Goal: Task Accomplishment & Management: Use online tool/utility

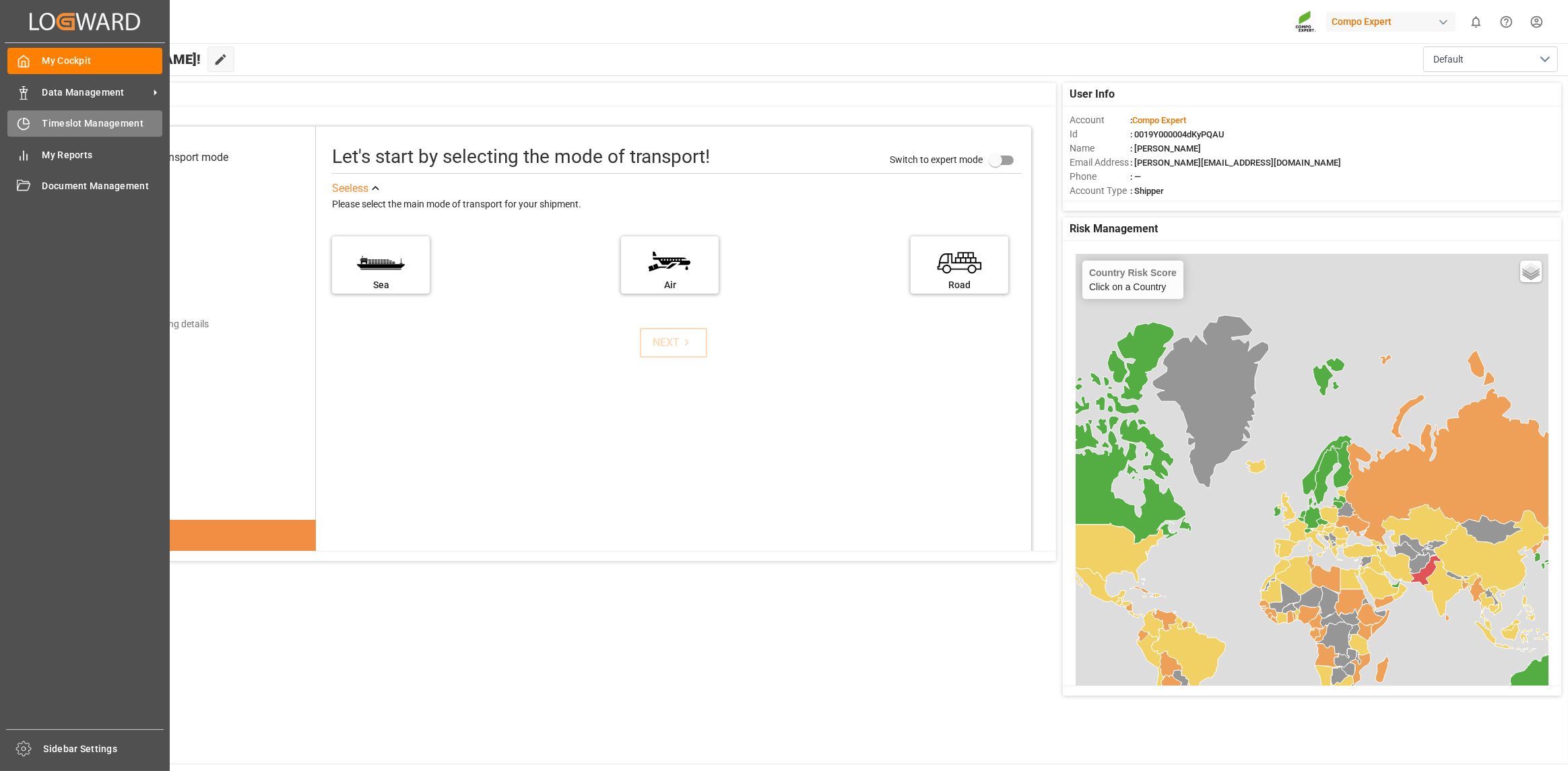
click at [47, 126] on span "Timeslot Management" at bounding box center [103, 123] width 121 height 14
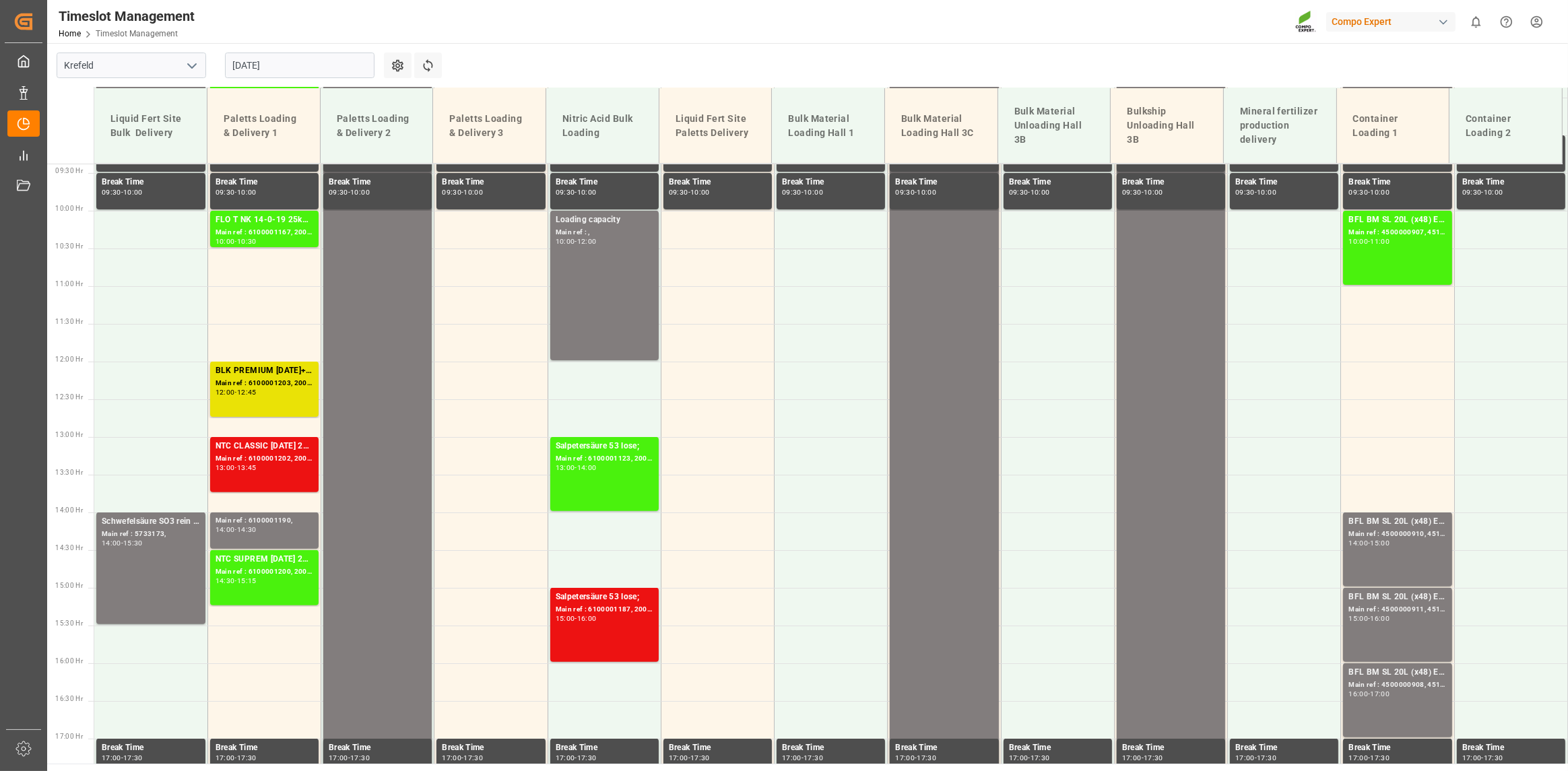
scroll to position [672, 0]
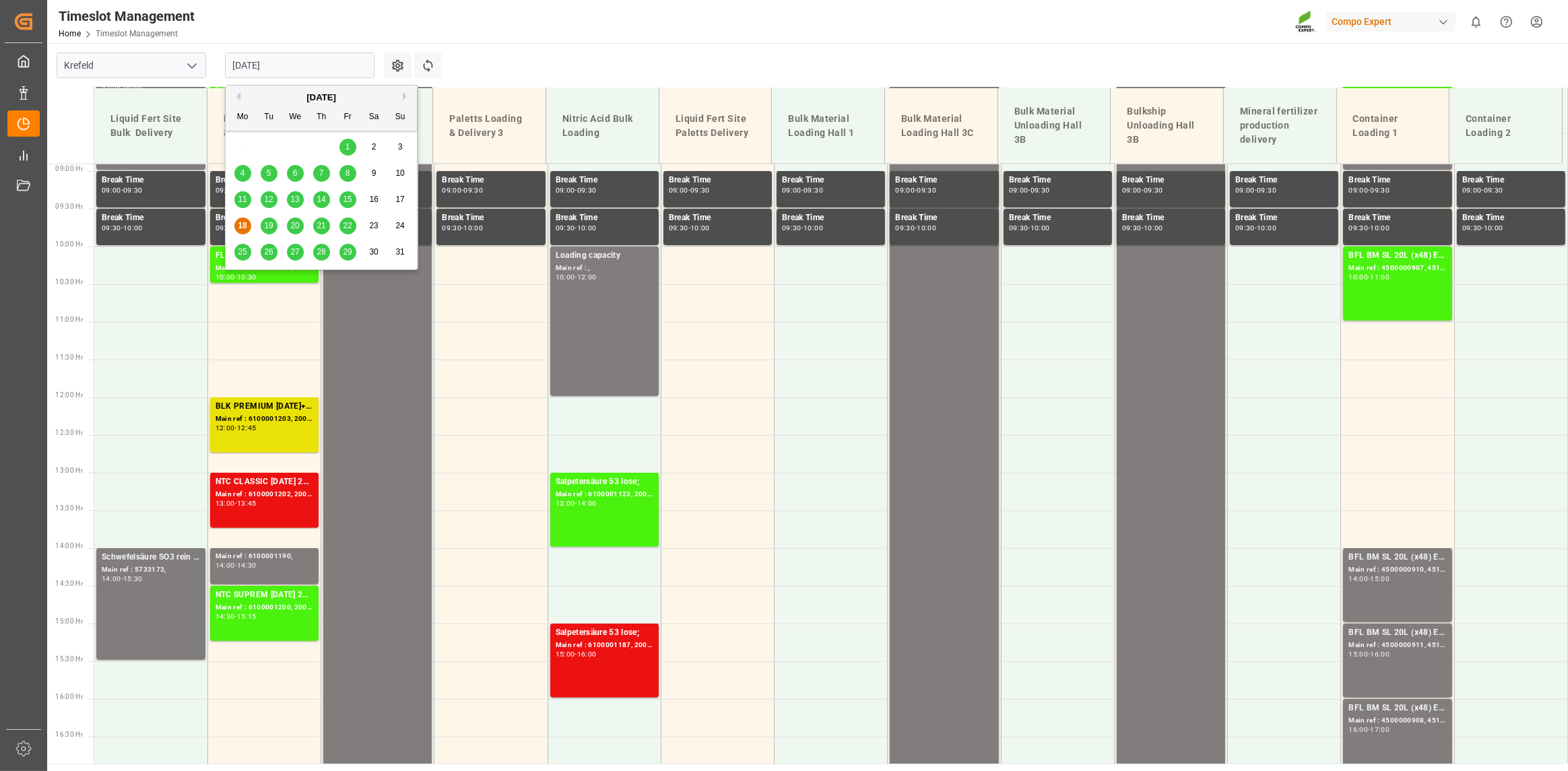
click at [266, 61] on input "18.08.2025" at bounding box center [300, 65] width 150 height 25
click at [270, 222] on span "19" at bounding box center [268, 225] width 9 height 9
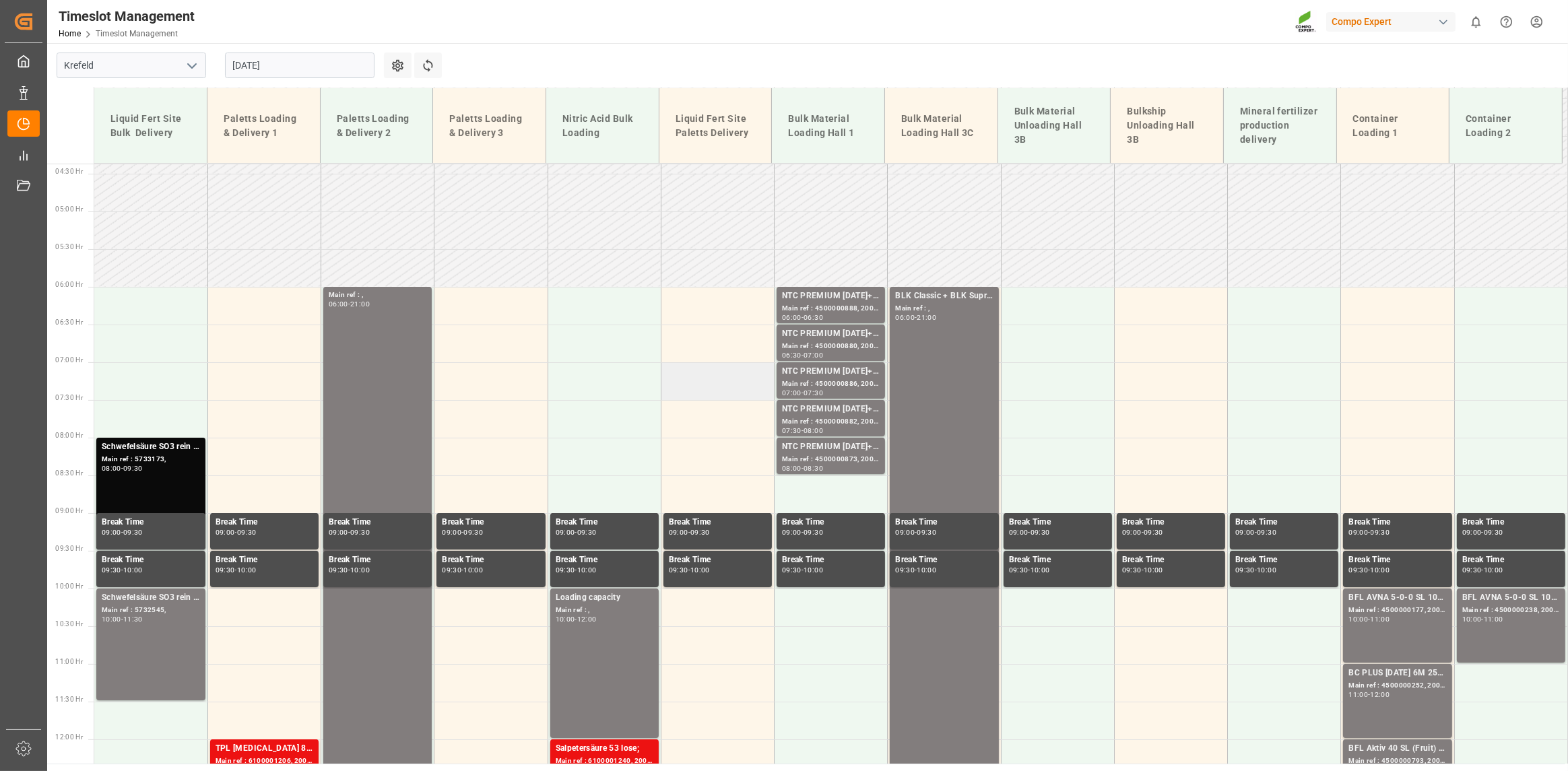
scroll to position [397, 0]
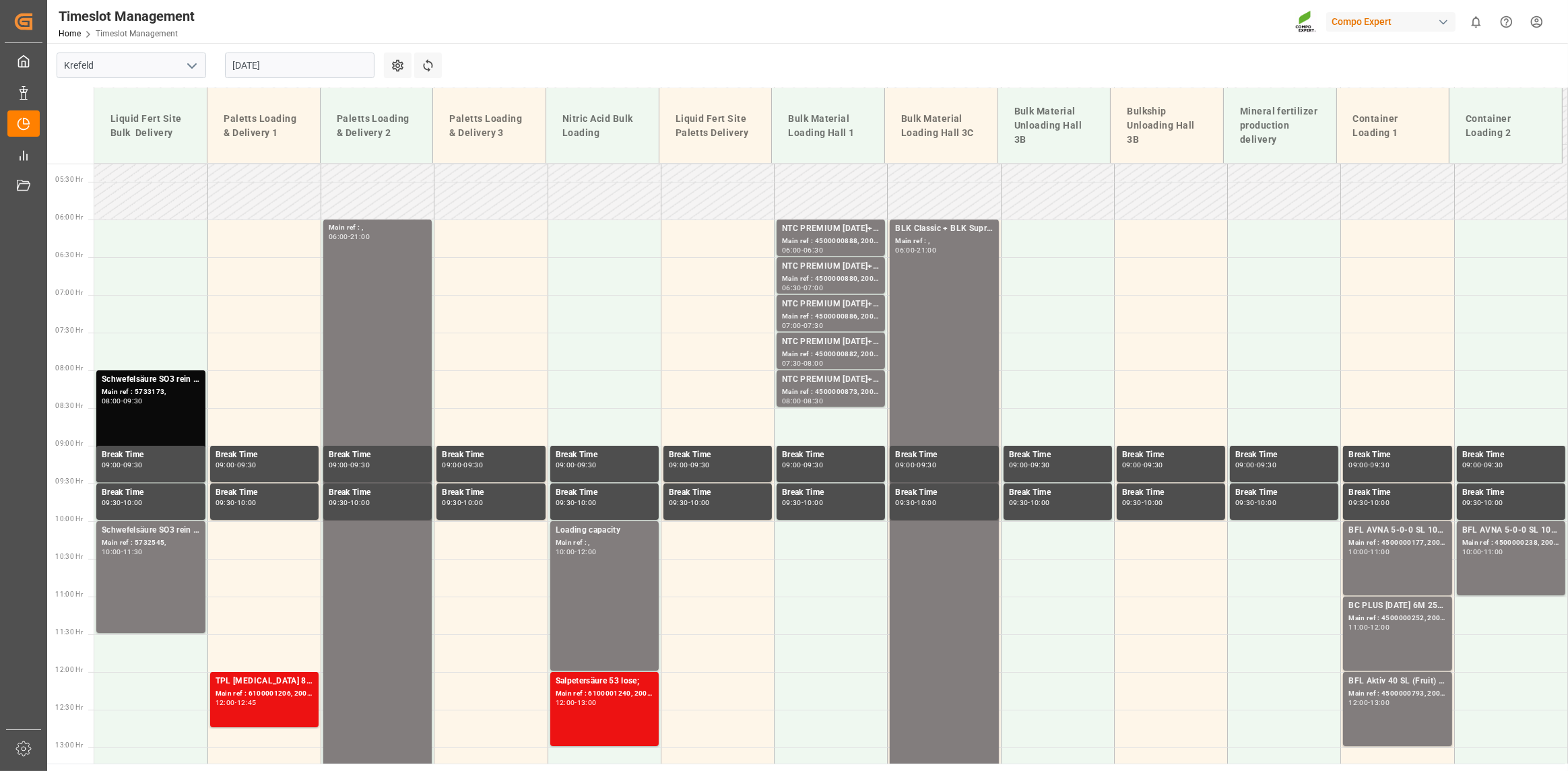
click at [299, 53] on div "19.08.2025" at bounding box center [300, 65] width 150 height 25
click at [296, 66] on input "19.08.2025" at bounding box center [300, 65] width 150 height 25
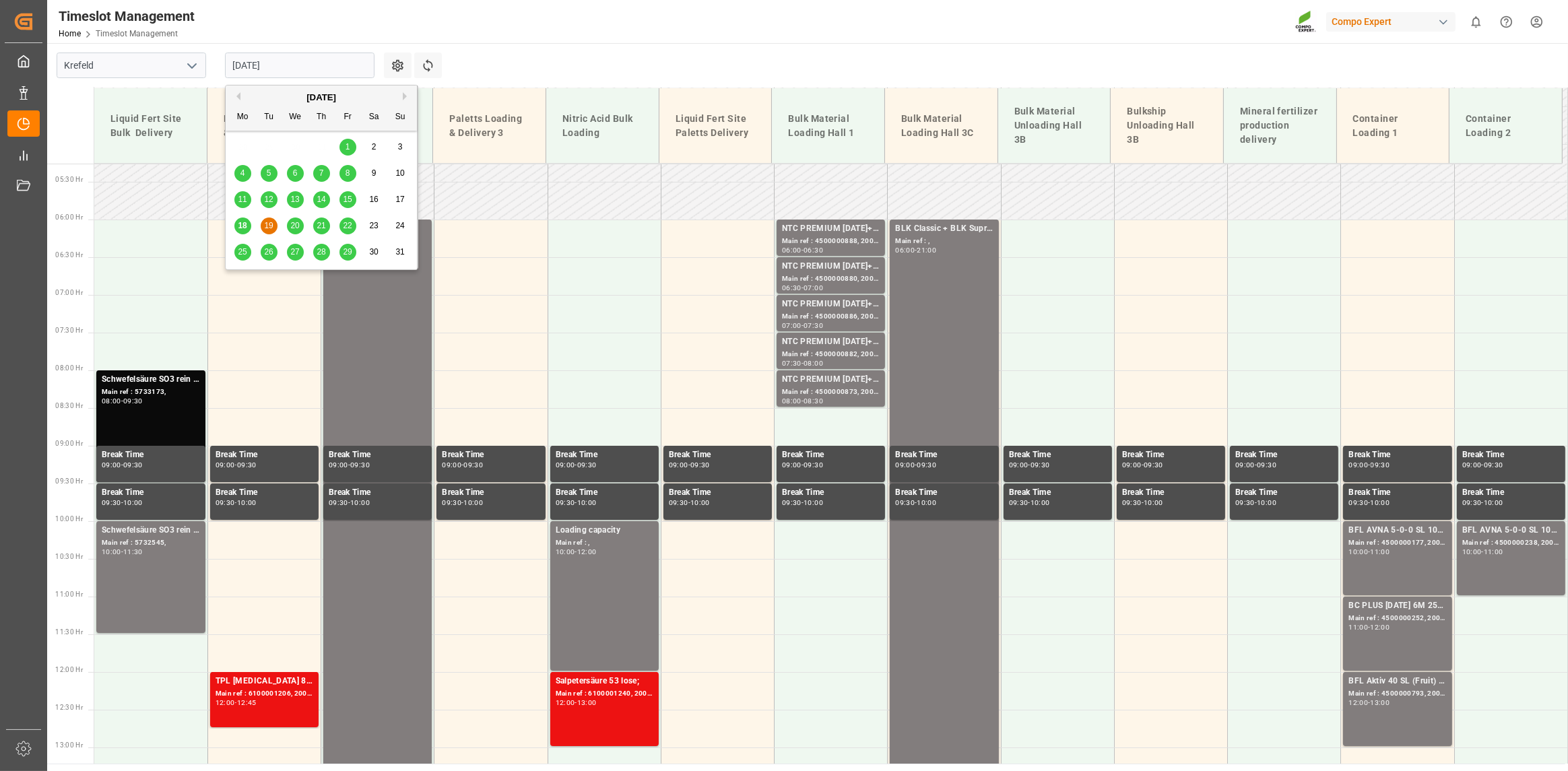
click at [296, 228] on span "20" at bounding box center [294, 225] width 9 height 9
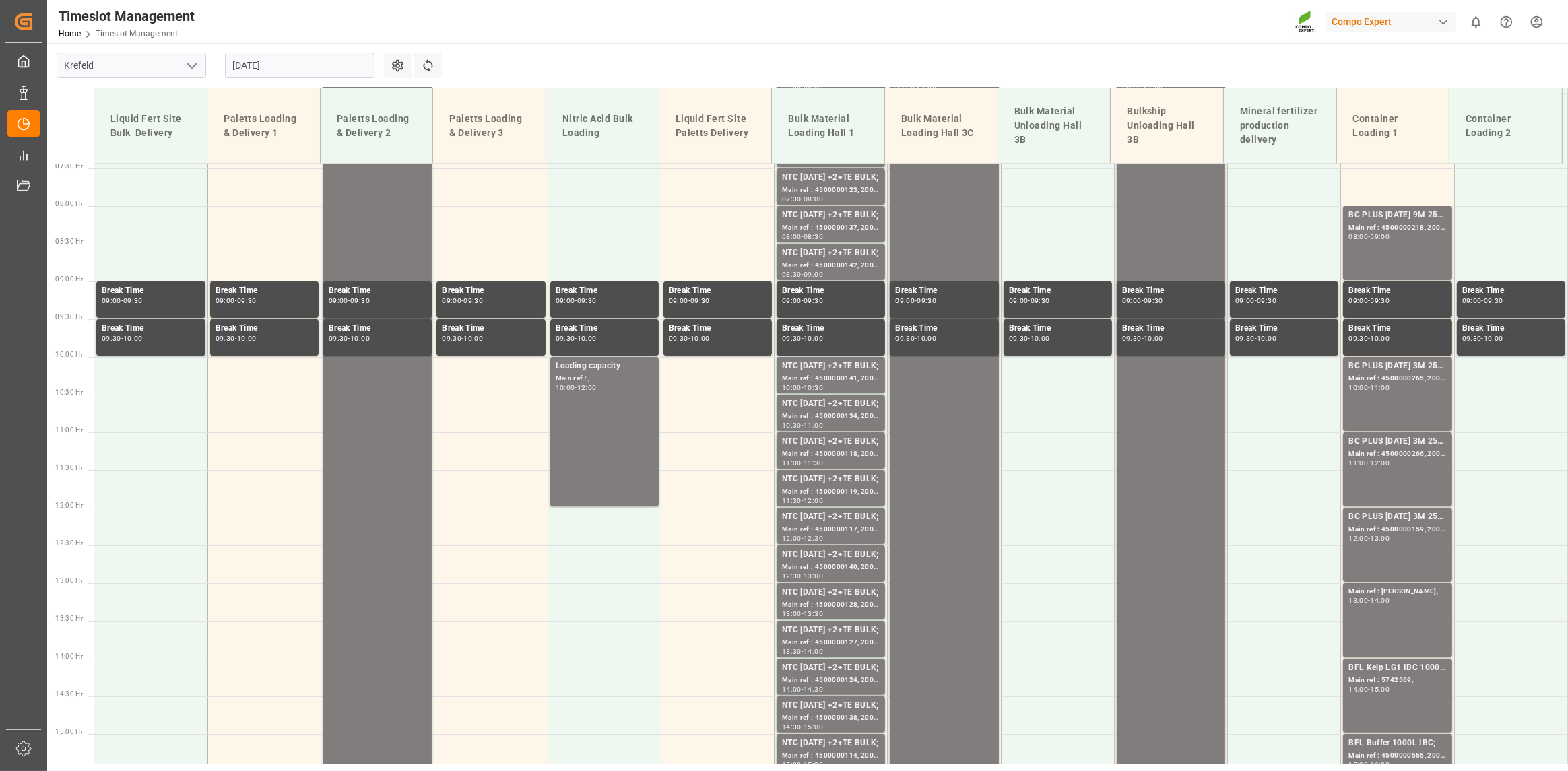
scroll to position [536, 0]
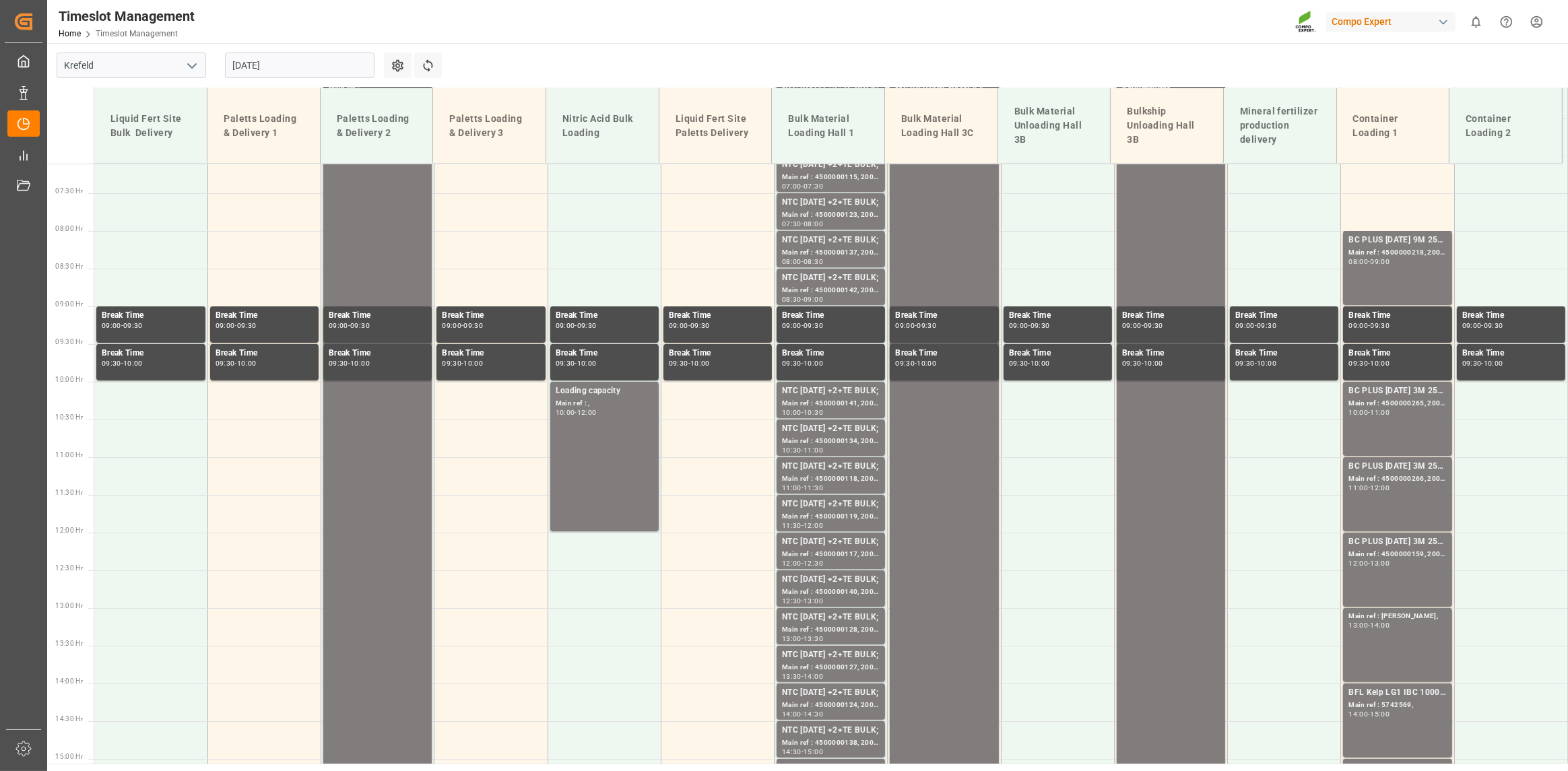
click at [326, 58] on input "20.08.2025" at bounding box center [300, 65] width 150 height 25
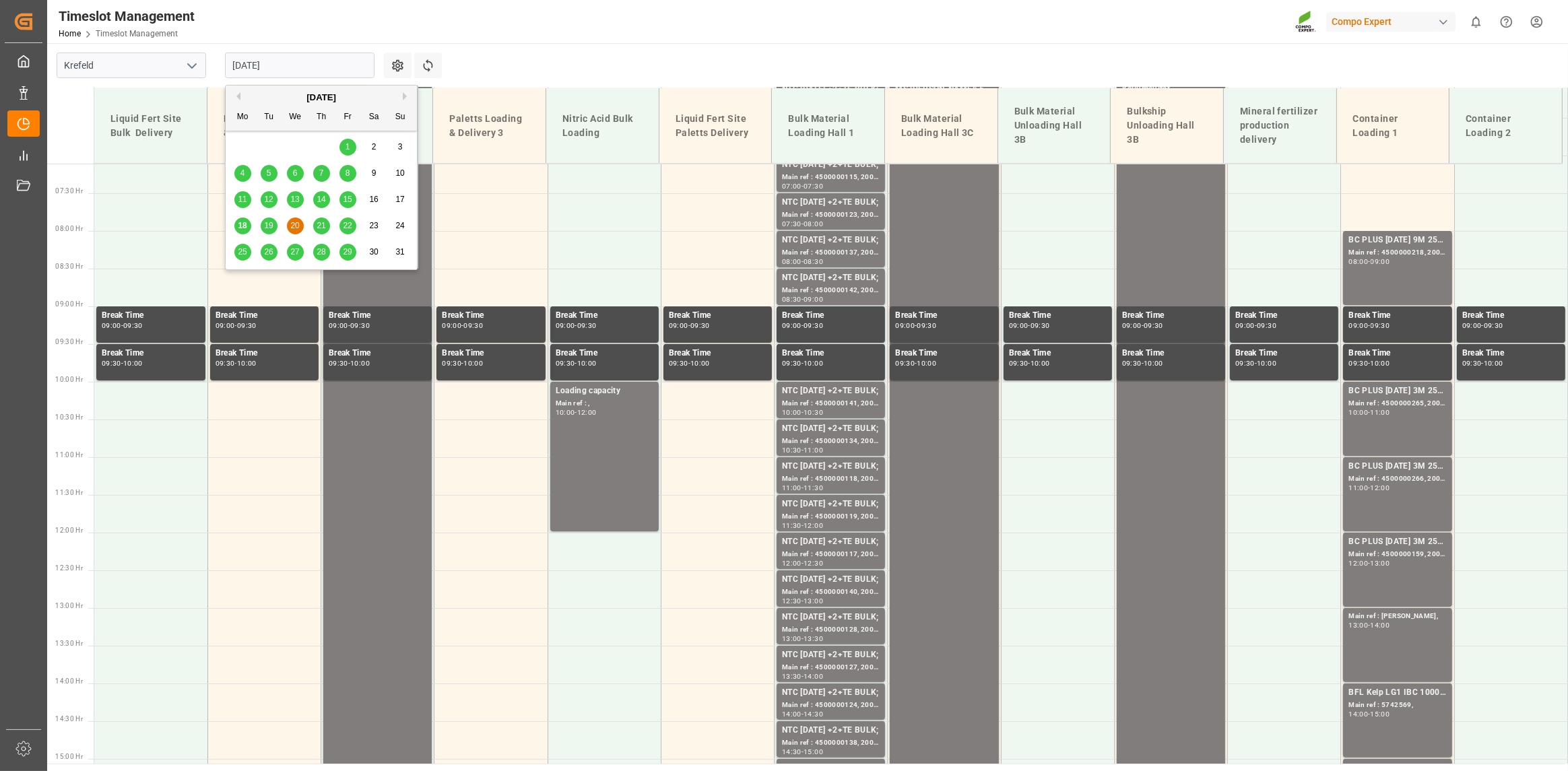
click at [312, 213] on div "18 19 20 21 22 23 24" at bounding box center [321, 226] width 184 height 26
click at [319, 227] on span "21" at bounding box center [321, 225] width 9 height 9
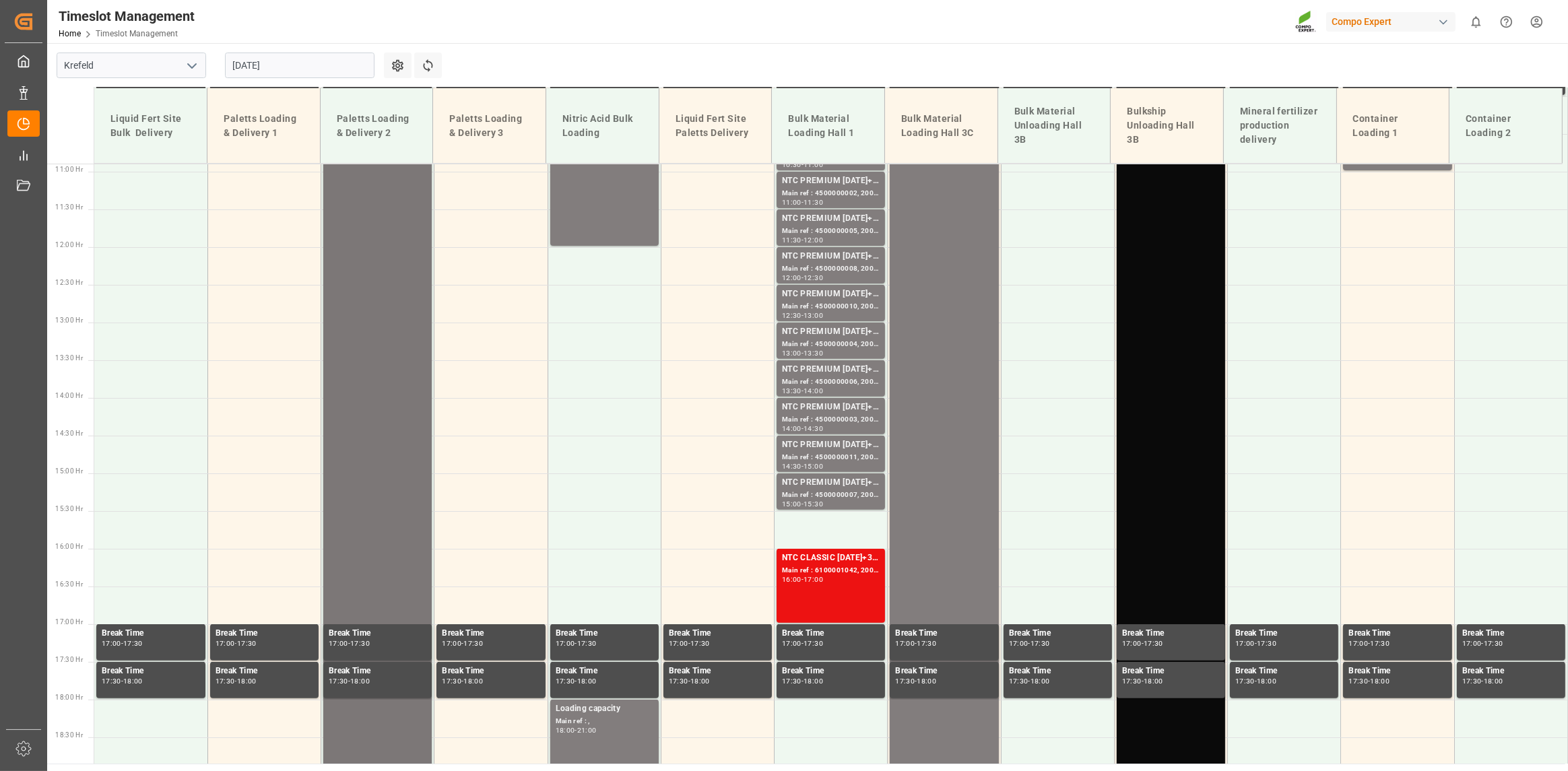
scroll to position [1076, 0]
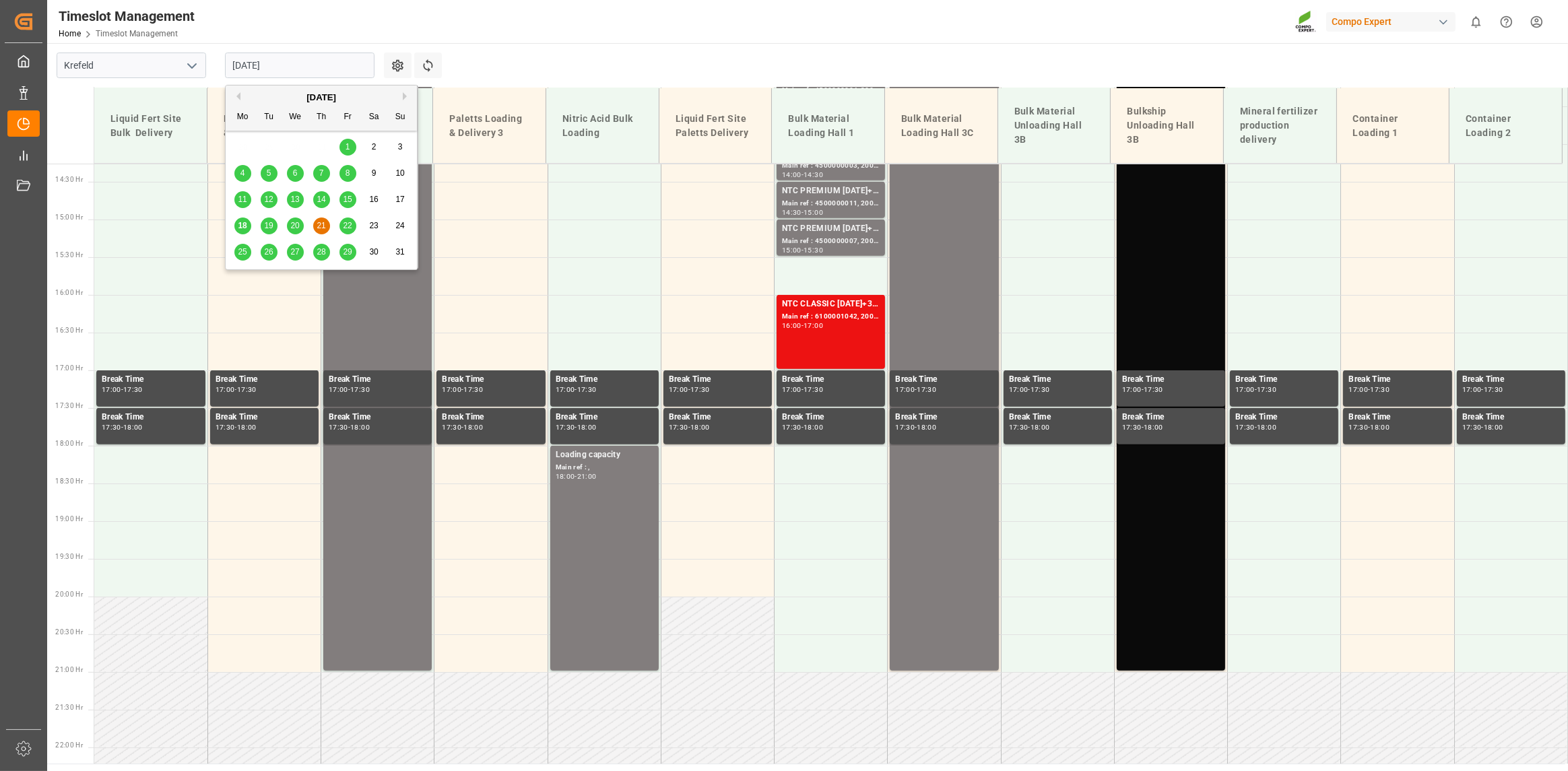
click at [283, 66] on input "21.08.2025" at bounding box center [300, 65] width 150 height 25
click at [348, 223] on span "22" at bounding box center [347, 225] width 9 height 9
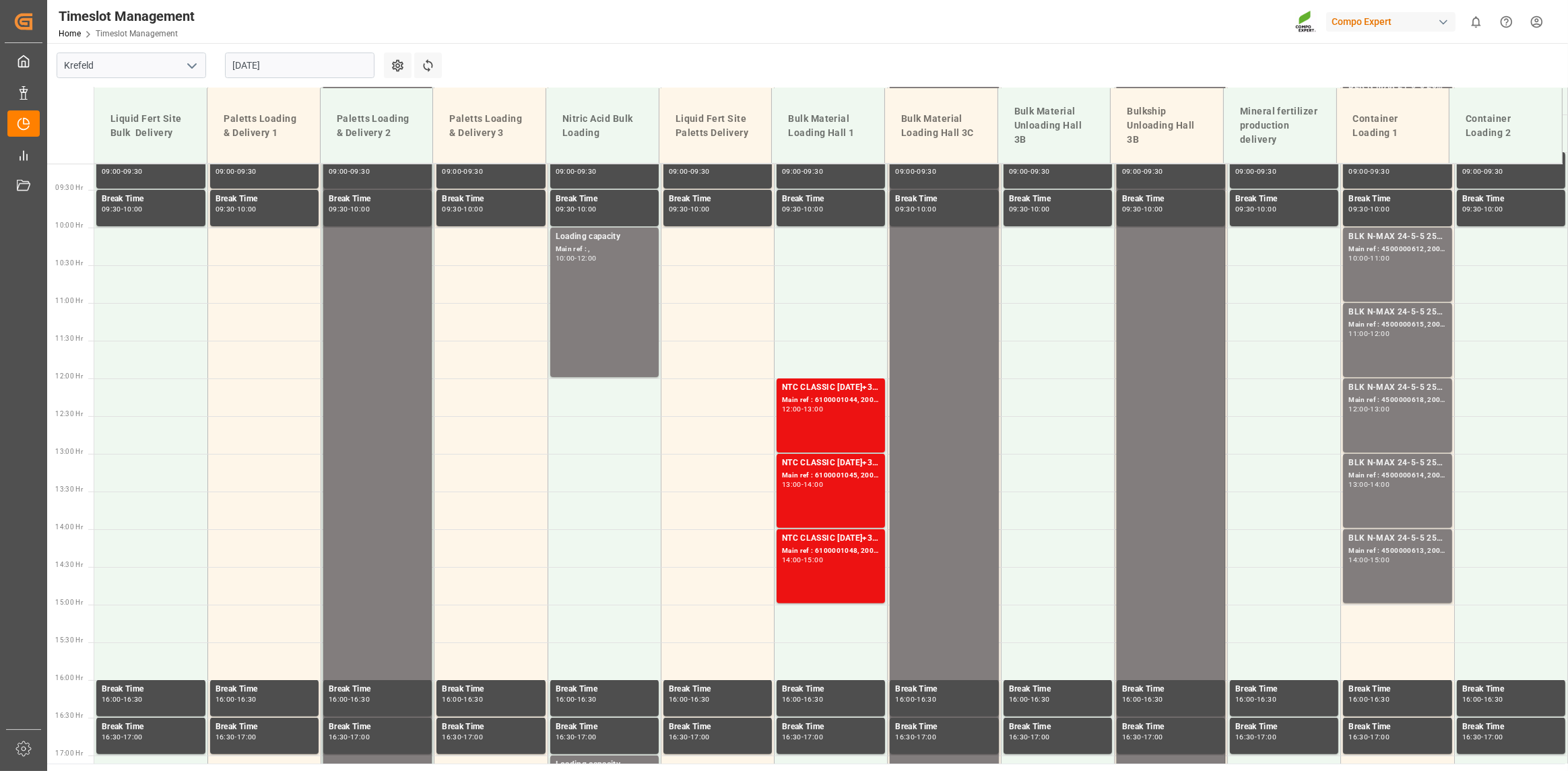
scroll to position [537, 0]
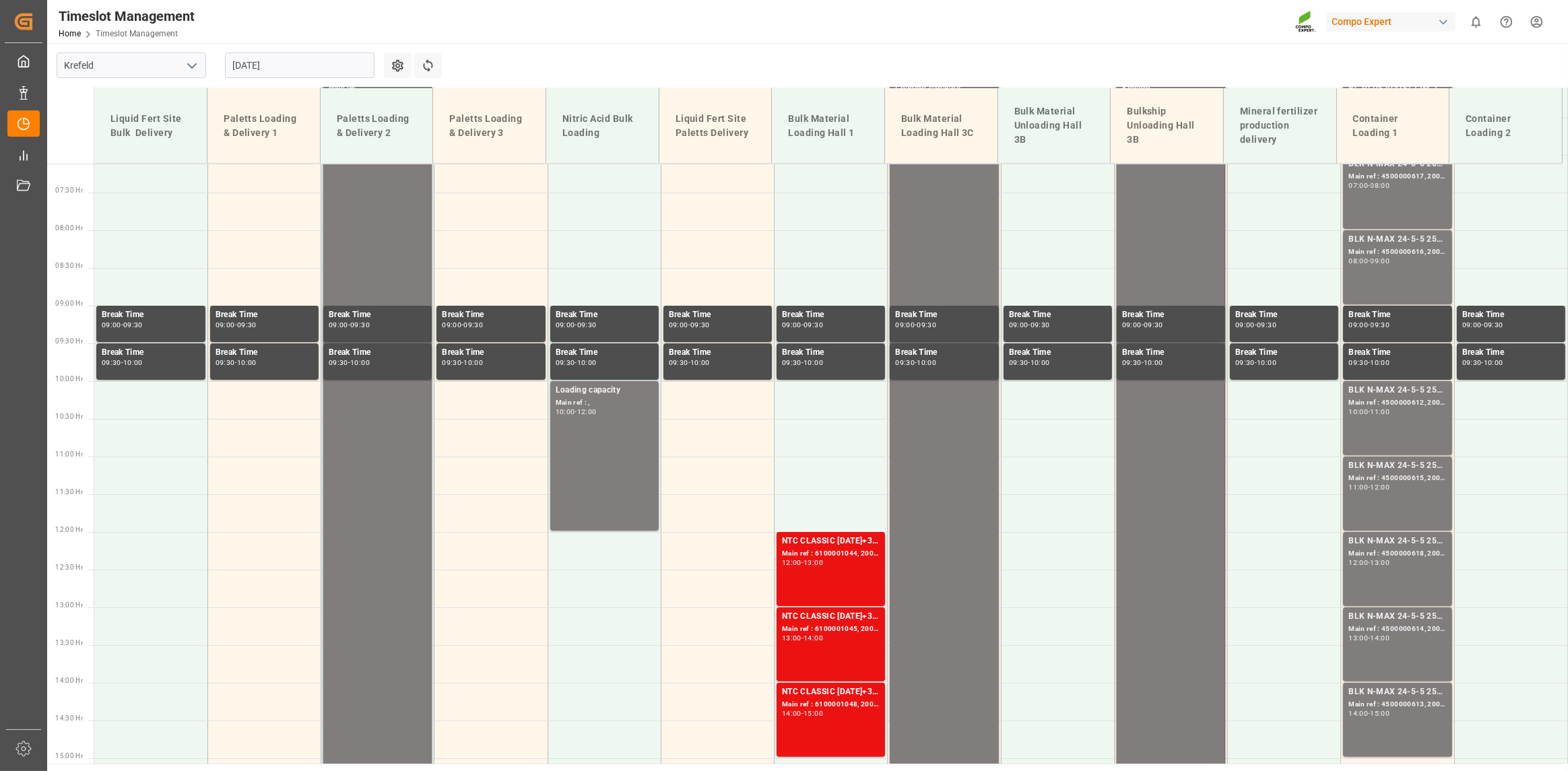
click at [279, 63] on input "22.08.2025" at bounding box center [300, 65] width 150 height 25
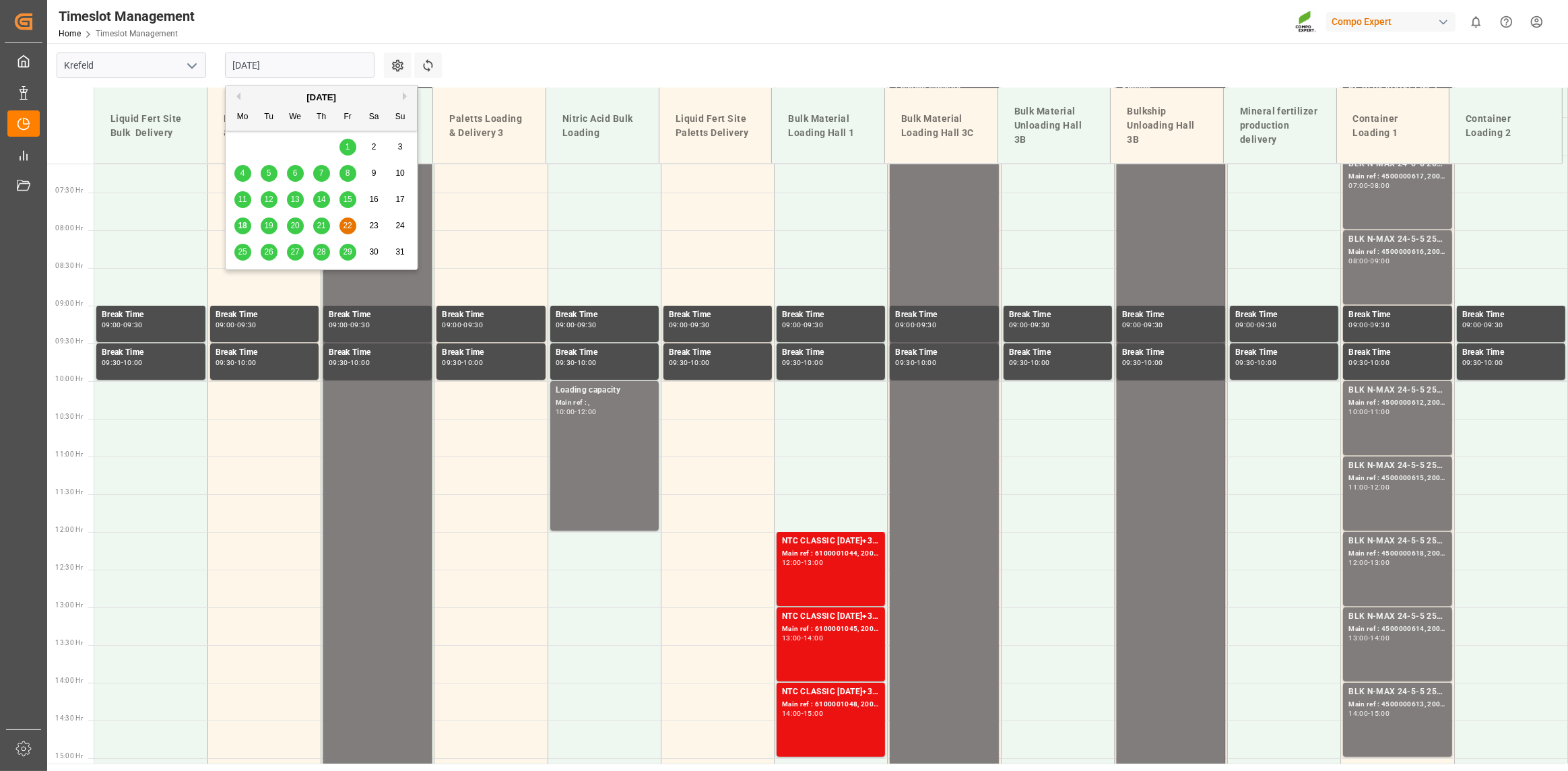
click at [266, 231] on div "19" at bounding box center [269, 227] width 16 height 16
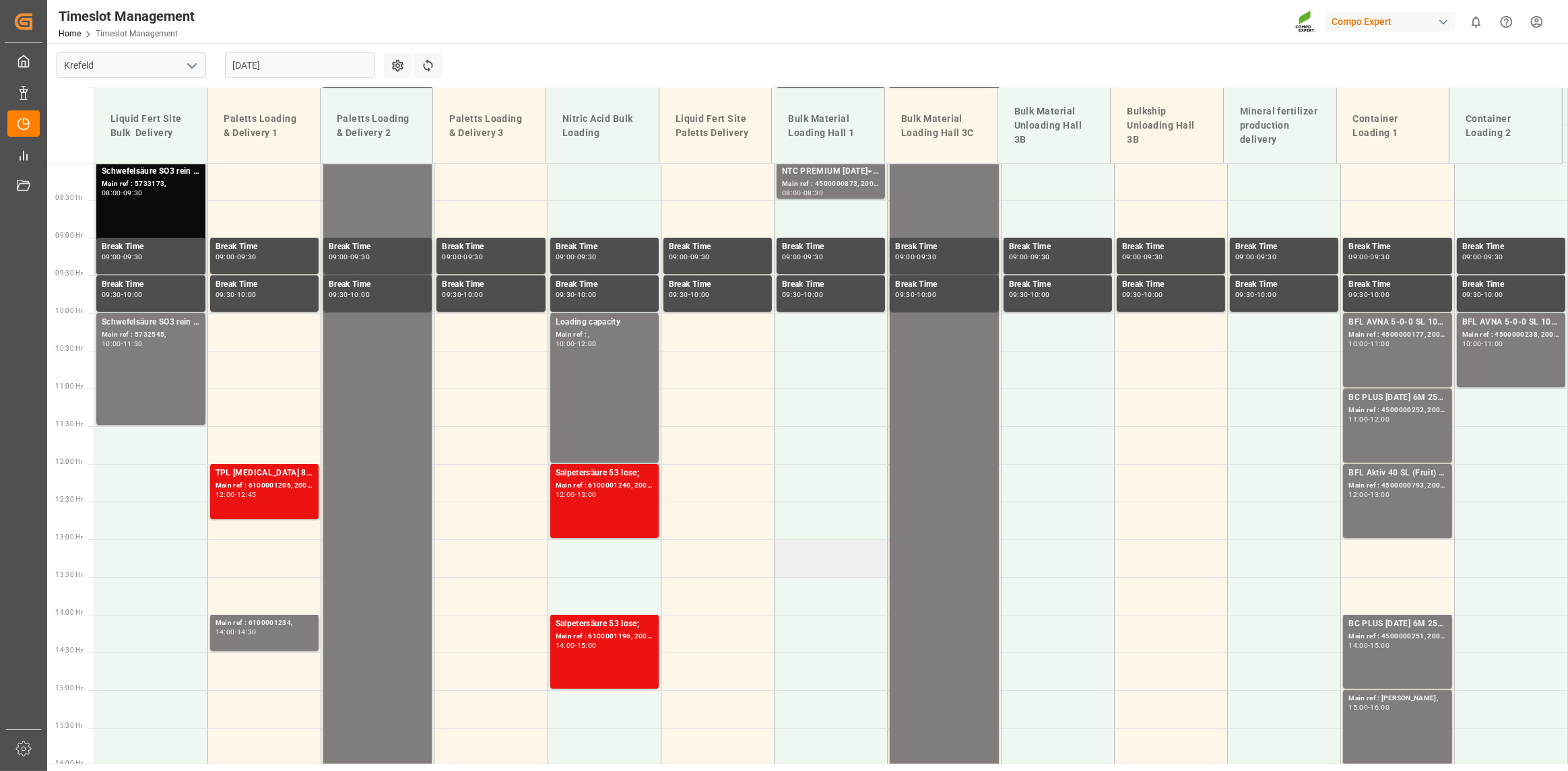
scroll to position [604, 0]
click at [303, 65] on input "19.08.2025" at bounding box center [300, 65] width 150 height 25
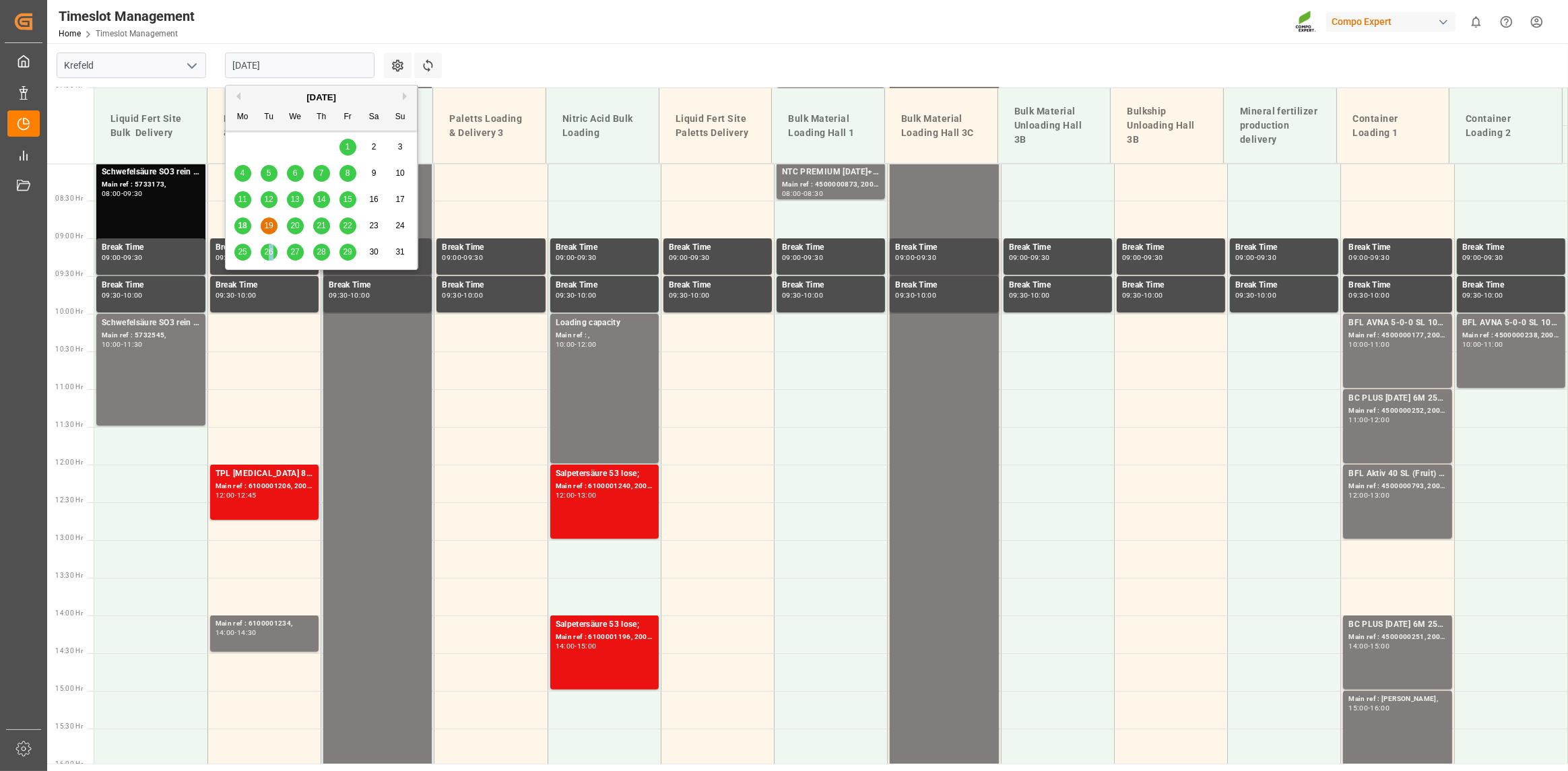
drag, startPoint x: 268, startPoint y: 252, endPoint x: 275, endPoint y: 252, distance: 7.0
click at [275, 252] on div "26" at bounding box center [269, 253] width 16 height 16
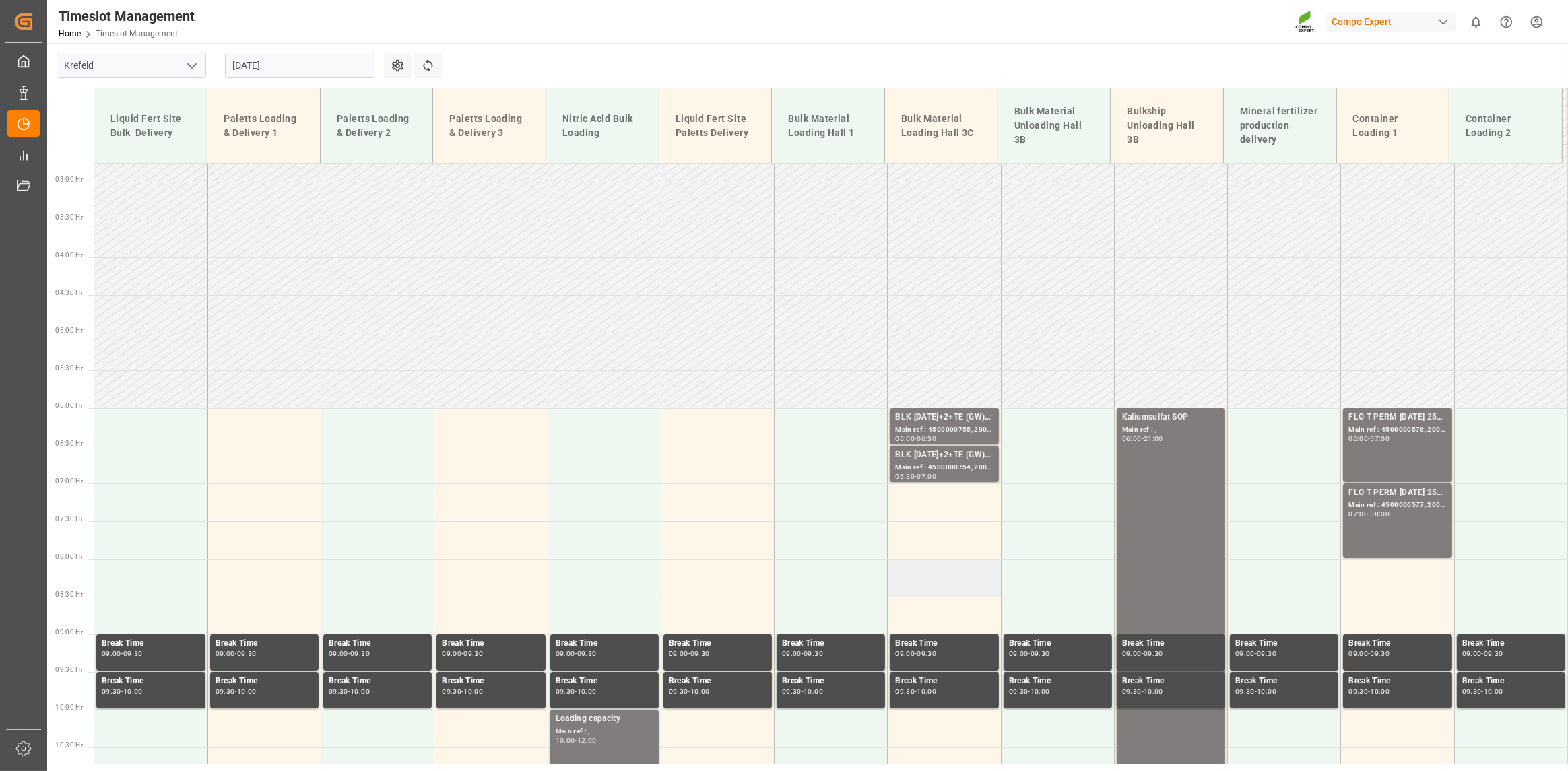
scroll to position [200, 0]
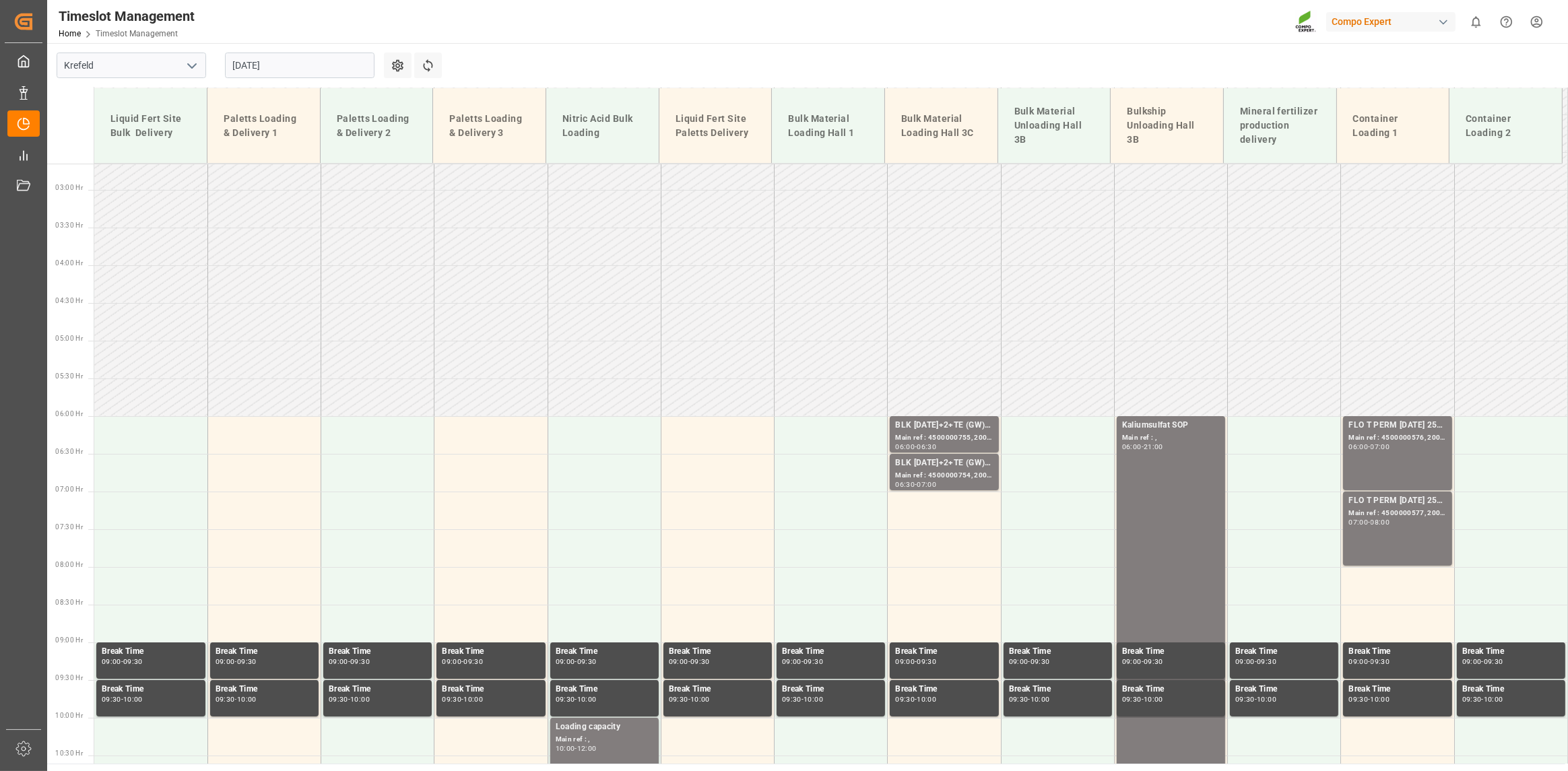
drag, startPoint x: 535, startPoint y: 293, endPoint x: 491, endPoint y: 304, distance: 45.4
click at [491, 304] on td at bounding box center [491, 322] width 113 height 38
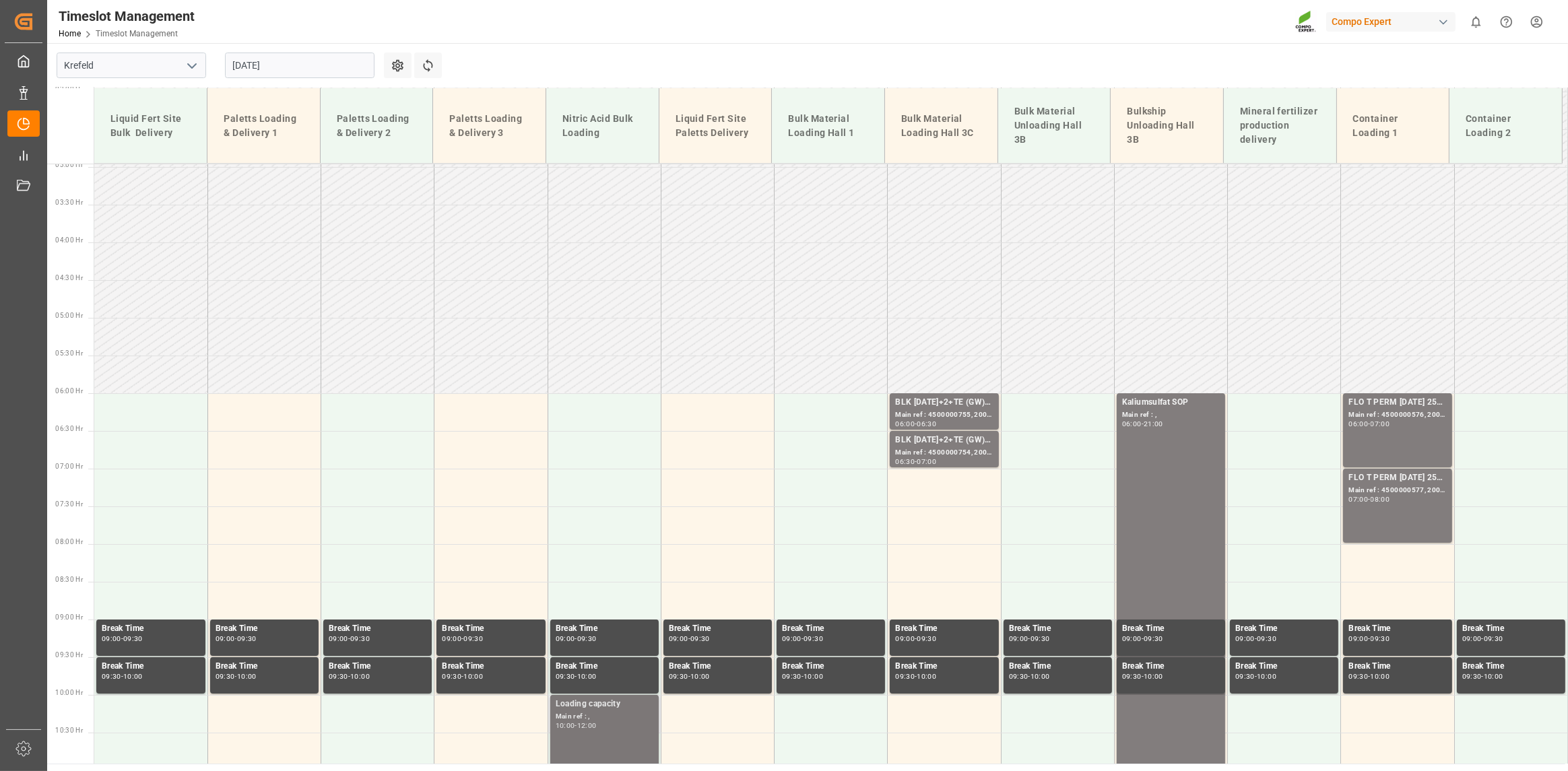
scroll to position [200, 0]
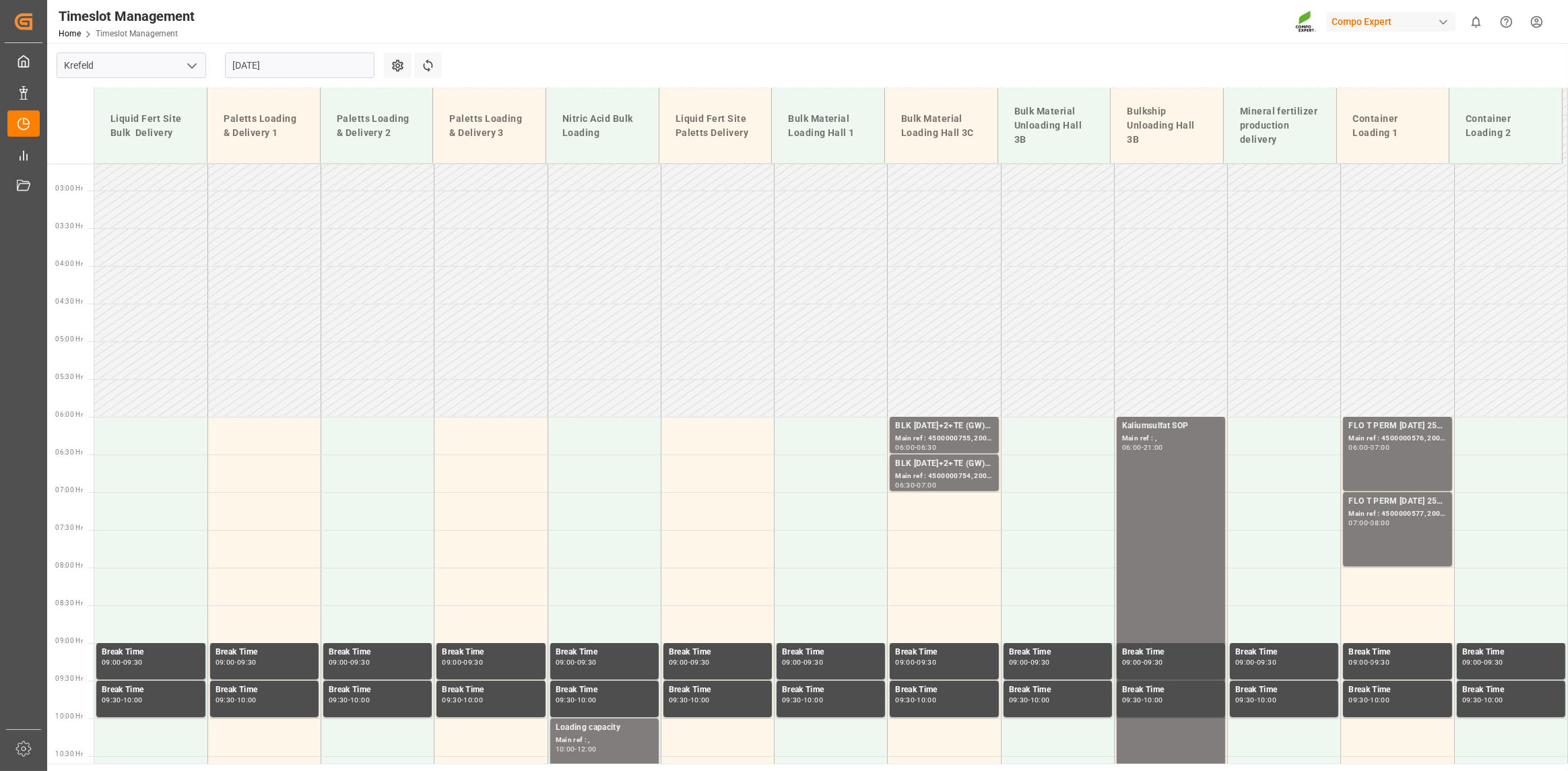
click at [320, 61] on input "26.08.2025" at bounding box center [300, 65] width 150 height 25
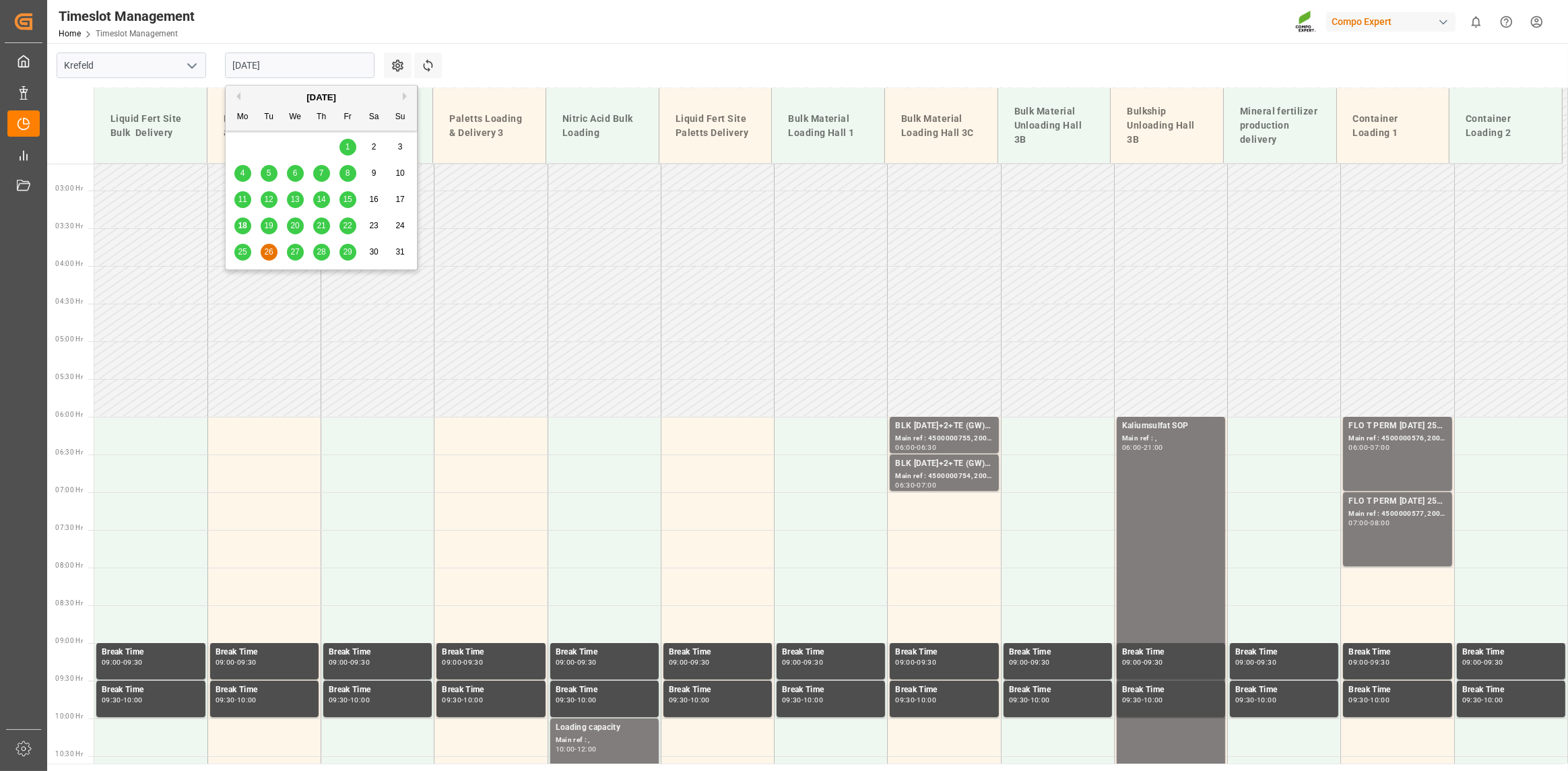
click at [274, 247] on div "26" at bounding box center [269, 253] width 16 height 16
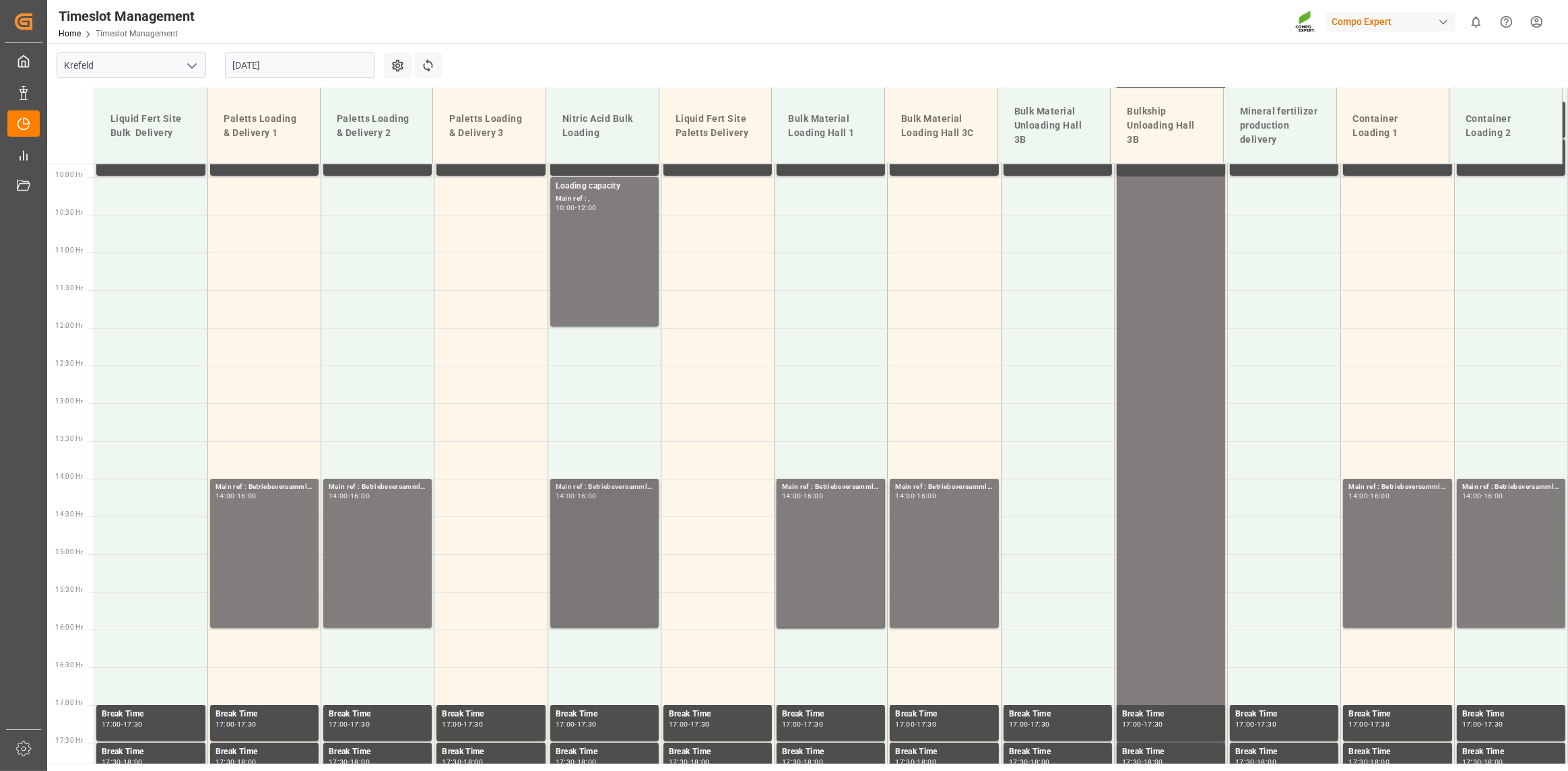
scroll to position [738, 0]
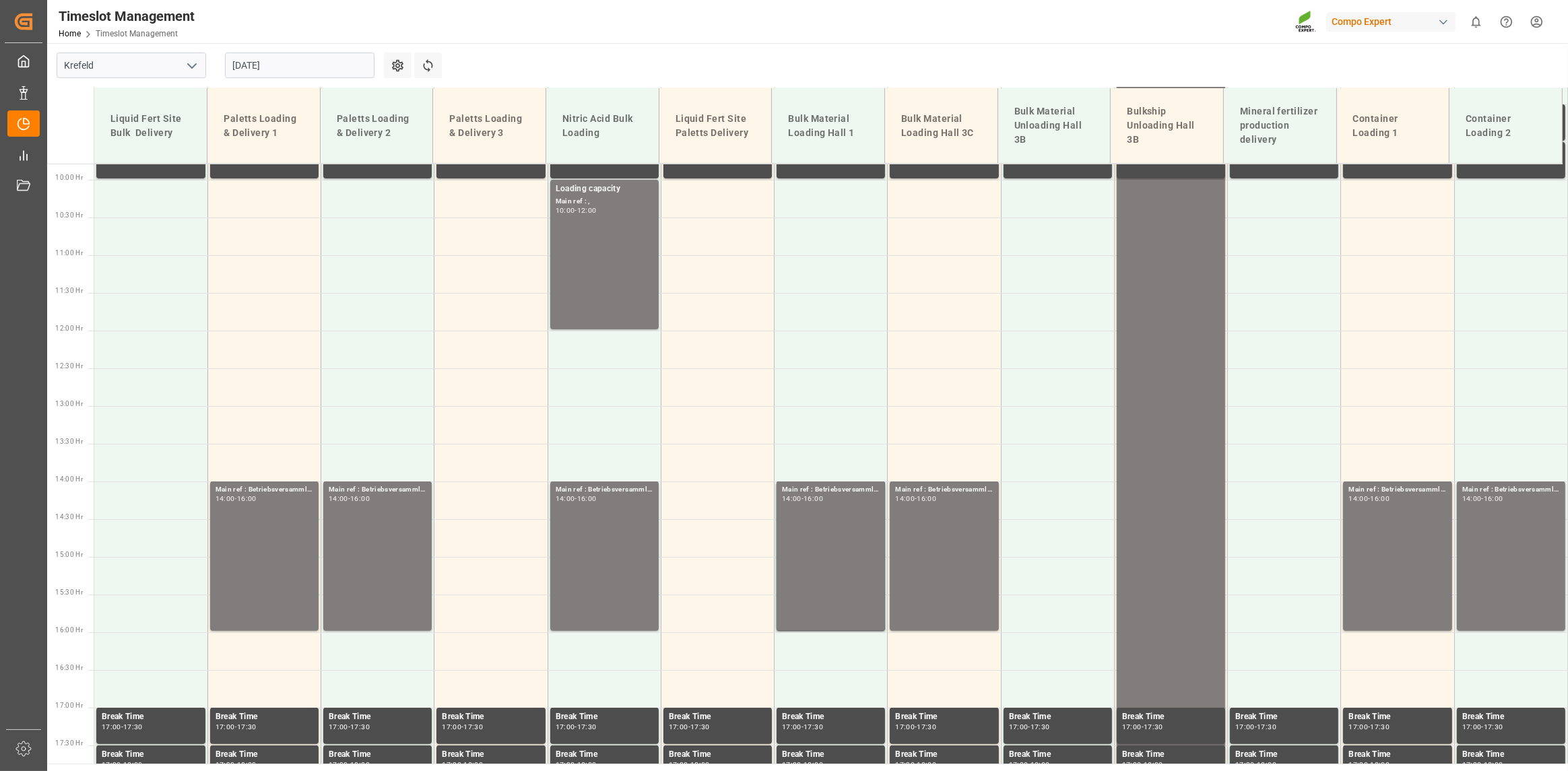
click at [282, 73] on input "26.08.2025" at bounding box center [300, 65] width 150 height 25
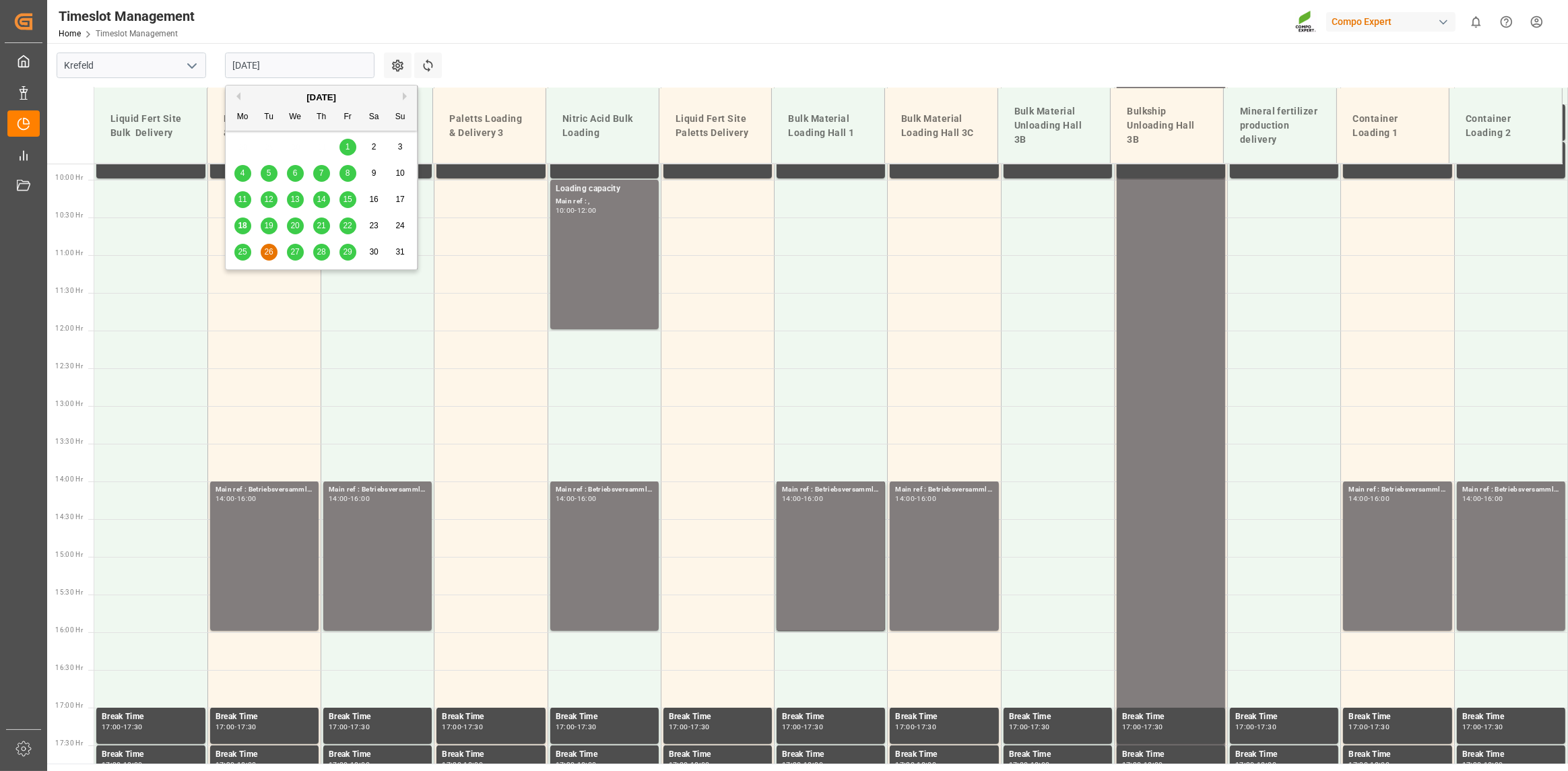
click at [298, 247] on span "27" at bounding box center [294, 252] width 9 height 9
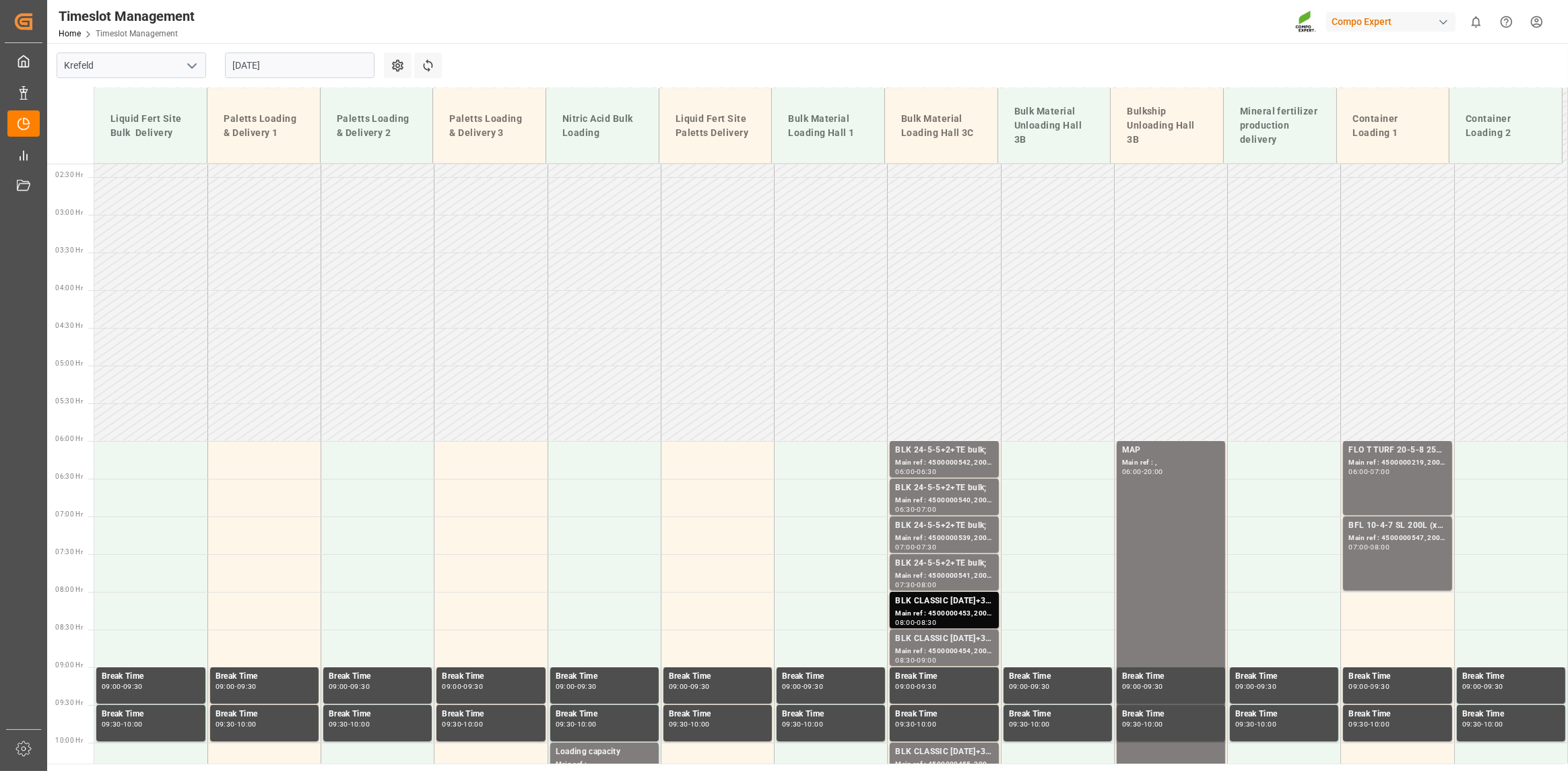
scroll to position [132, 0]
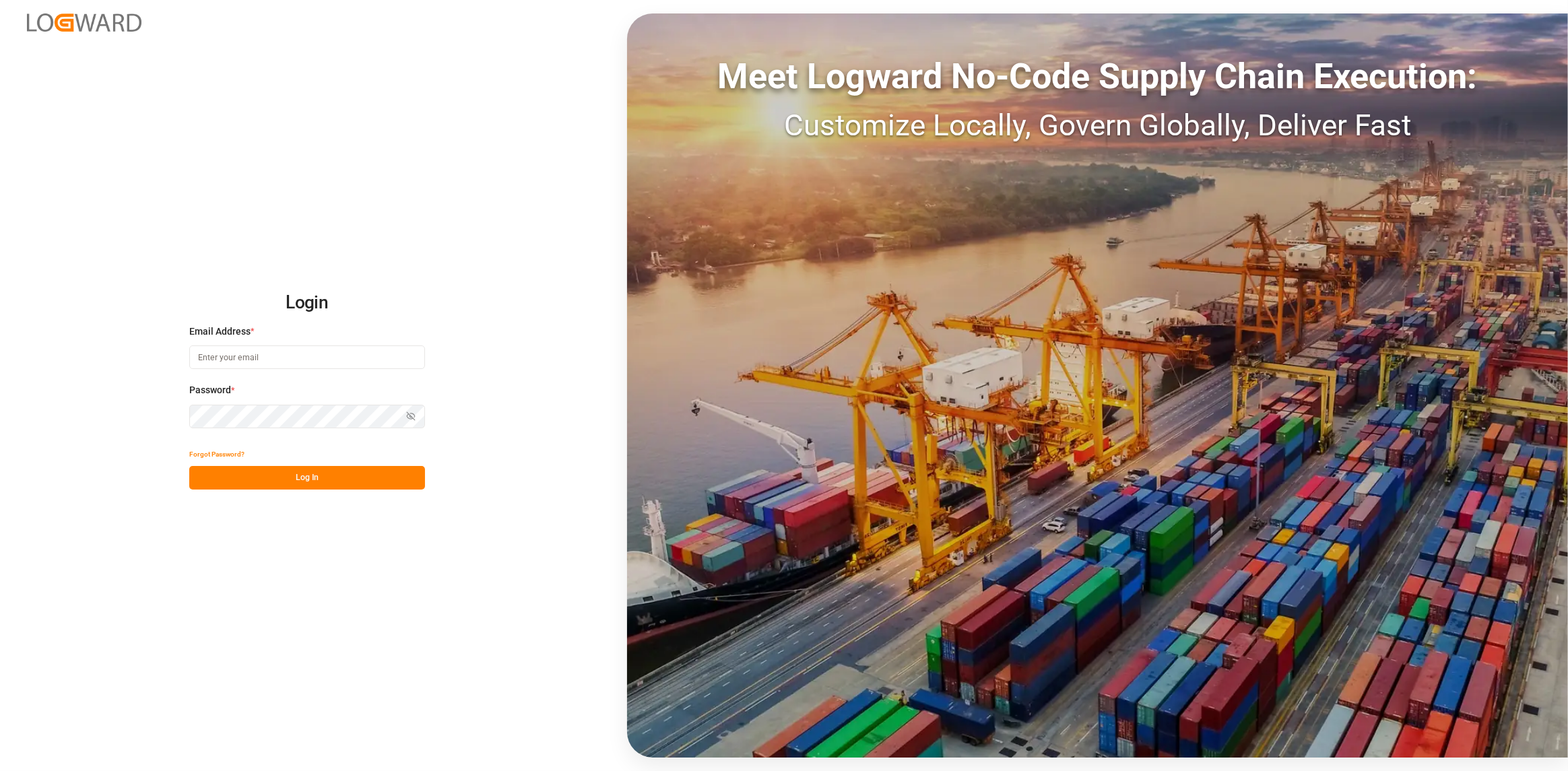
click at [273, 354] on input at bounding box center [307, 357] width 236 height 24
type input "sven.biernat@compo-expert.com"
click at [282, 466] on button "Log In" at bounding box center [307, 478] width 236 height 24
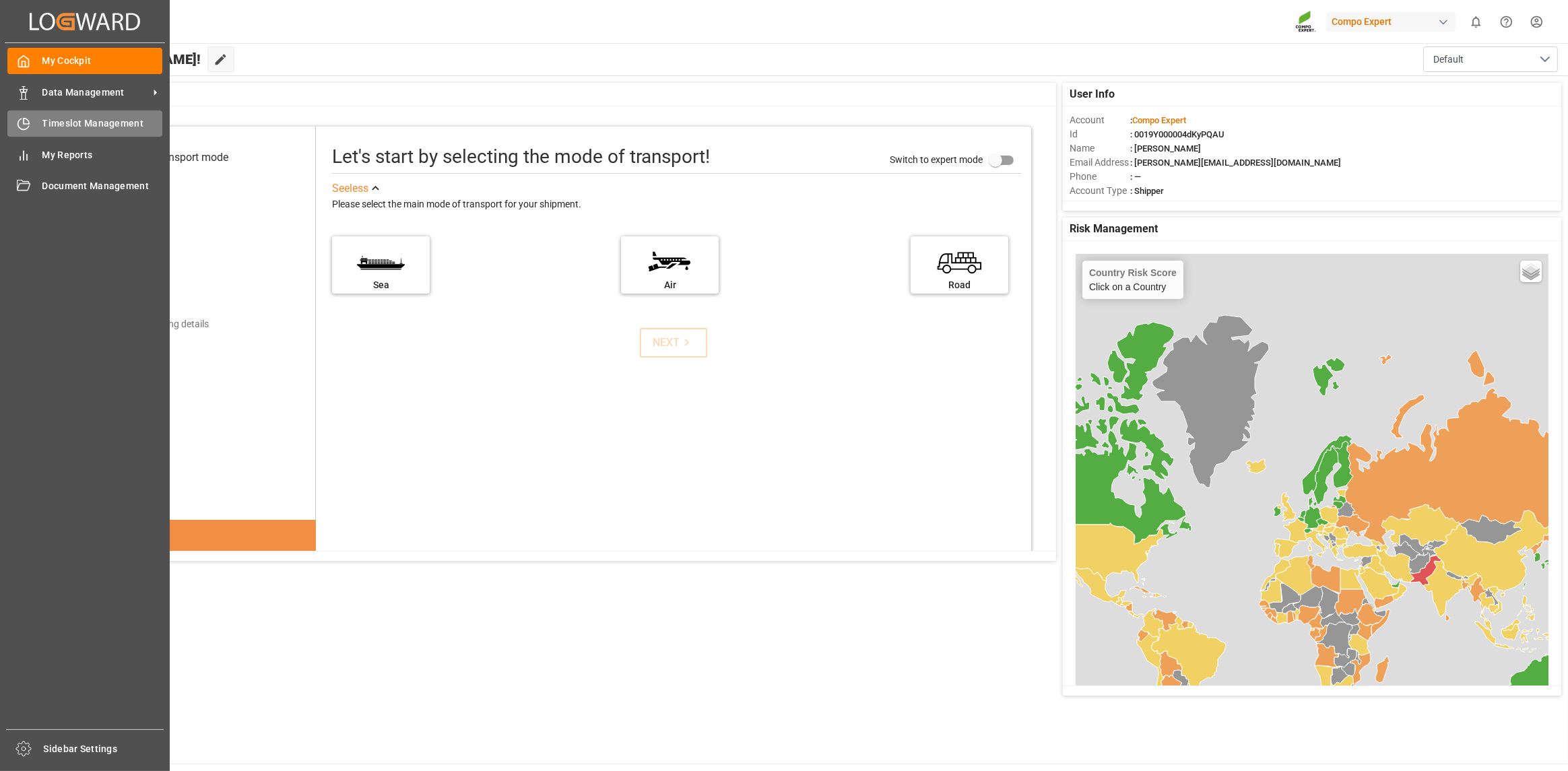
click at [60, 122] on span "Timeslot Management" at bounding box center [103, 123] width 121 height 14
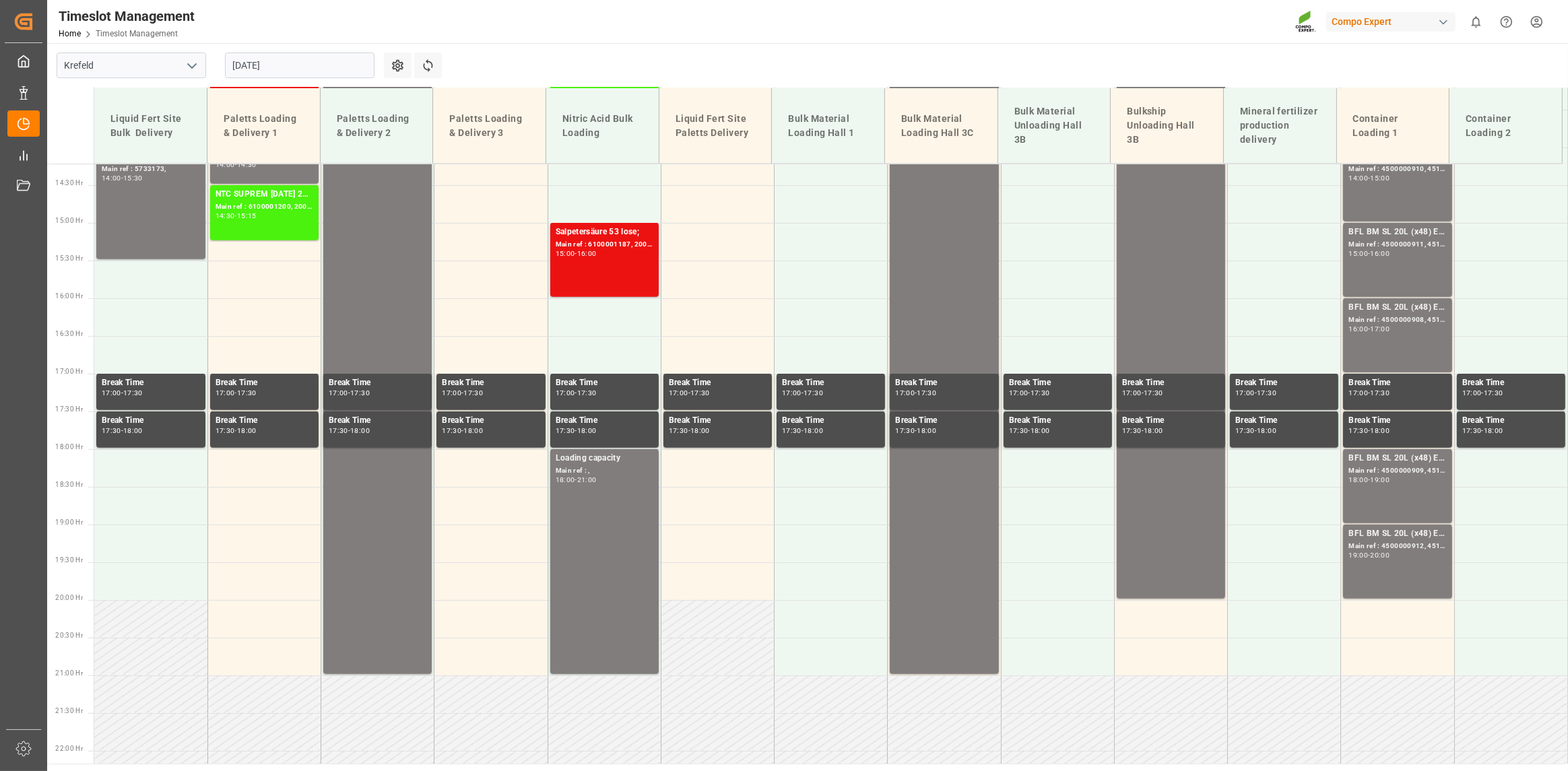
scroll to position [1076, 0]
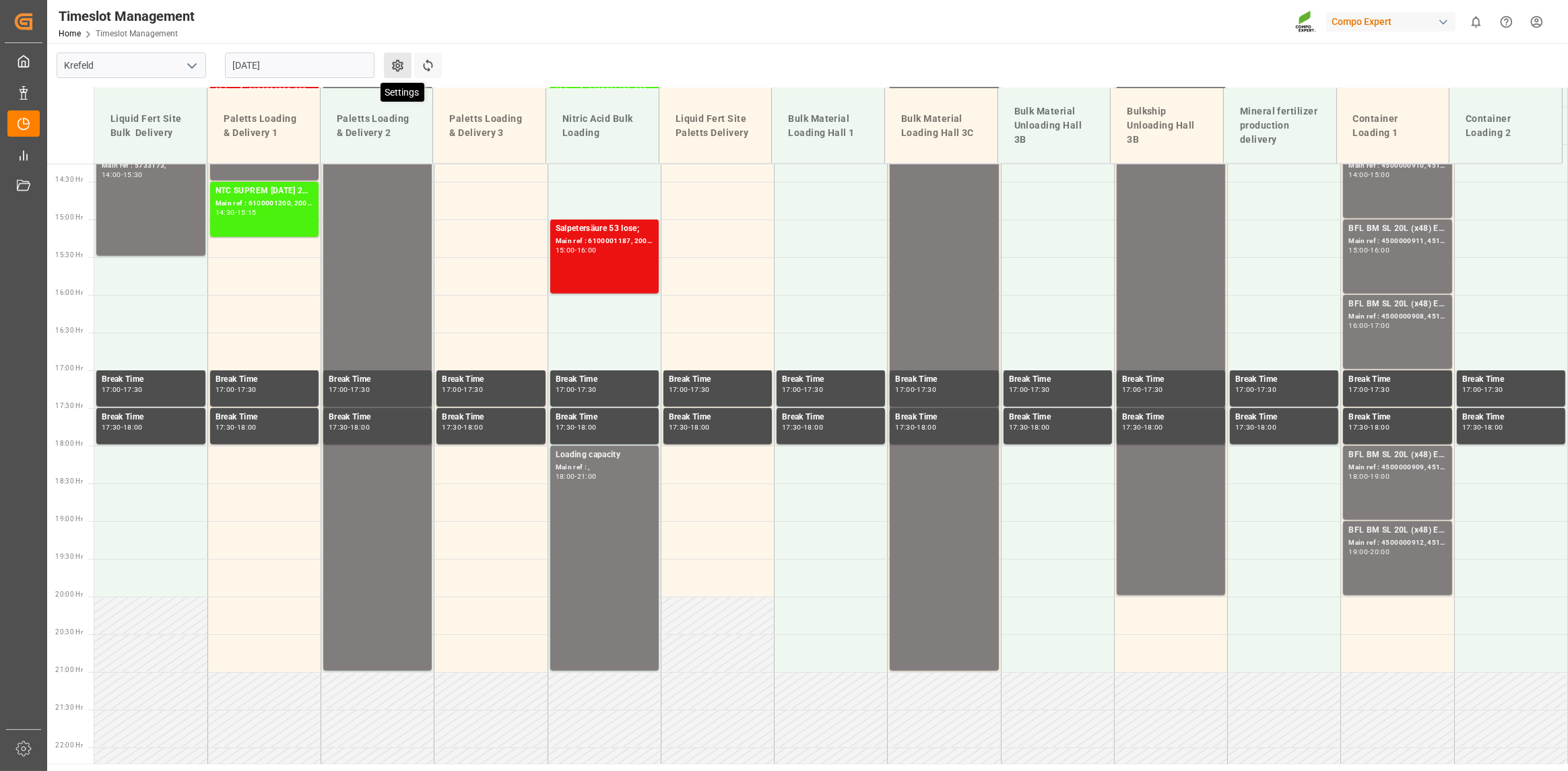
click at [398, 60] on icon at bounding box center [398, 66] width 12 height 12
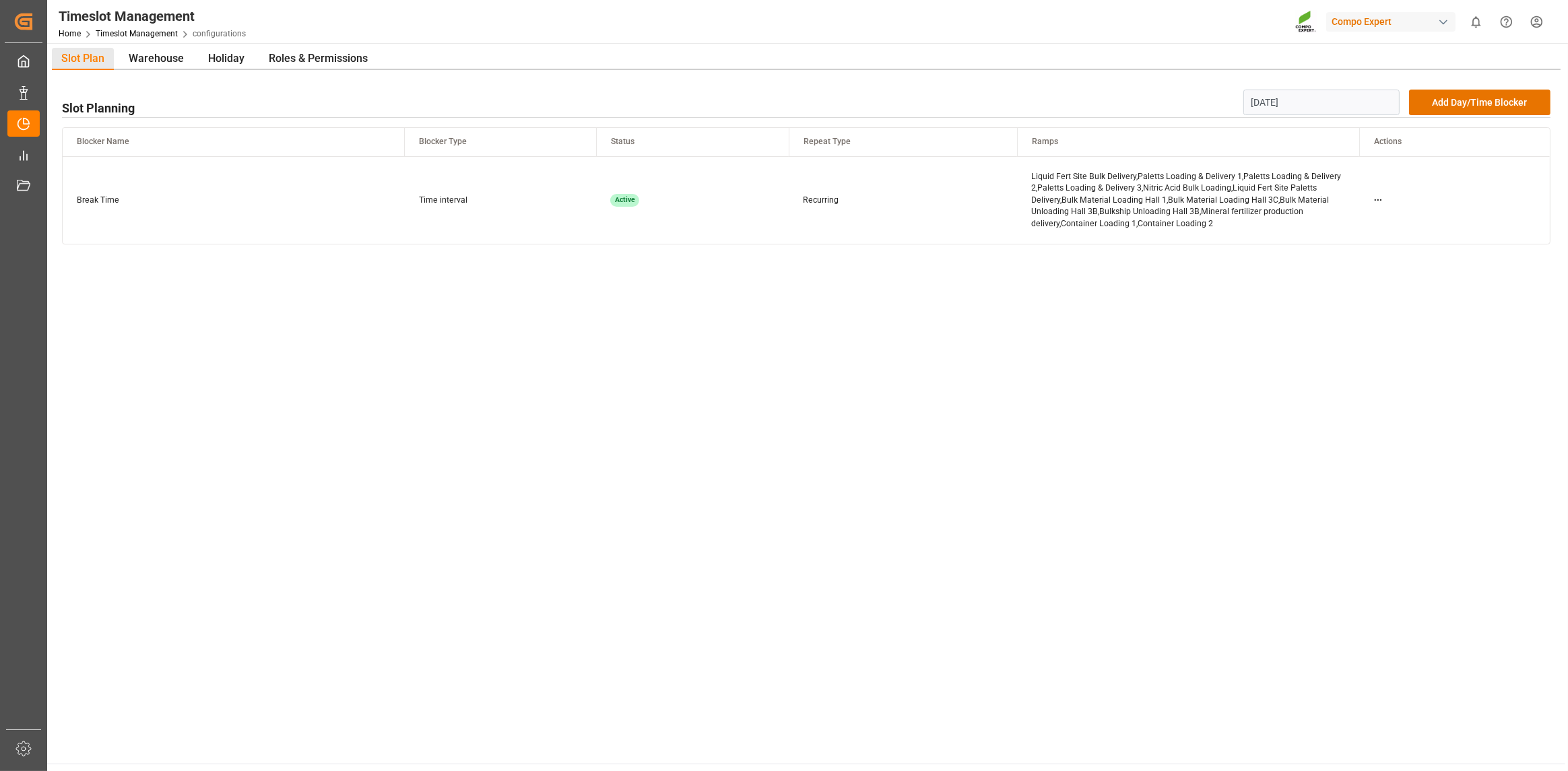
drag, startPoint x: 622, startPoint y: 367, endPoint x: 612, endPoint y: 364, distance: 10.4
click at [623, 367] on main "Slot Plan Warehouse Holiday Roles & Permissions Slot Planning 18.08.2025 Add Da…" at bounding box center [805, 403] width 1518 height 721
click at [149, 65] on div "Warehouse" at bounding box center [156, 58] width 74 height 22
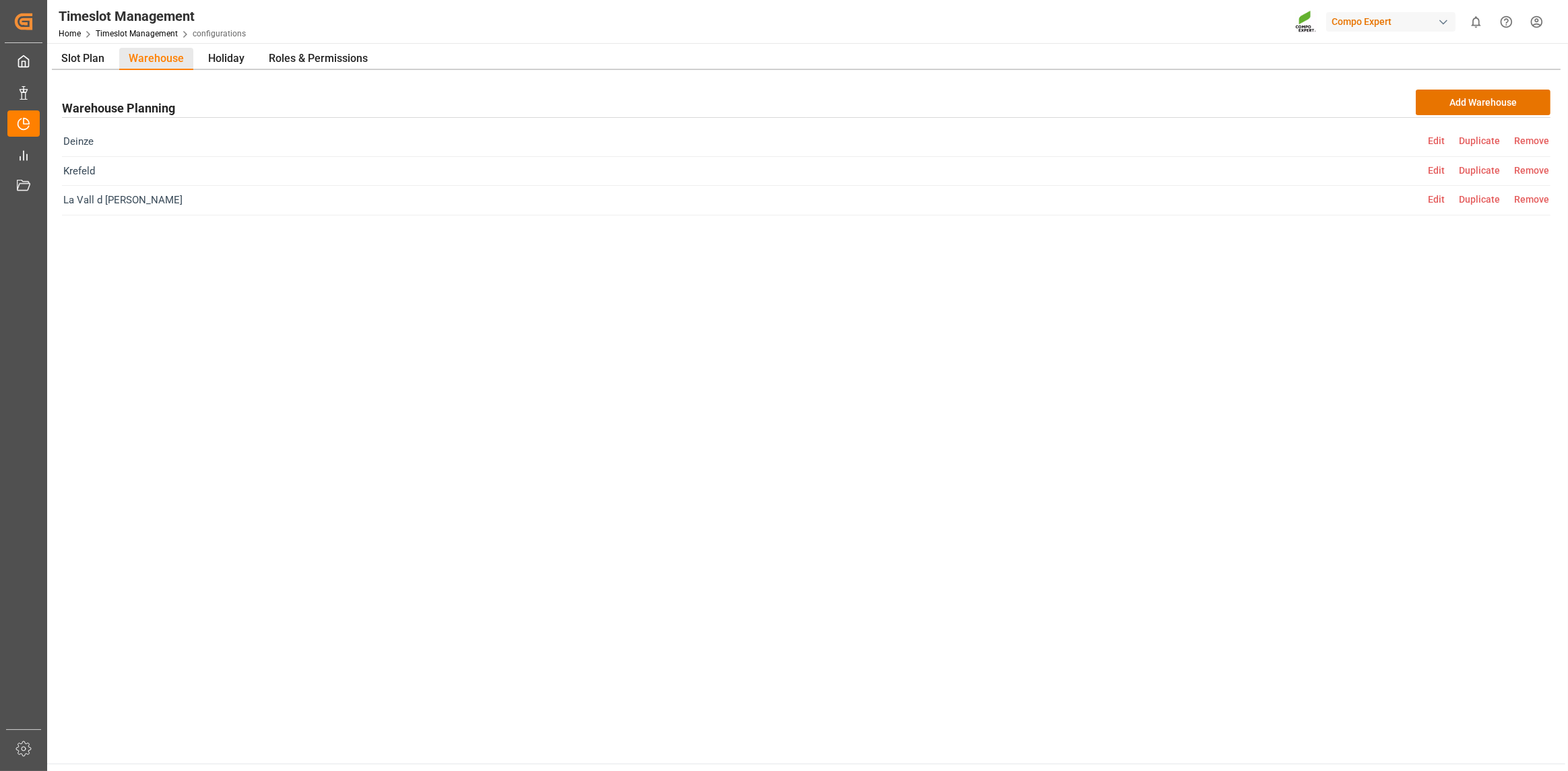
drag, startPoint x: 105, startPoint y: 55, endPoint x: 118, endPoint y: 56, distance: 13.0
click at [118, 56] on div "Slot Plan Warehouse Holiday Roles & Permissions" at bounding box center [217, 58] width 330 height 22
click at [91, 62] on div "Slot Plan" at bounding box center [82, 58] width 62 height 22
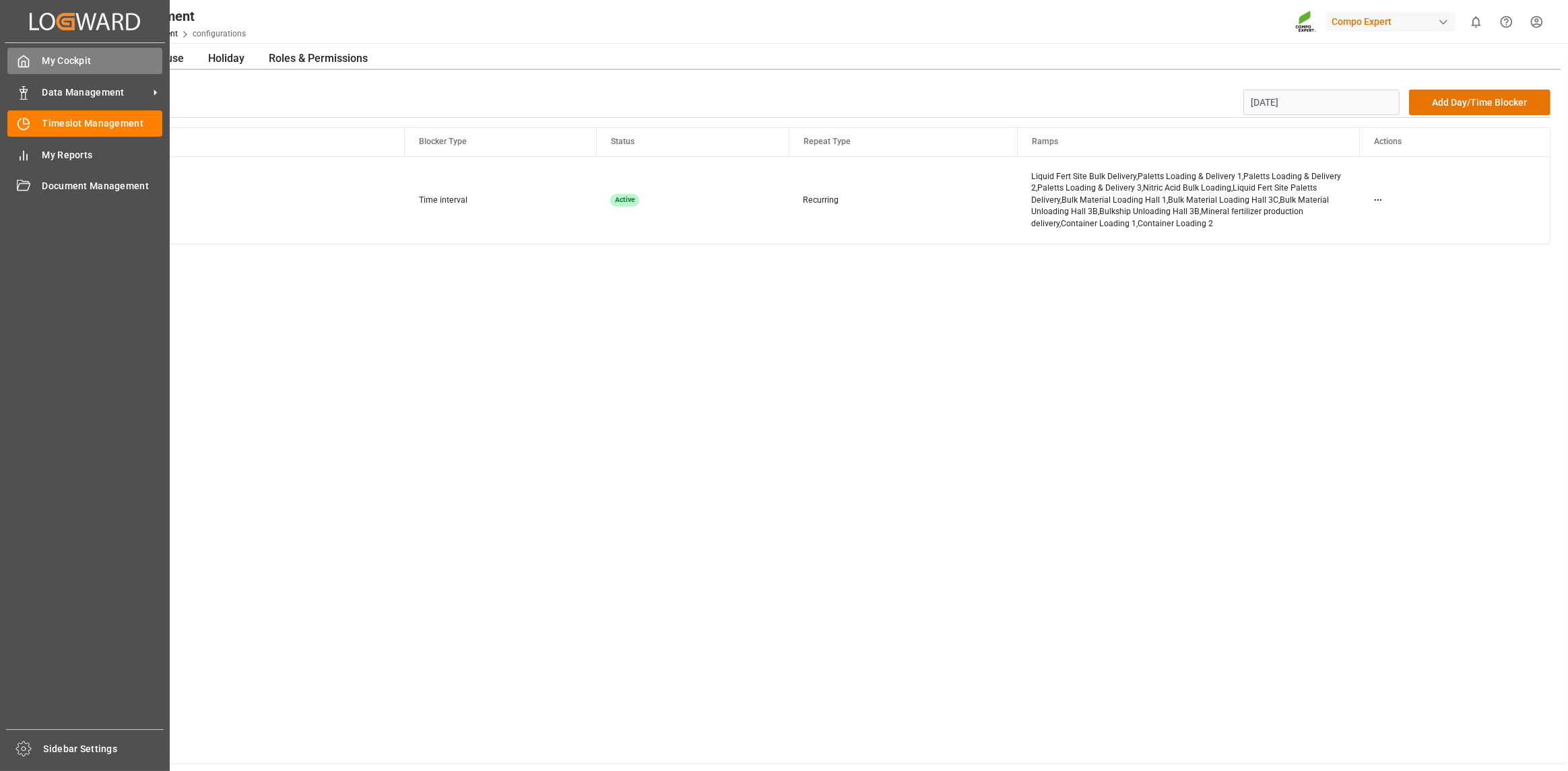
click at [48, 64] on span "My Cockpit" at bounding box center [103, 61] width 121 height 14
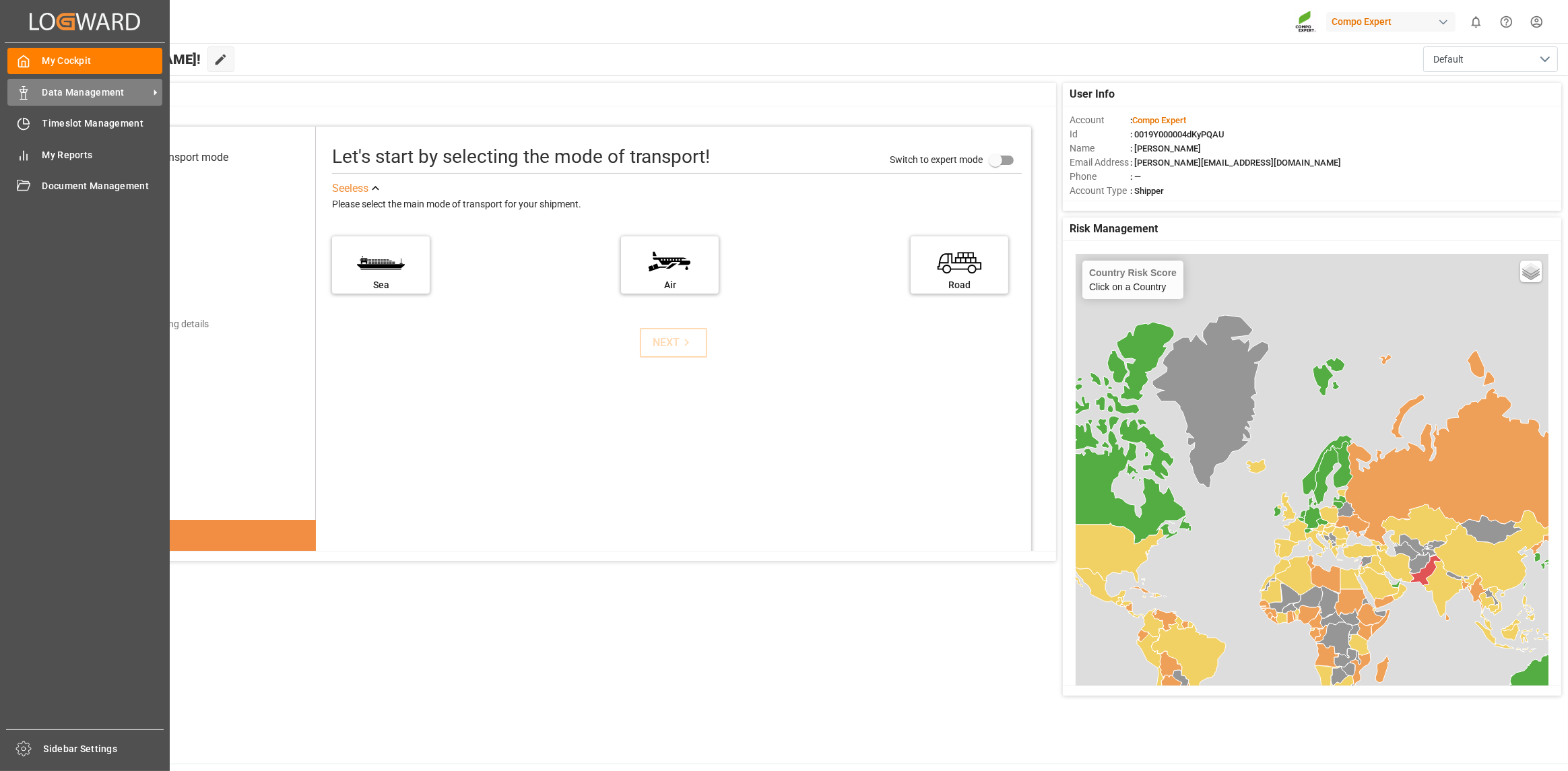
click at [30, 95] on icon at bounding box center [23, 93] width 13 height 13
click at [41, 90] on div "Data Management Data Management" at bounding box center [85, 92] width 155 height 26
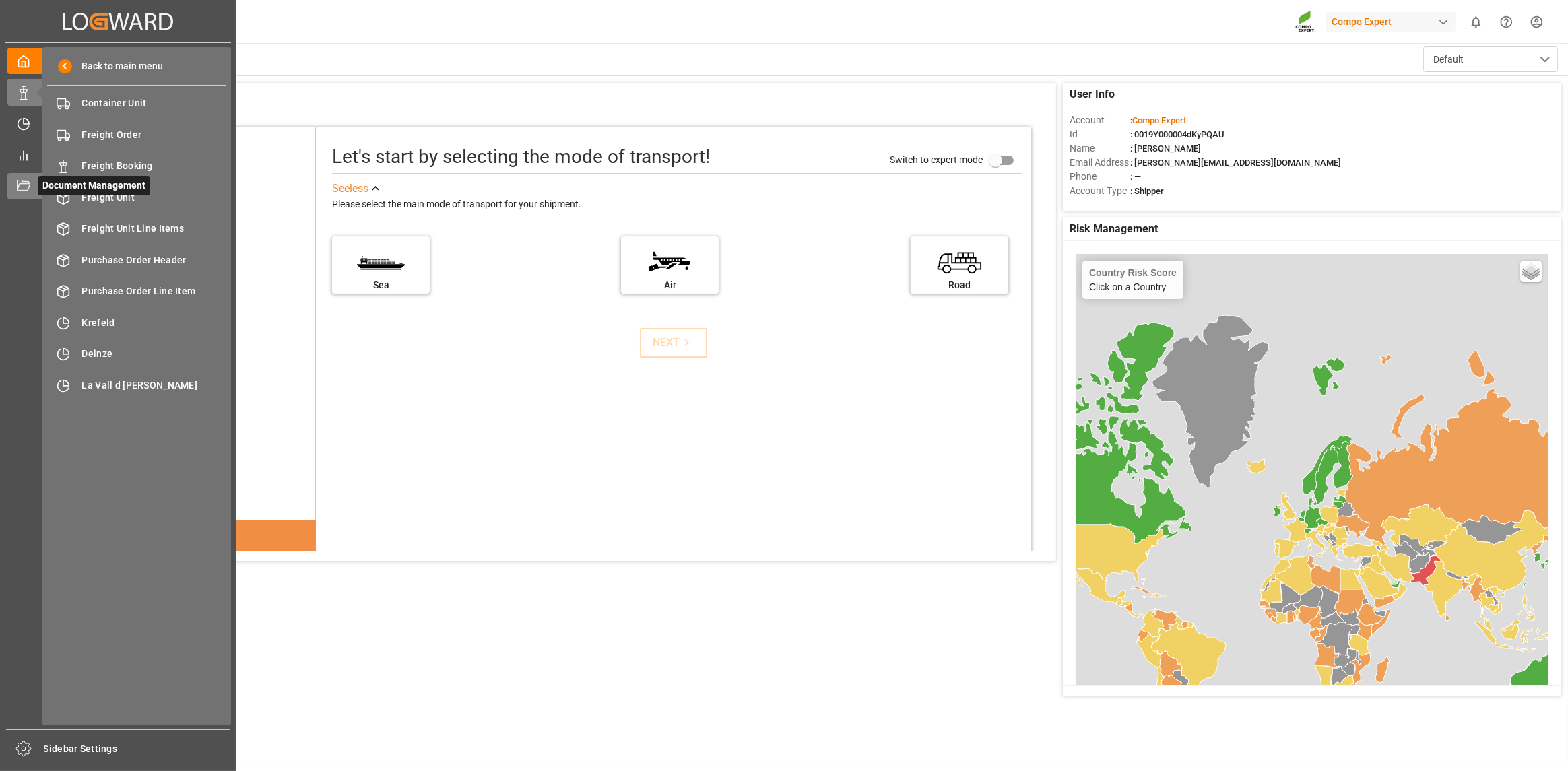
click at [27, 187] on icon at bounding box center [23, 187] width 13 height 13
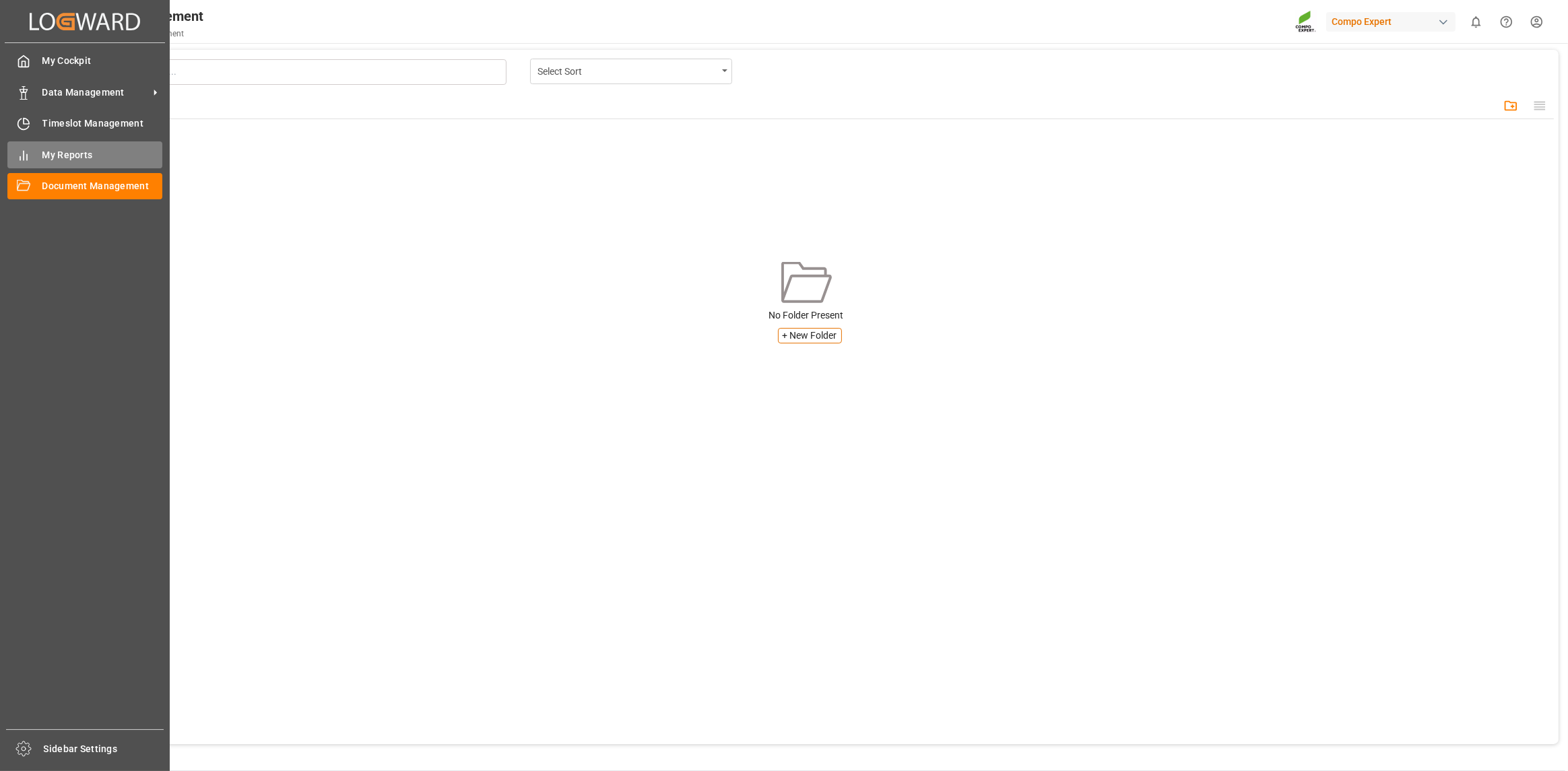
click at [51, 154] on span "My Reports" at bounding box center [103, 155] width 121 height 14
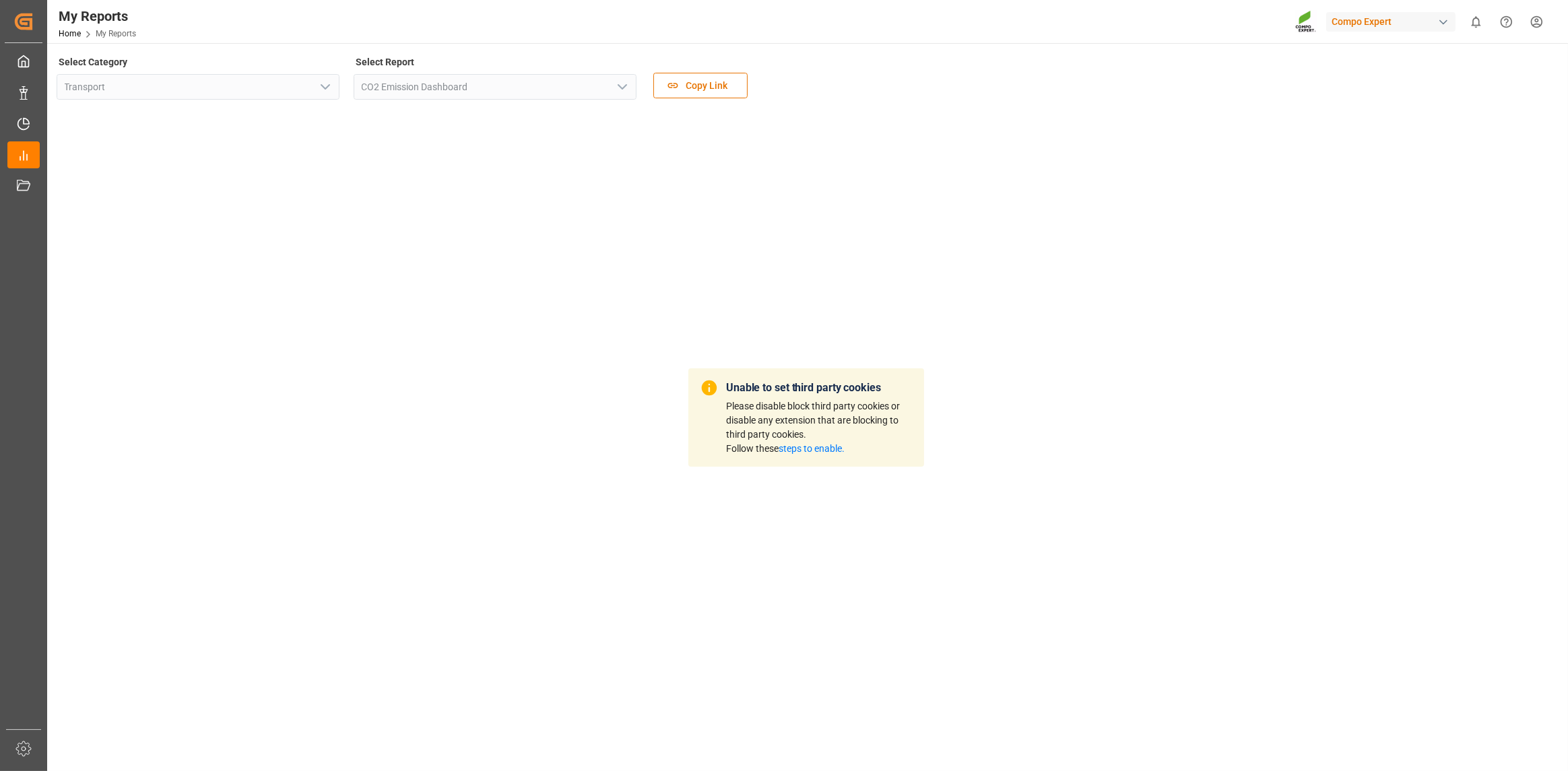
drag, startPoint x: 552, startPoint y: 534, endPoint x: 527, endPoint y: 531, distance: 25.2
click at [550, 533] on div "Unable to set third party cookies Please disable block third party cookies or d…" at bounding box center [806, 418] width 1499 height 617
click at [304, 102] on div "Select Category Transport" at bounding box center [198, 81] width 283 height 57
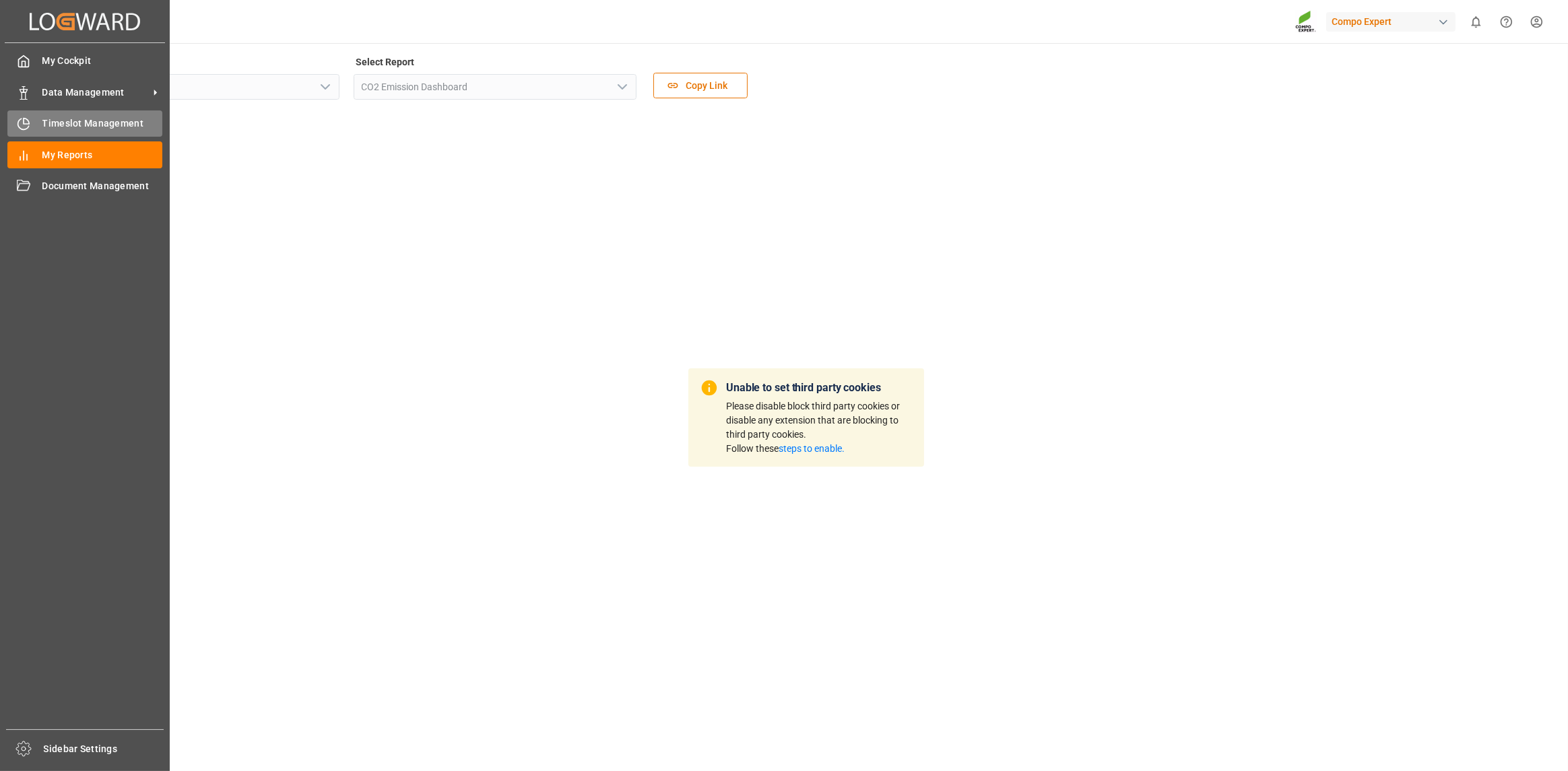
click at [54, 127] on span "Timeslot Management" at bounding box center [103, 123] width 121 height 14
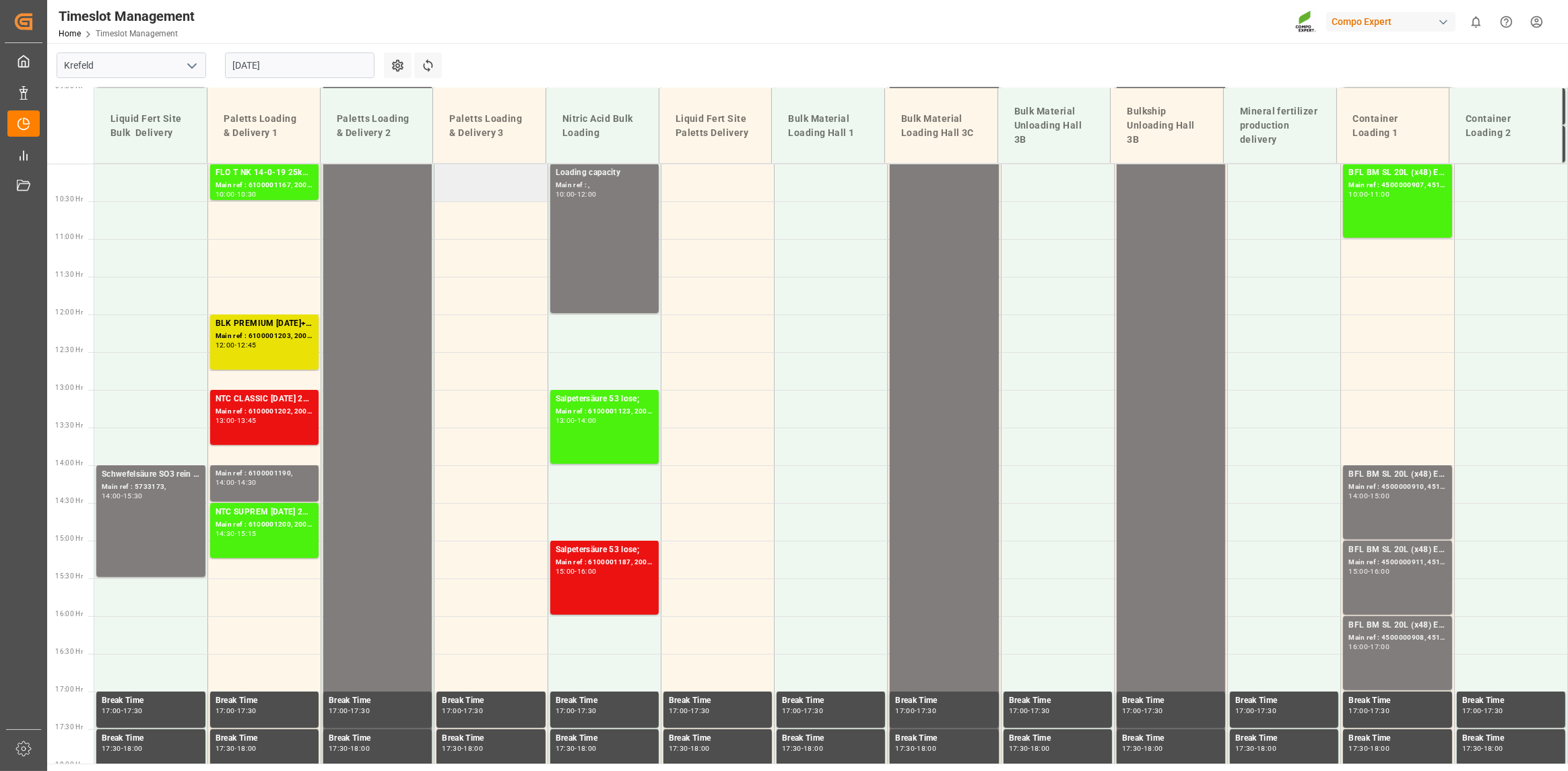
scroll to position [604, 0]
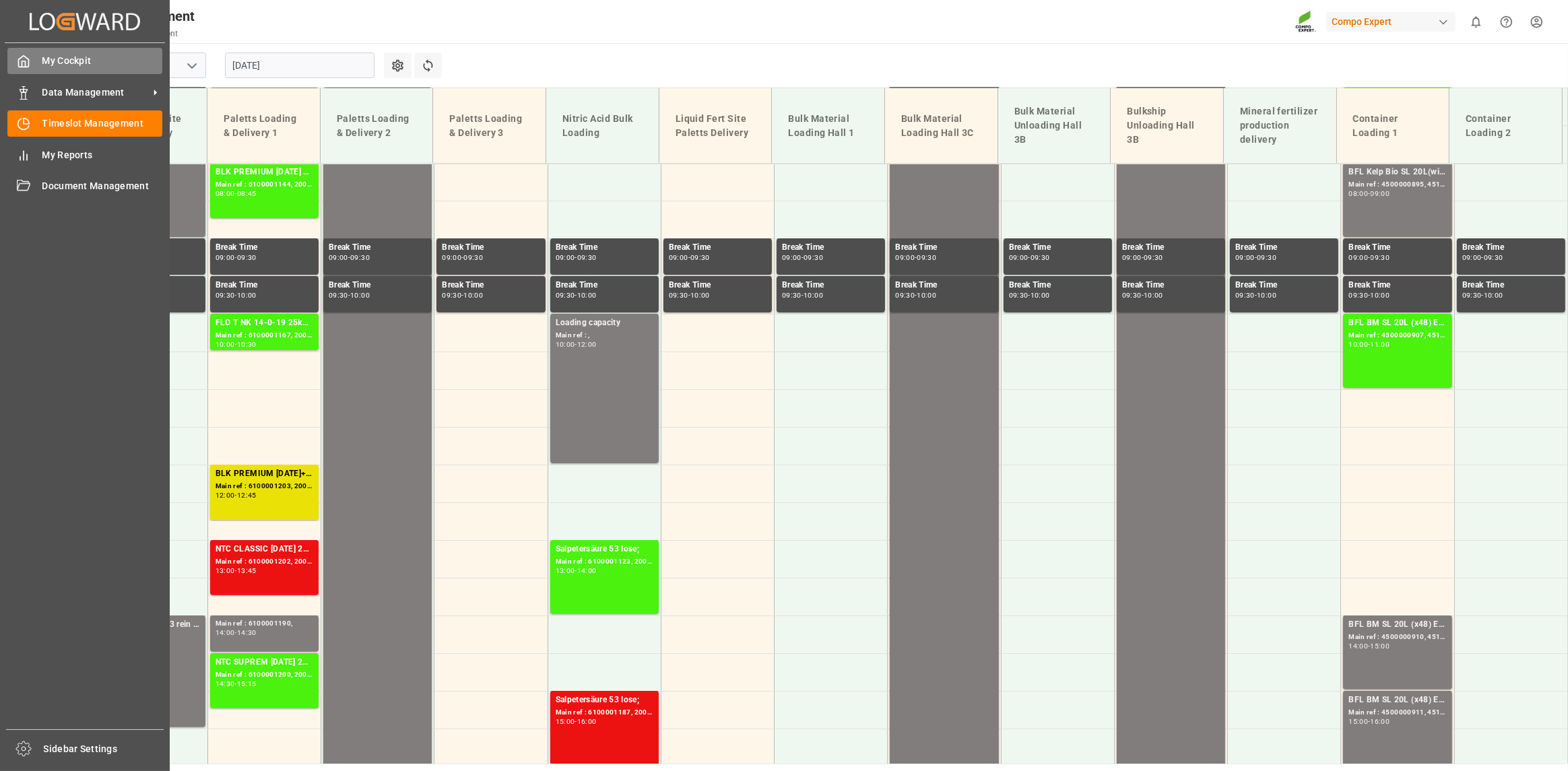
click at [59, 53] on div "My Cockpit My Cockpit" at bounding box center [85, 61] width 155 height 26
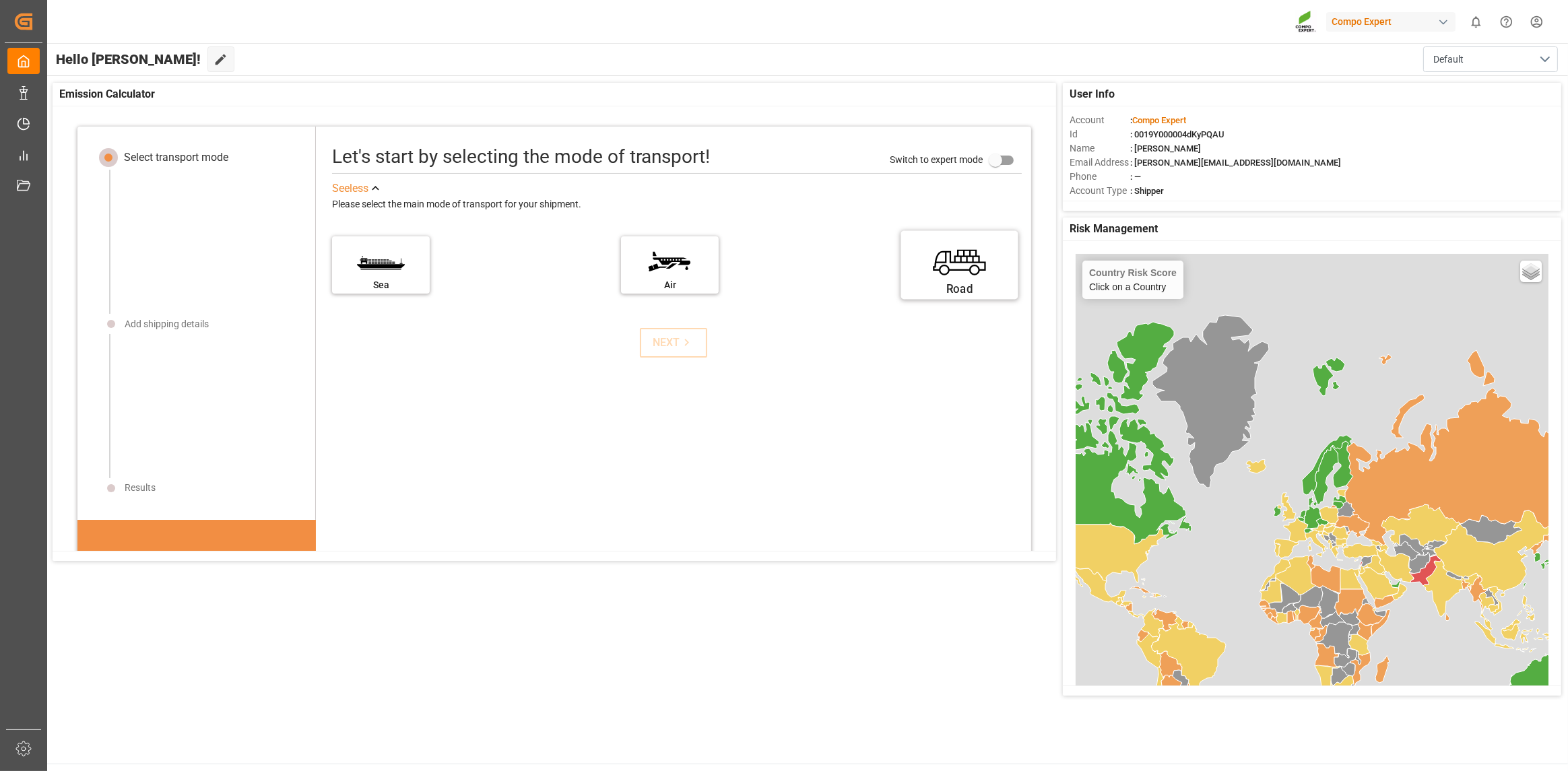
click at [963, 261] on label "Road" at bounding box center [959, 261] width 101 height 57
click at [0, 0] on input "Road" at bounding box center [0, 0] width 0 height 0
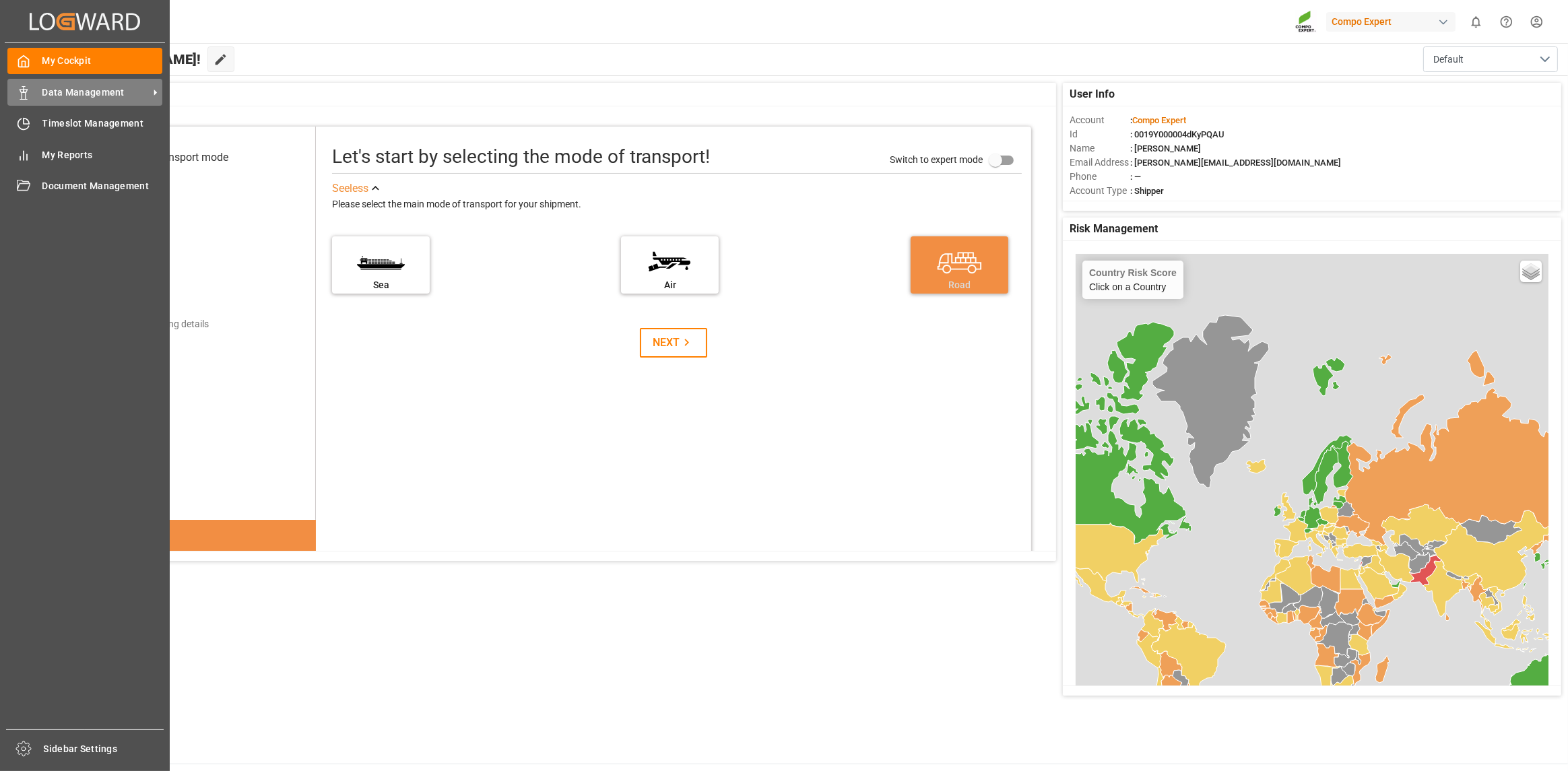
click at [12, 85] on div at bounding box center [19, 92] width 23 height 14
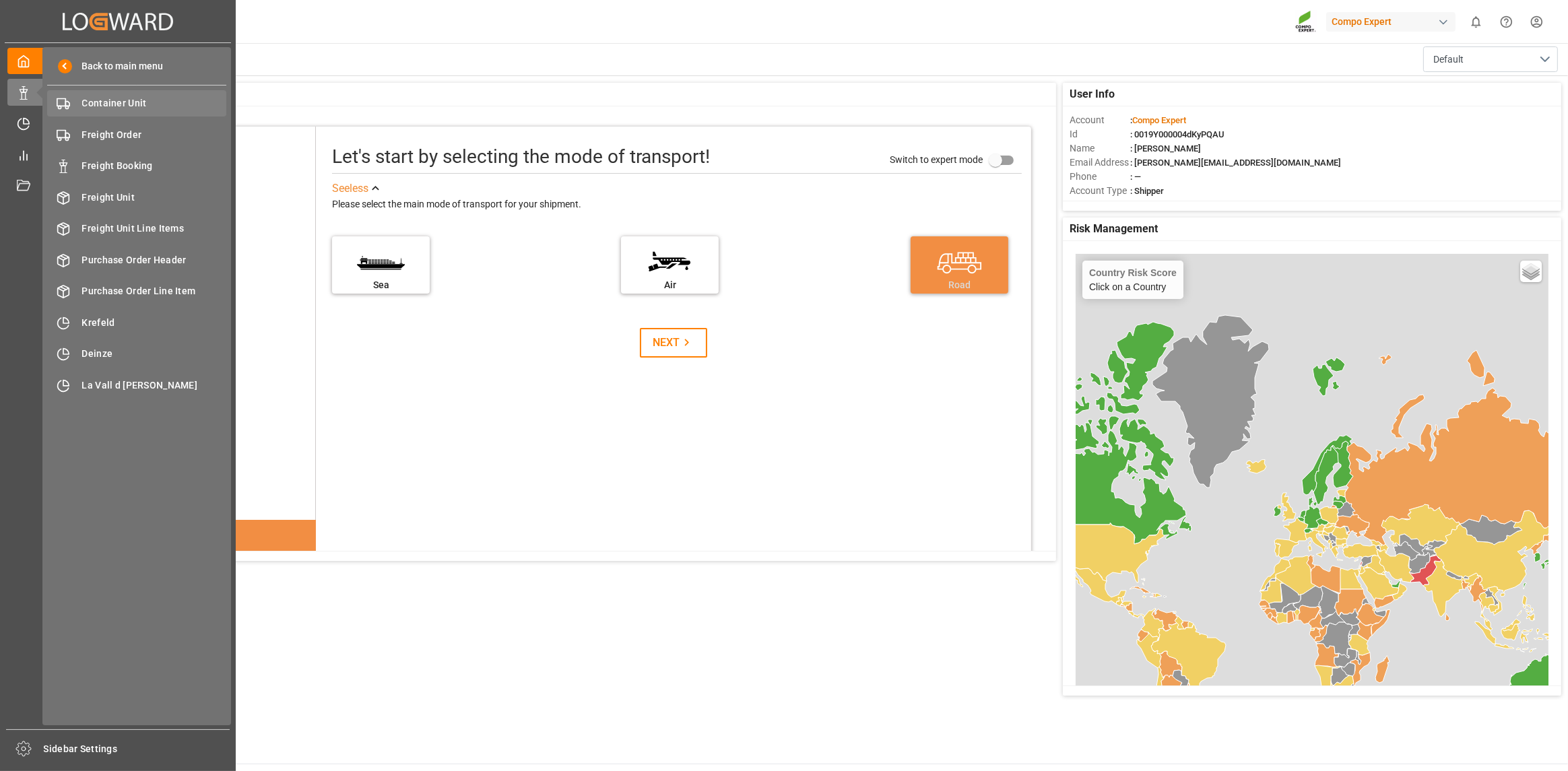
click at [128, 99] on span "Container Unit" at bounding box center [154, 103] width 145 height 14
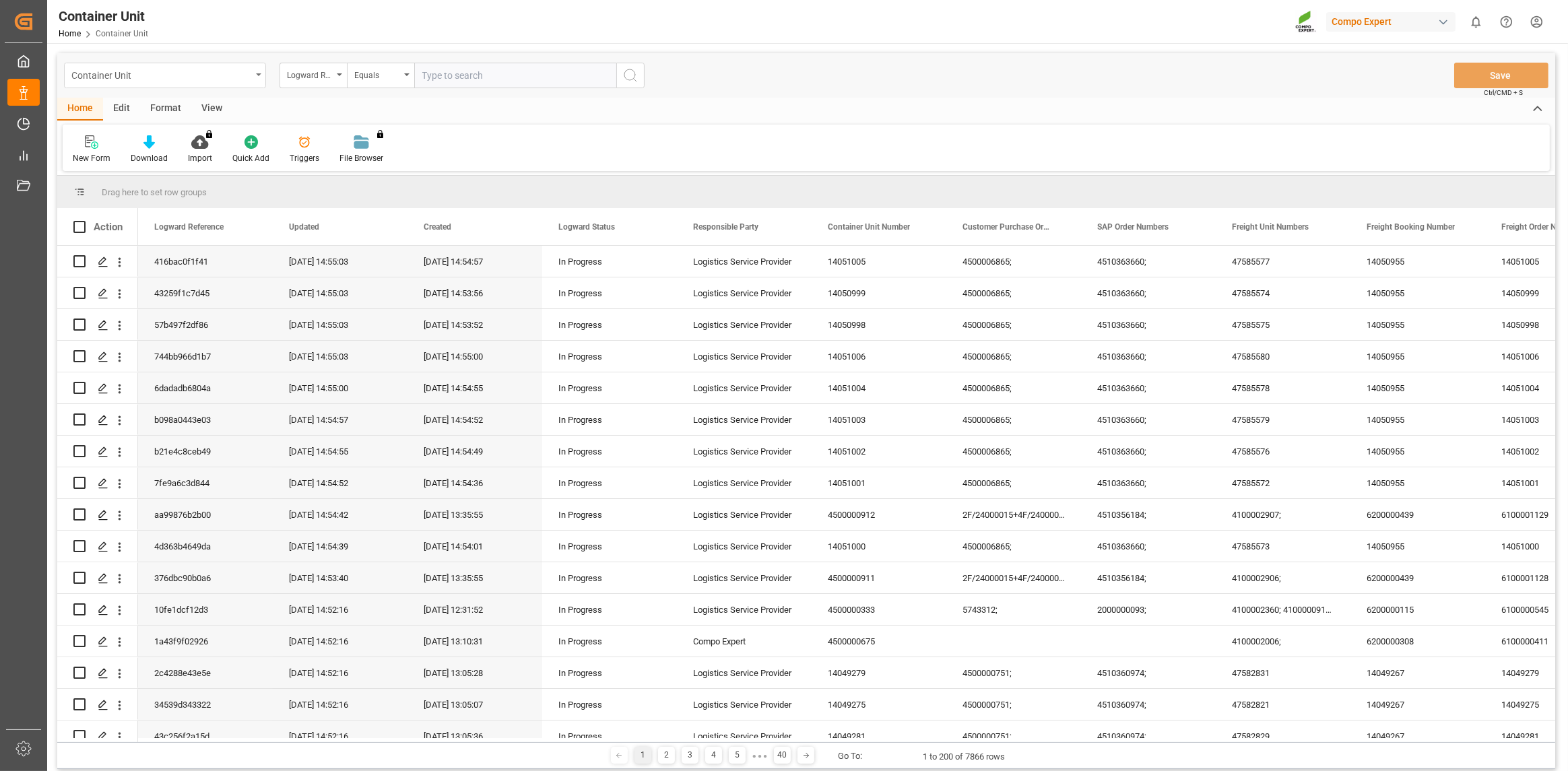
click at [260, 73] on icon "open menu" at bounding box center [258, 74] width 6 height 2
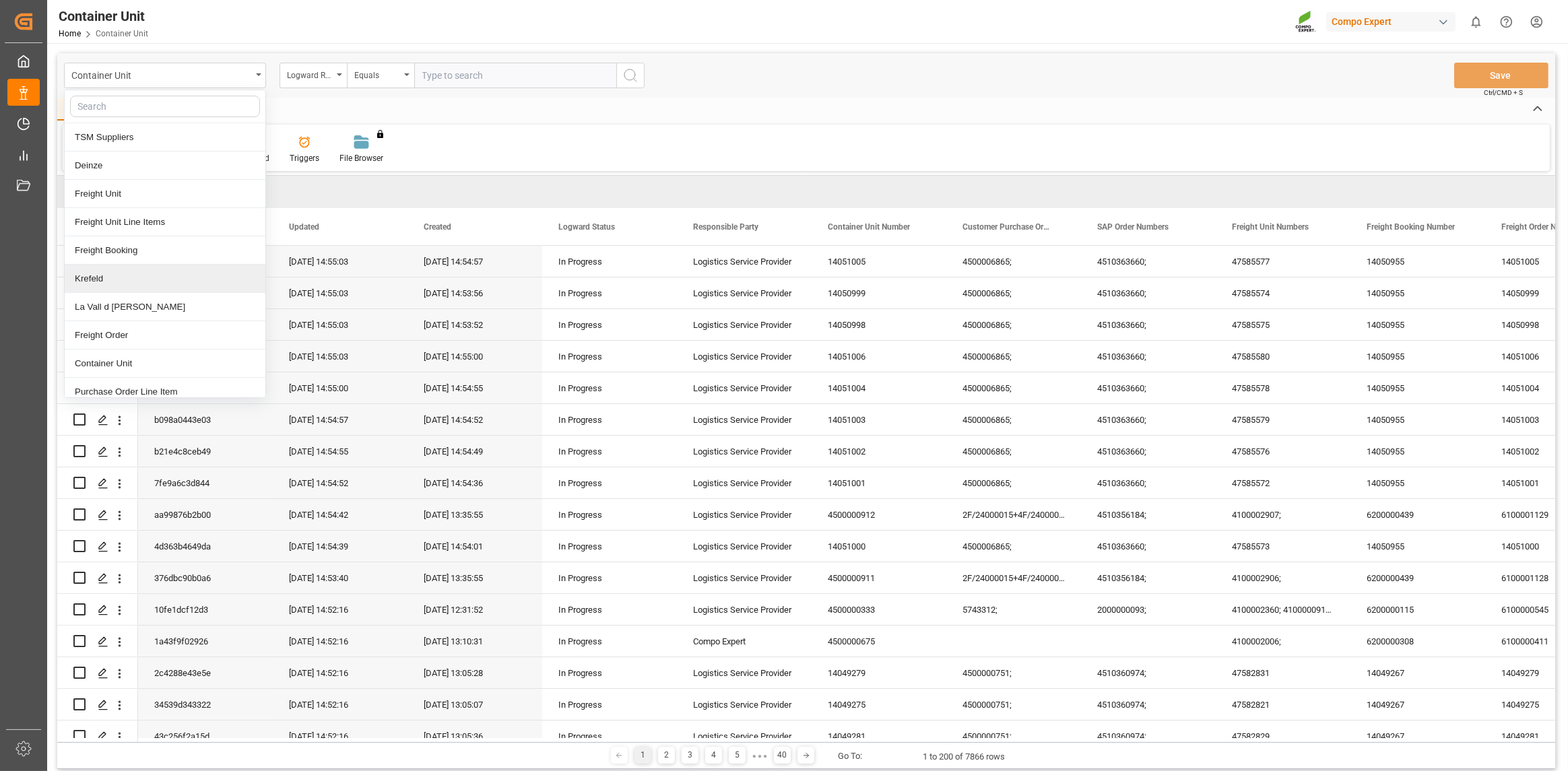
drag, startPoint x: 129, startPoint y: 279, endPoint x: 870, endPoint y: 34, distance: 780.5
click at [128, 279] on div "Krefeld" at bounding box center [165, 279] width 201 height 28
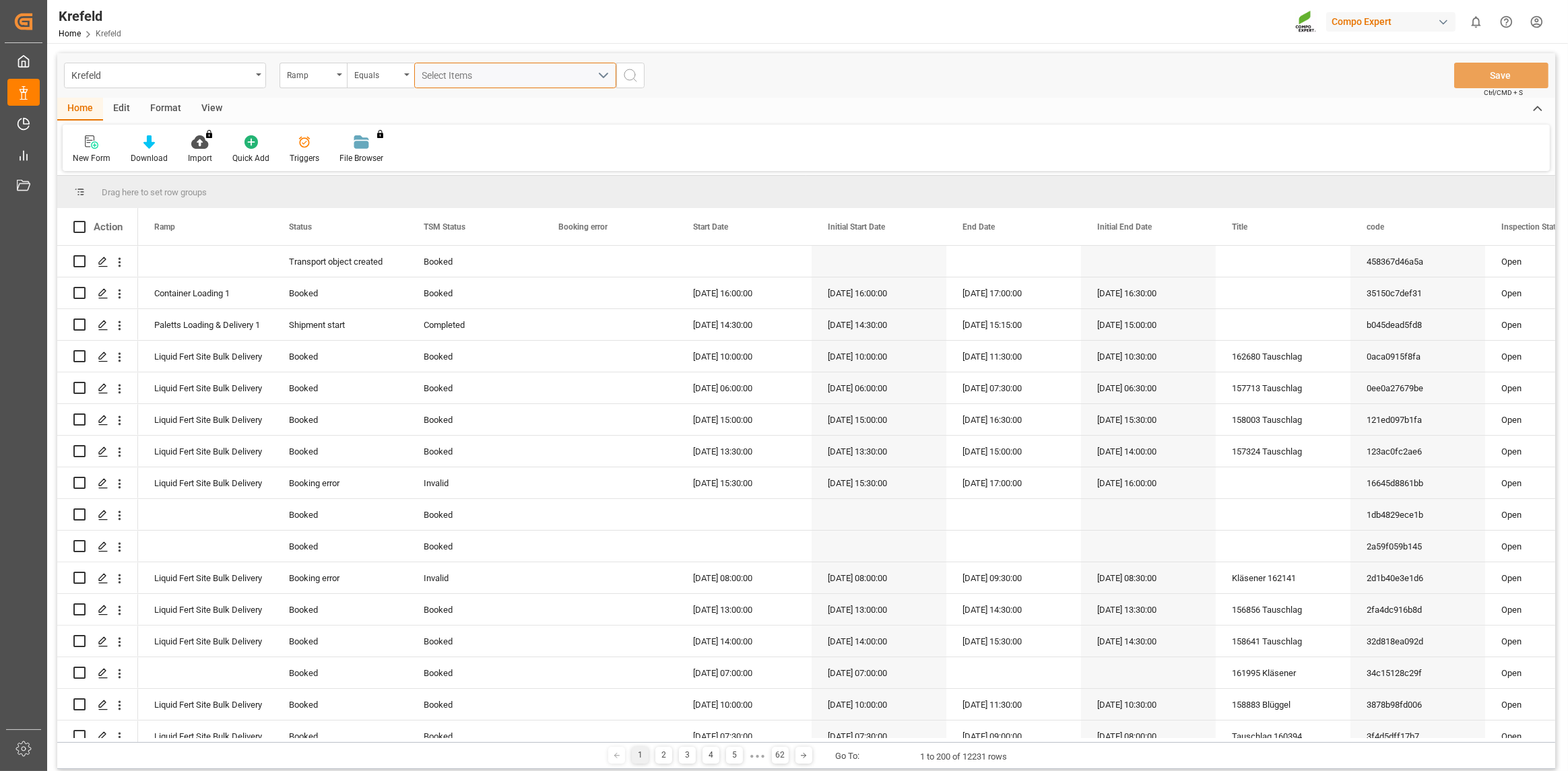
click at [593, 76] on div "Select Items" at bounding box center [510, 76] width 175 height 14
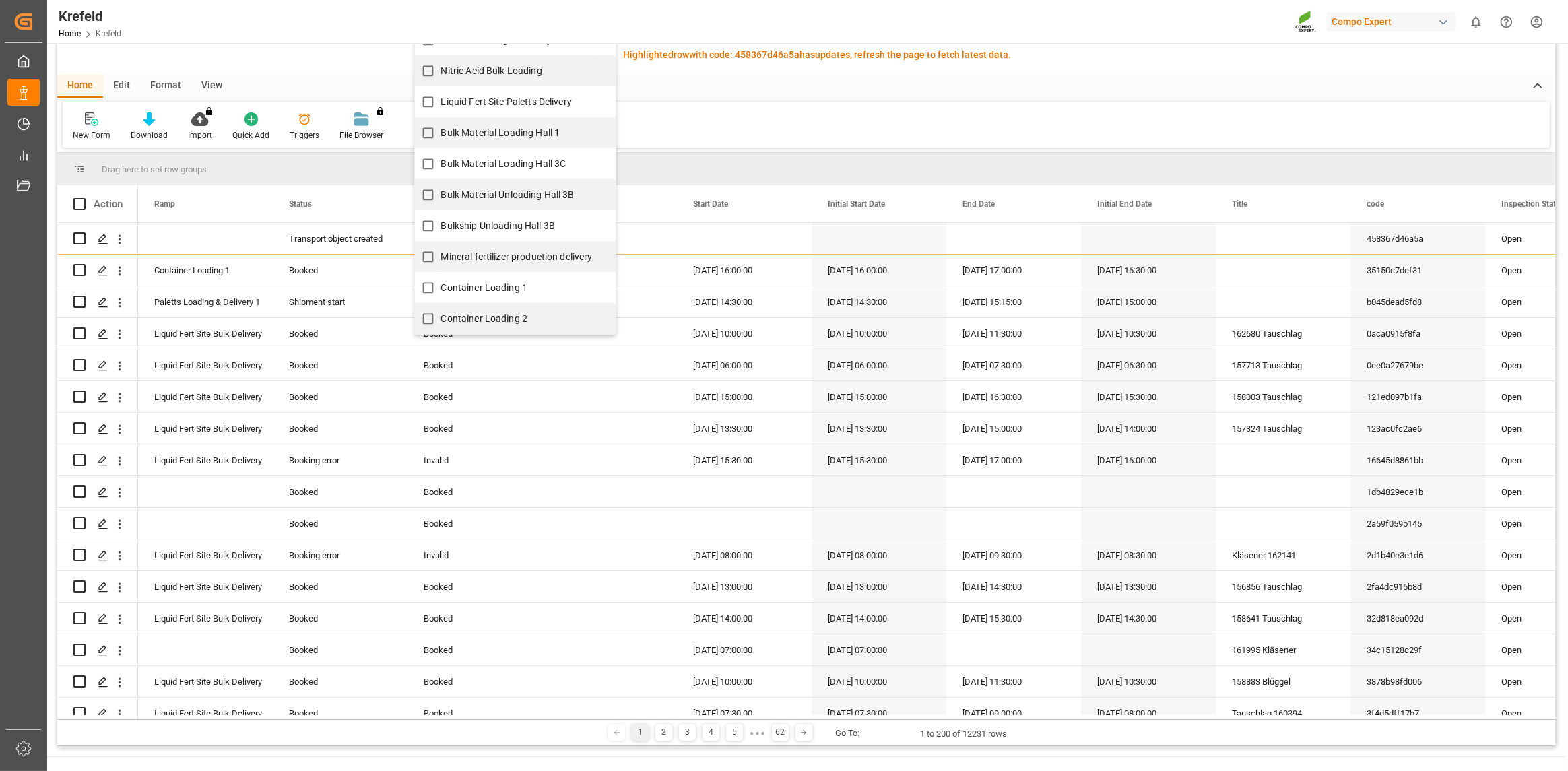
scroll to position [67, 0]
click at [420, 286] on input "Container Loading 1" at bounding box center [428, 284] width 26 height 26
checkbox input "true"
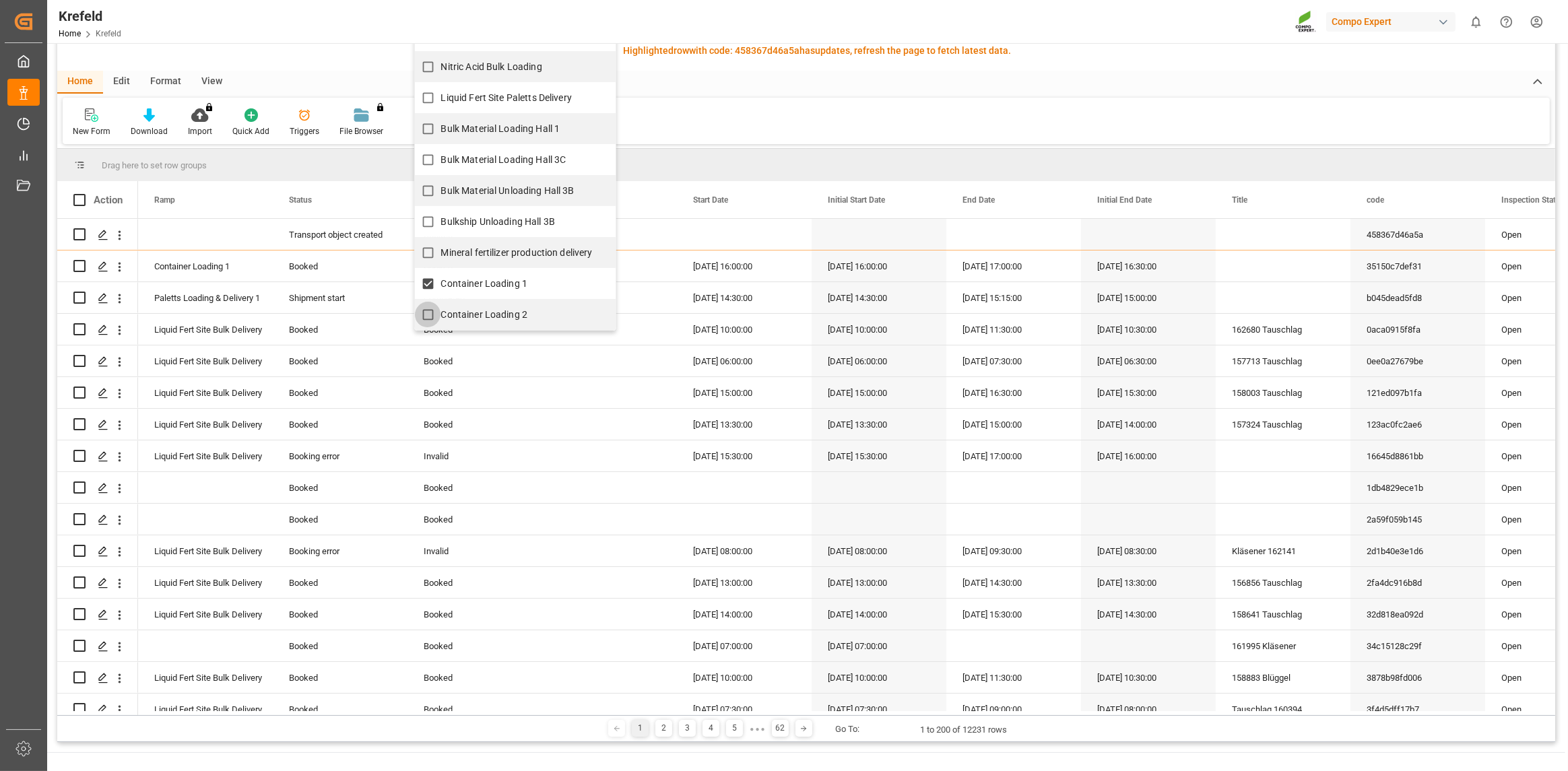
click at [432, 312] on input "Container Loading 2" at bounding box center [428, 315] width 26 height 26
checkbox input "true"
click at [675, 118] on div "New Form Download Import You don't have permission for this feature. Contact ad…" at bounding box center [806, 121] width 1487 height 47
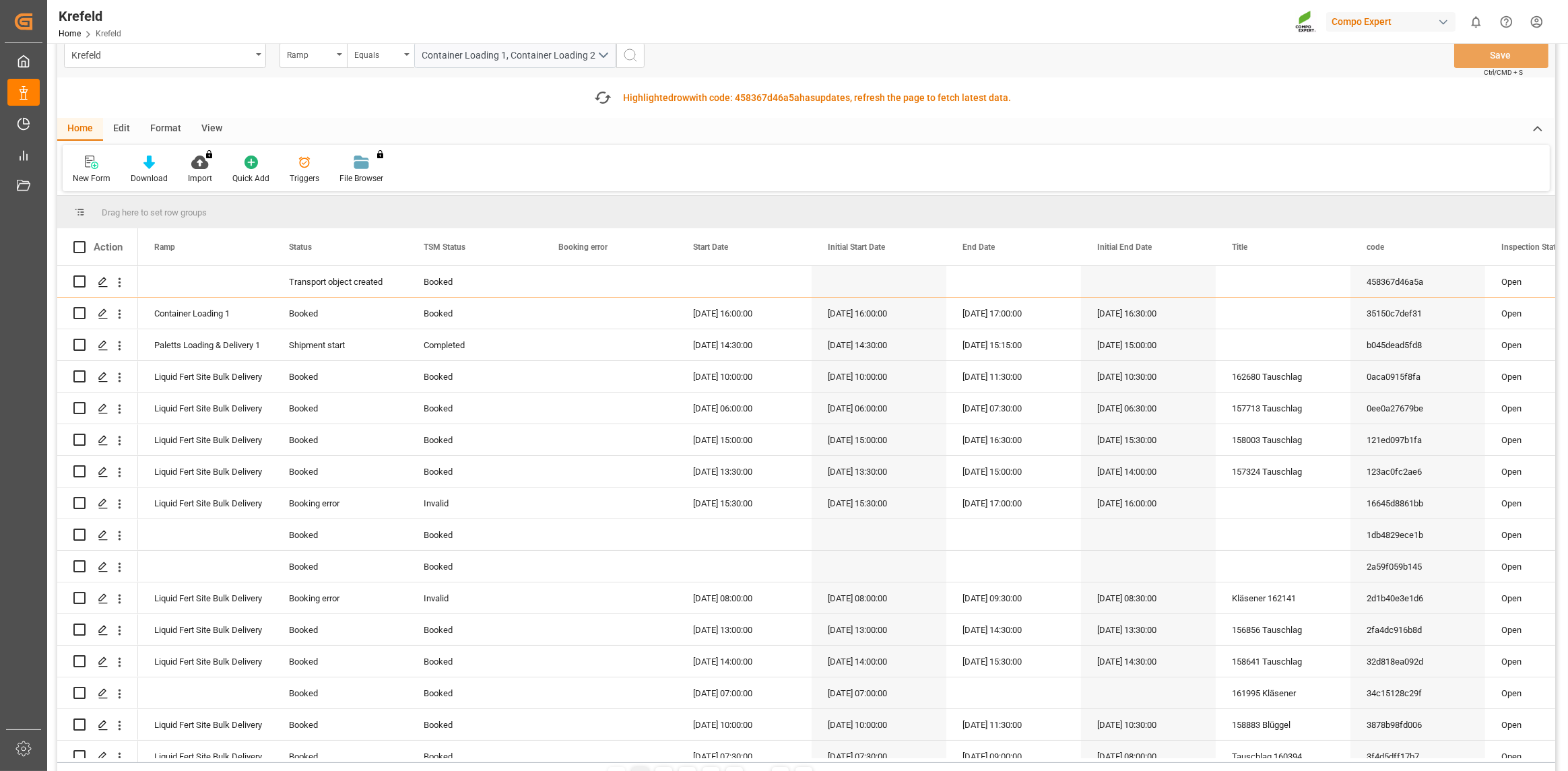
scroll to position [0, 0]
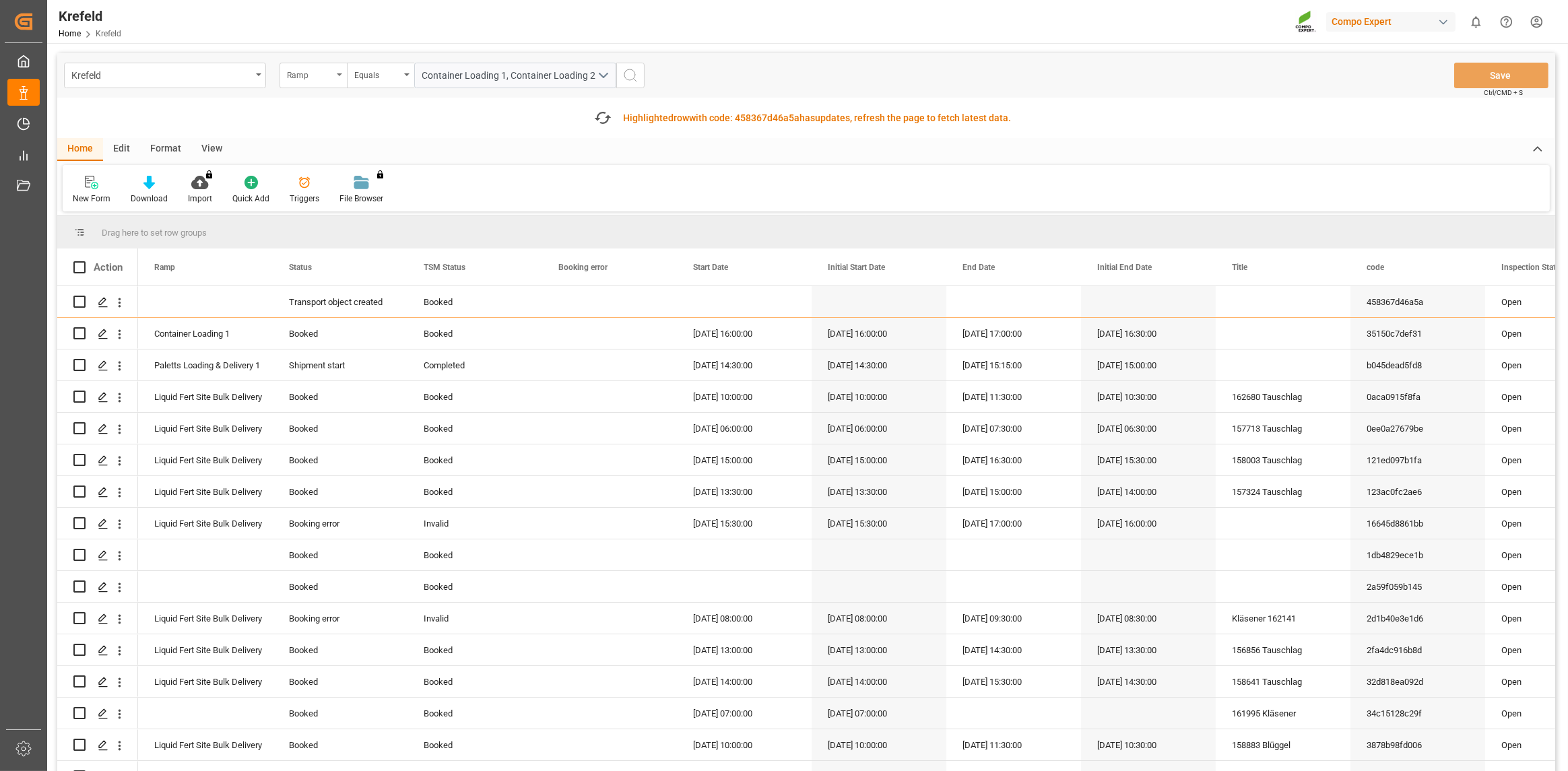
click at [338, 71] on div "Ramp" at bounding box center [313, 75] width 67 height 25
click at [397, 70] on div "Equals" at bounding box center [377, 73] width 46 height 16
click at [340, 67] on div "Ramp" at bounding box center [313, 75] width 67 height 25
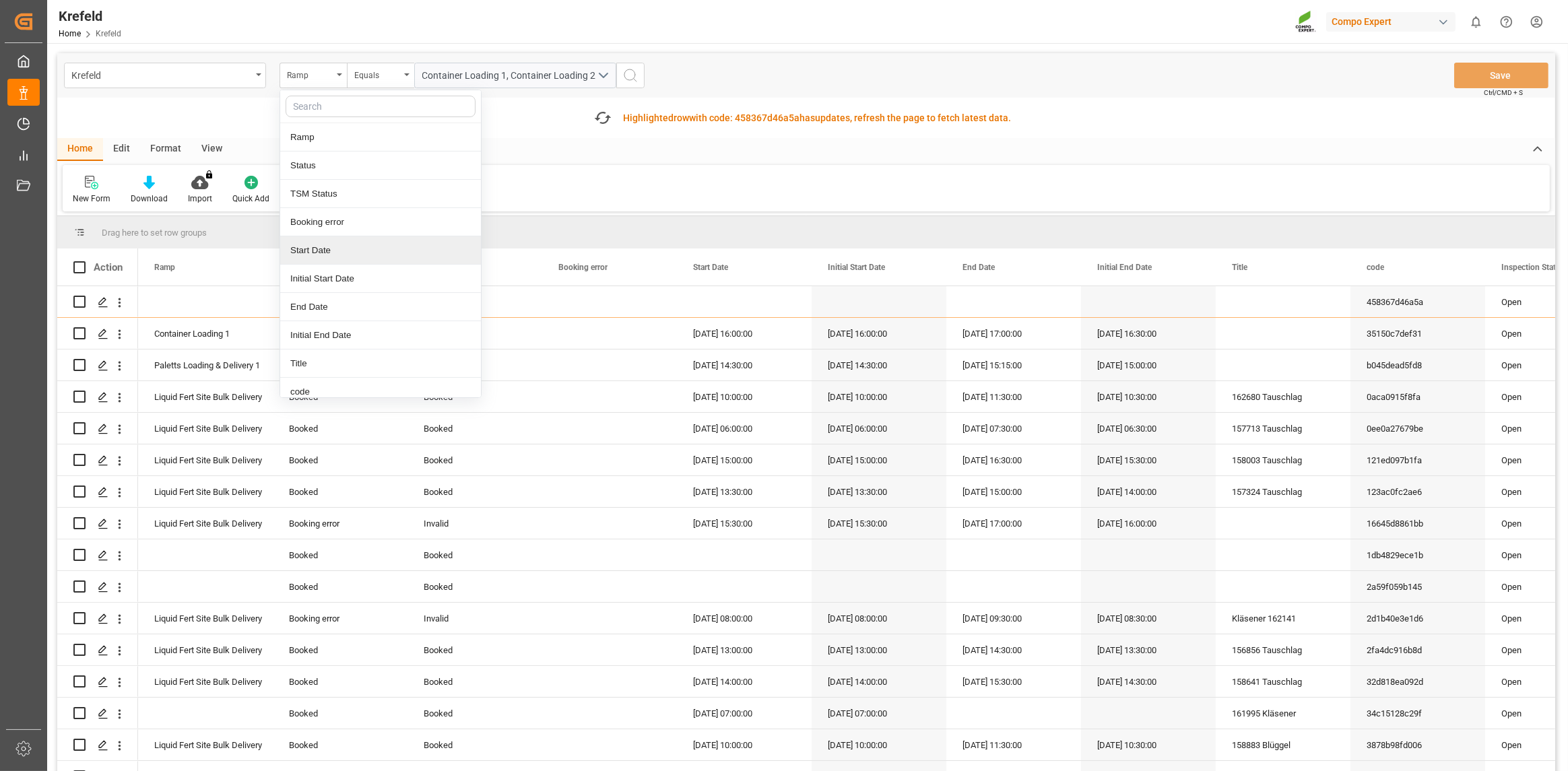
click at [335, 241] on div "Start Date" at bounding box center [380, 251] width 201 height 28
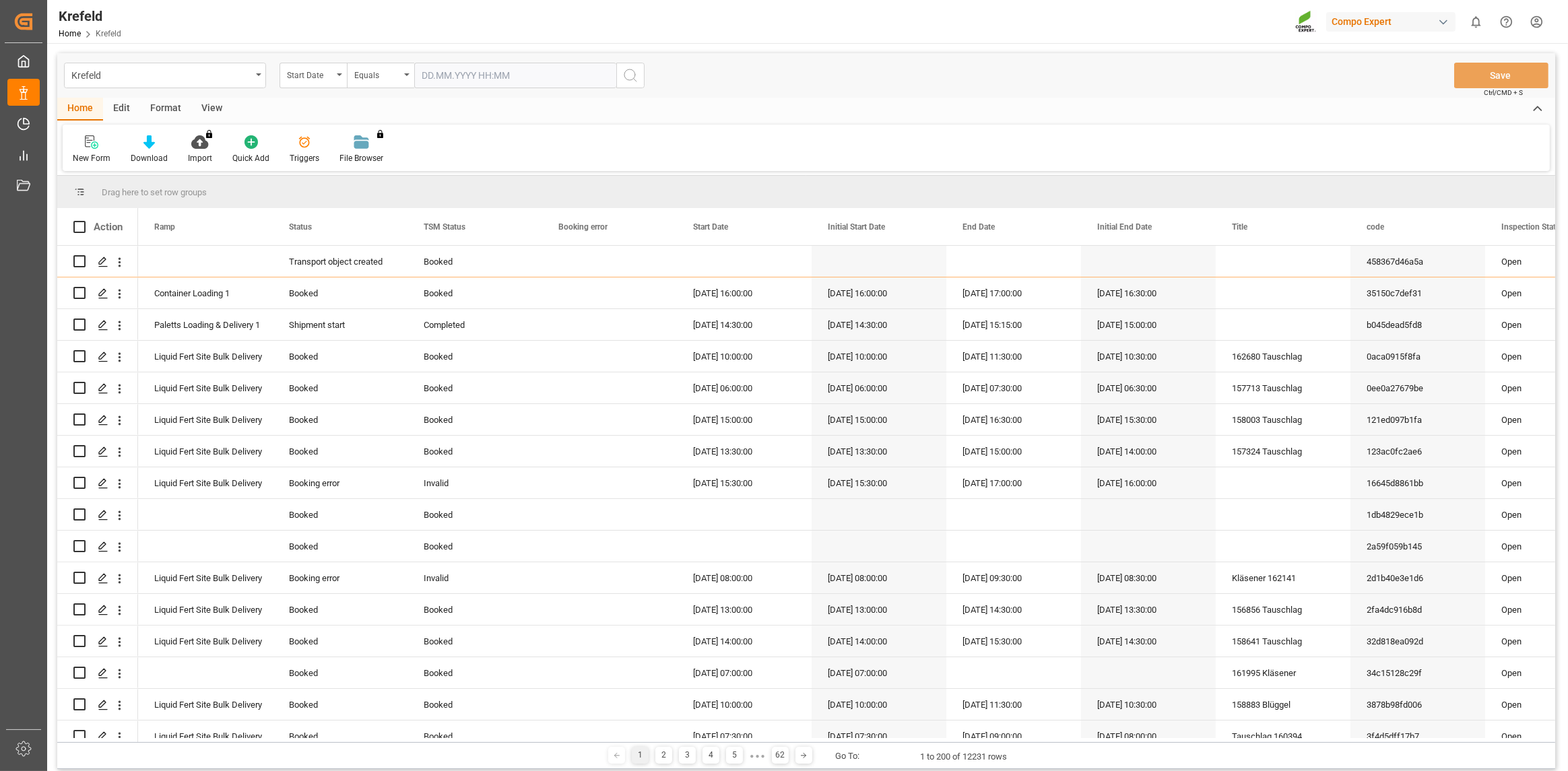
click at [487, 76] on input "text" at bounding box center [515, 75] width 202 height 25
click at [321, 64] on div "Start Date" at bounding box center [313, 75] width 67 height 25
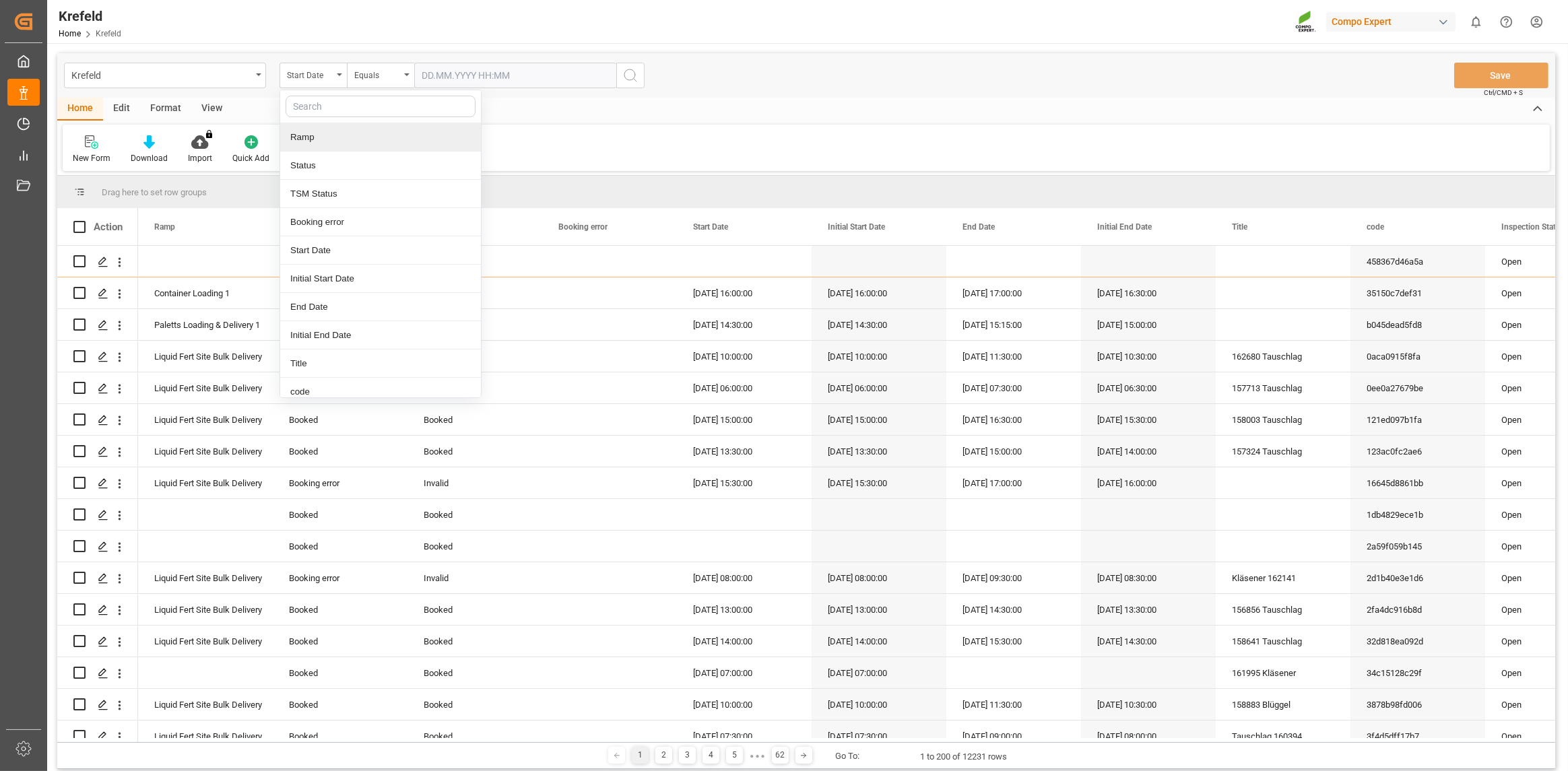
click at [326, 144] on div "Ramp" at bounding box center [380, 137] width 201 height 28
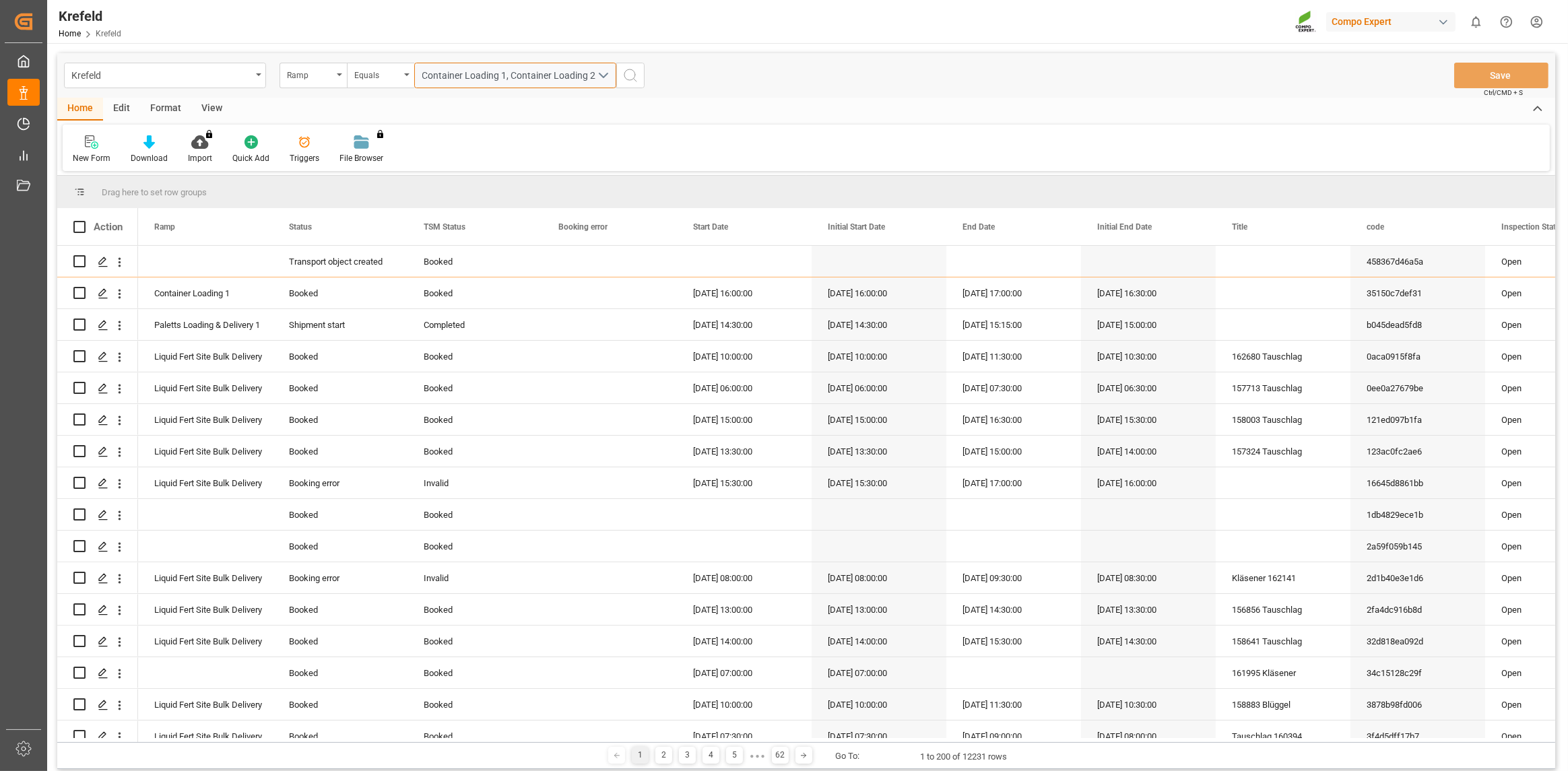
click at [571, 74] on div "Container Loading 1, Container Loading 2" at bounding box center [510, 76] width 175 height 14
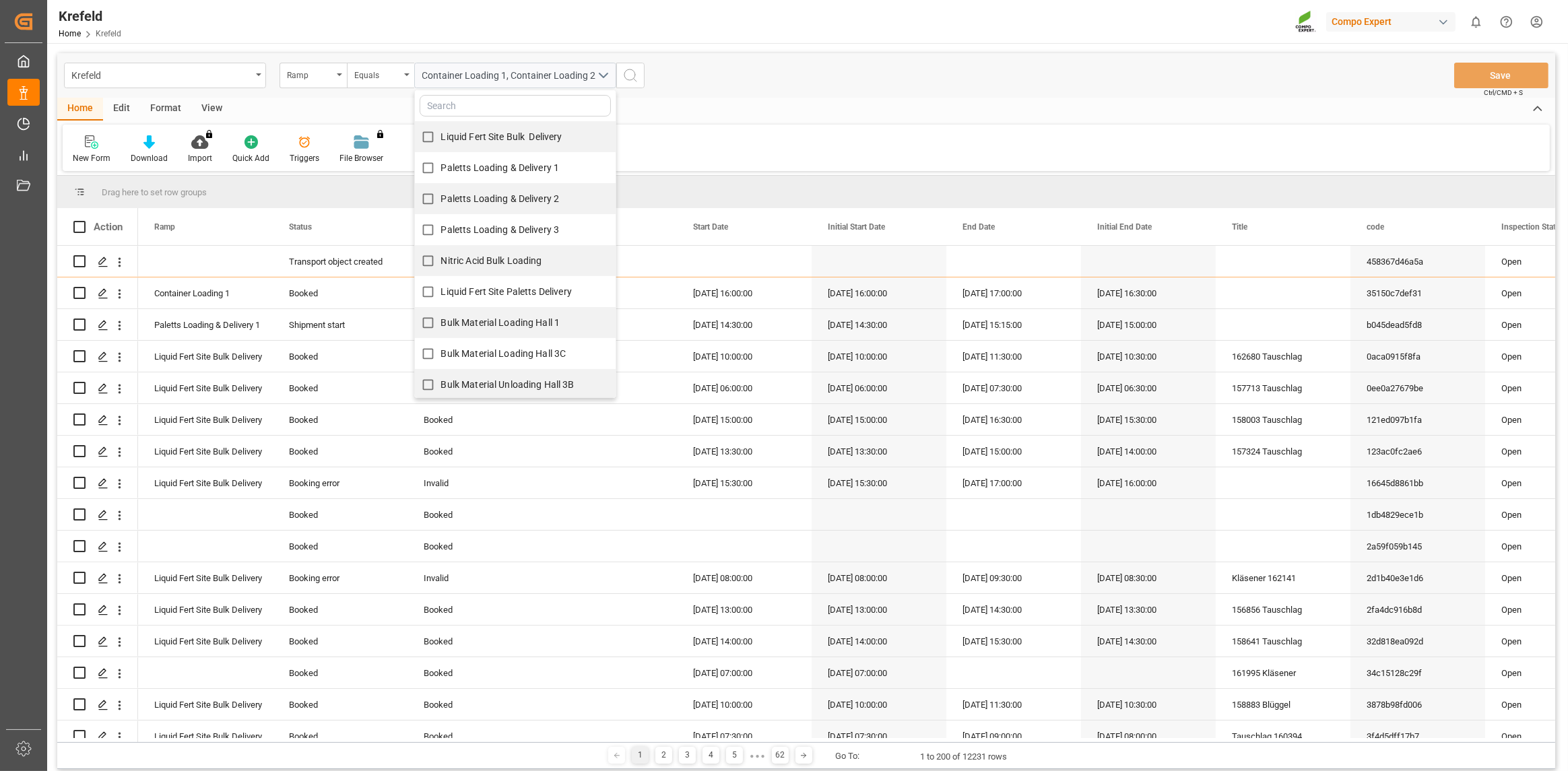
click at [749, 81] on div "Krefeld Ramp Equals Container Loading 1, Container Loading 2 Liquid Fert Site B…" at bounding box center [806, 76] width 1498 height 44
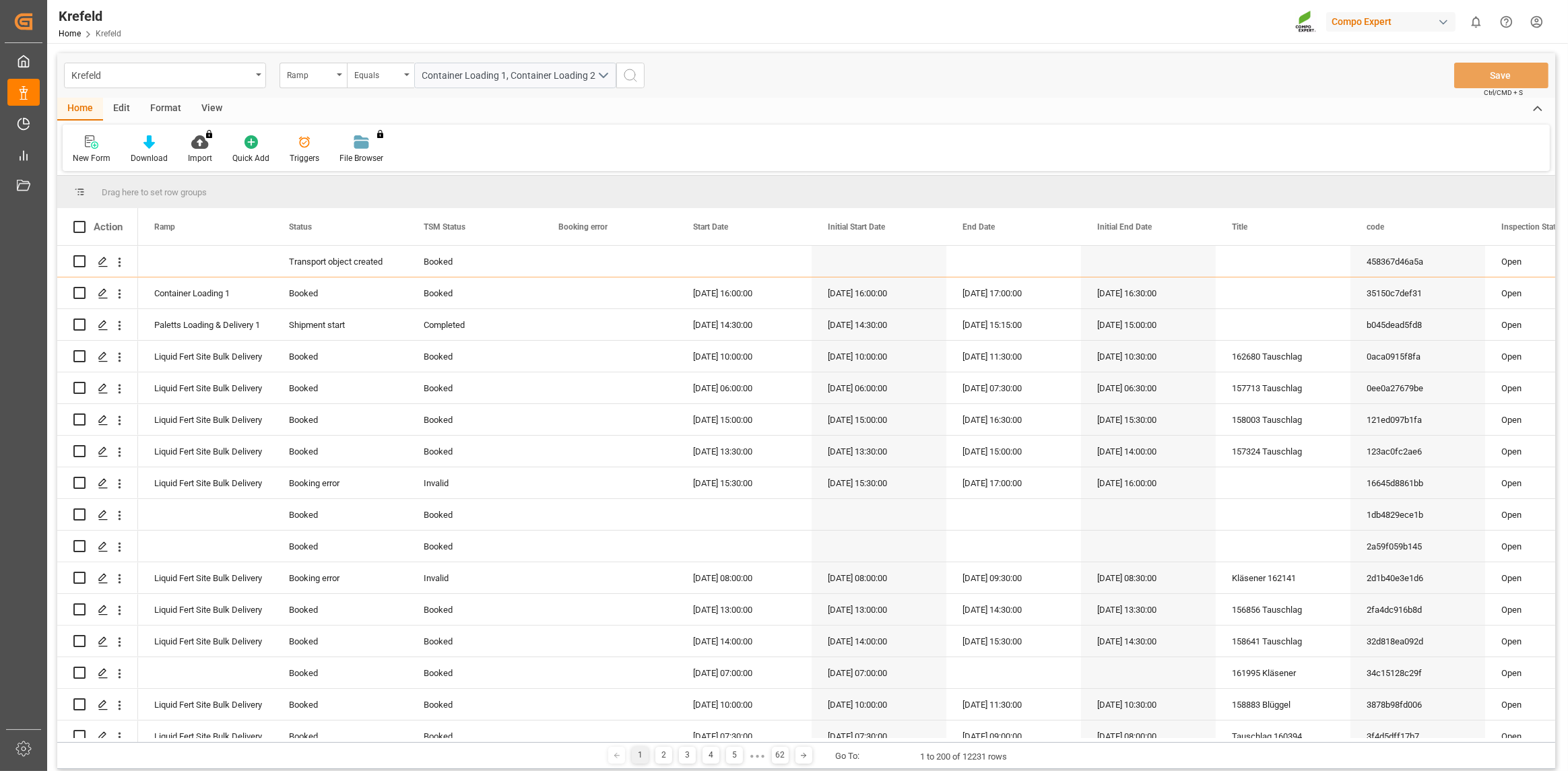
click at [625, 69] on div "Container Loading 1, Container Loading 2" at bounding box center [515, 75] width 222 height 25
click at [625, 75] on icon "search button" at bounding box center [630, 76] width 16 height 16
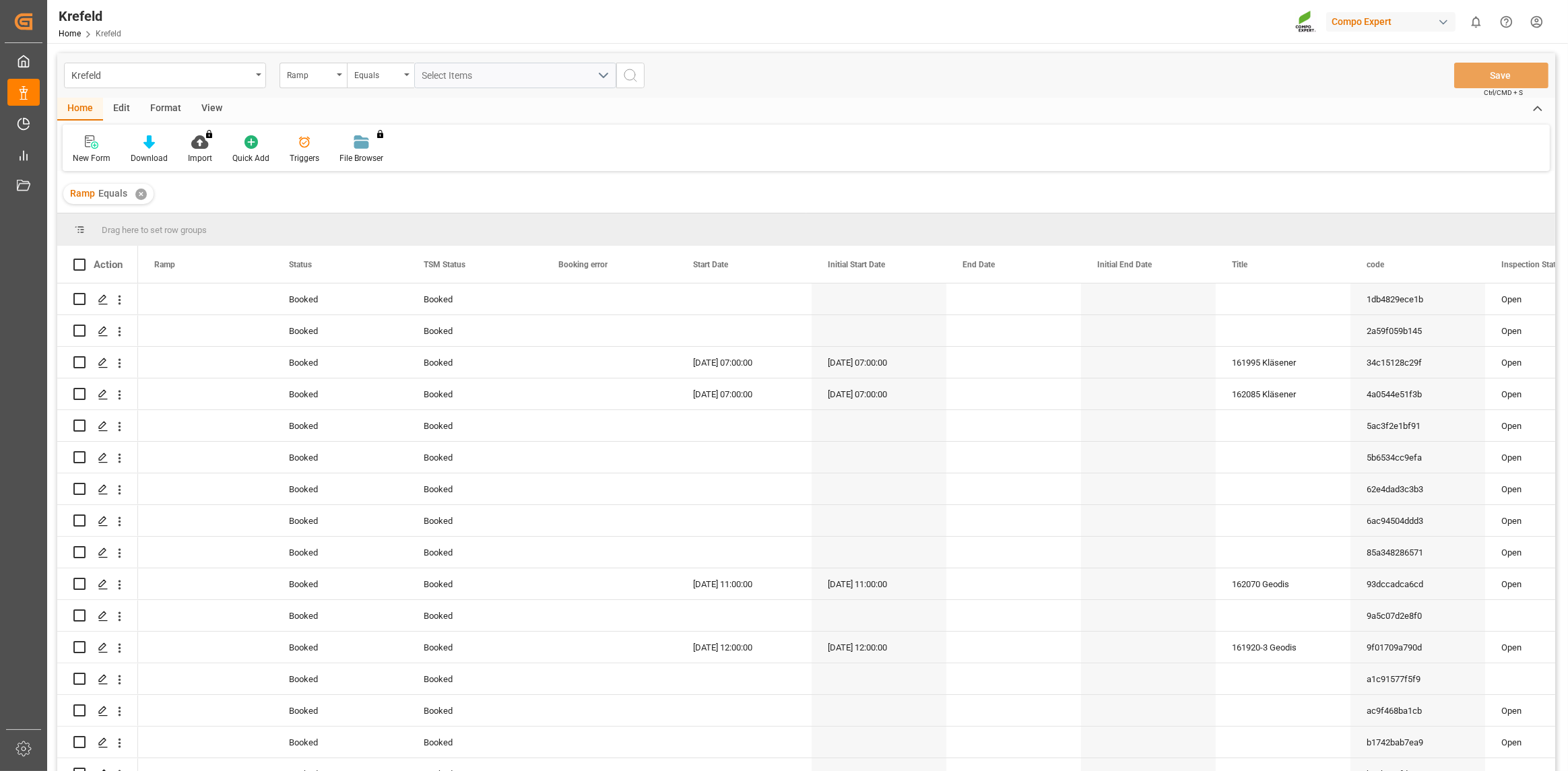
click at [877, 92] on div "Krefeld Ramp Equals Select Items Save Ctrl/CMD + S" at bounding box center [806, 76] width 1498 height 44
click at [424, 344] on div "Booked" at bounding box center [475, 331] width 103 height 31
click at [207, 104] on div "View" at bounding box center [212, 109] width 41 height 23
click at [154, 138] on icon at bounding box center [156, 138] width 6 height 6
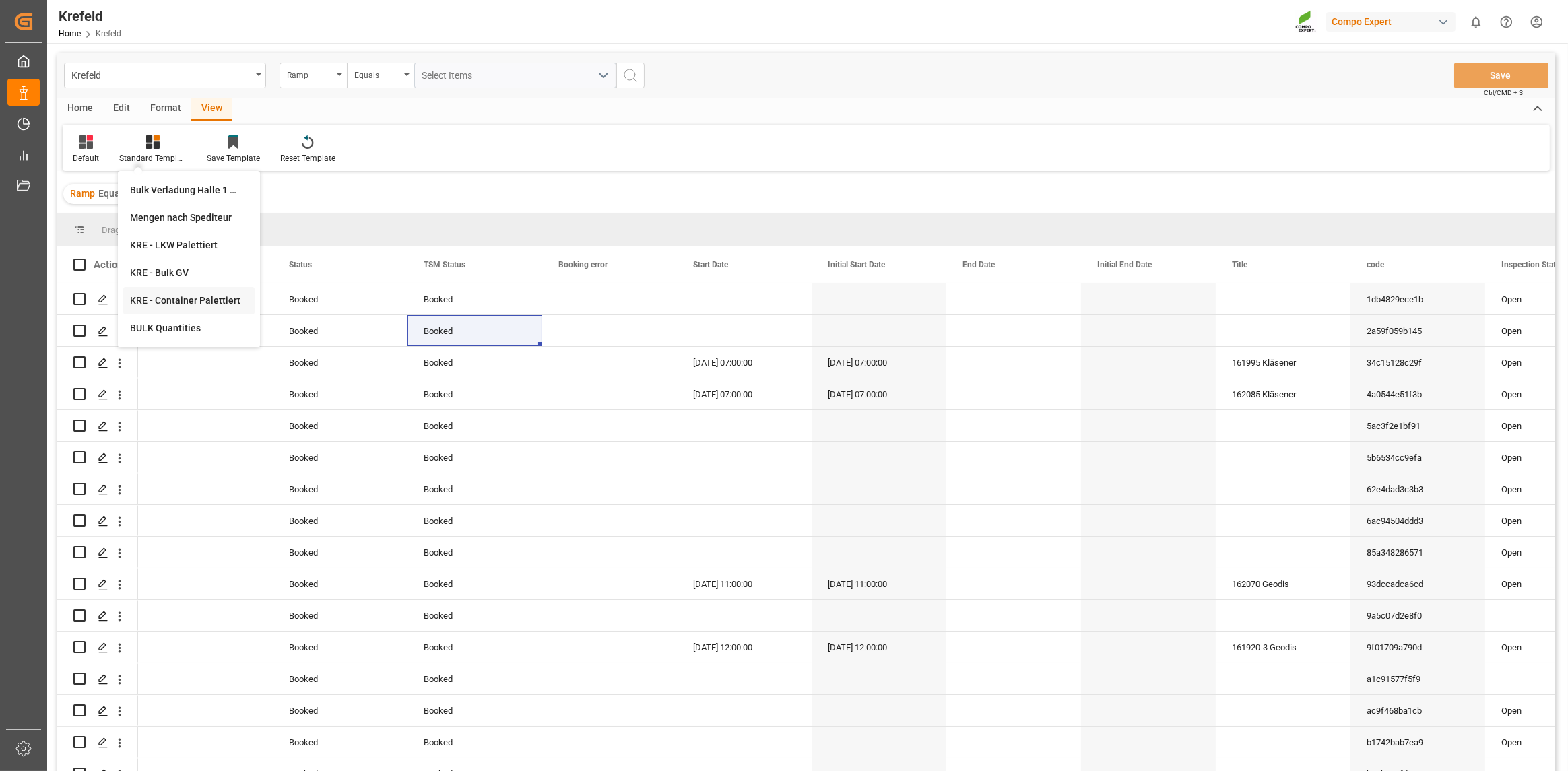
click at [224, 297] on div "KRE - Container Palettiert" at bounding box center [188, 300] width 118 height 14
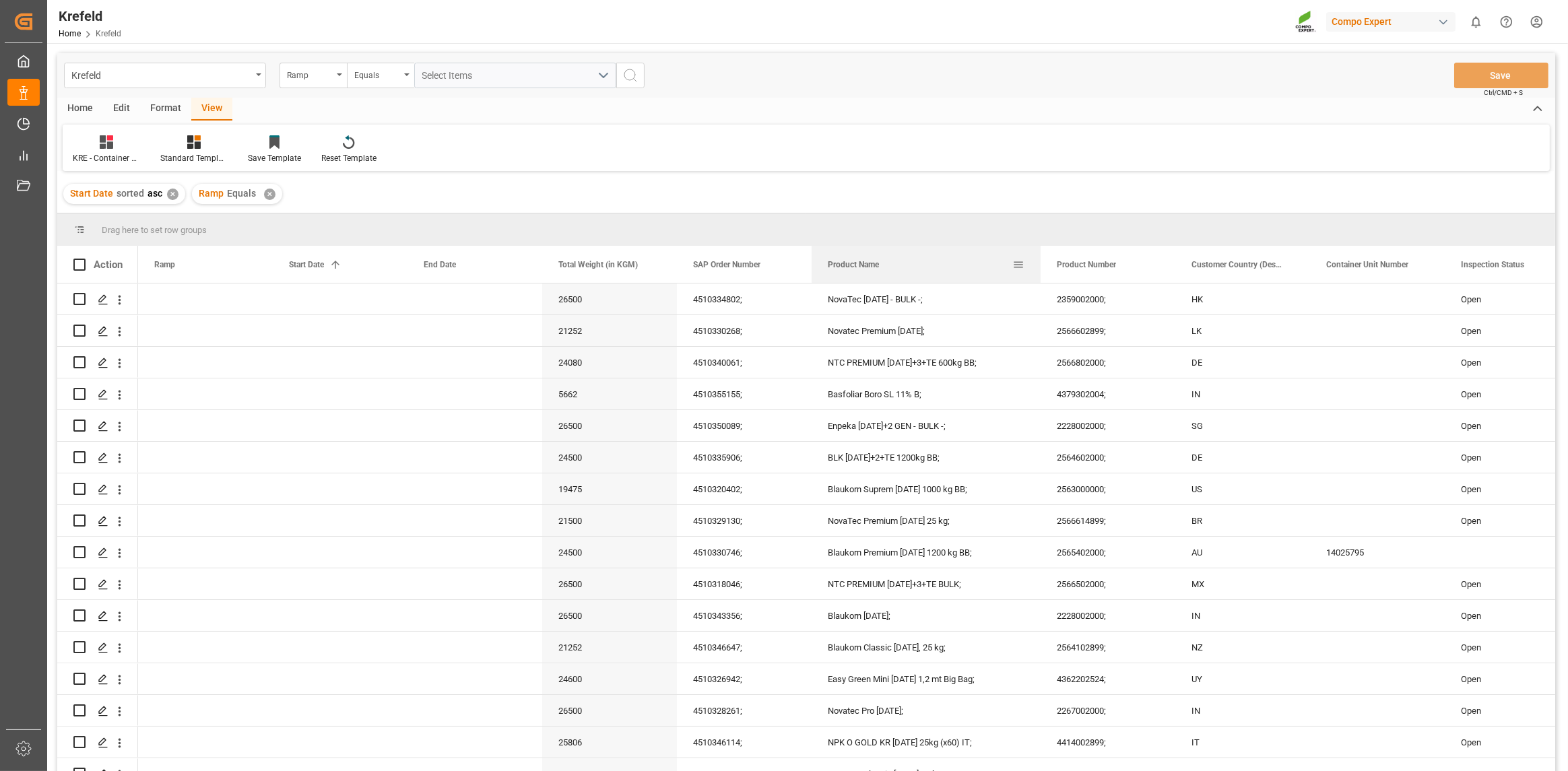
drag, startPoint x: 944, startPoint y: 259, endPoint x: 1039, endPoint y: 272, distance: 95.9
click at [1039, 272] on div at bounding box center [1040, 264] width 6 height 37
click at [115, 141] on div at bounding box center [107, 141] width 67 height 14
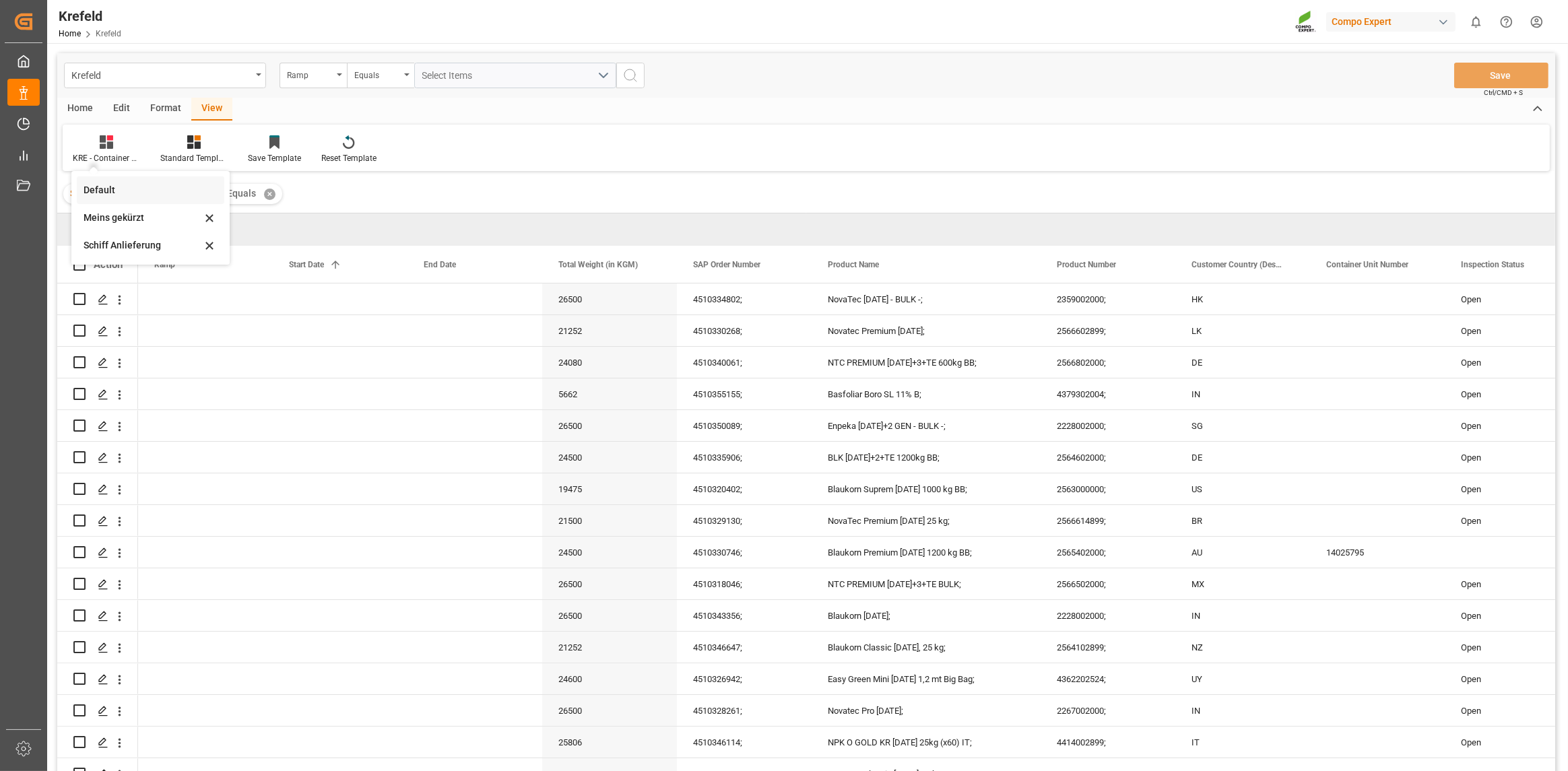
click at [97, 185] on div "Default" at bounding box center [142, 190] width 118 height 14
click at [97, 185] on div "Start Date sorted asc ✕" at bounding box center [124, 194] width 122 height 21
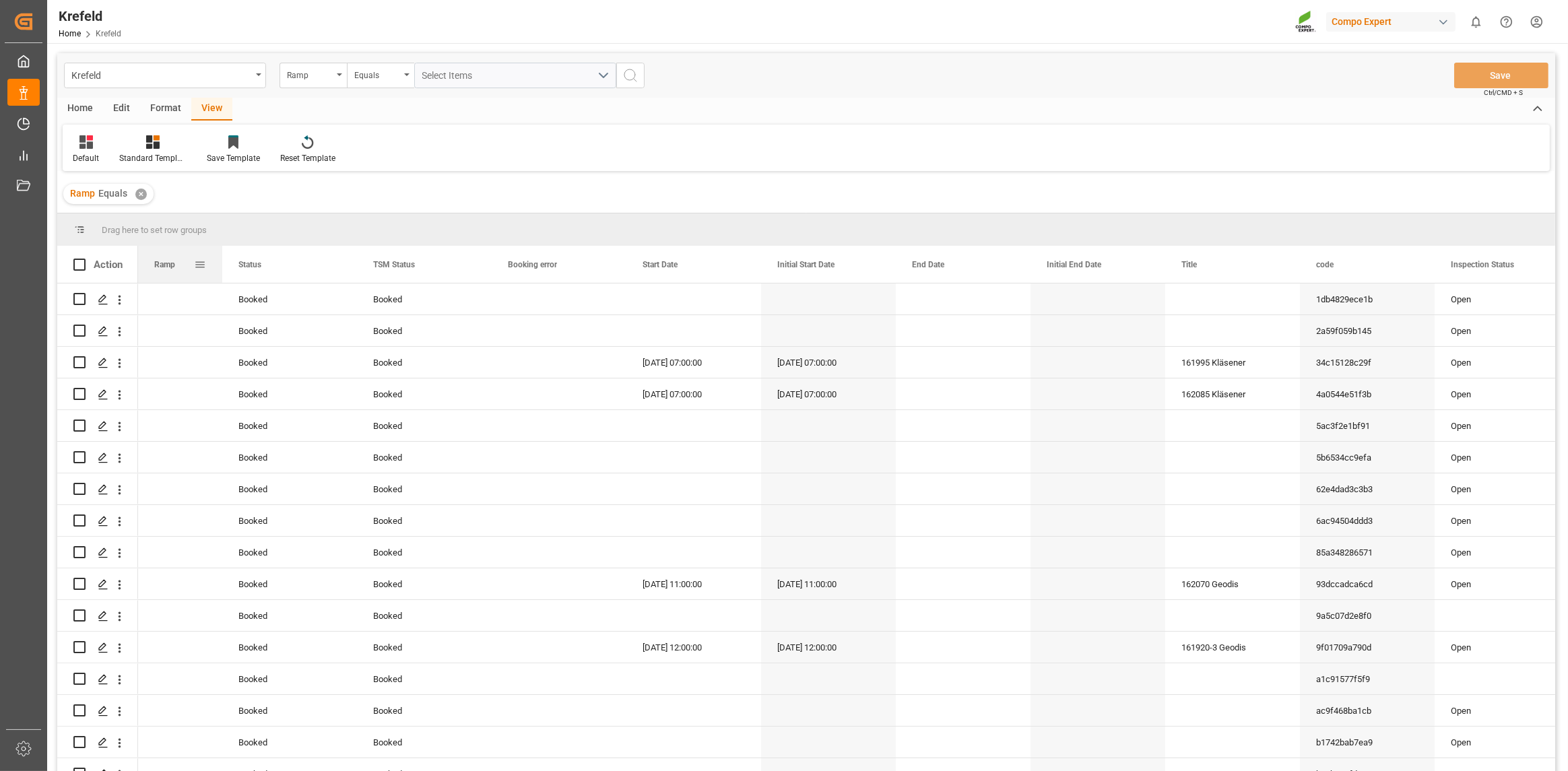
drag, startPoint x: 270, startPoint y: 263, endPoint x: 219, endPoint y: 267, distance: 51.2
click at [219, 267] on div at bounding box center [222, 264] width 6 height 37
click at [1165, 269] on div "Title" at bounding box center [1233, 264] width 135 height 37
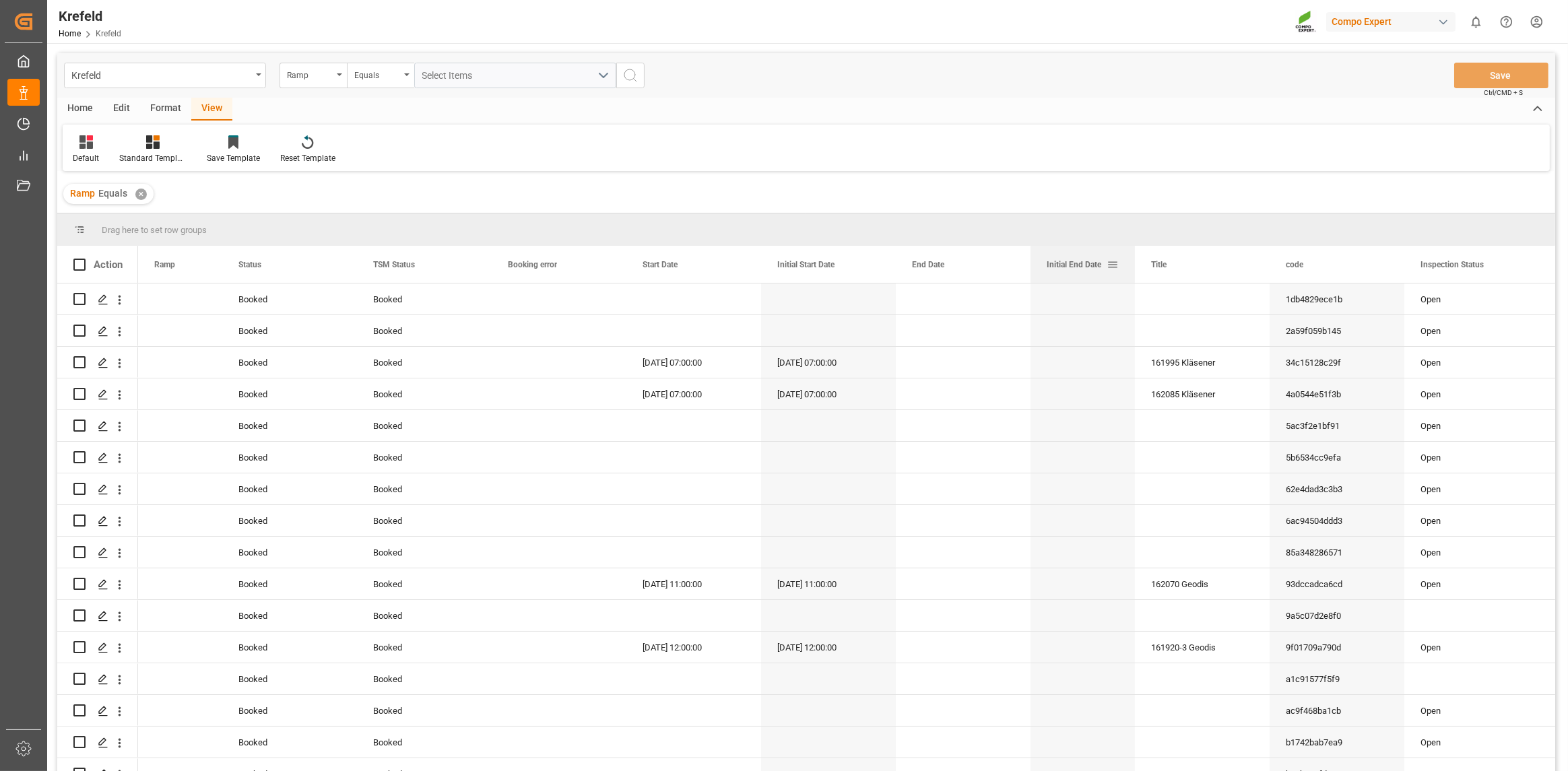
drag, startPoint x: 1163, startPoint y: 269, endPoint x: 1105, endPoint y: 274, distance: 58.2
click at [1132, 275] on div at bounding box center [1135, 264] width 6 height 37
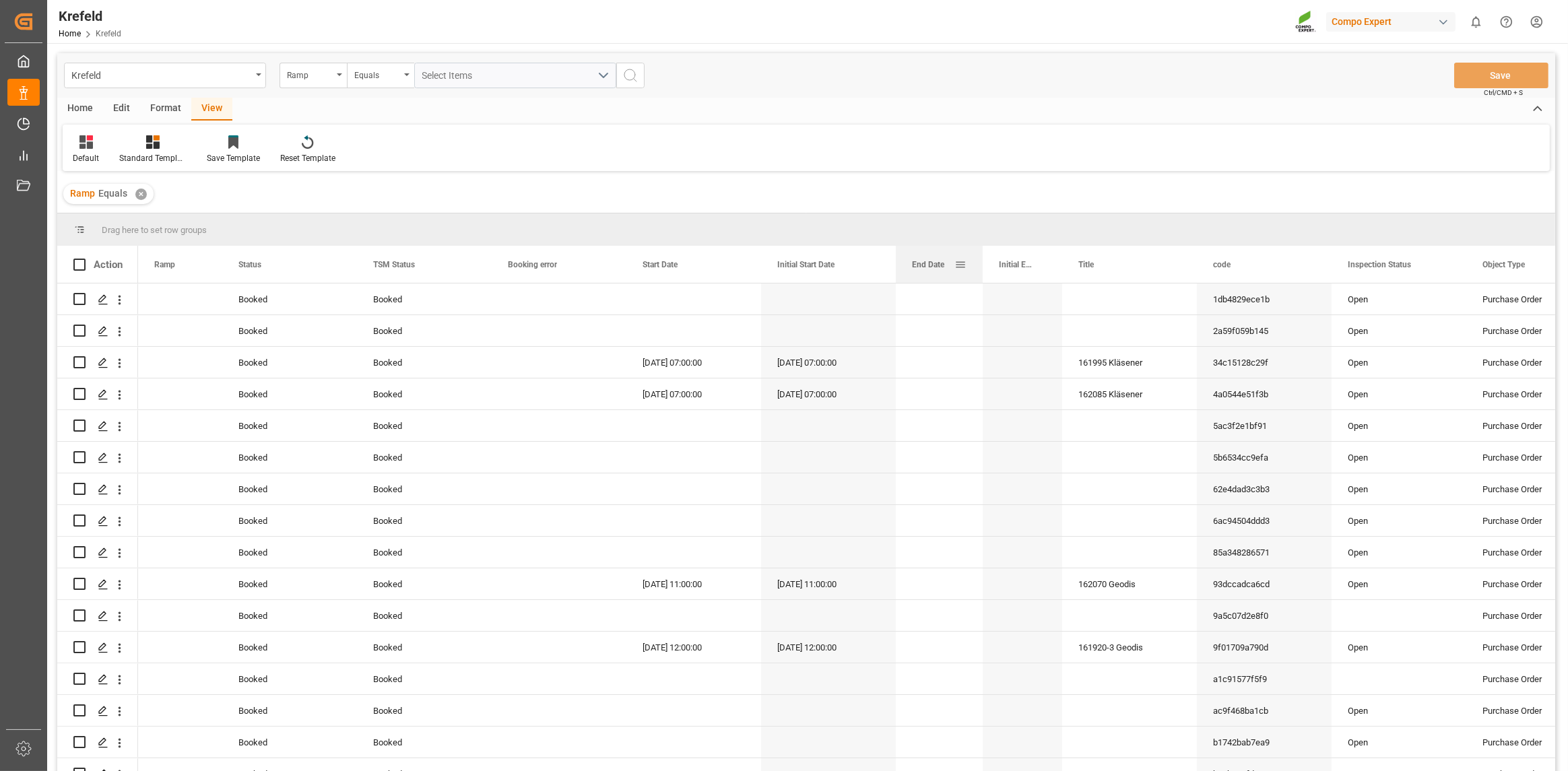
drag, startPoint x: 1028, startPoint y: 265, endPoint x: 980, endPoint y: 265, distance: 48.0
click at [980, 265] on div at bounding box center [983, 264] width 6 height 37
click at [463, 73] on span "Select Items" at bounding box center [451, 75] width 58 height 11
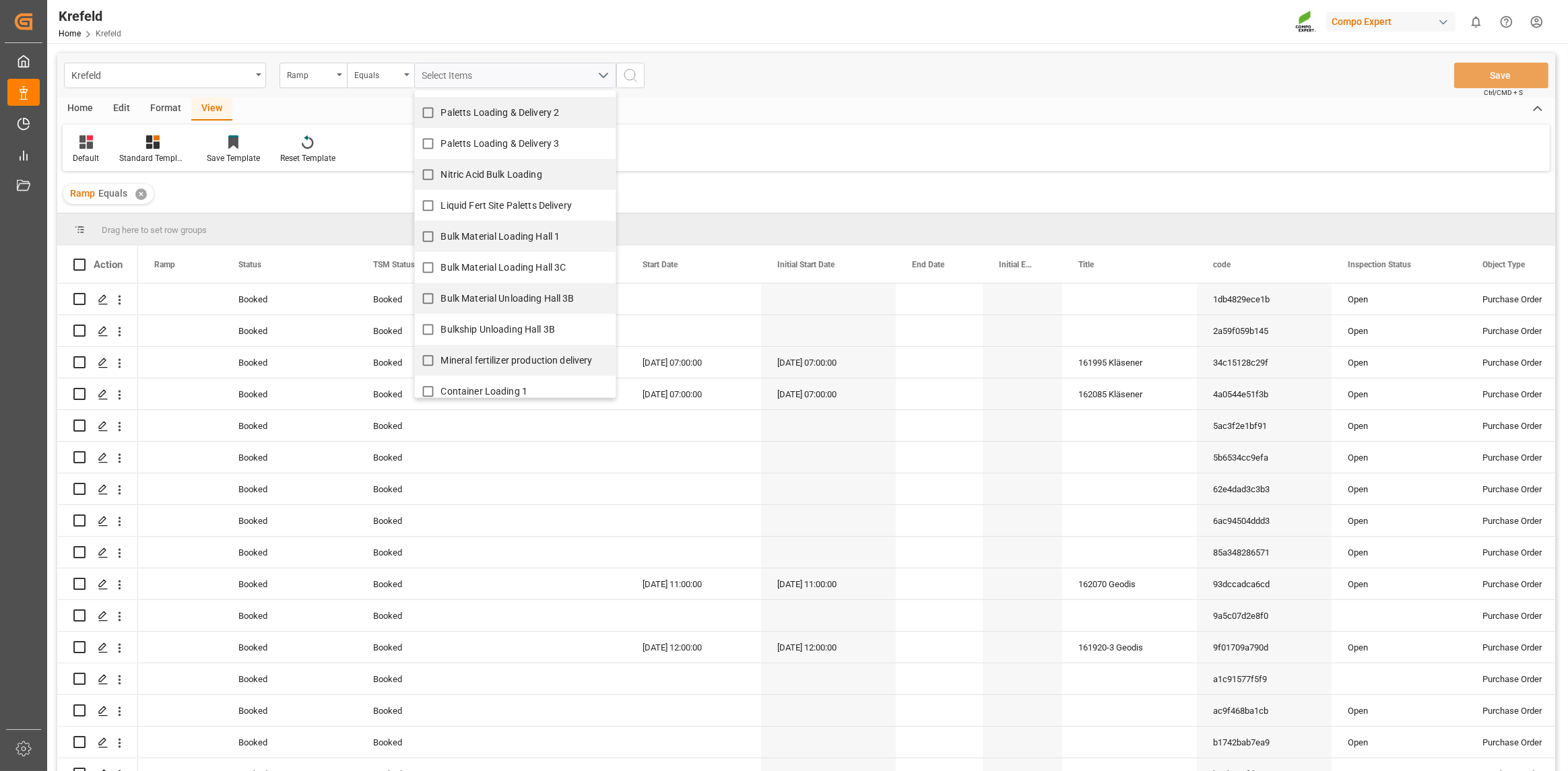
scroll to position [128, 0]
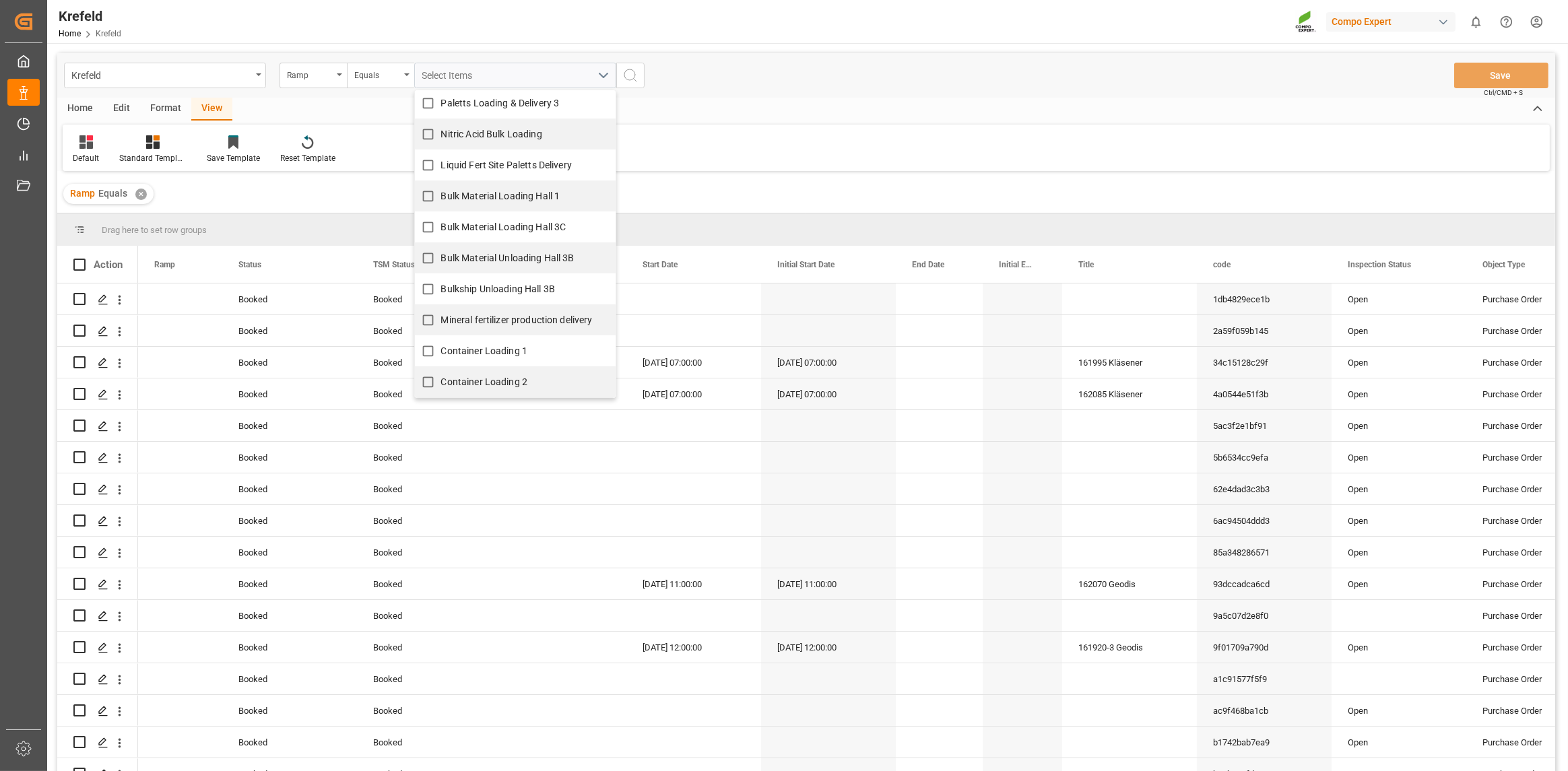
click at [431, 355] on input "Container Loading 1" at bounding box center [428, 351] width 26 height 26
checkbox input "true"
click at [431, 375] on input "Container Loading 2" at bounding box center [428, 382] width 26 height 26
checkbox input "true"
click at [785, 167] on div "Default Standard Templates Save Template Reset Template" at bounding box center [806, 148] width 1487 height 47
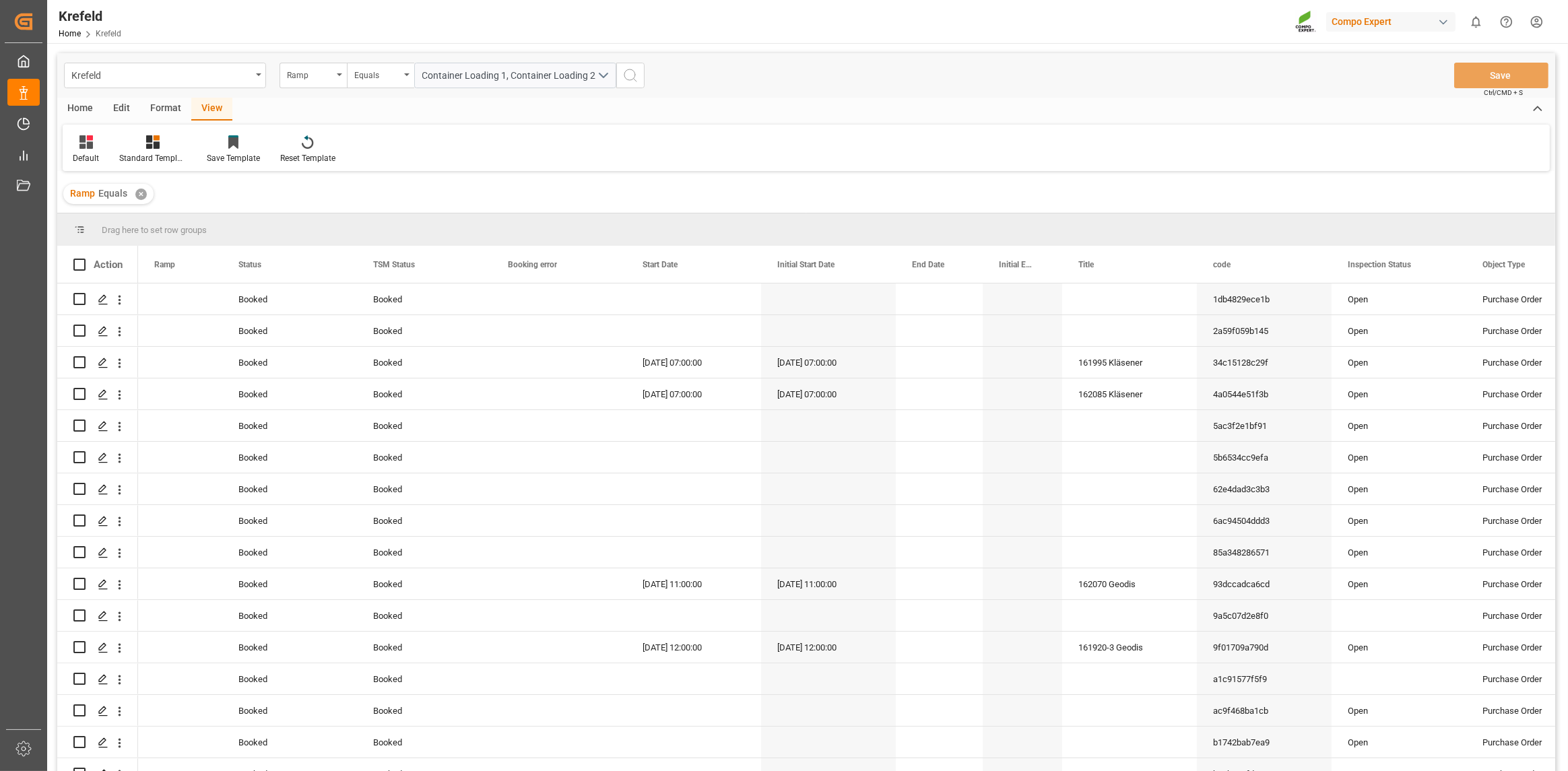
click at [635, 72] on icon "search button" at bounding box center [630, 76] width 16 height 16
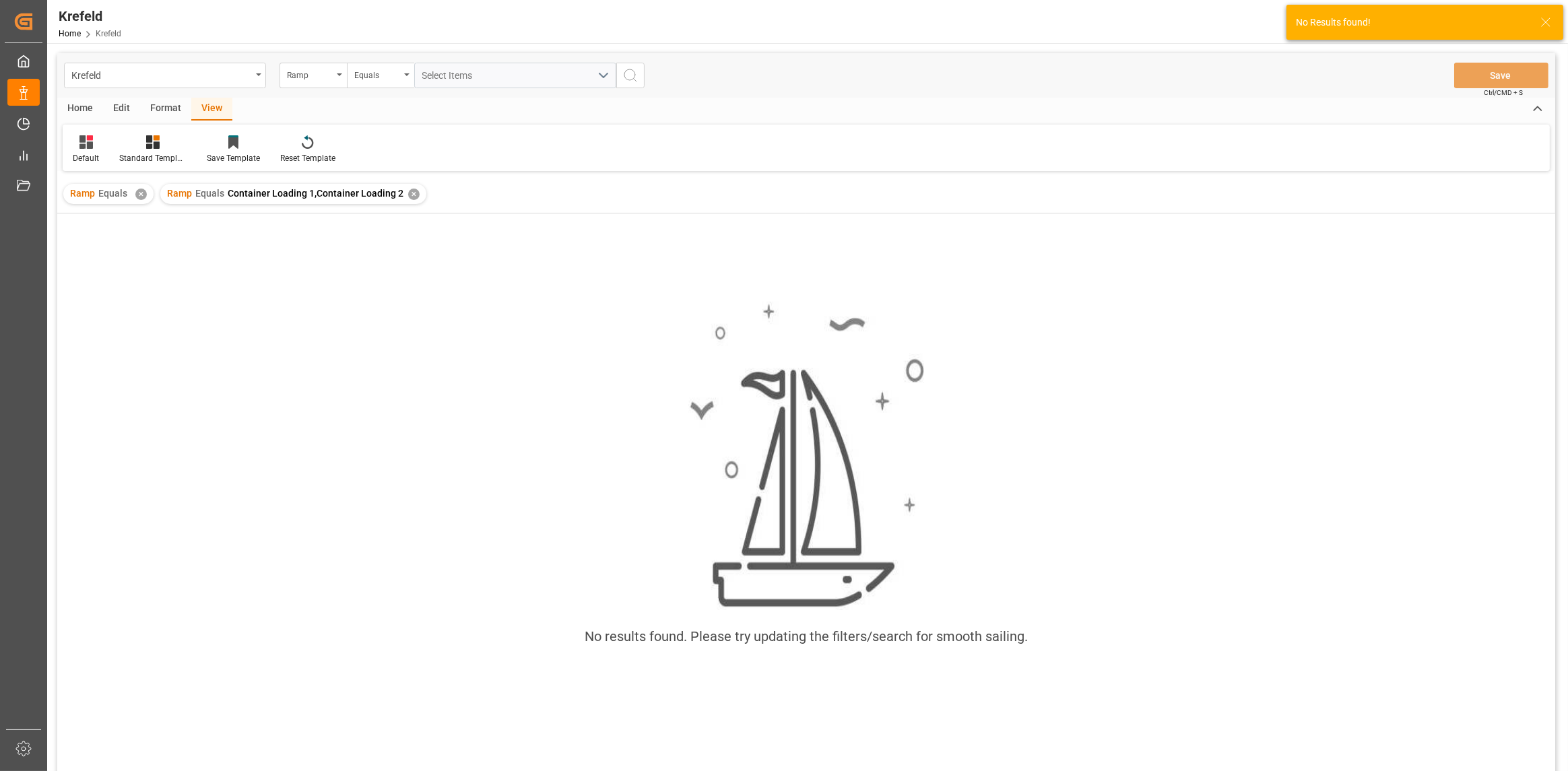
click at [138, 194] on div "✕" at bounding box center [141, 194] width 12 height 12
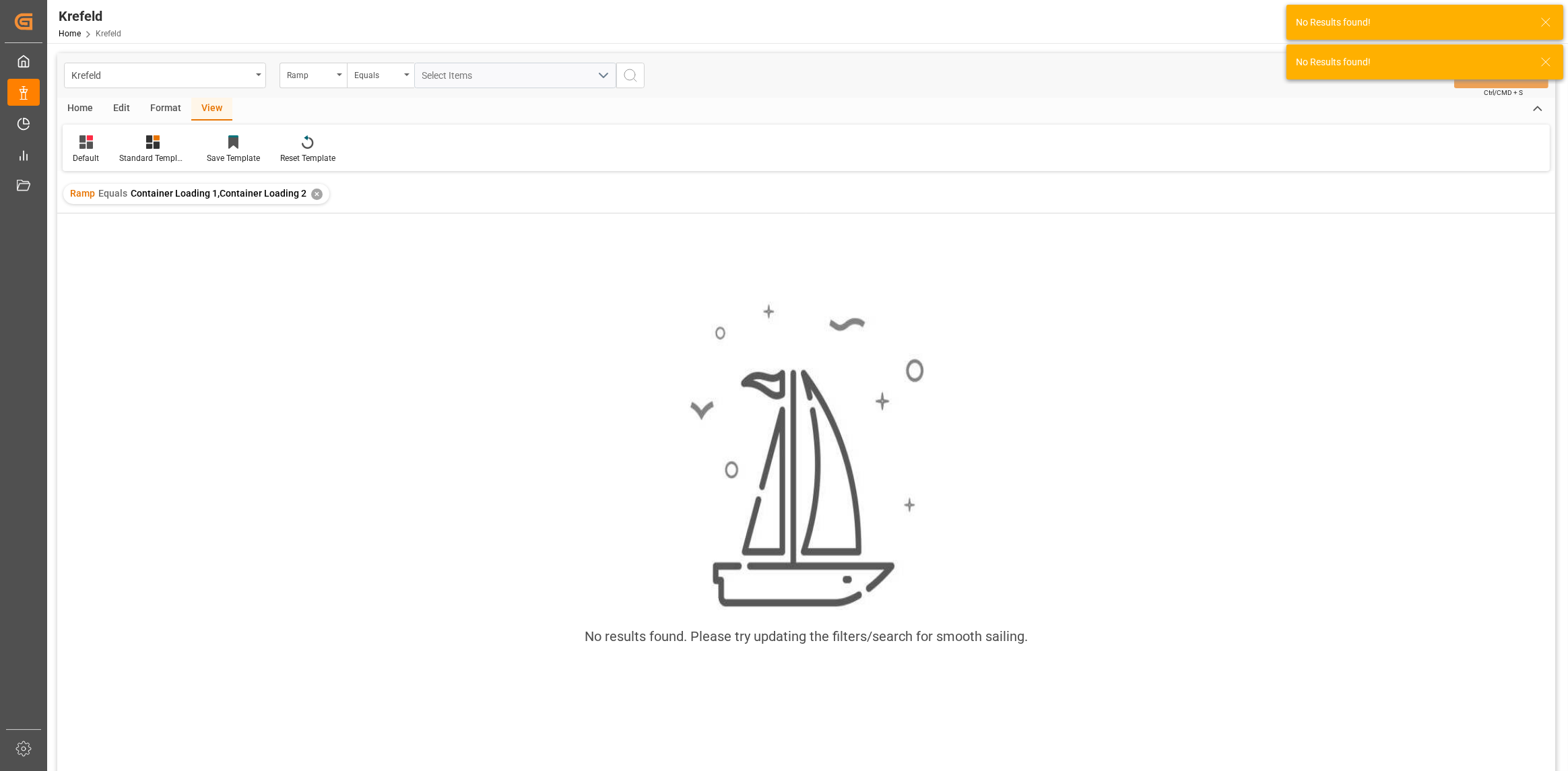
click at [883, 111] on div "Home Edit Format View" at bounding box center [806, 109] width 1498 height 23
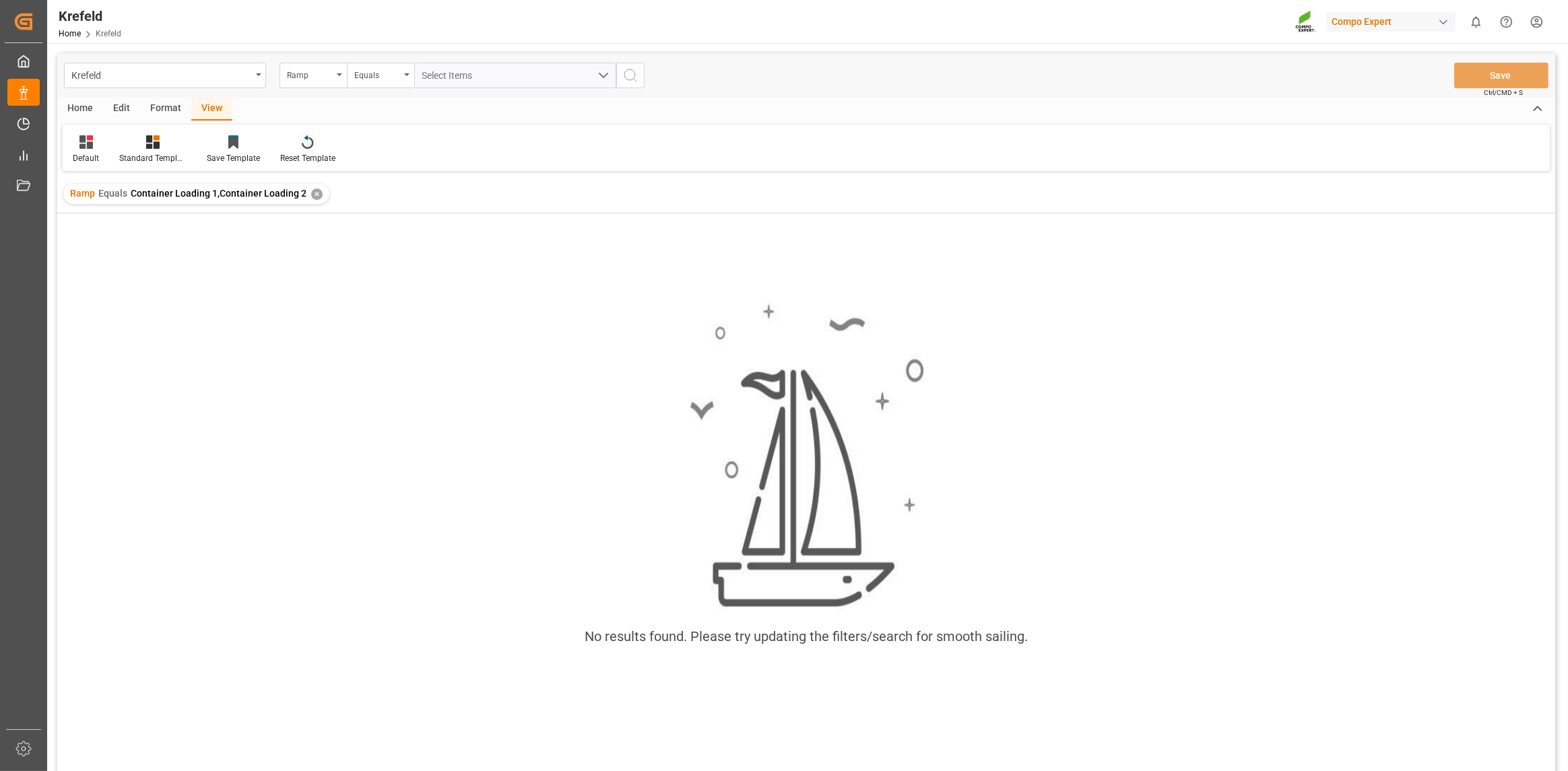
click at [316, 144] on div at bounding box center [307, 141] width 55 height 14
click at [160, 138] on div at bounding box center [153, 141] width 67 height 14
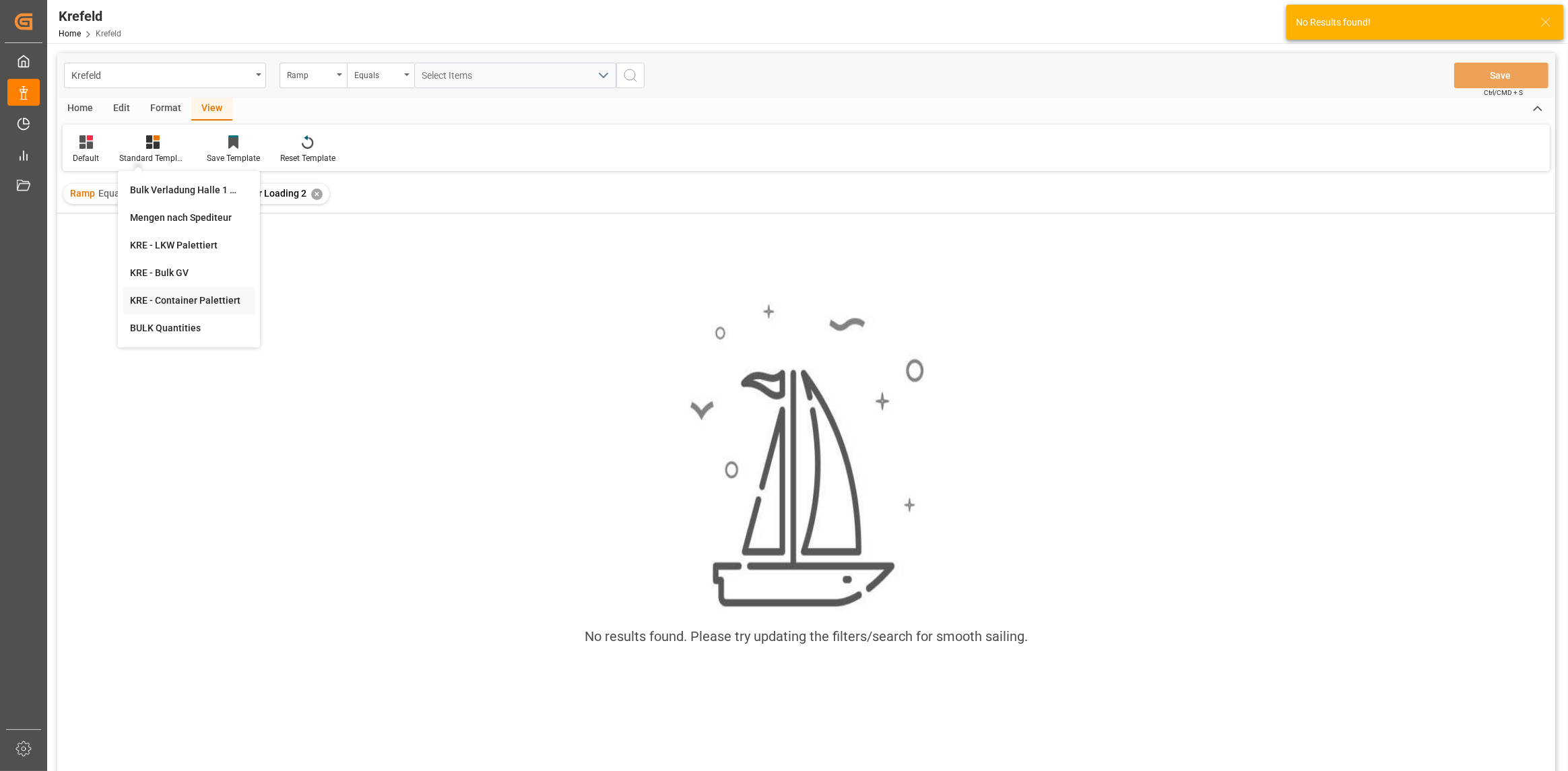
click at [159, 306] on div "KRE - Container Palettiert" at bounding box center [188, 300] width 118 height 14
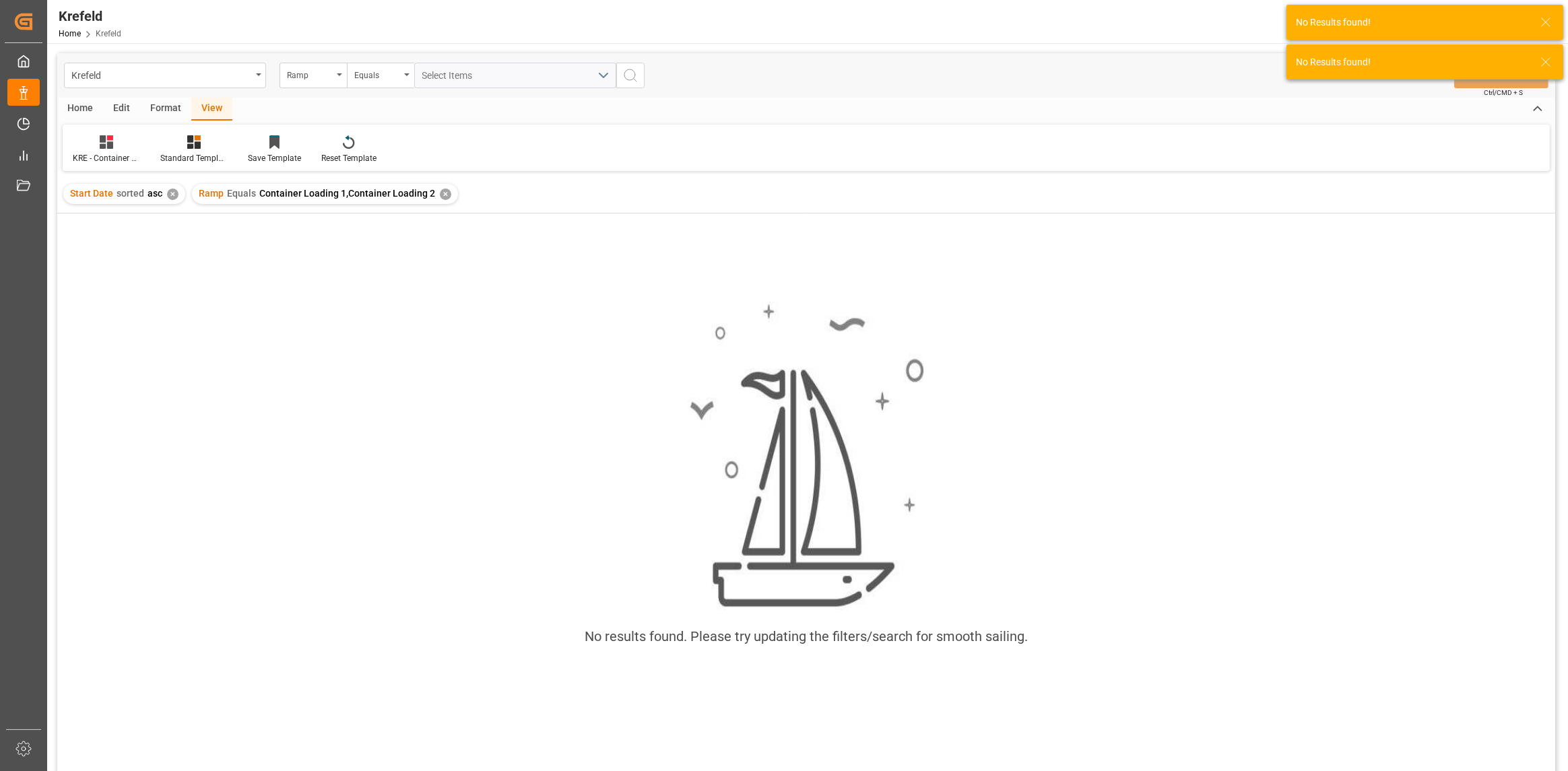
click at [440, 196] on div "✕" at bounding box center [445, 194] width 12 height 12
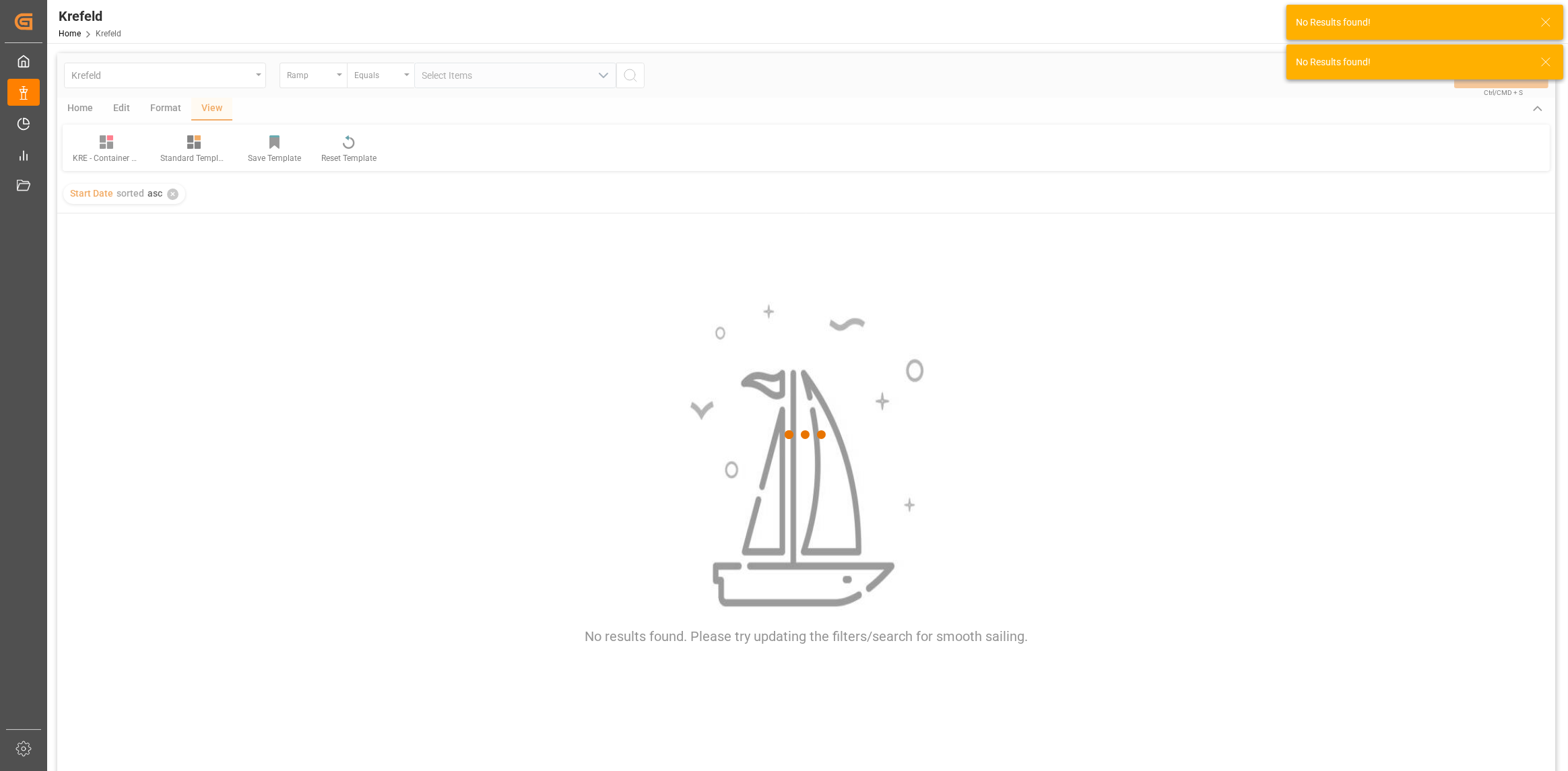
click at [171, 204] on div at bounding box center [806, 435] width 1498 height 764
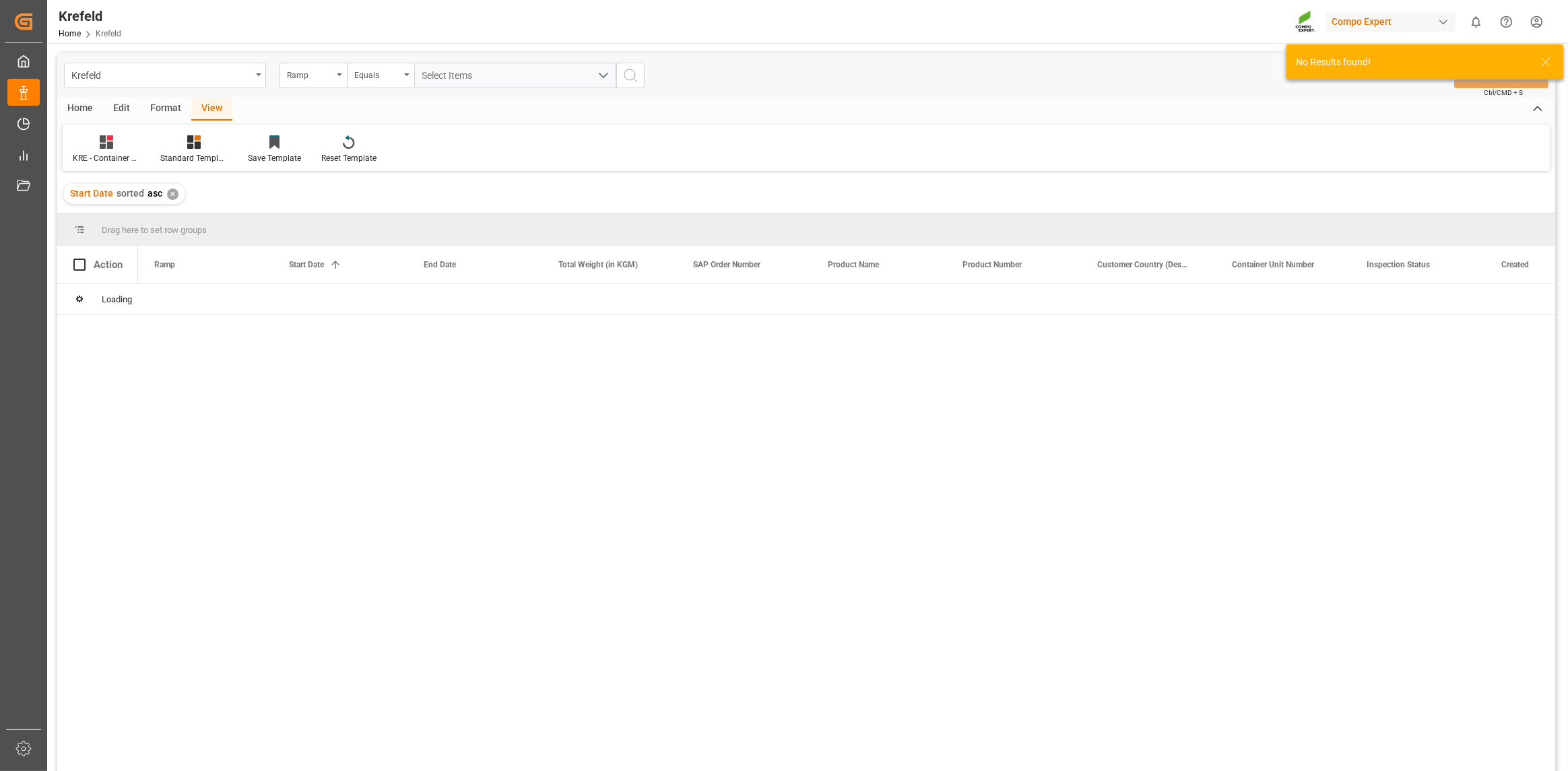
click at [170, 198] on div "✕" at bounding box center [173, 194] width 12 height 12
click at [173, 214] on div "Drag here to set row groups" at bounding box center [806, 229] width 1498 height 32
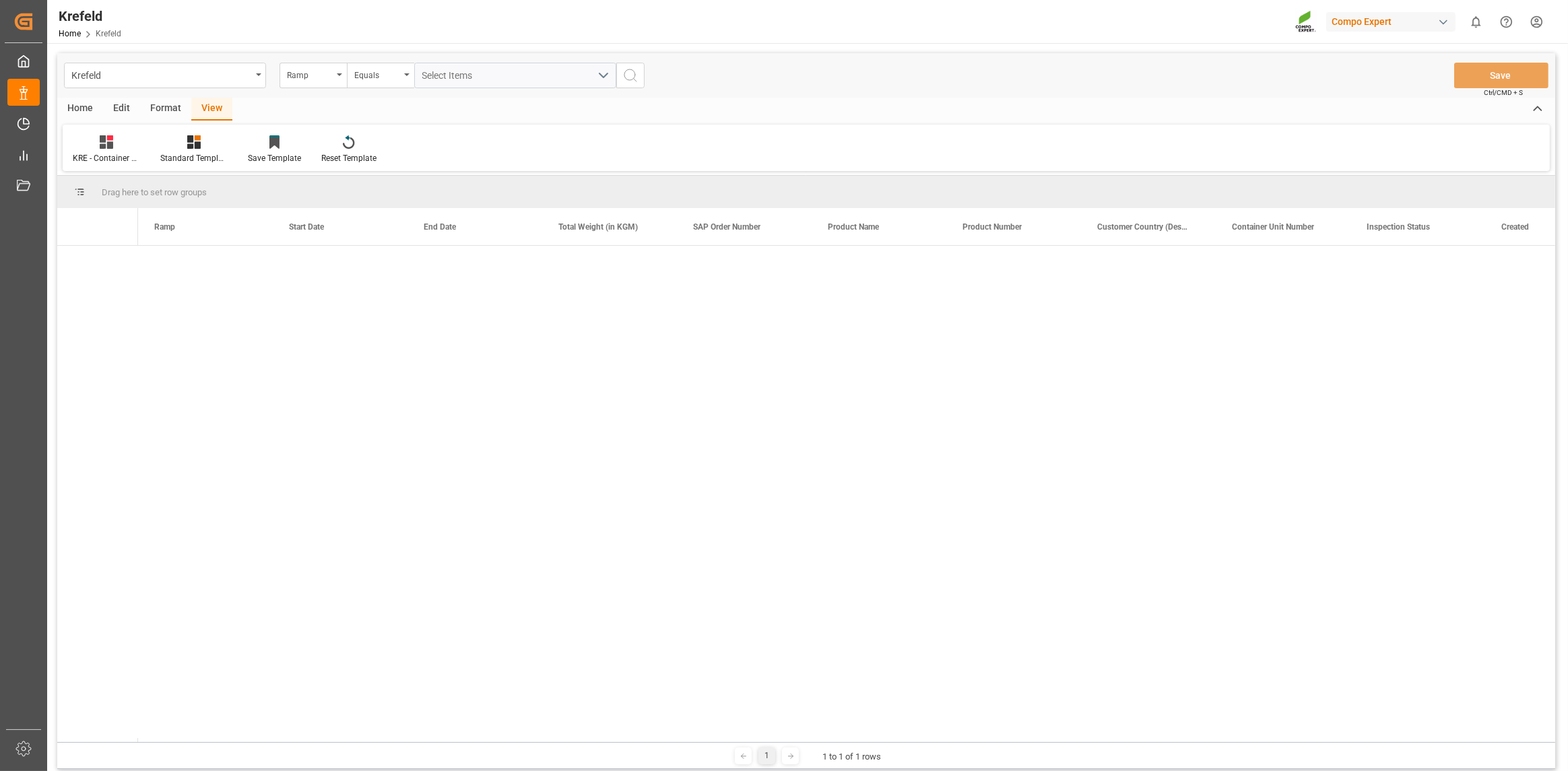
click at [170, 191] on span "Drag here to set row groups" at bounding box center [154, 192] width 105 height 10
click at [192, 151] on div "Standard Templates" at bounding box center [194, 150] width 88 height 30
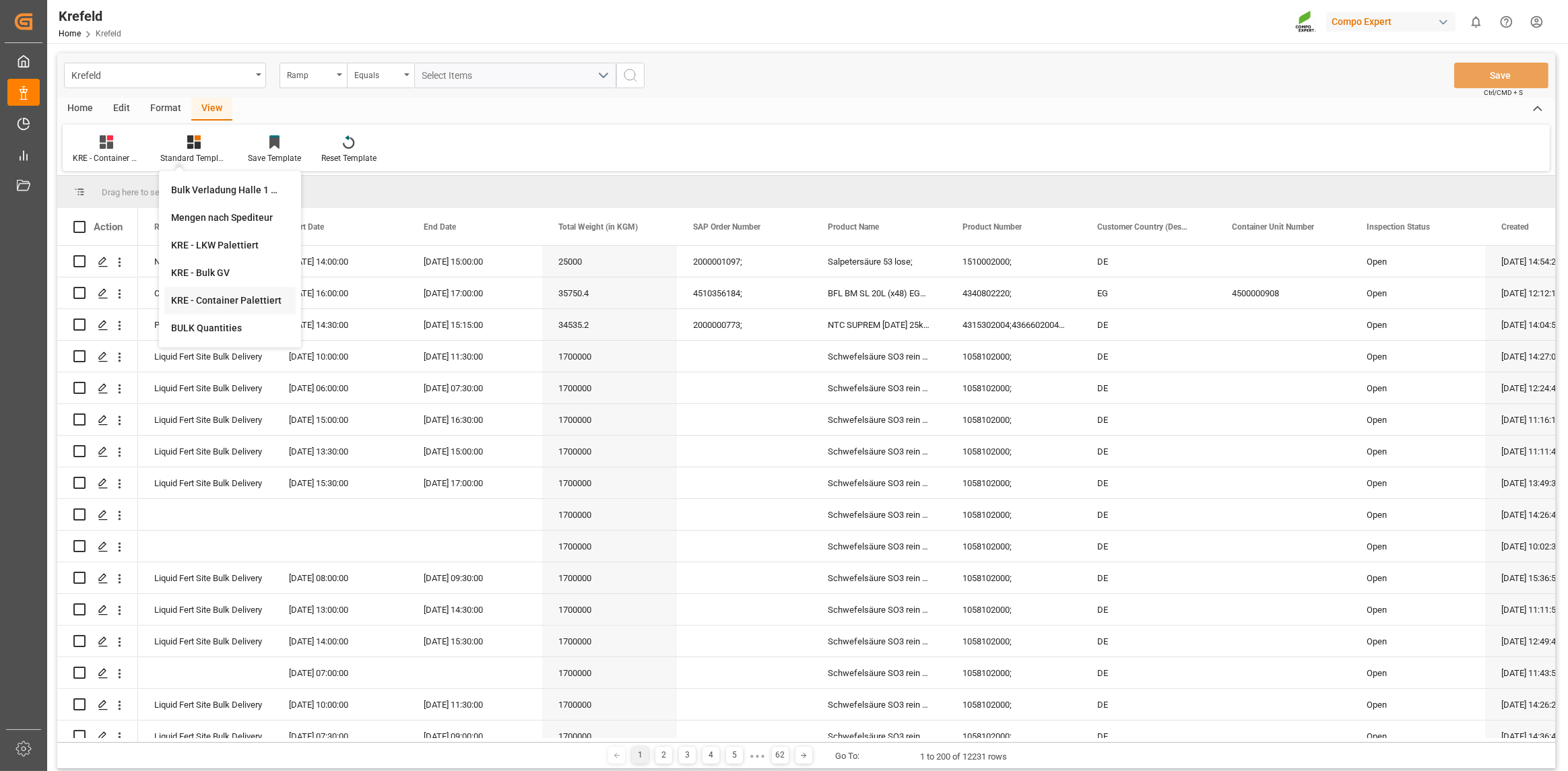
click at [188, 301] on div "KRE - Container Palettiert" at bounding box center [229, 300] width 118 height 14
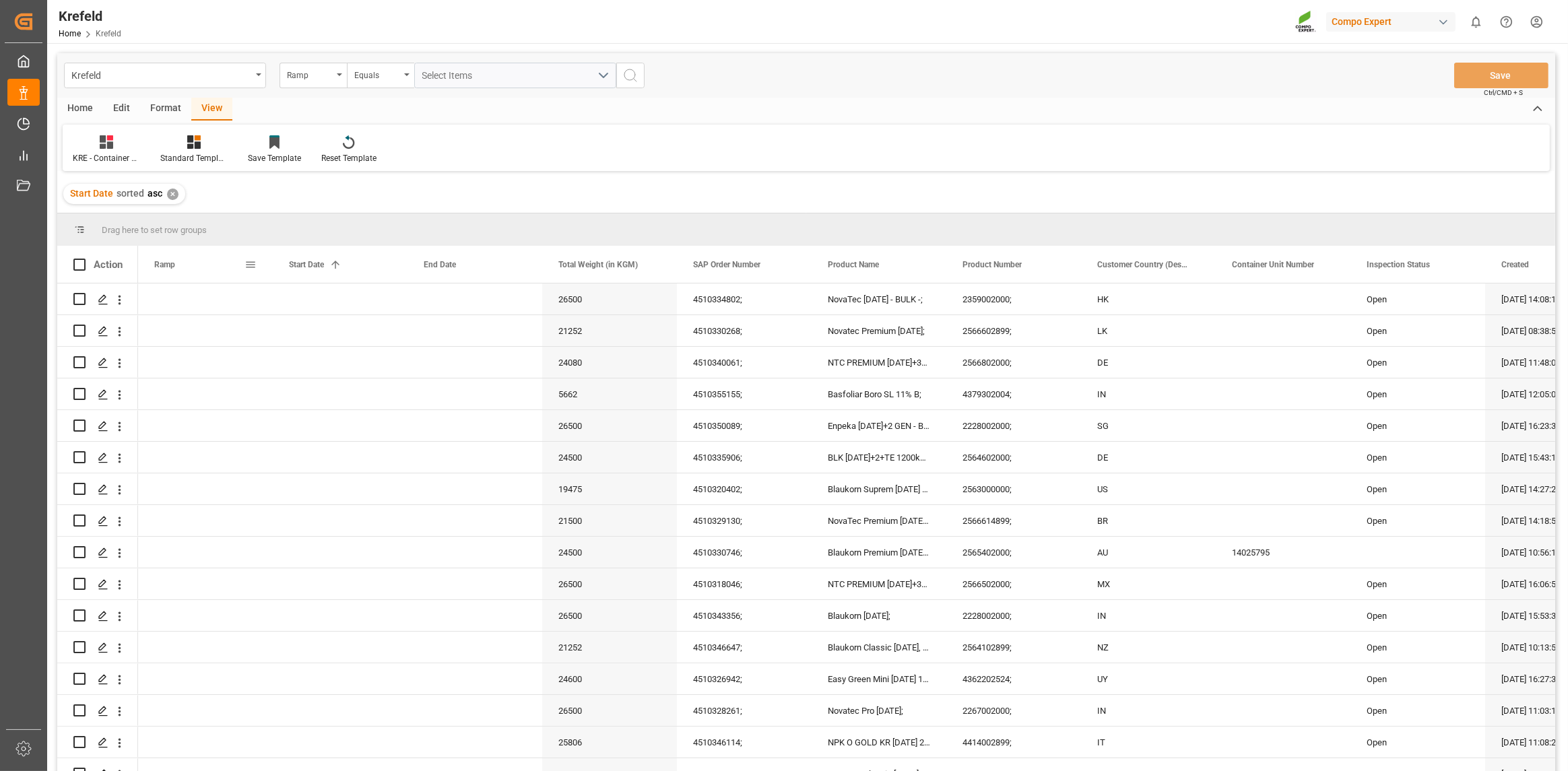
click at [159, 267] on span "Ramp" at bounding box center [164, 264] width 21 height 9
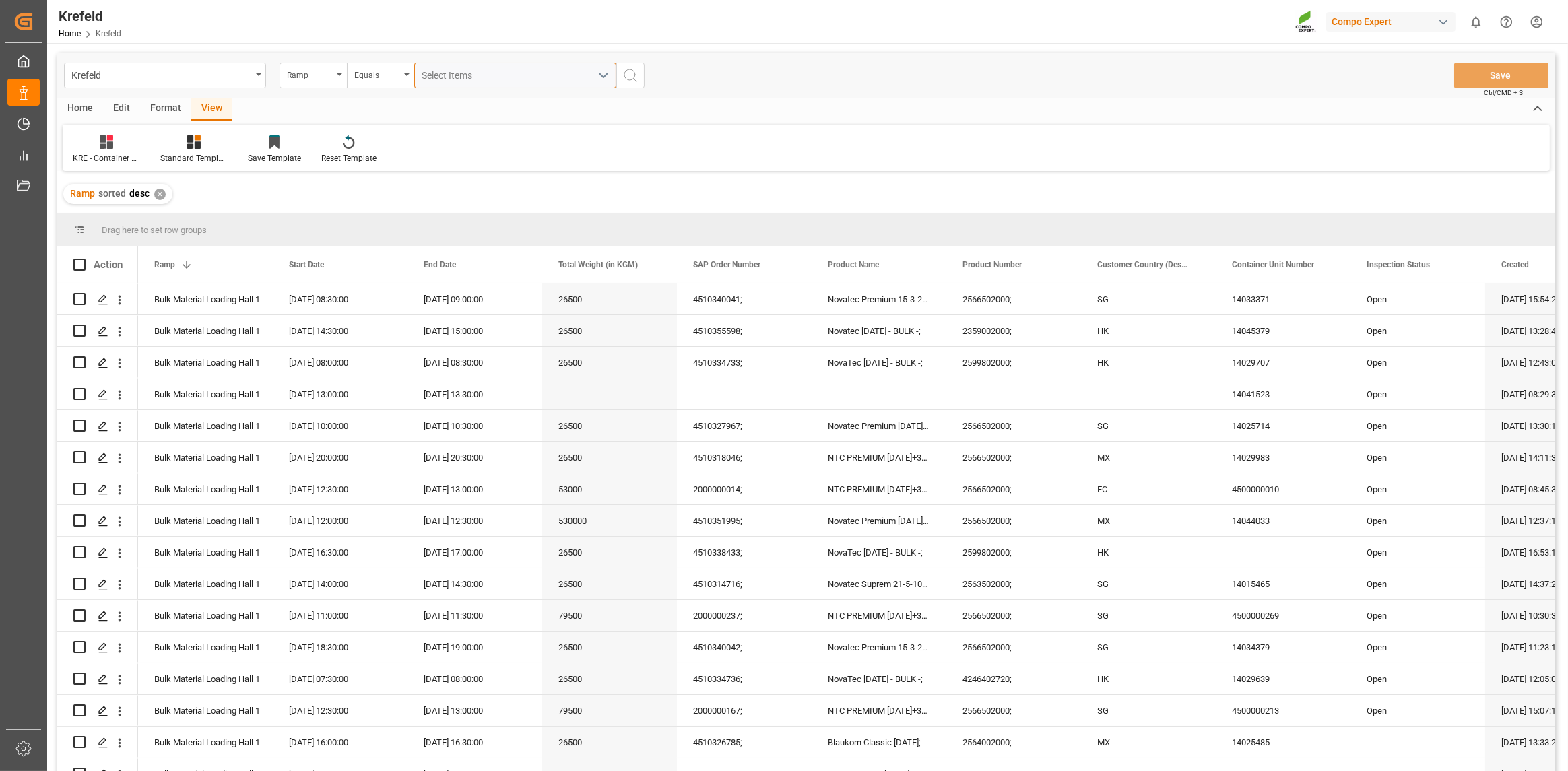
click at [588, 81] on div "Select Items" at bounding box center [510, 76] width 175 height 14
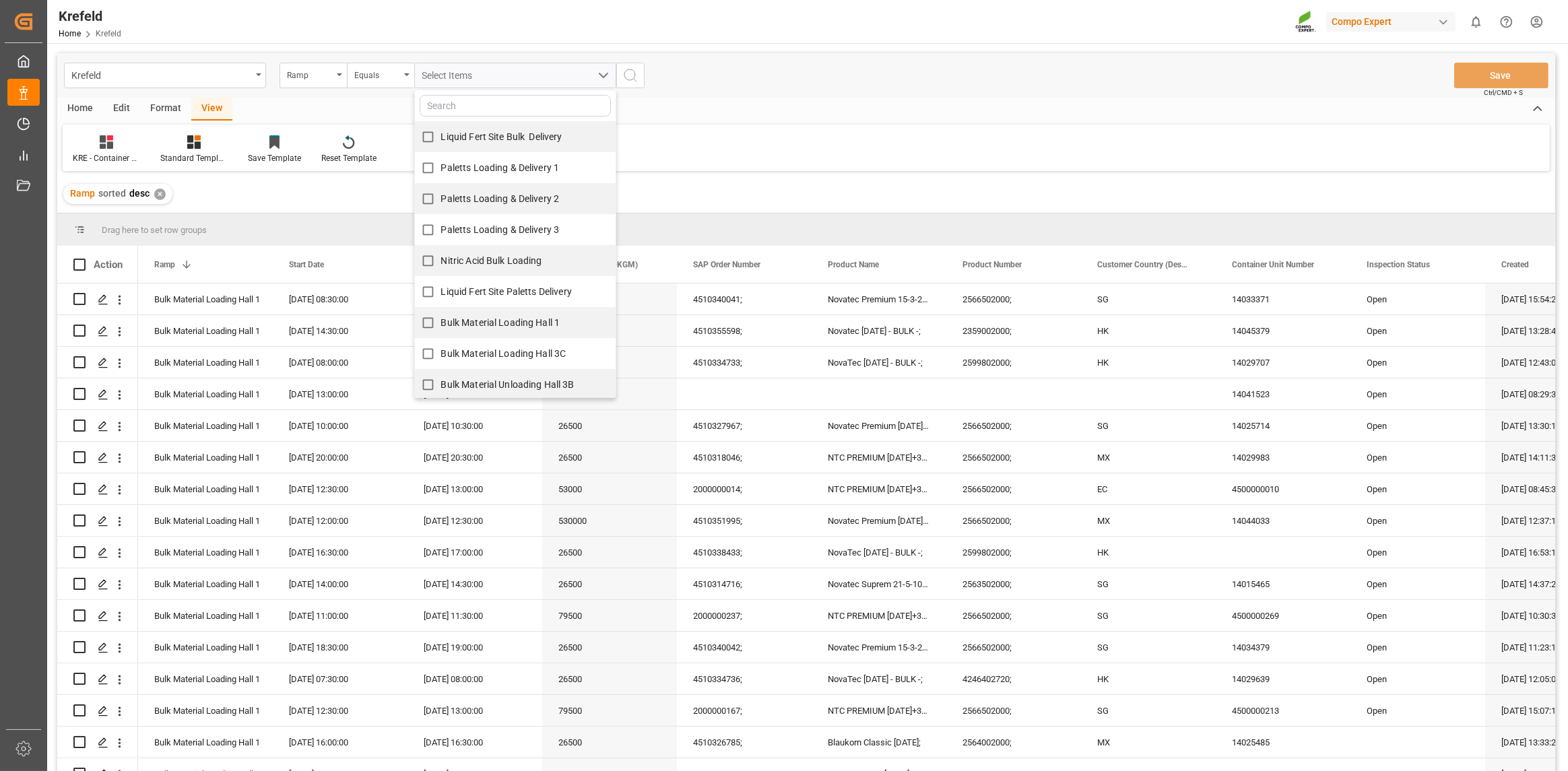
scroll to position [128, 0]
click at [440, 349] on input "Container Loading 1" at bounding box center [428, 351] width 26 height 26
checkbox input "true"
click at [445, 373] on label "Container Loading 2" at bounding box center [472, 382] width 113 height 26
click at [441, 373] on input "Container Loading 2" at bounding box center [428, 382] width 26 height 26
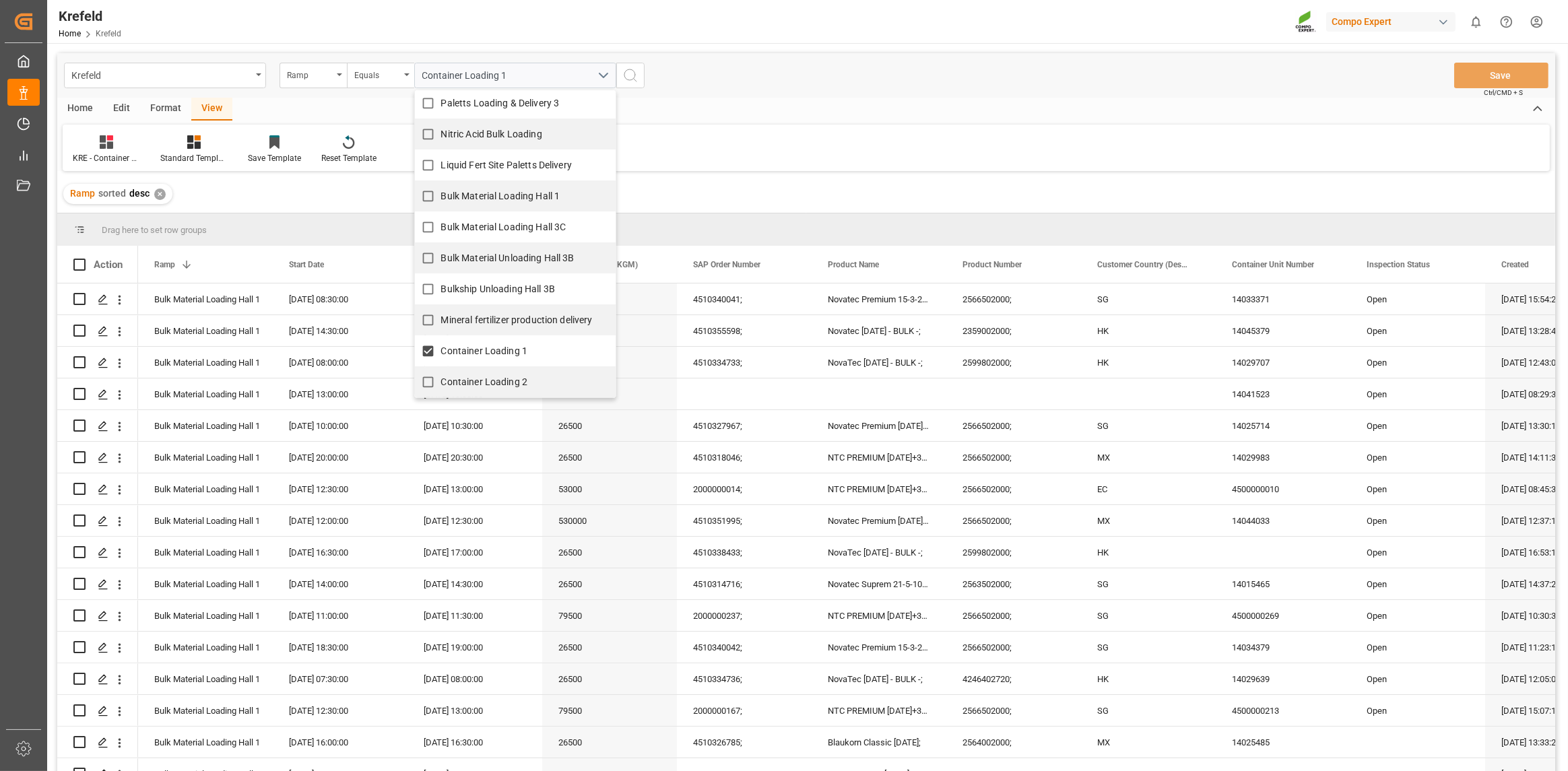
checkbox input "true"
drag, startPoint x: 631, startPoint y: 73, endPoint x: 633, endPoint y: 82, distance: 9.2
click at [633, 73] on icon "search button" at bounding box center [630, 76] width 16 height 16
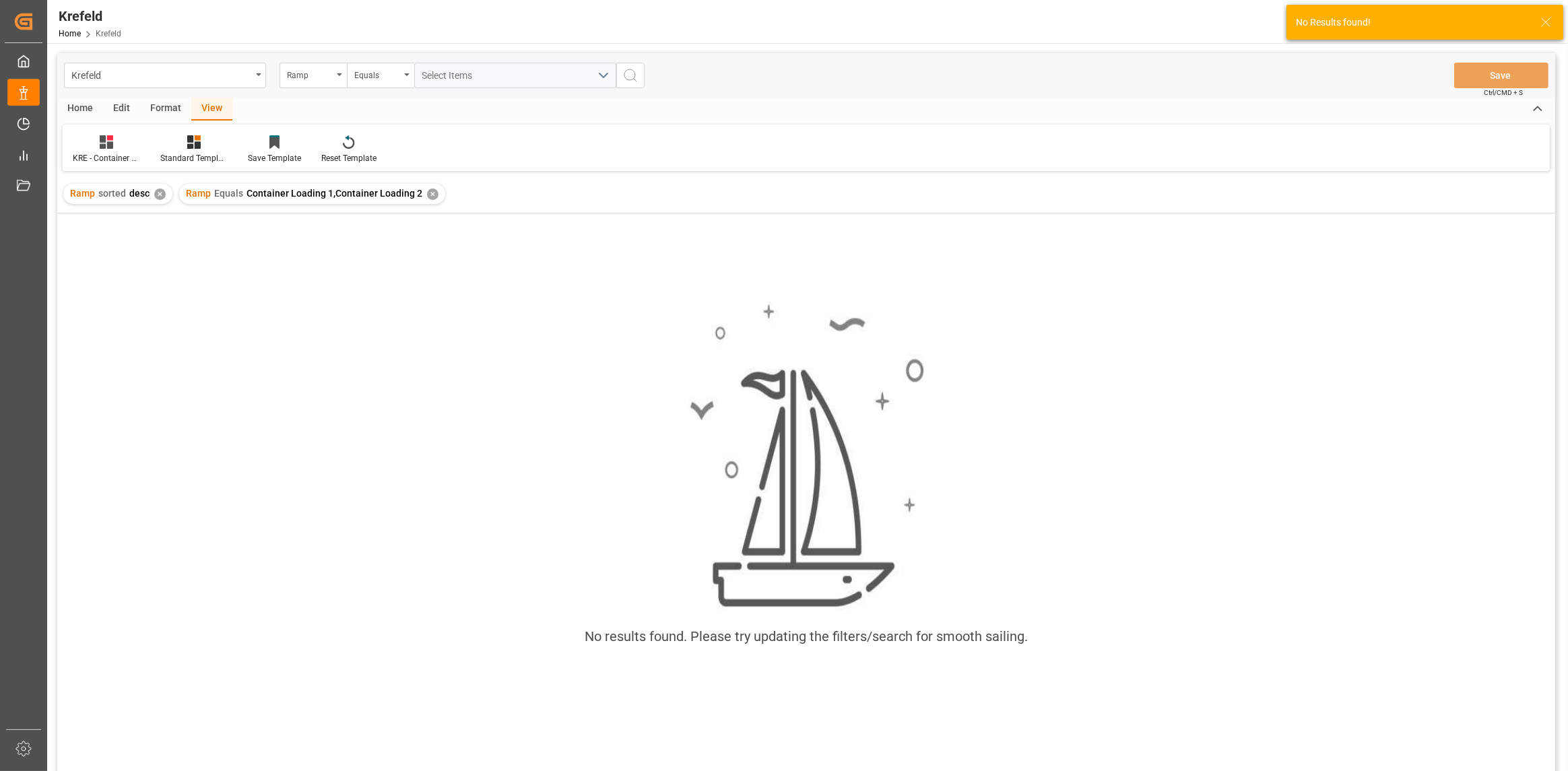
click at [427, 193] on div "✕" at bounding box center [433, 194] width 12 height 12
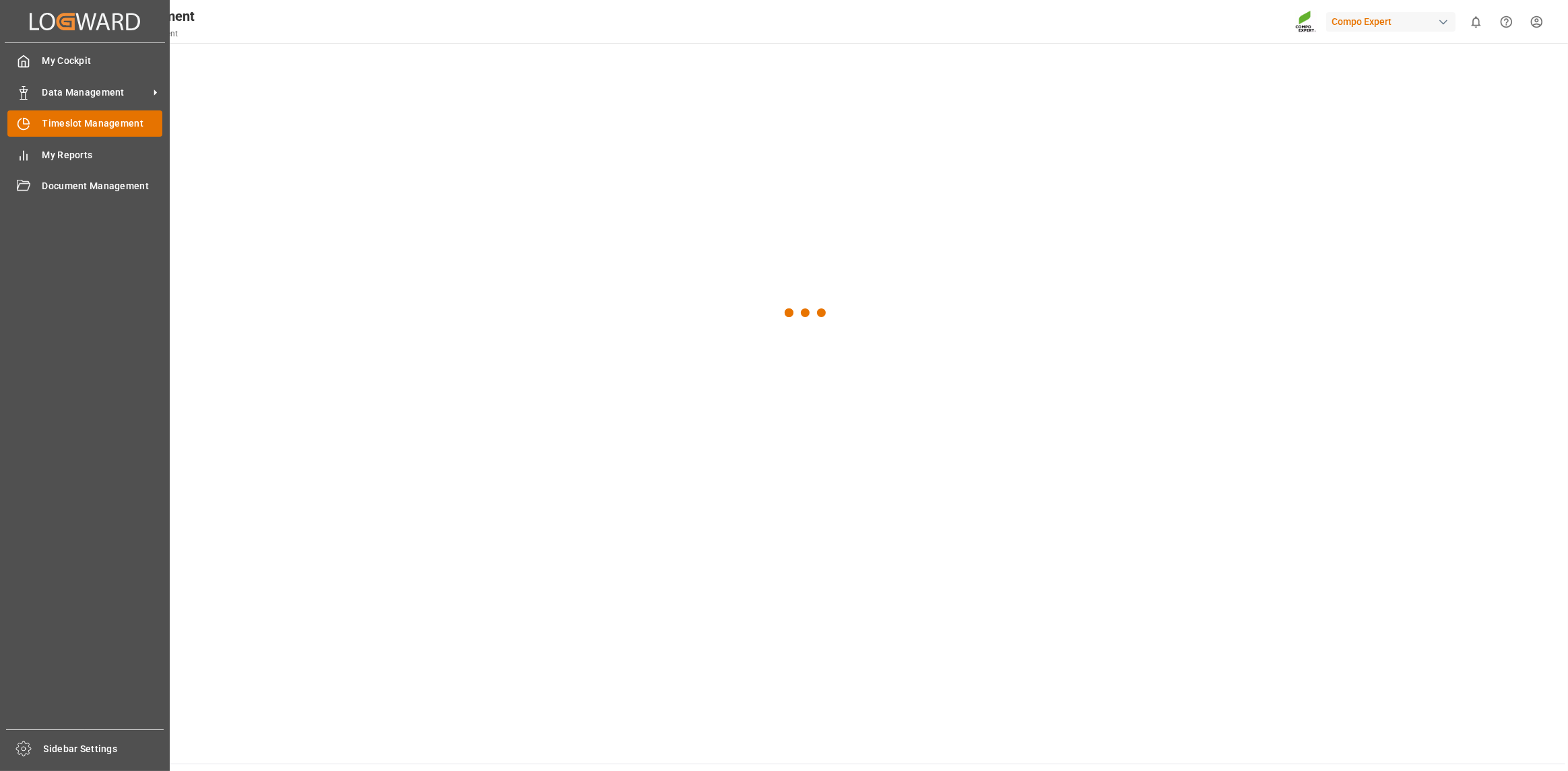
click at [32, 130] on div "Timeslot Management Timeslot Management" at bounding box center [85, 123] width 155 height 26
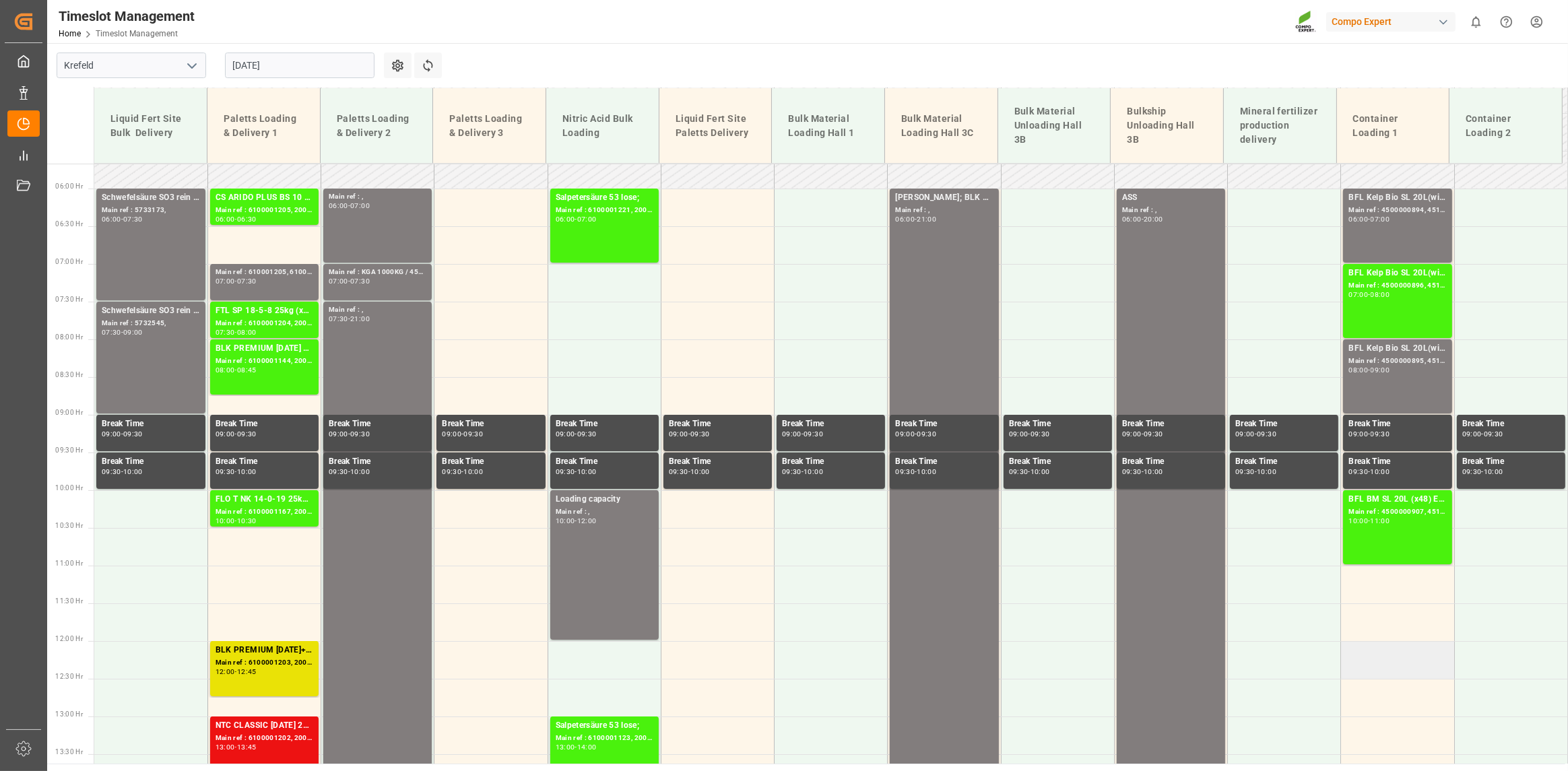
scroll to position [537, 0]
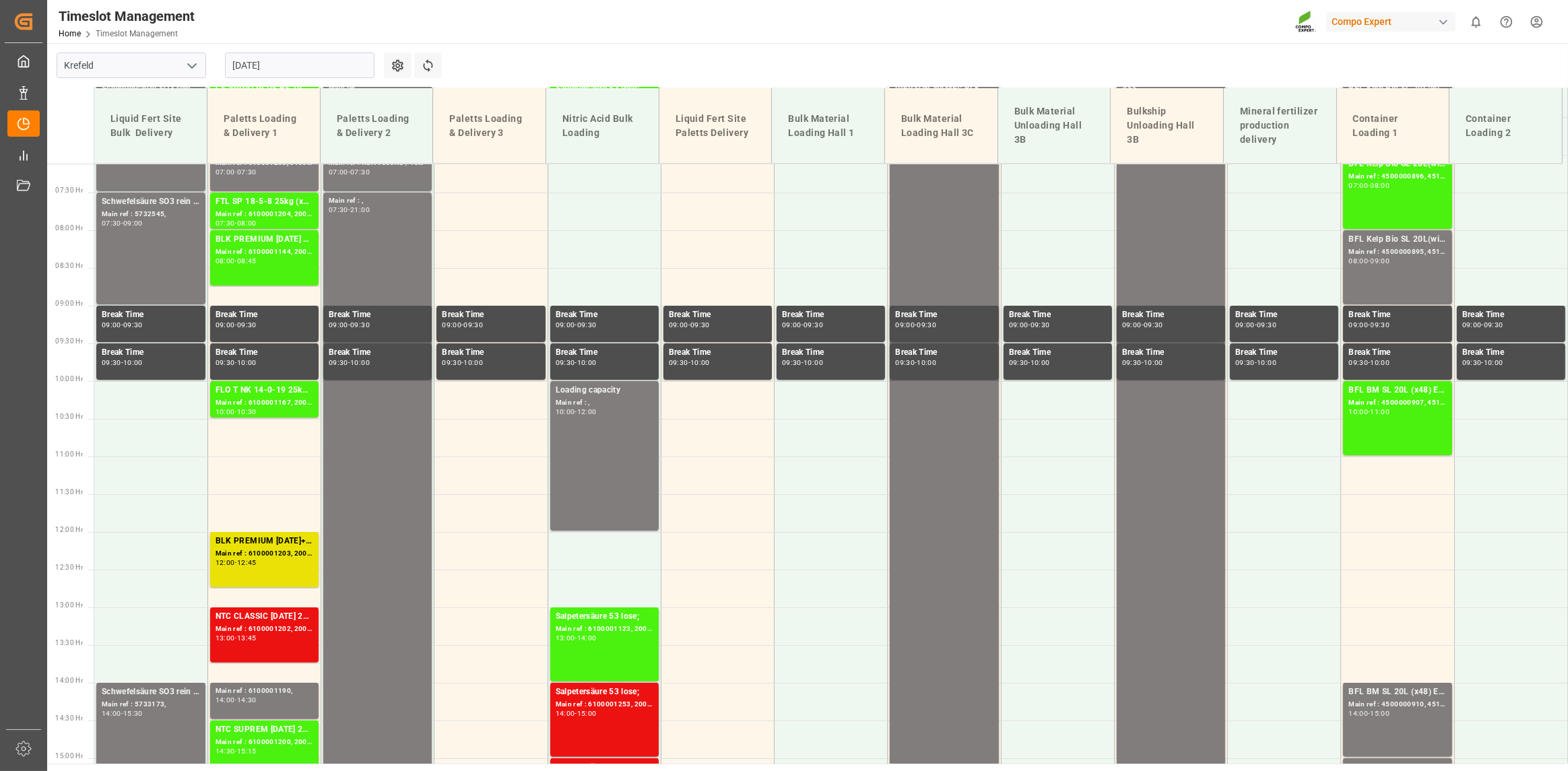
click at [269, 55] on input "18.08.2025" at bounding box center [300, 65] width 150 height 25
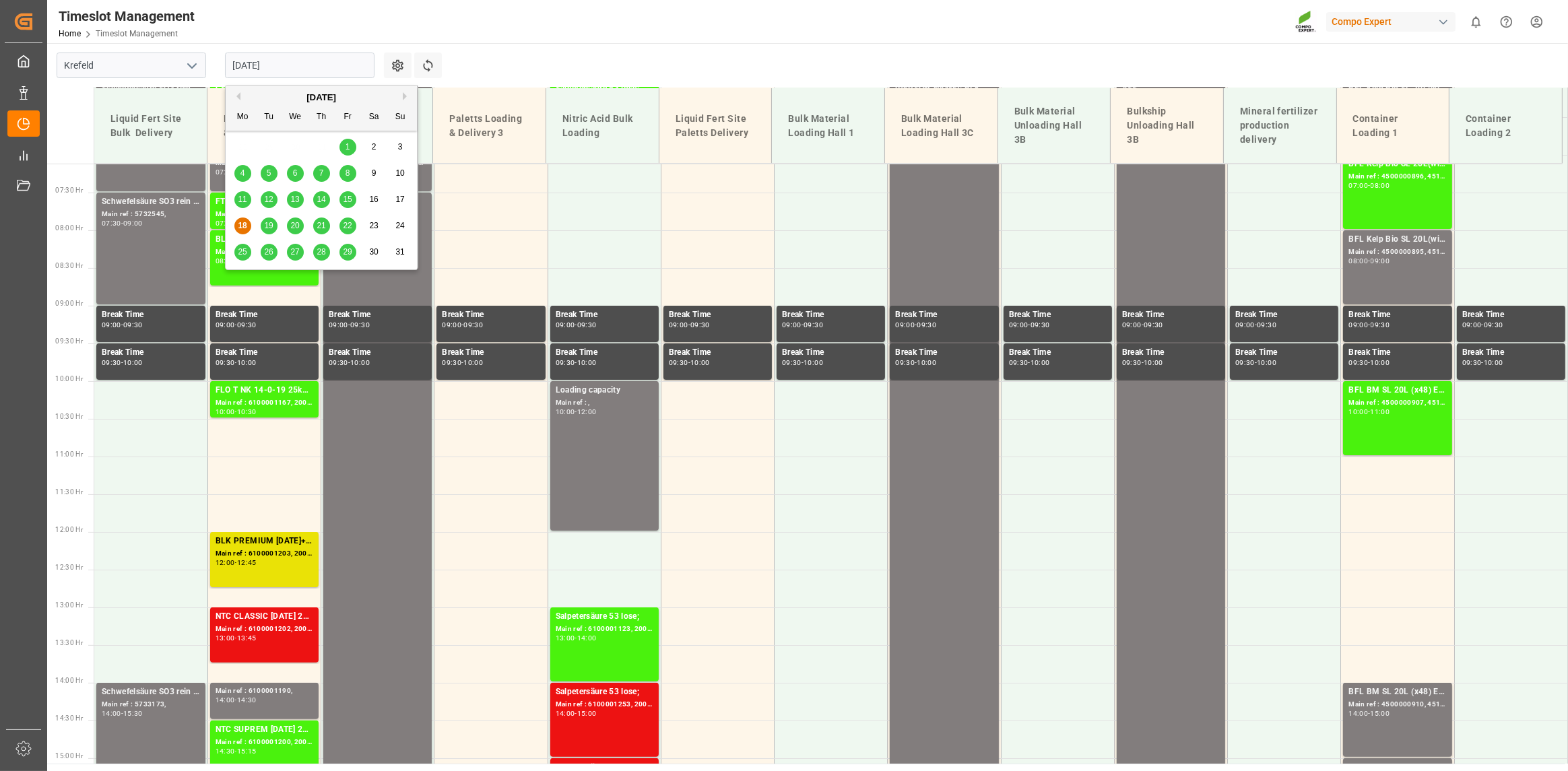
click at [267, 223] on span "19" at bounding box center [268, 225] width 9 height 9
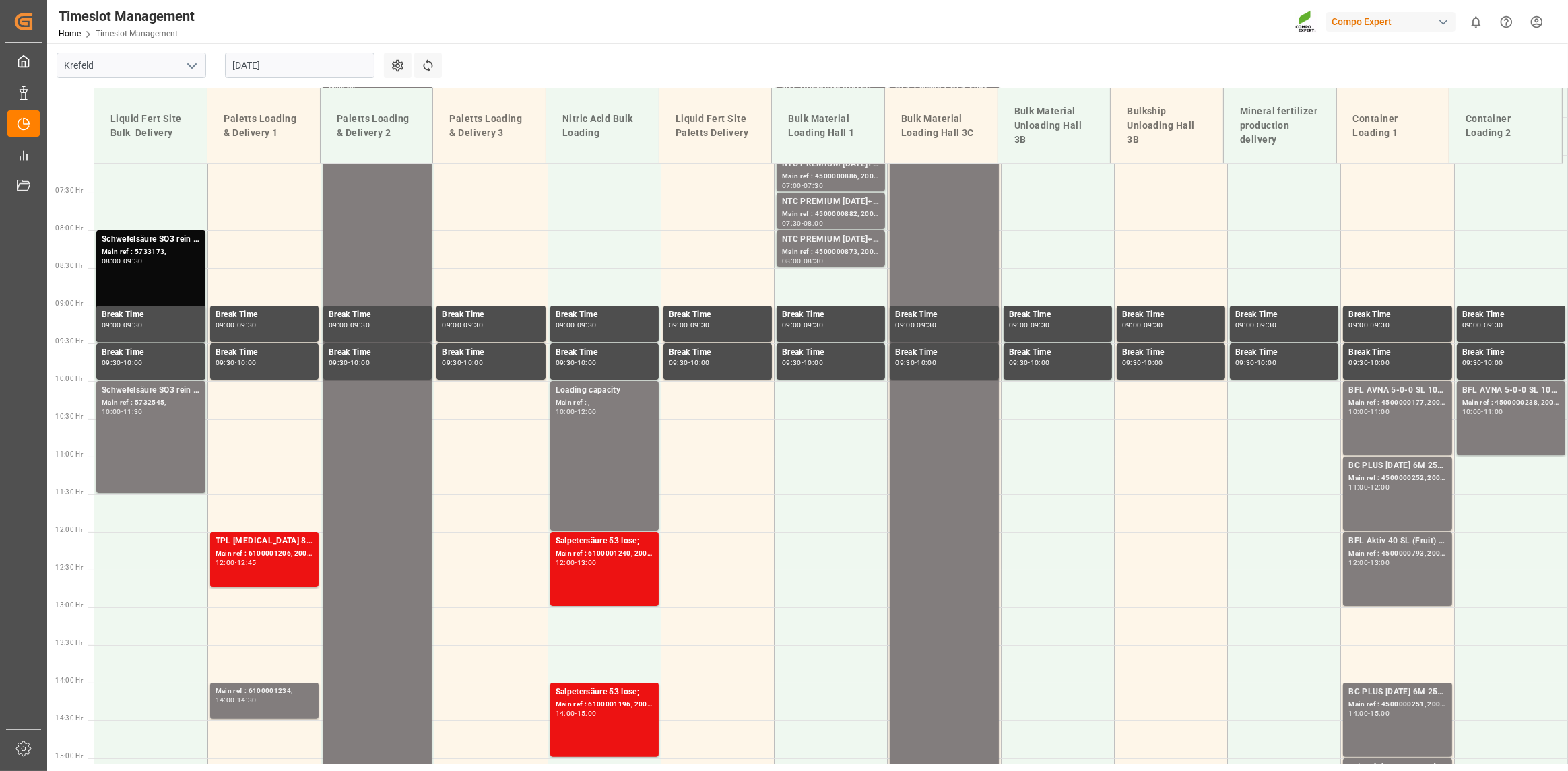
click at [337, 66] on input "19.08.2025" at bounding box center [300, 65] width 150 height 25
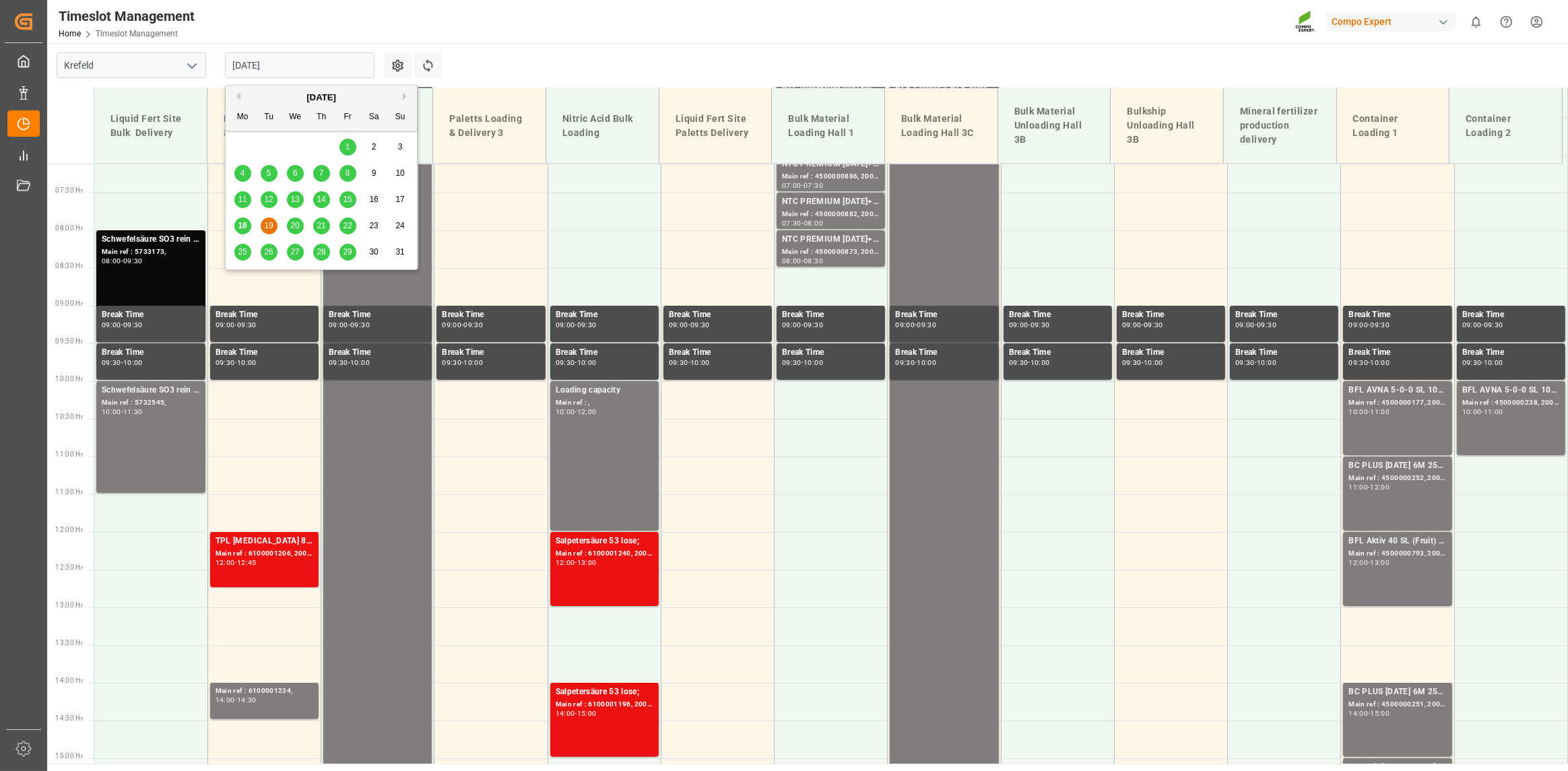
click at [301, 226] on div "20" at bounding box center [295, 227] width 16 height 16
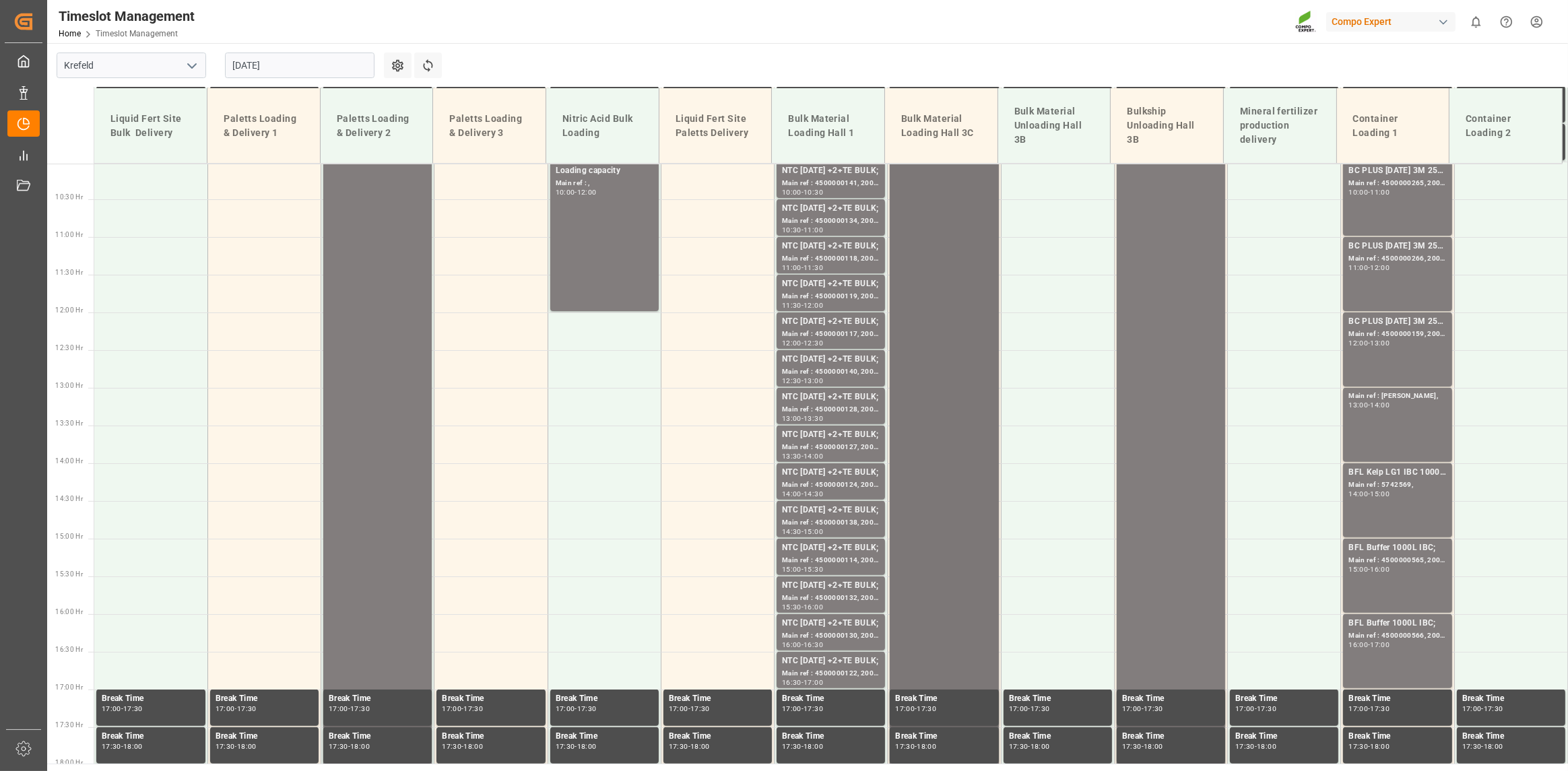
scroll to position [671, 0]
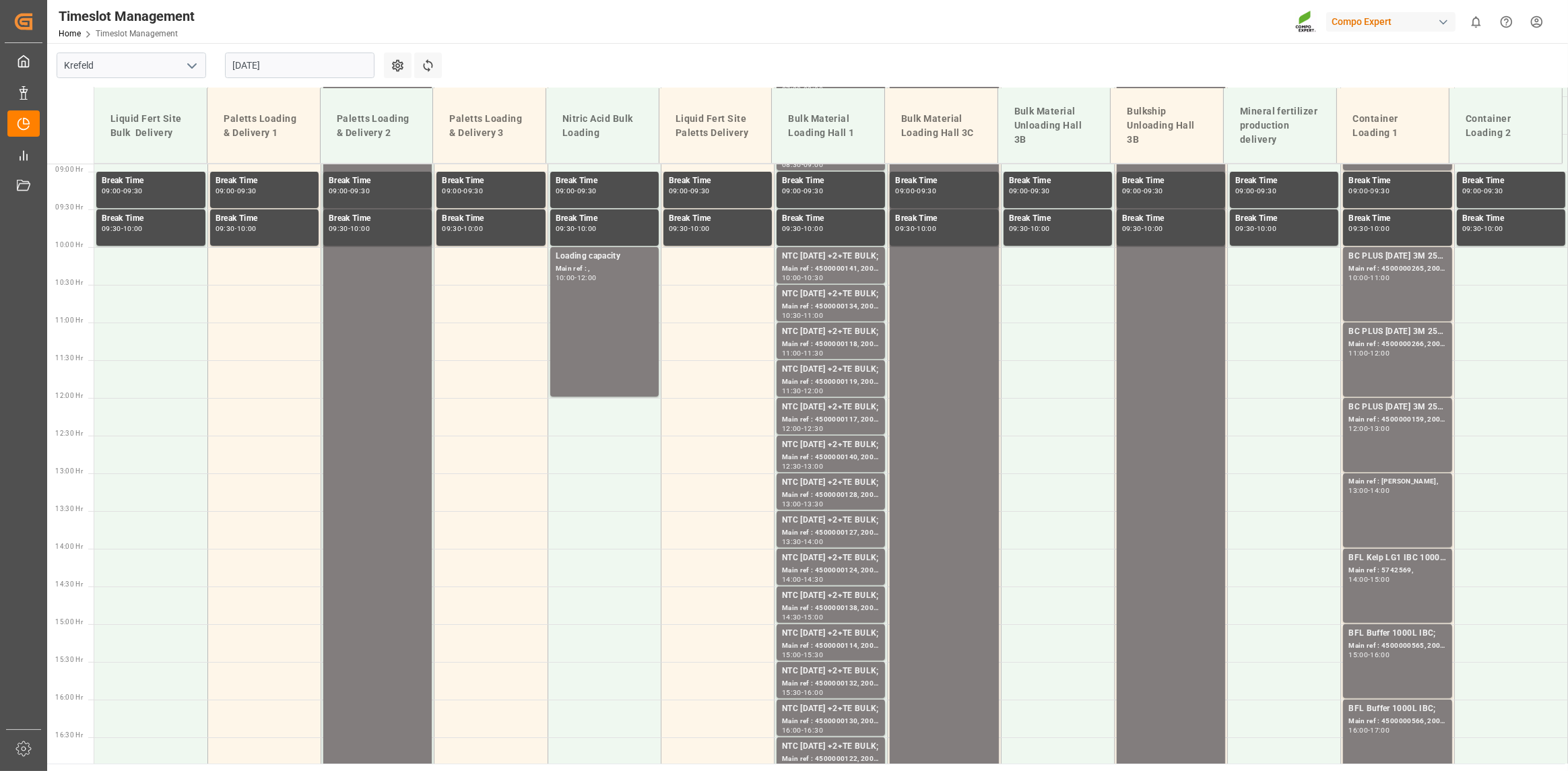
click at [270, 58] on input "20.08.2025" at bounding box center [300, 65] width 150 height 25
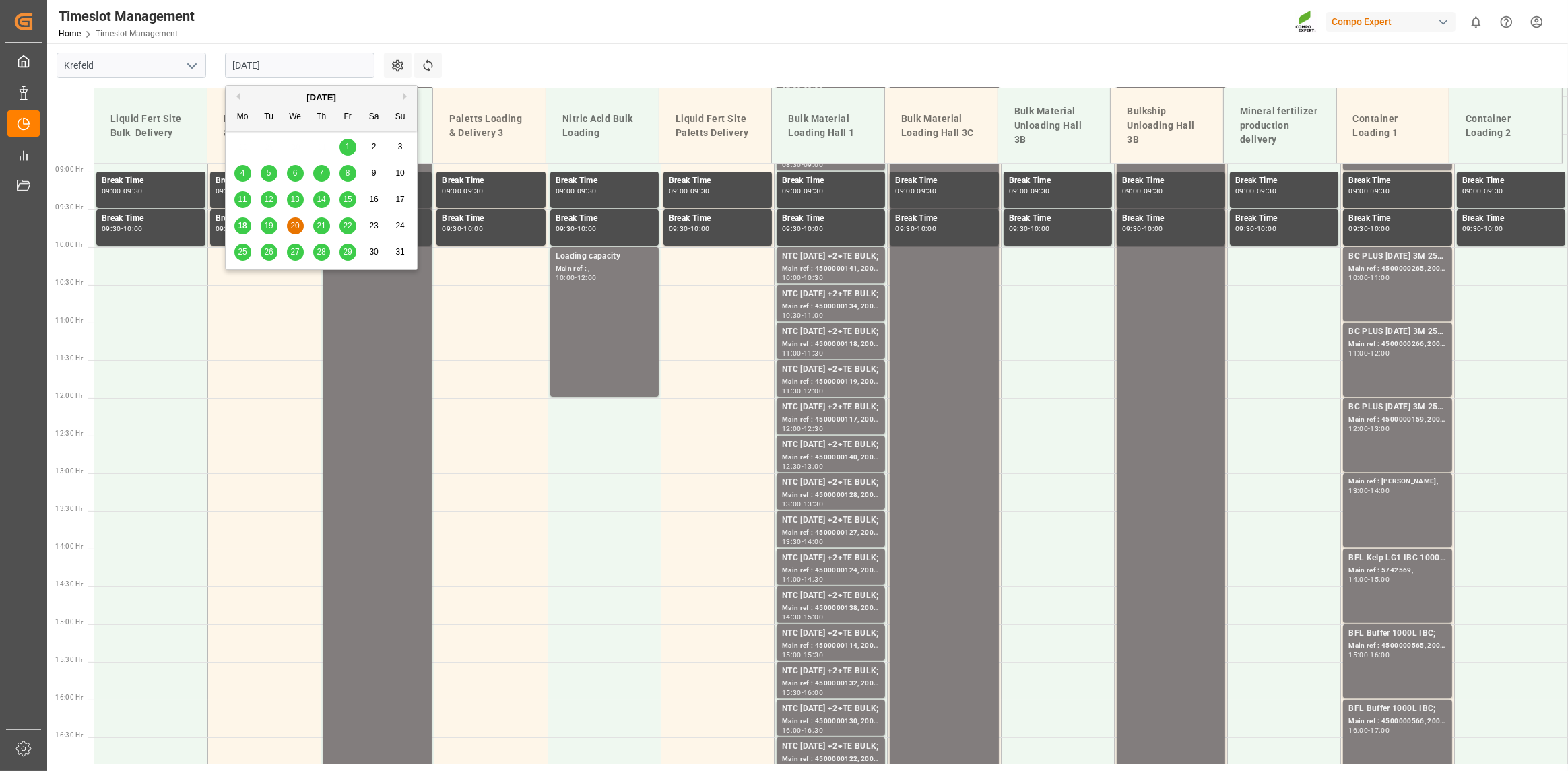
click at [268, 223] on span "19" at bounding box center [268, 225] width 9 height 9
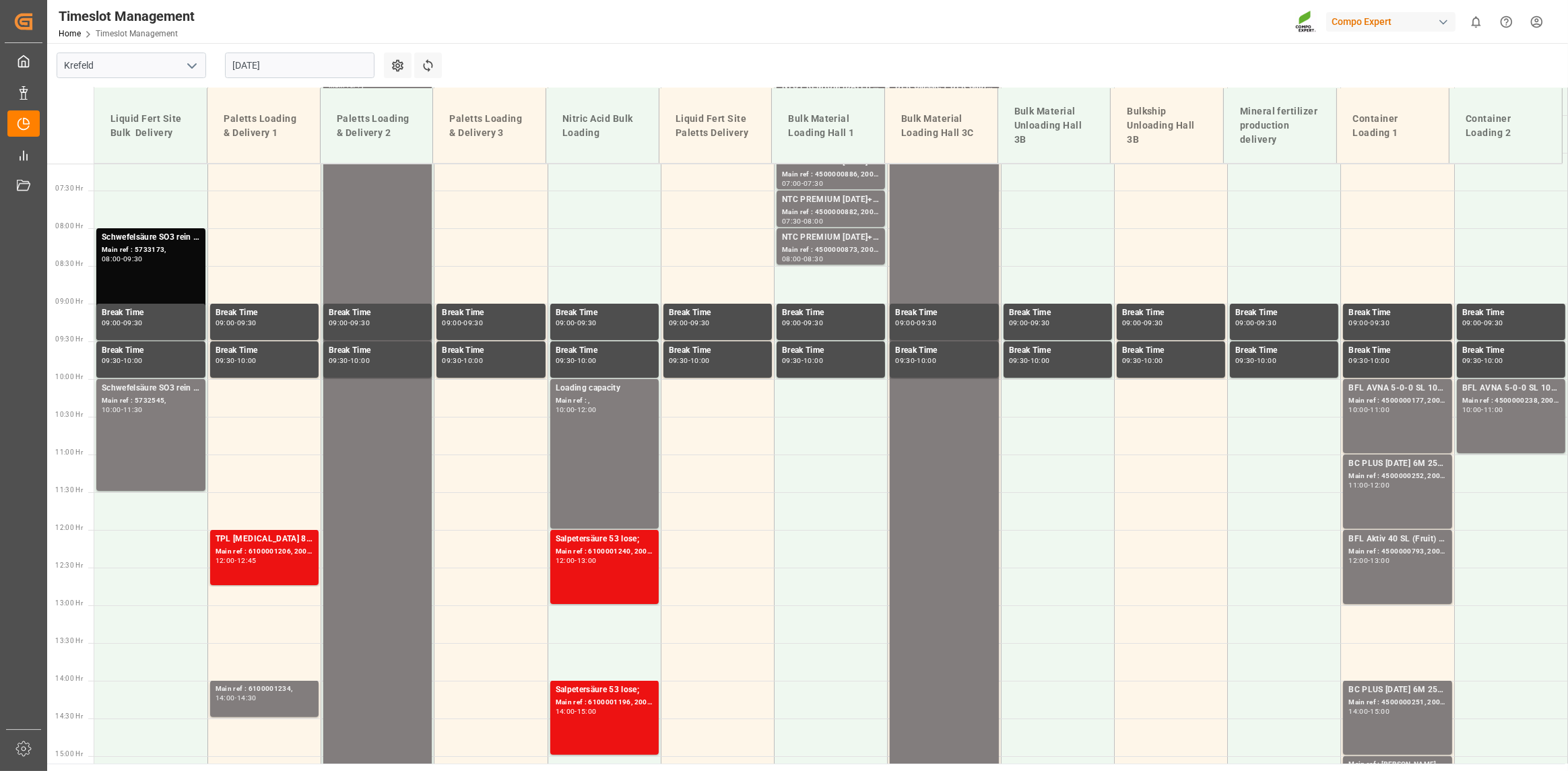
scroll to position [537, 0]
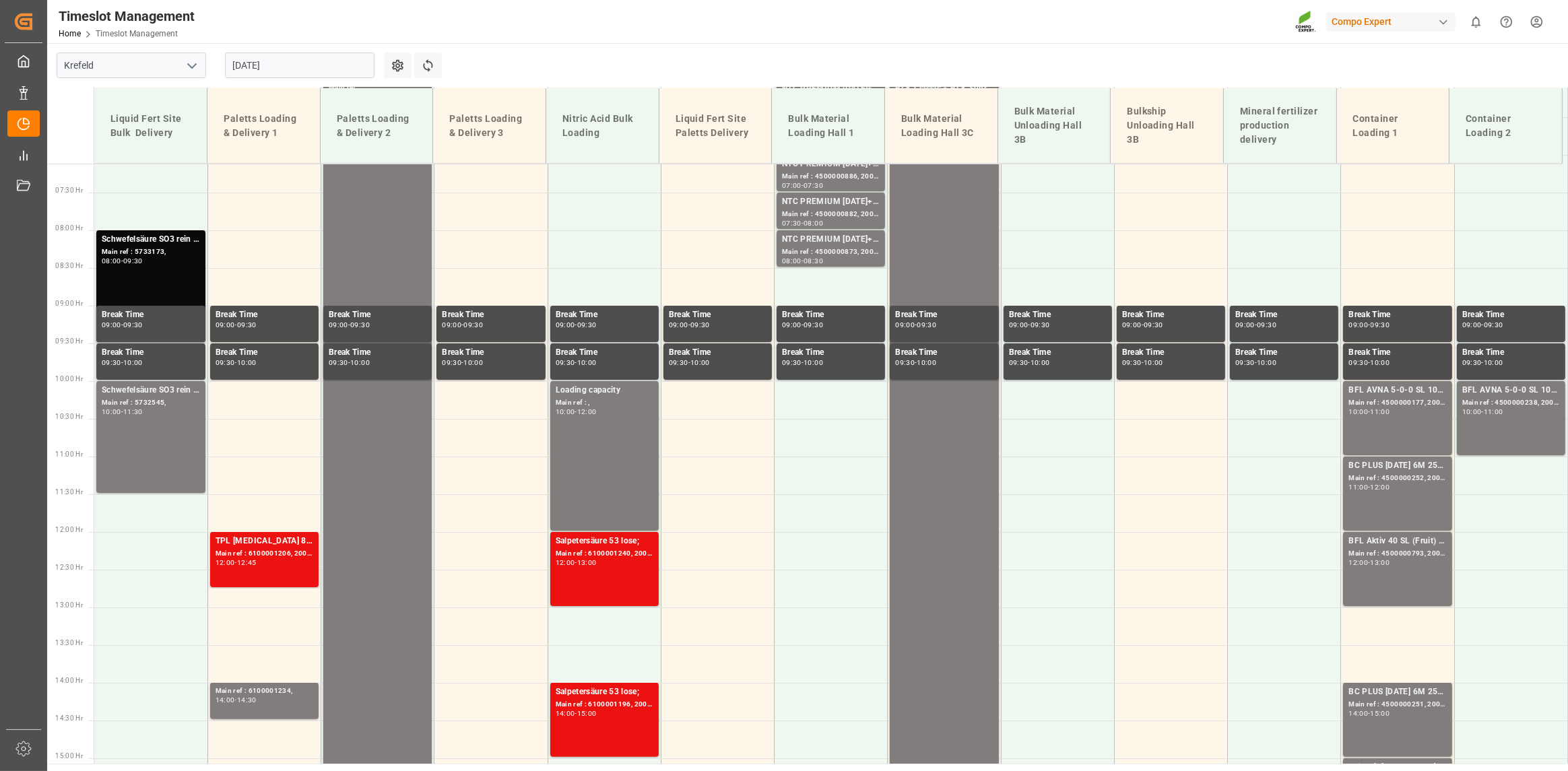
click at [297, 54] on input "19.08.2025" at bounding box center [300, 65] width 150 height 25
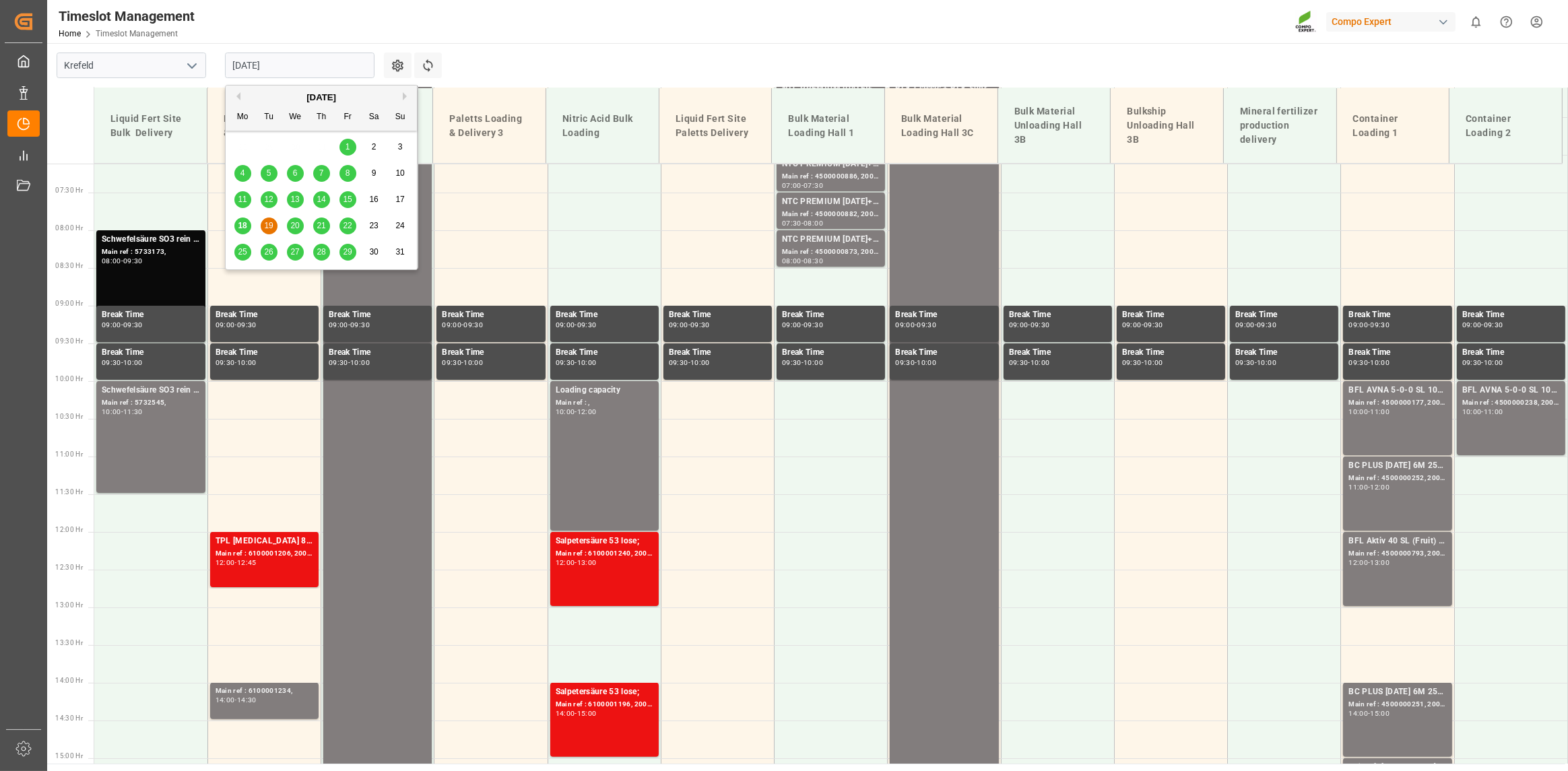
click at [325, 230] on div "21" at bounding box center [321, 227] width 16 height 16
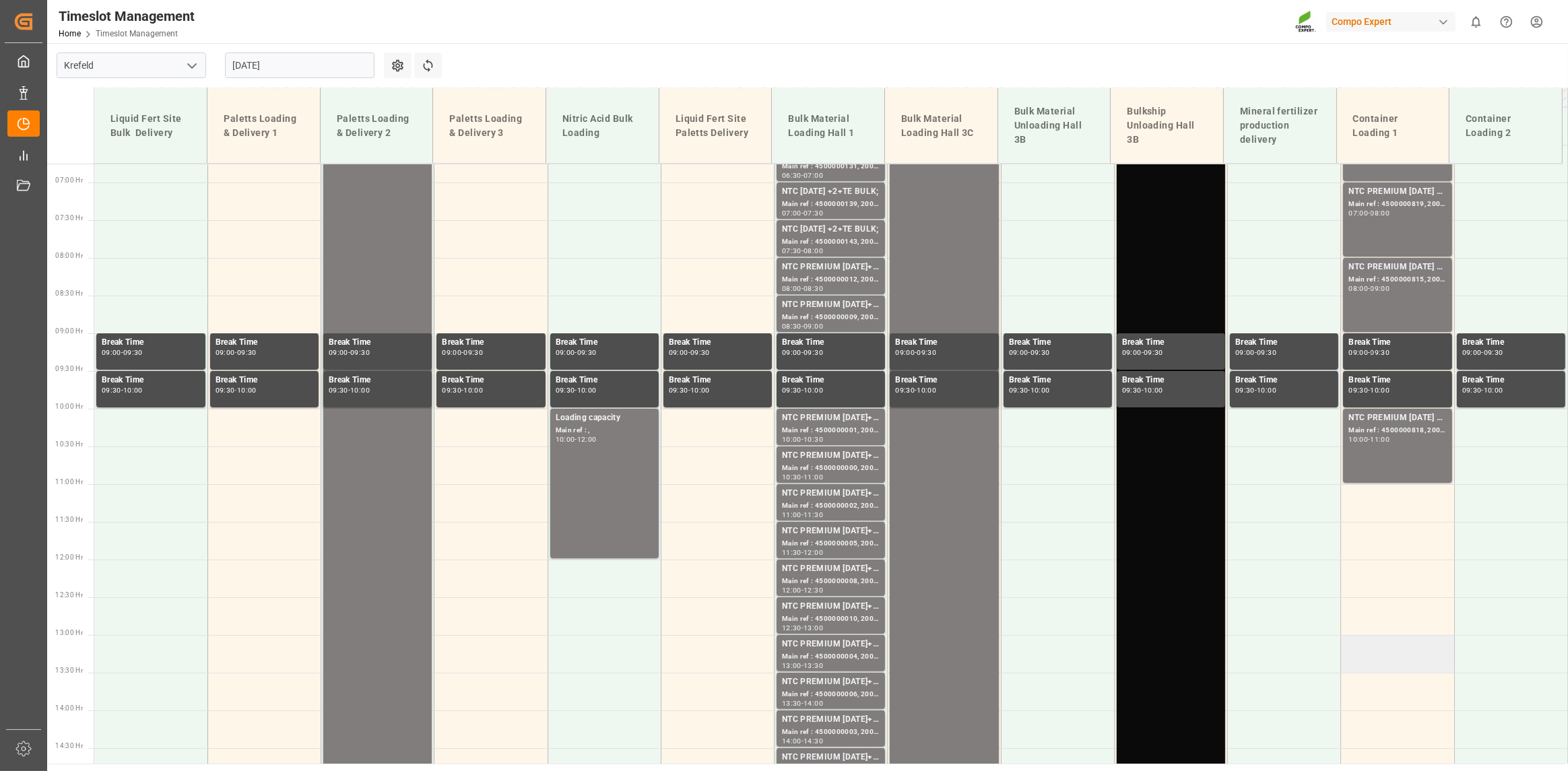
scroll to position [335, 0]
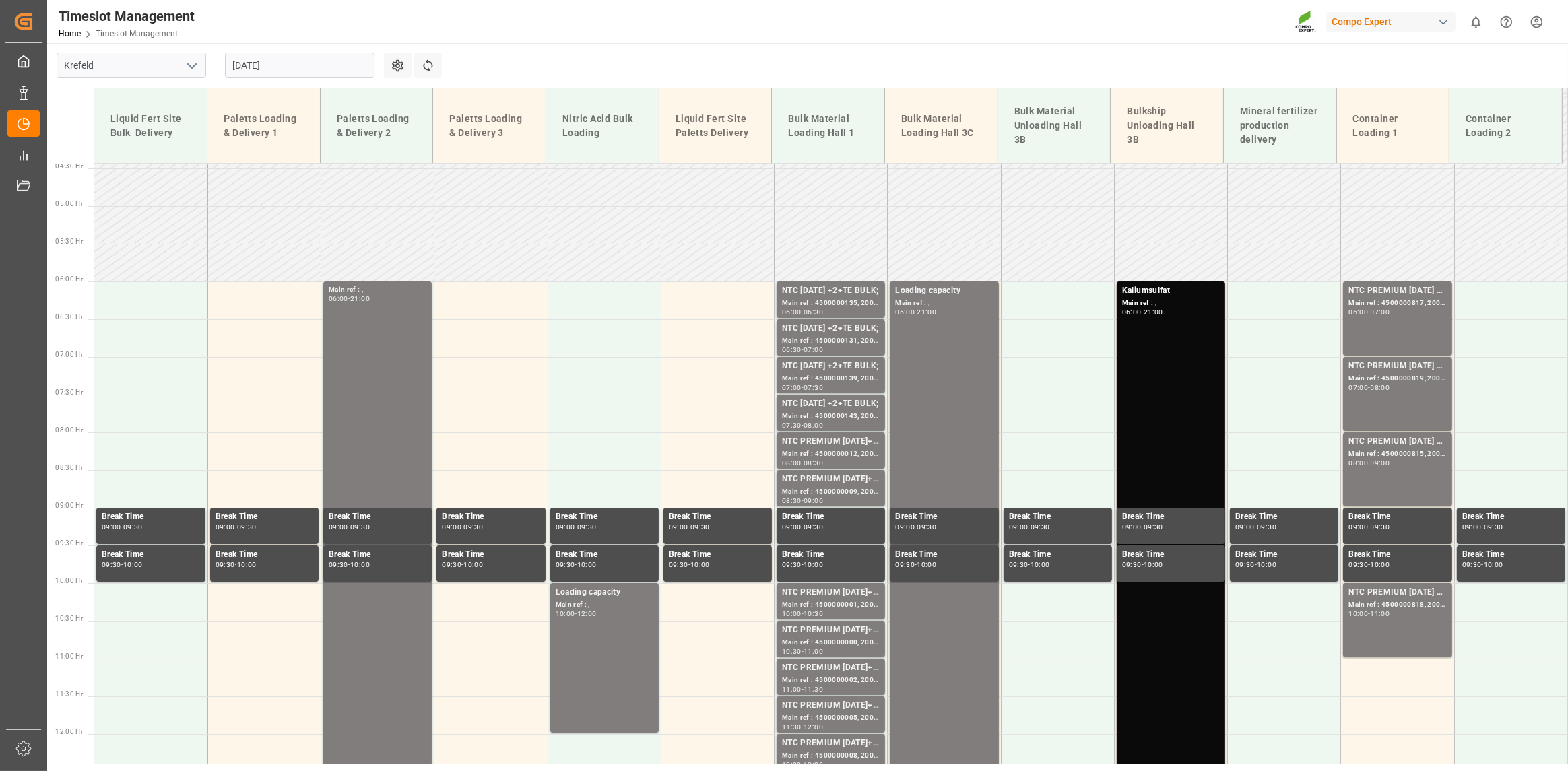
click at [330, 72] on input "21.08.2025" at bounding box center [300, 65] width 150 height 25
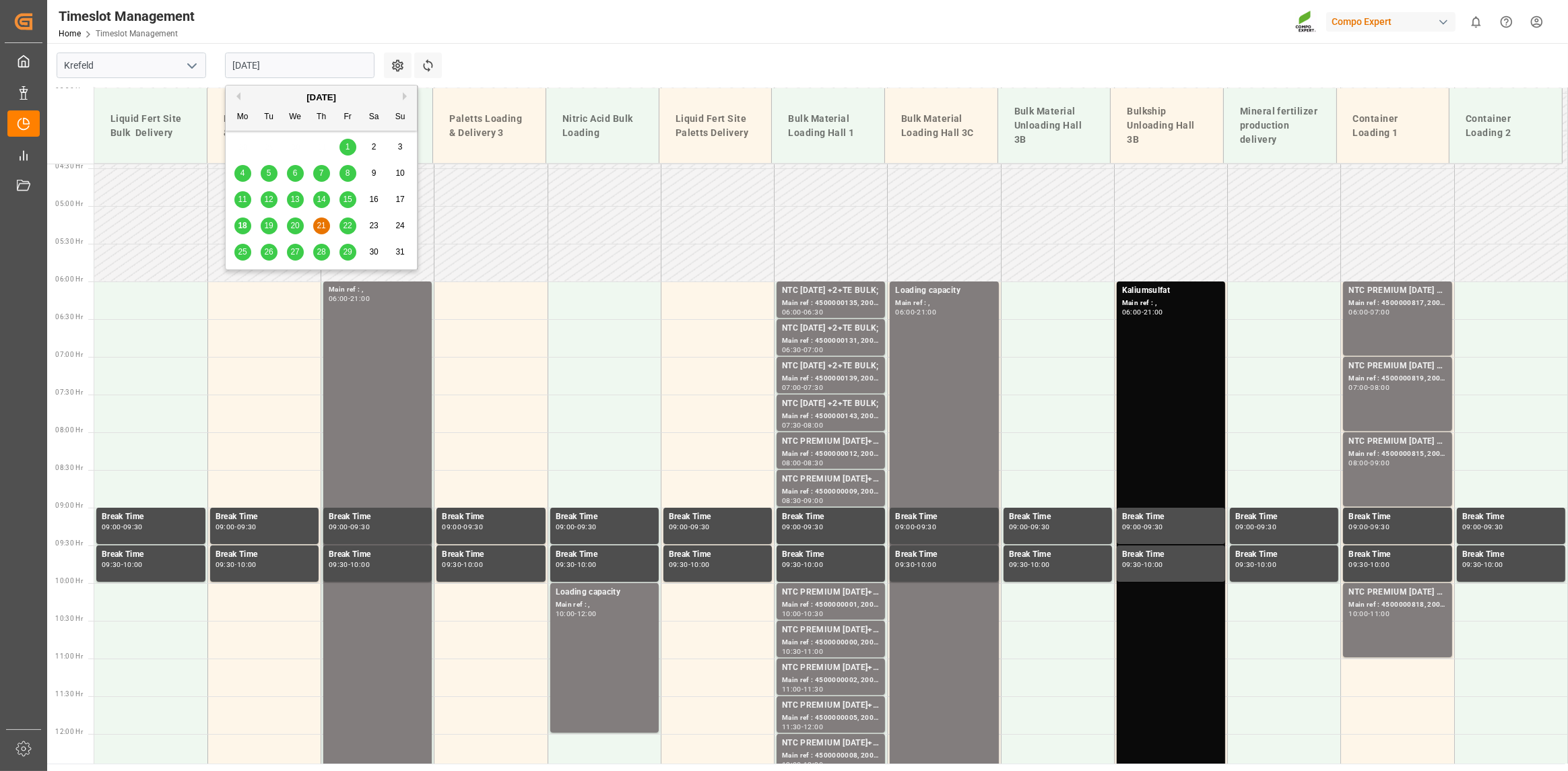
click at [344, 228] on span "22" at bounding box center [347, 225] width 9 height 9
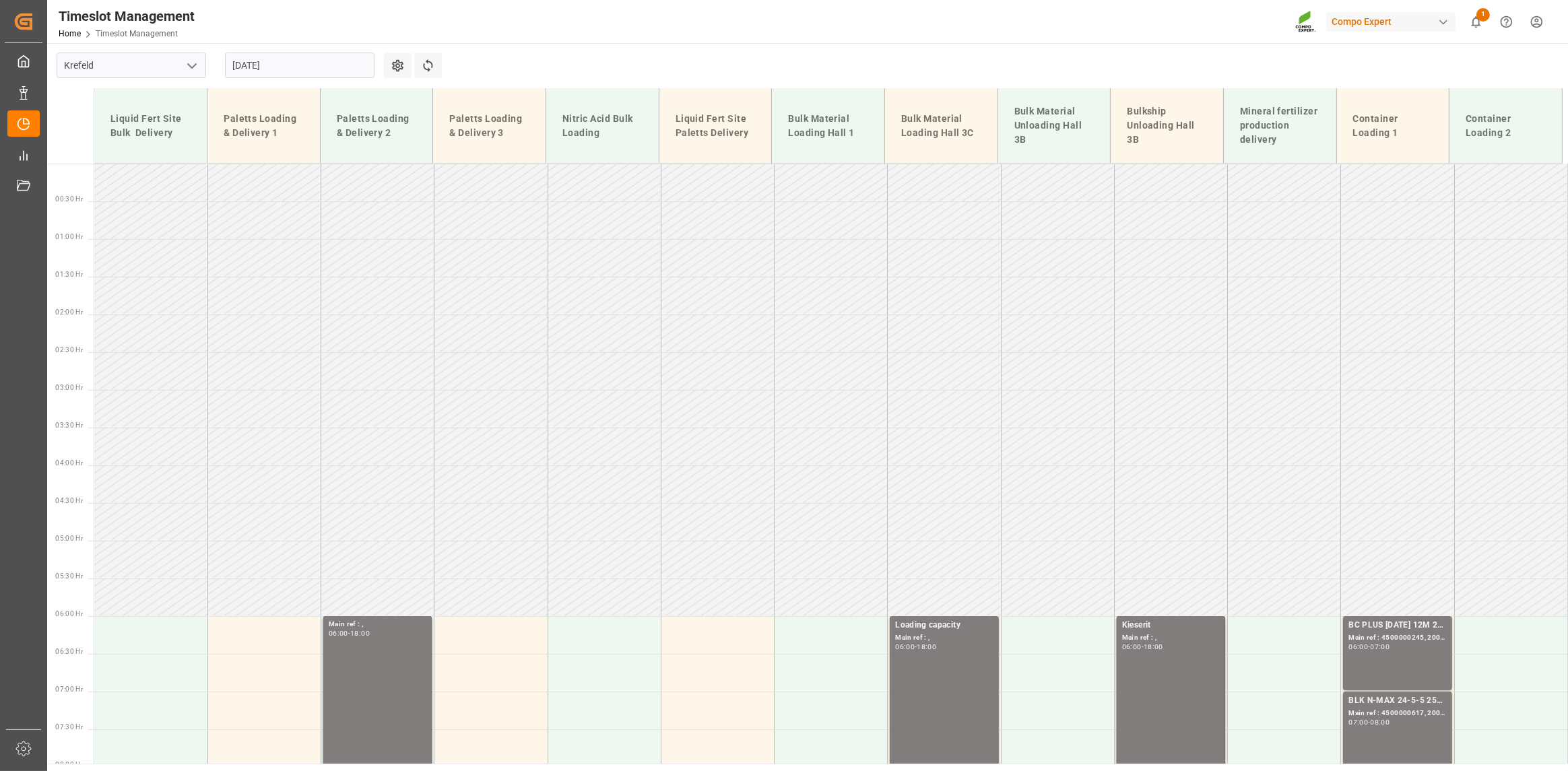
scroll to position [404, 0]
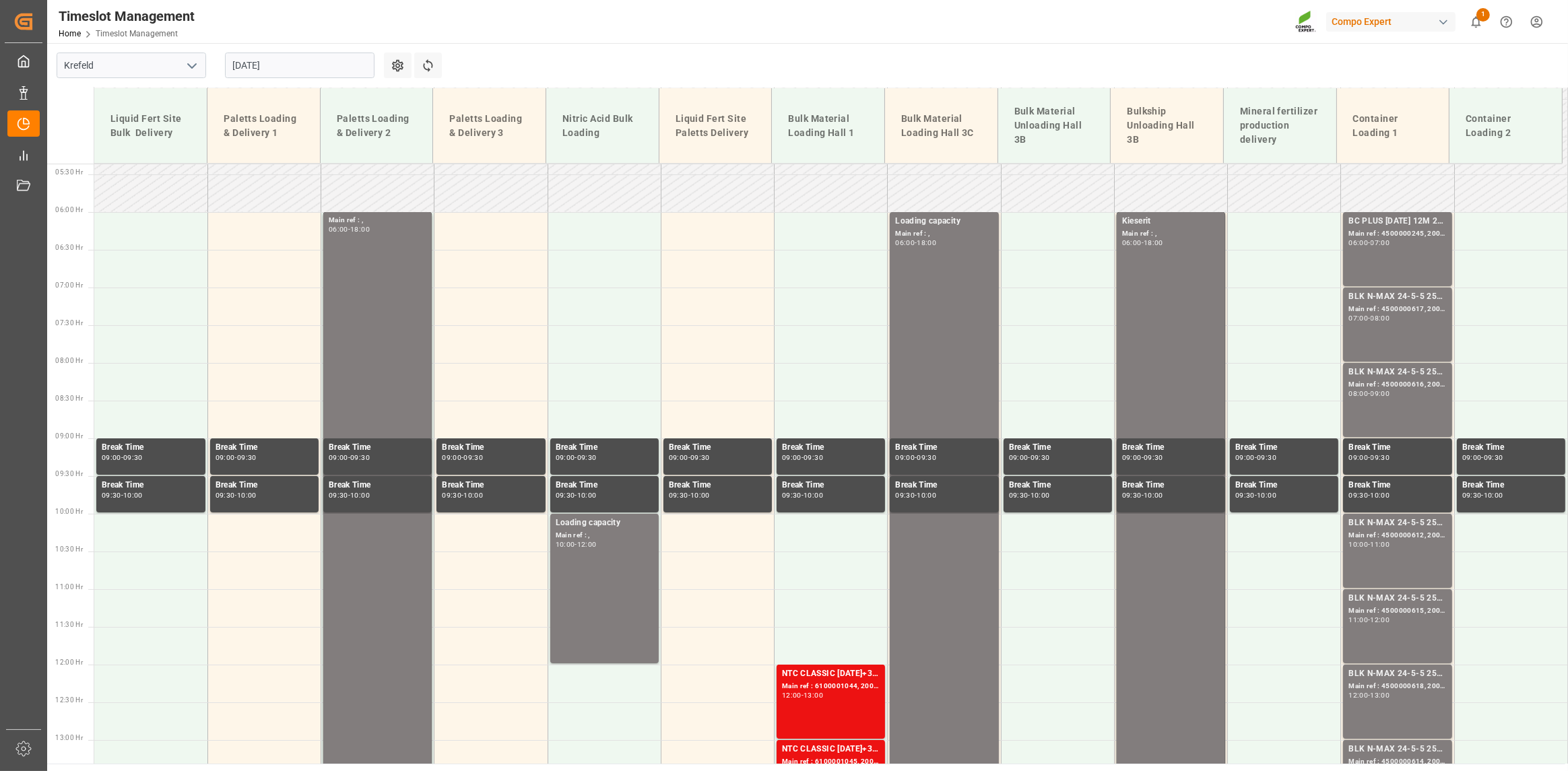
click at [319, 62] on input "22.08.2025" at bounding box center [300, 65] width 150 height 25
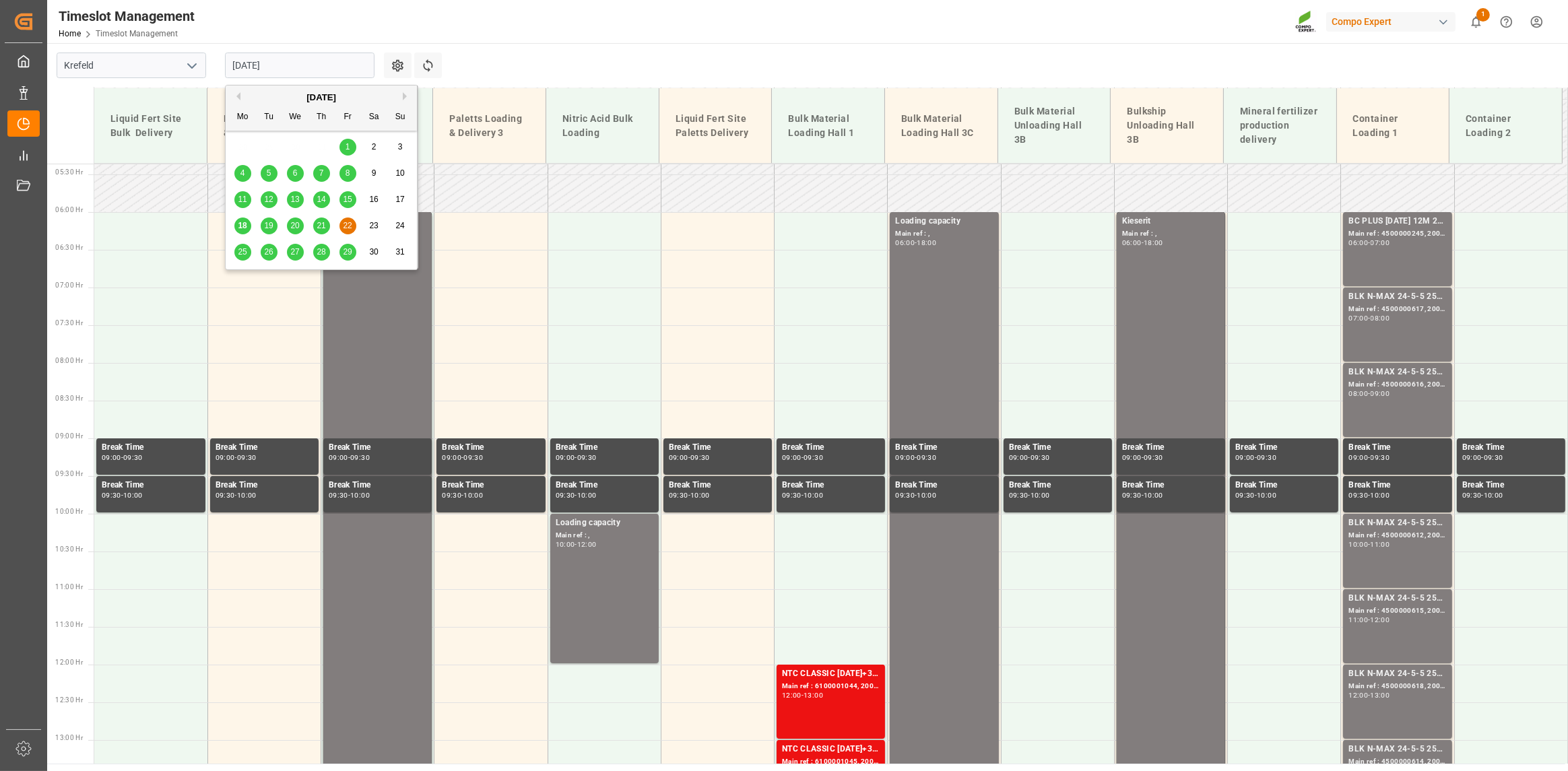
click at [267, 231] on div "19" at bounding box center [269, 227] width 16 height 16
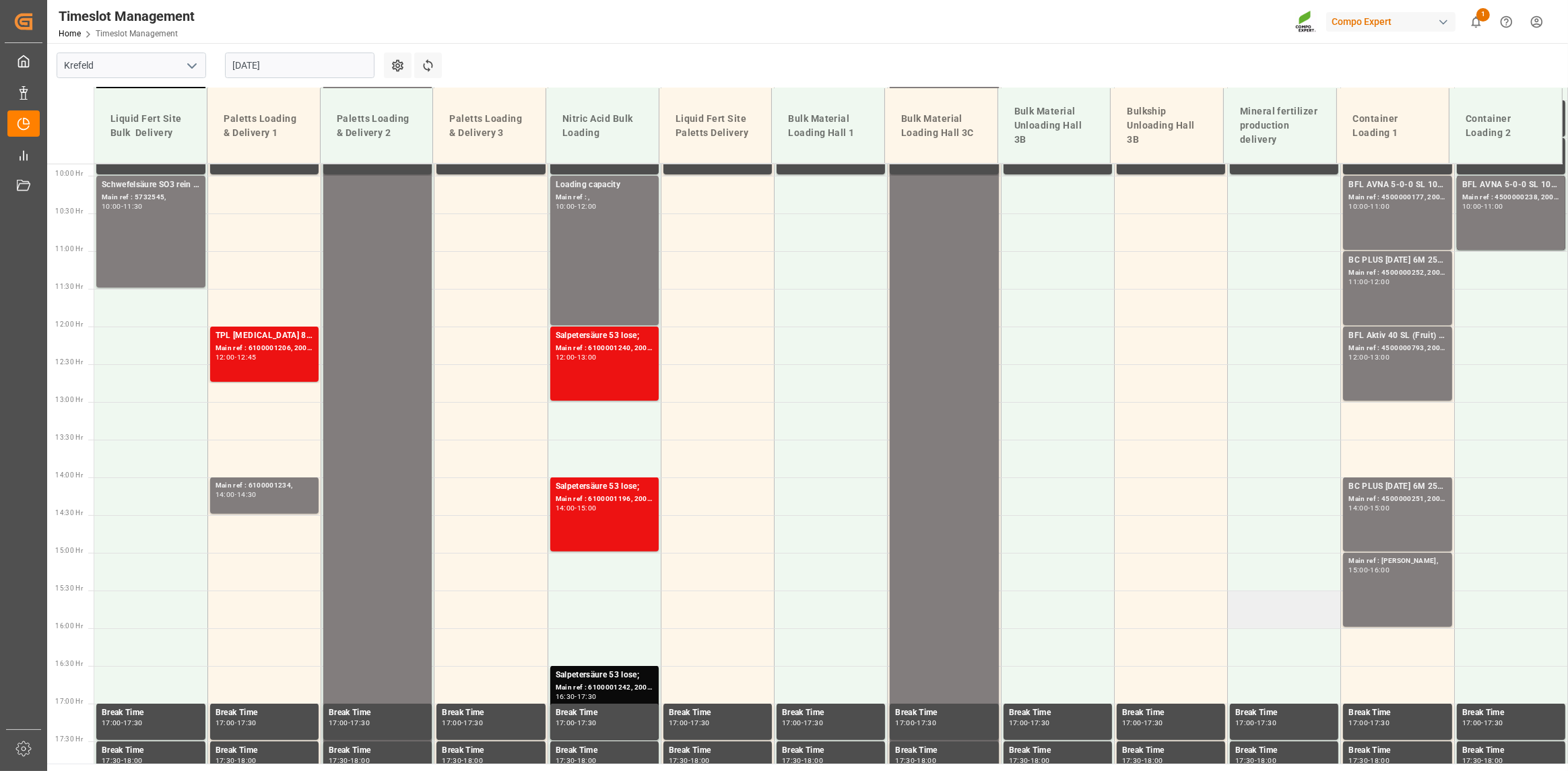
scroll to position [466, 0]
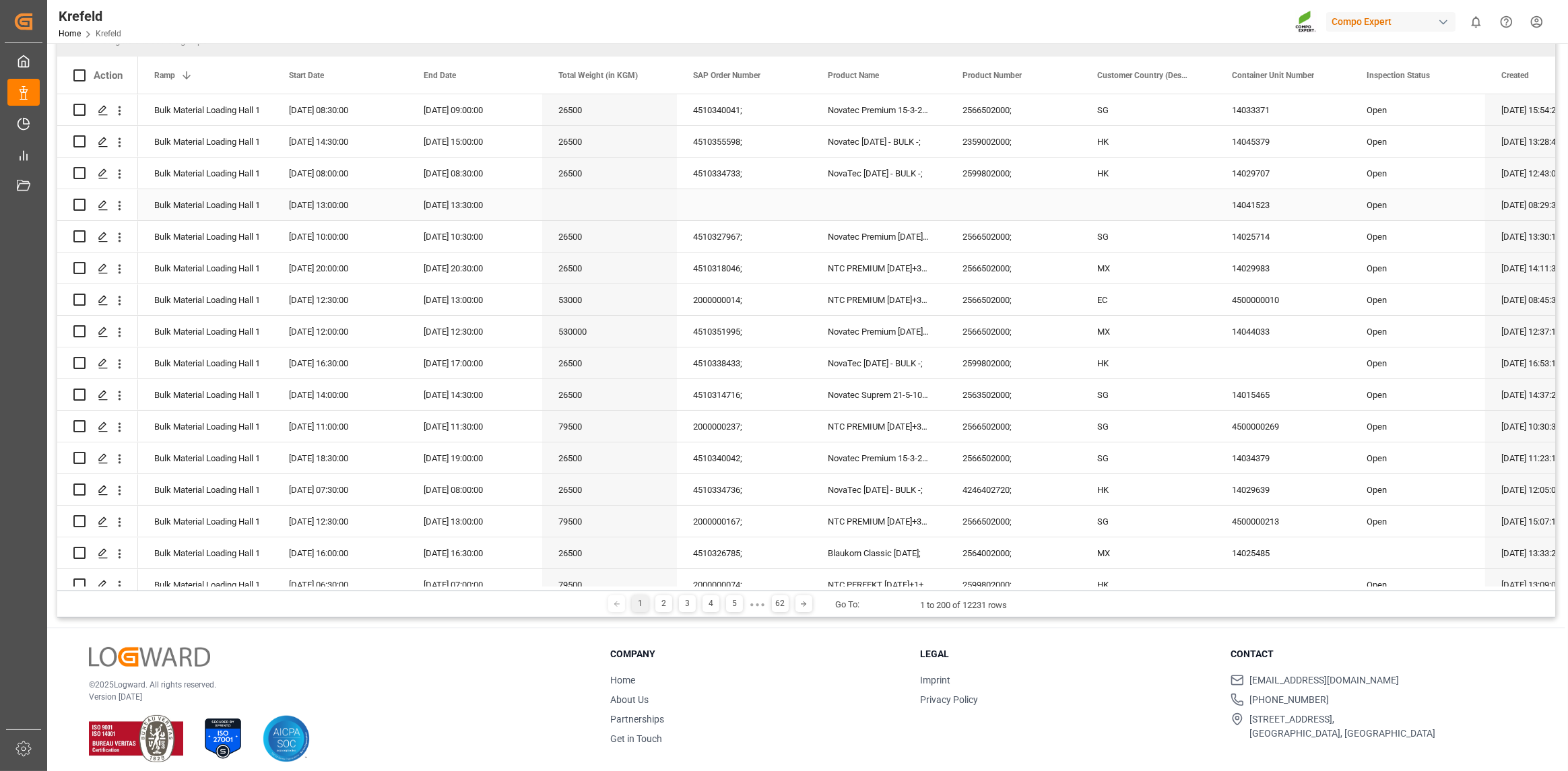
scroll to position [199, 0]
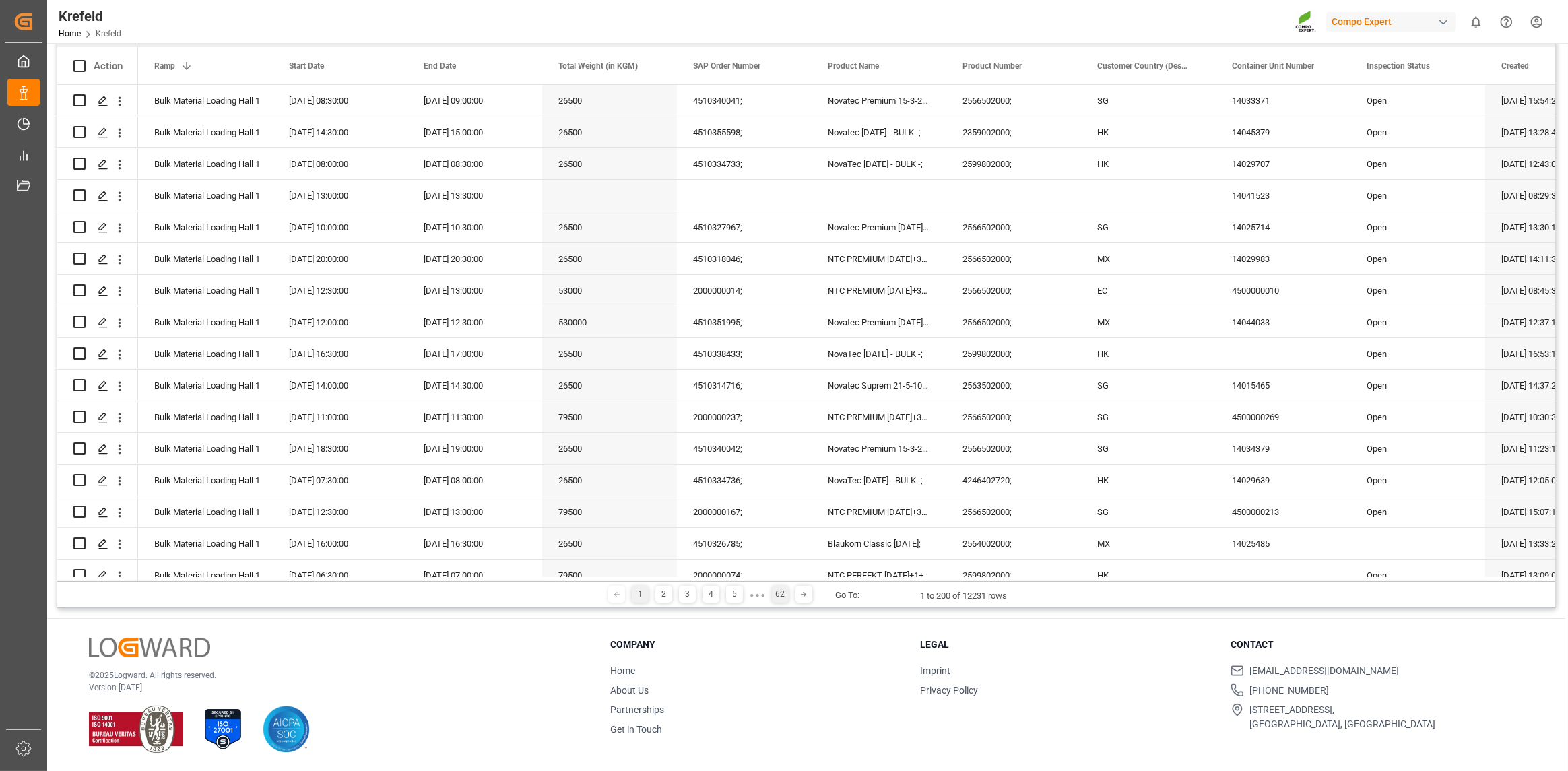
click at [777, 593] on div "62" at bounding box center [780, 594] width 16 height 16
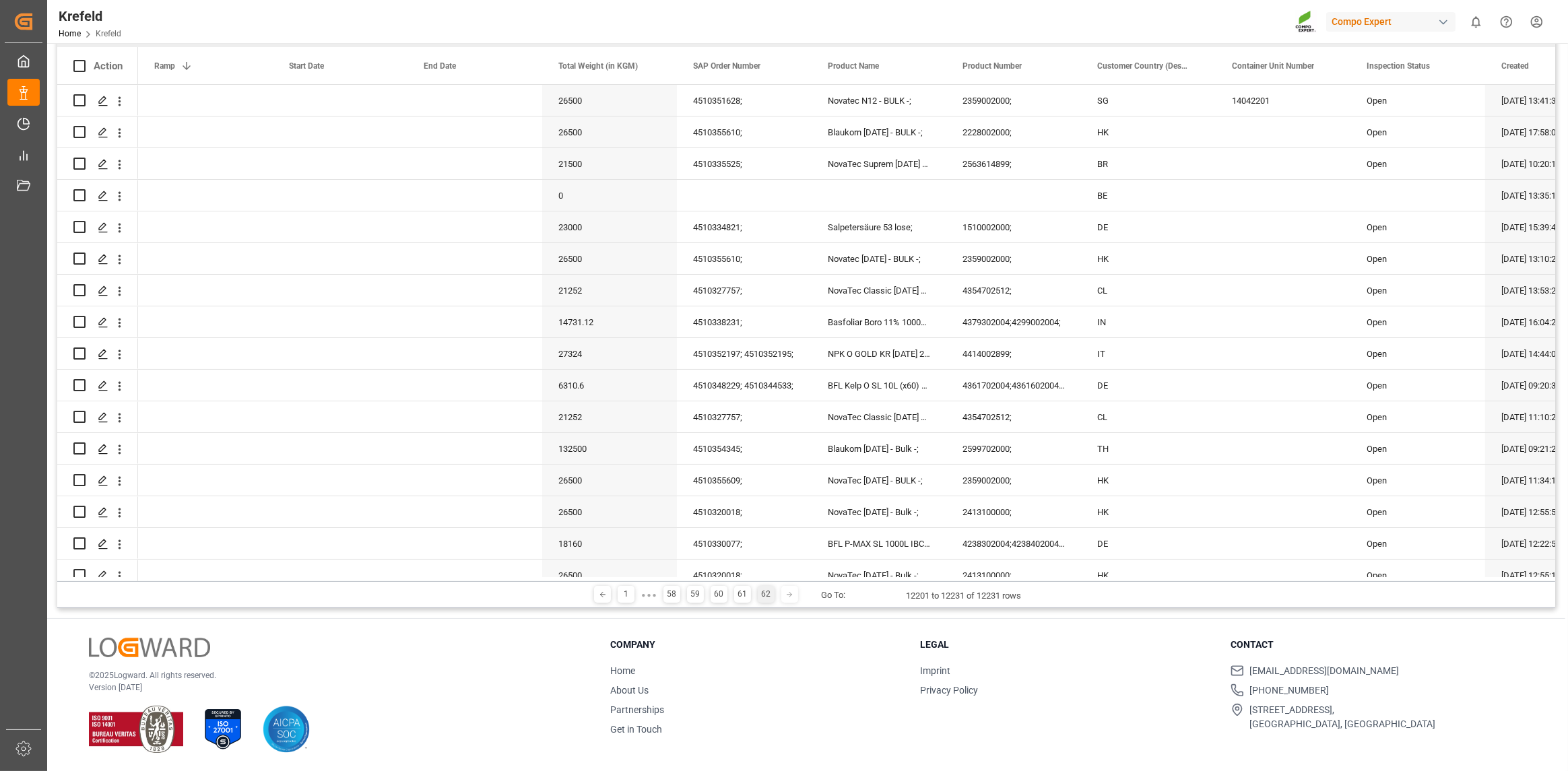
click at [659, 592] on div "1 ● ● ● 58 59 60 61 62" at bounding box center [695, 594] width 163 height 17
click at [663, 592] on div "58" at bounding box center [671, 594] width 16 height 16
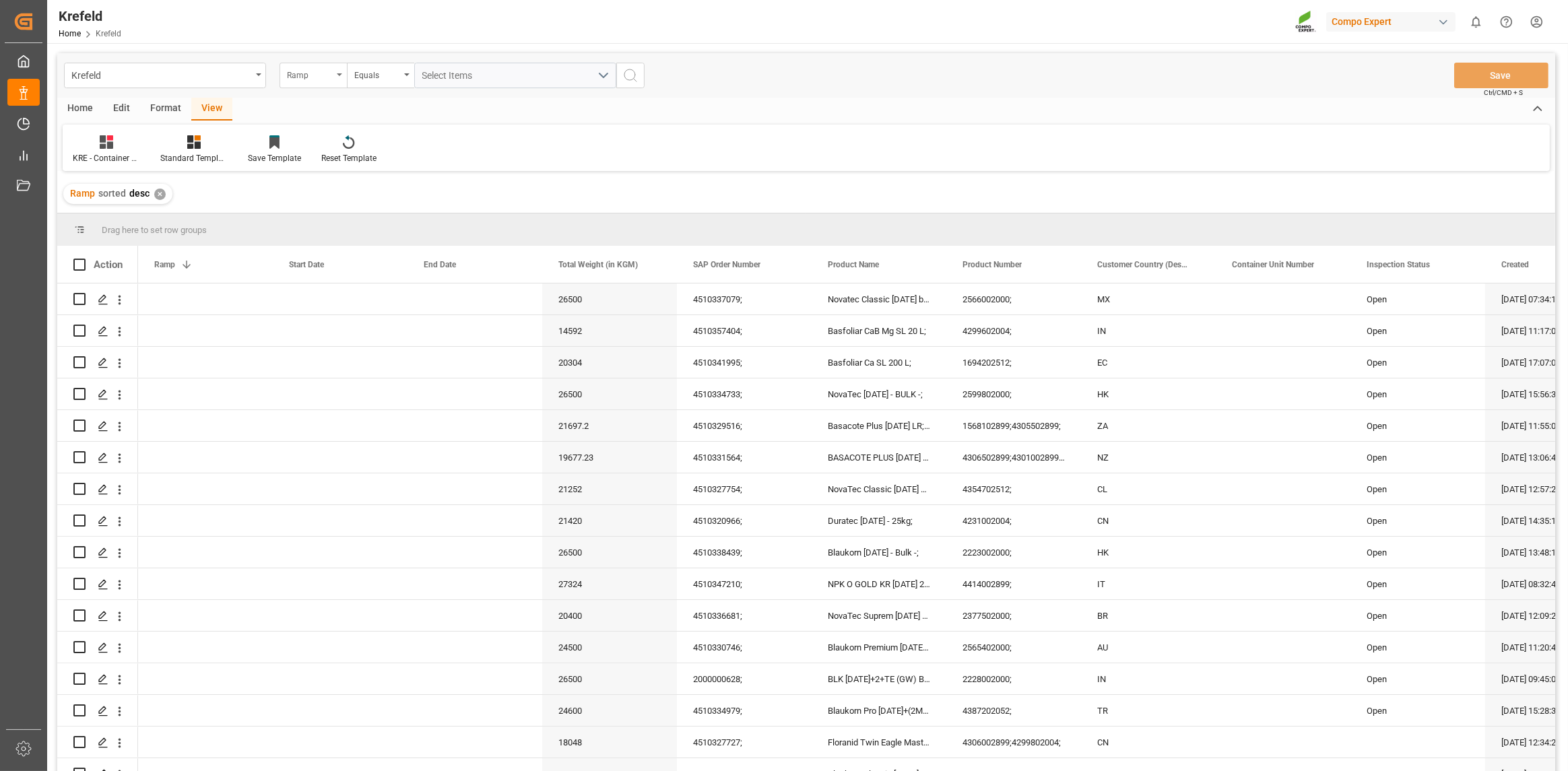
click at [323, 78] on div "Ramp" at bounding box center [310, 73] width 46 height 16
click at [330, 252] on div "Start Date" at bounding box center [380, 251] width 201 height 28
click at [436, 73] on input "text" at bounding box center [515, 75] width 202 height 25
click at [422, 107] on button "Previous Month" at bounding box center [426, 107] width 8 height 8
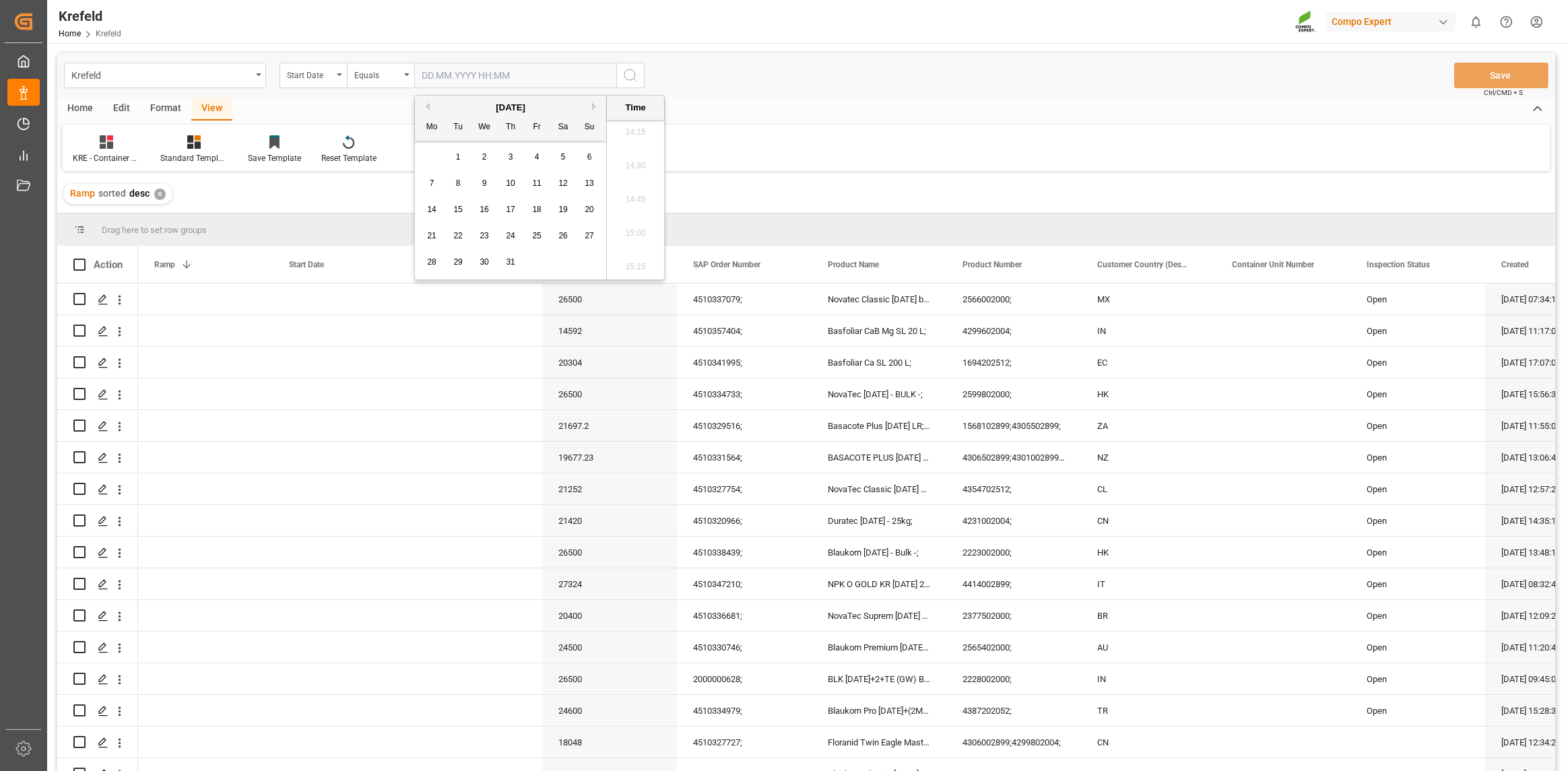
click at [593, 103] on button "Next Month" at bounding box center [596, 107] width 8 height 8
drag, startPoint x: 438, startPoint y: 233, endPoint x: 562, endPoint y: 233, distance: 124.0
click at [562, 233] on div "18 19 20 21 22 23 24" at bounding box center [511, 236] width 184 height 26
click at [568, 235] on div "23" at bounding box center [563, 237] width 16 height 16
click at [431, 233] on span "18" at bounding box center [431, 235] width 9 height 9
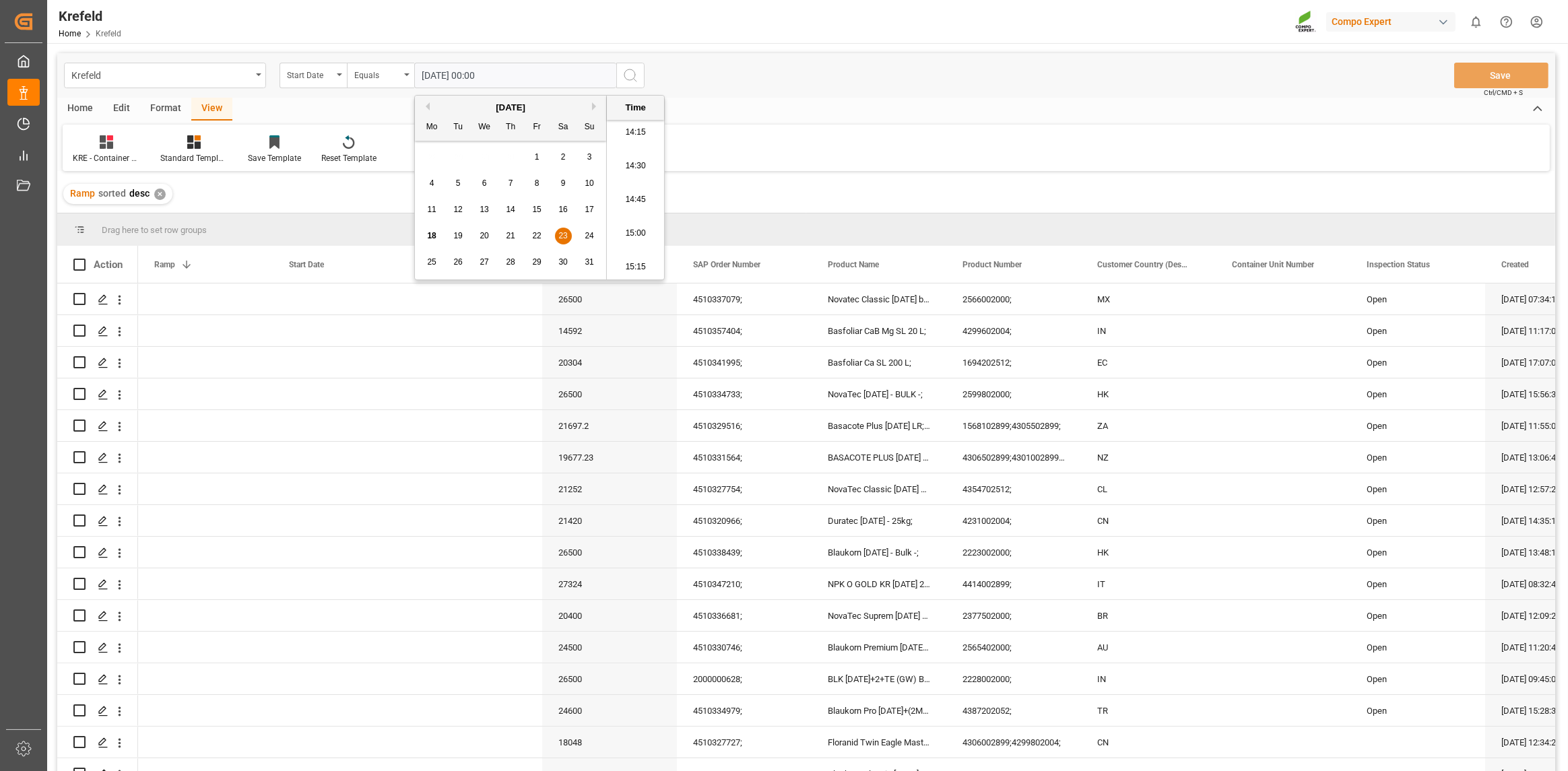
type input "[DATE] 00:00"
click at [431, 233] on span "18" at bounding box center [431, 235] width 9 height 9
click at [430, 233] on span "18" at bounding box center [431, 235] width 9 height 9
click at [865, 155] on div "KRE - Container Palettiert Standard Templates Save Template Reset Template" at bounding box center [806, 148] width 1487 height 47
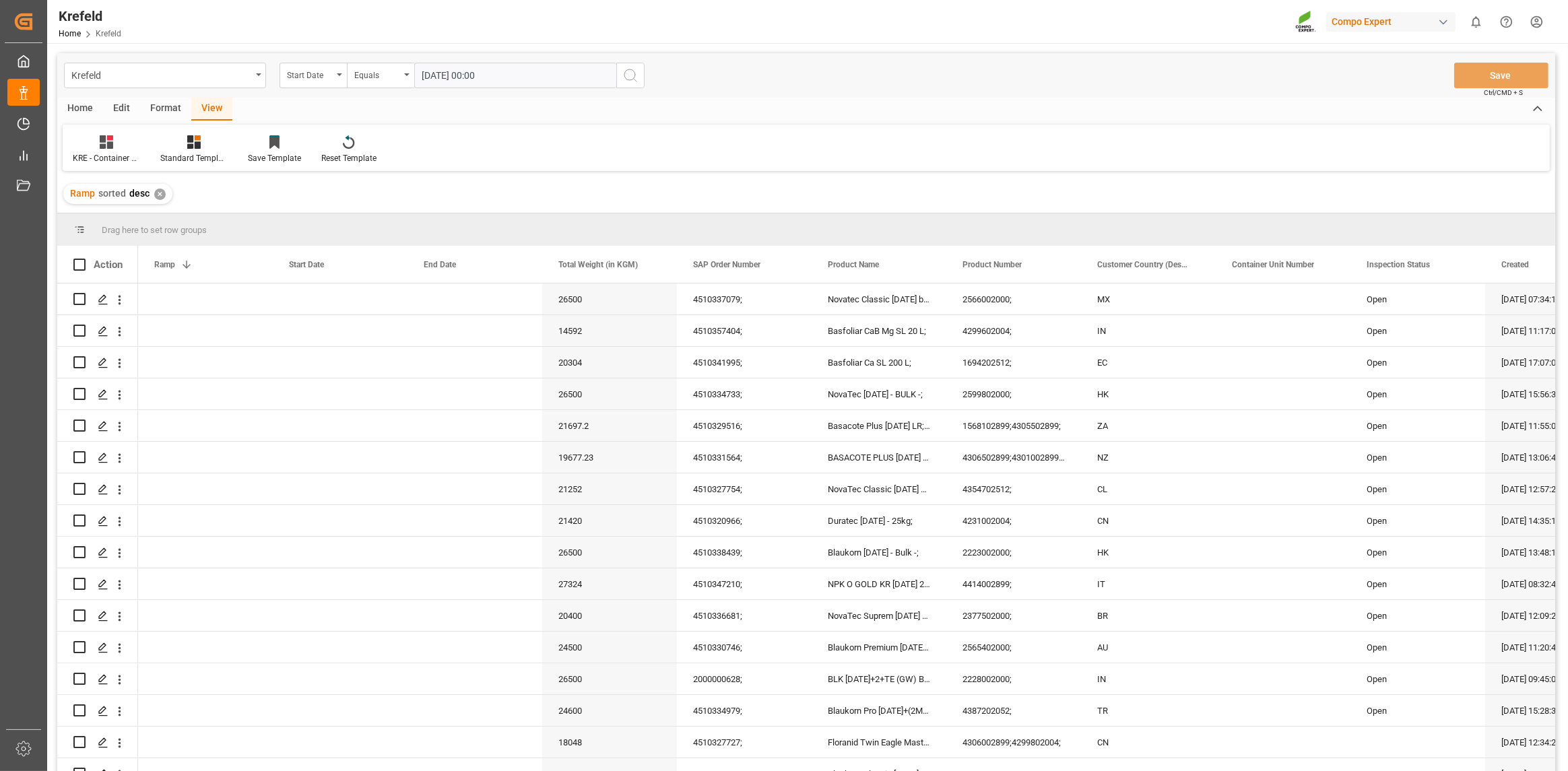
click at [630, 72] on icon "search button" at bounding box center [630, 76] width 16 height 16
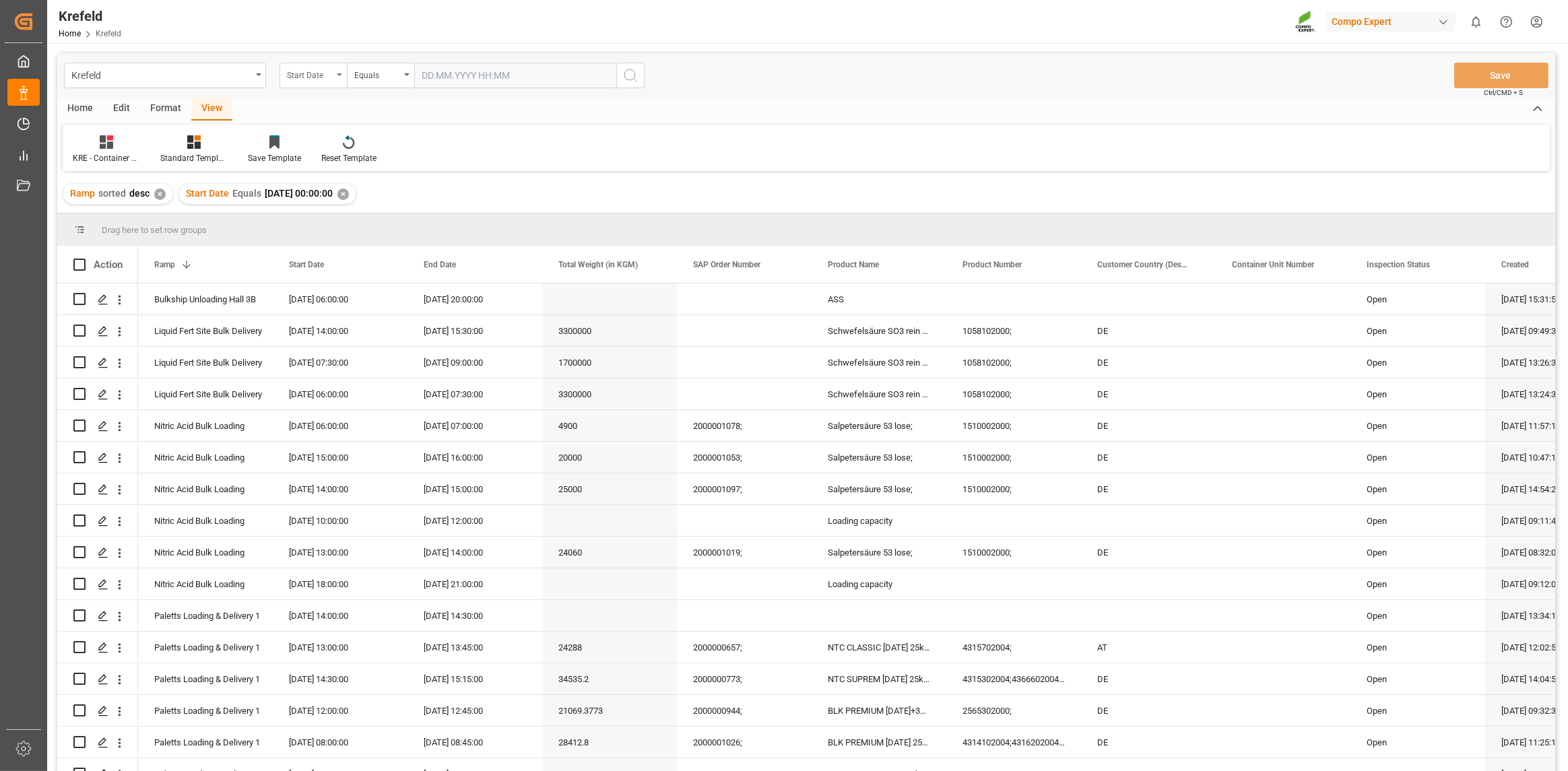
click at [332, 72] on div "Start Date" at bounding box center [310, 73] width 46 height 16
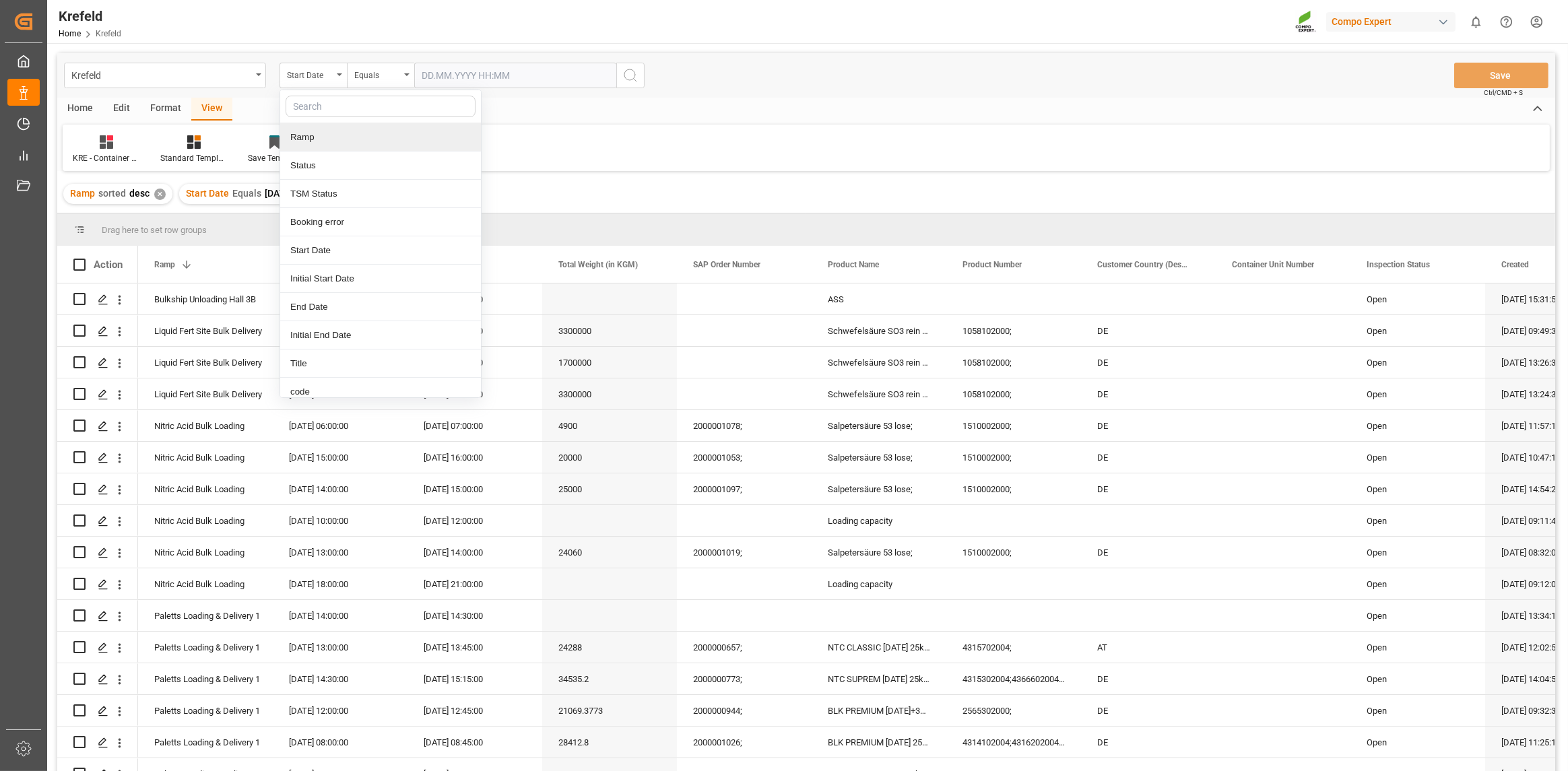
click at [330, 140] on div "Ramp" at bounding box center [380, 137] width 201 height 28
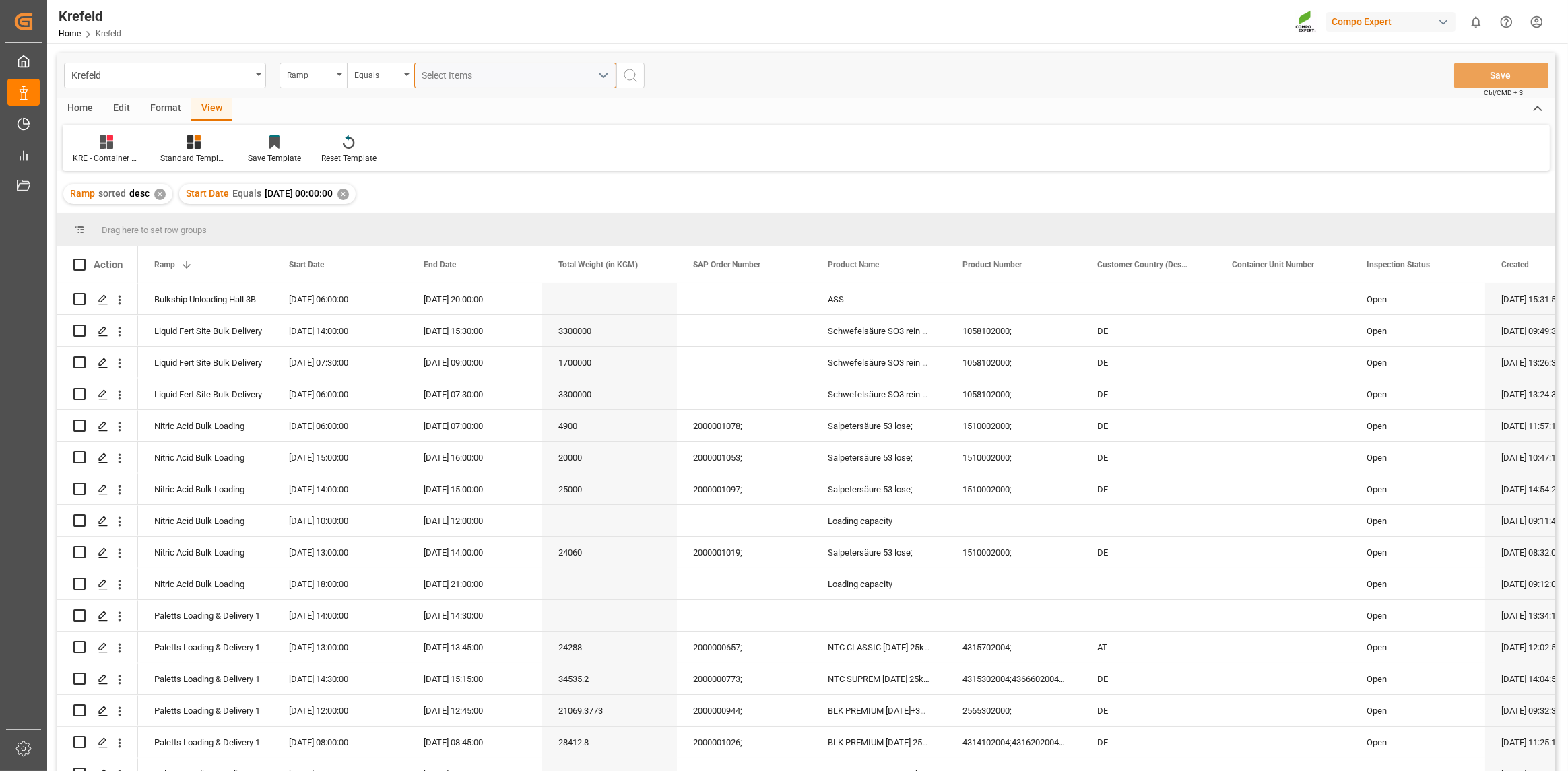
click at [517, 75] on div "Select Items" at bounding box center [510, 76] width 175 height 14
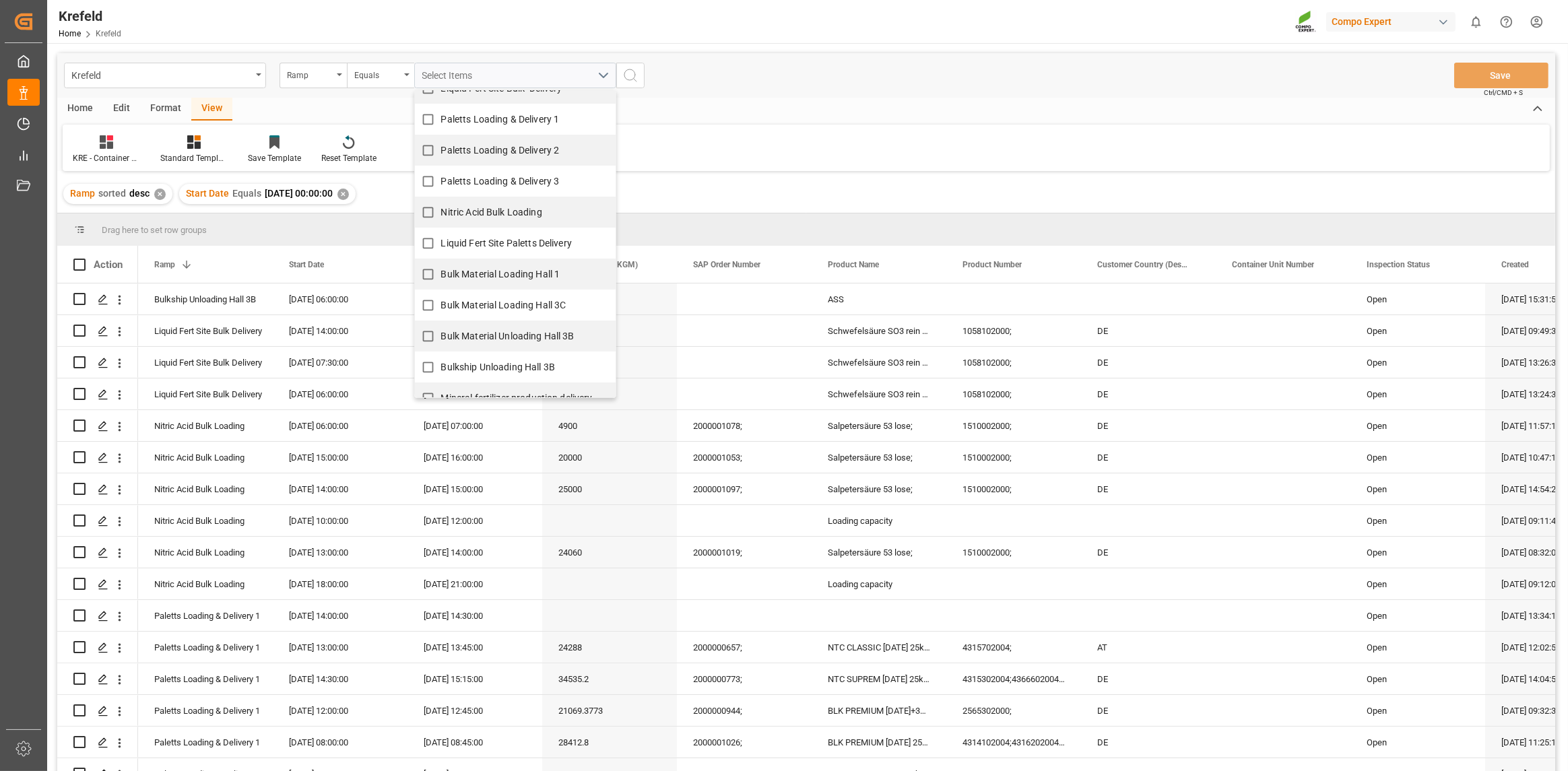
scroll to position [128, 0]
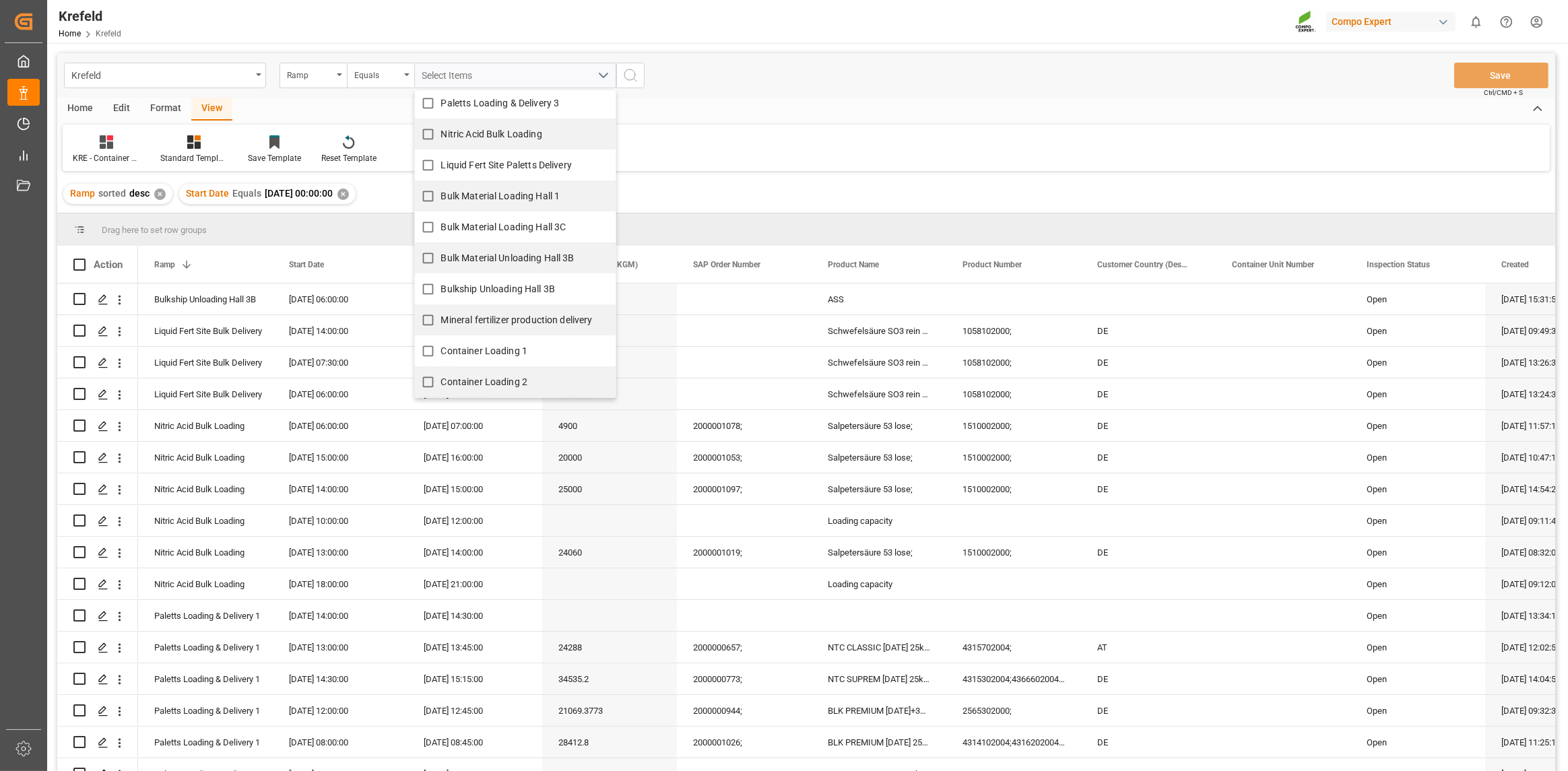
click at [461, 344] on label "Container Loading 1" at bounding box center [472, 351] width 113 height 26
click at [441, 344] on input "Container Loading 1" at bounding box center [428, 351] width 26 height 26
checkbox input "true"
click at [840, 125] on div "KRE - Container Palettiert Standard Templates Save Template Reset Template" at bounding box center [806, 148] width 1487 height 47
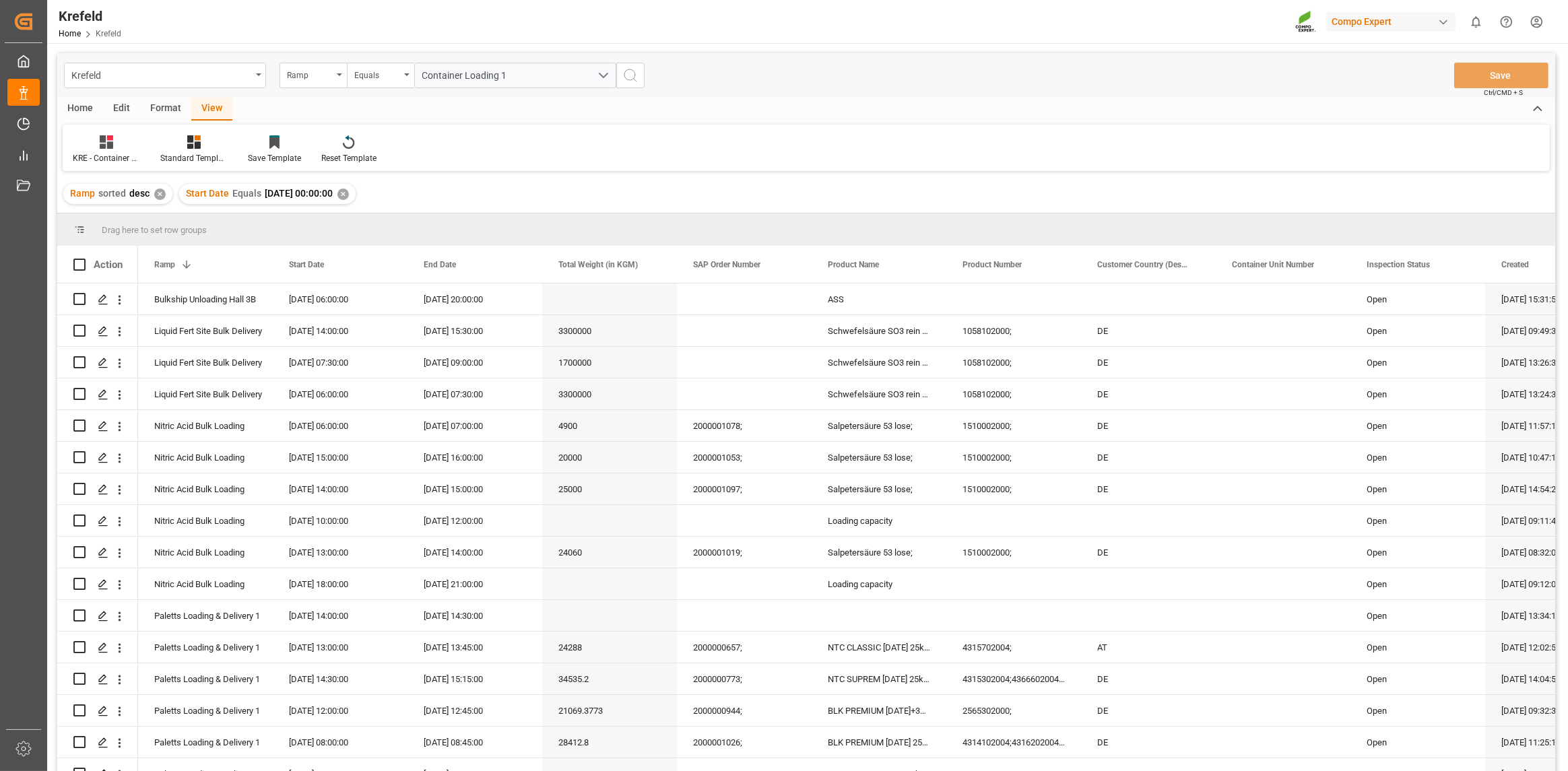
click at [630, 70] on icon "search button" at bounding box center [630, 76] width 16 height 16
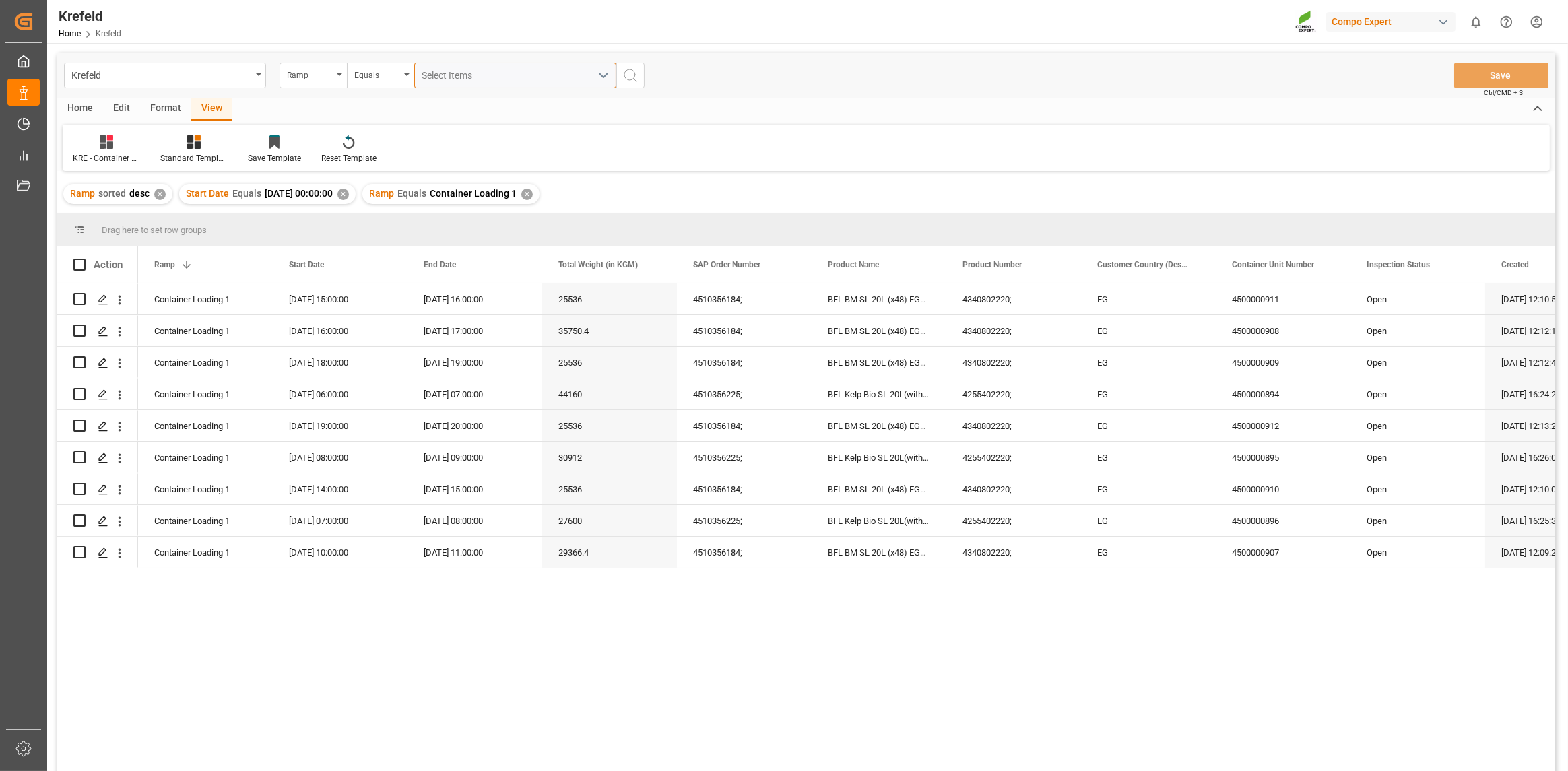
click at [584, 72] on div "Select Items" at bounding box center [510, 76] width 175 height 14
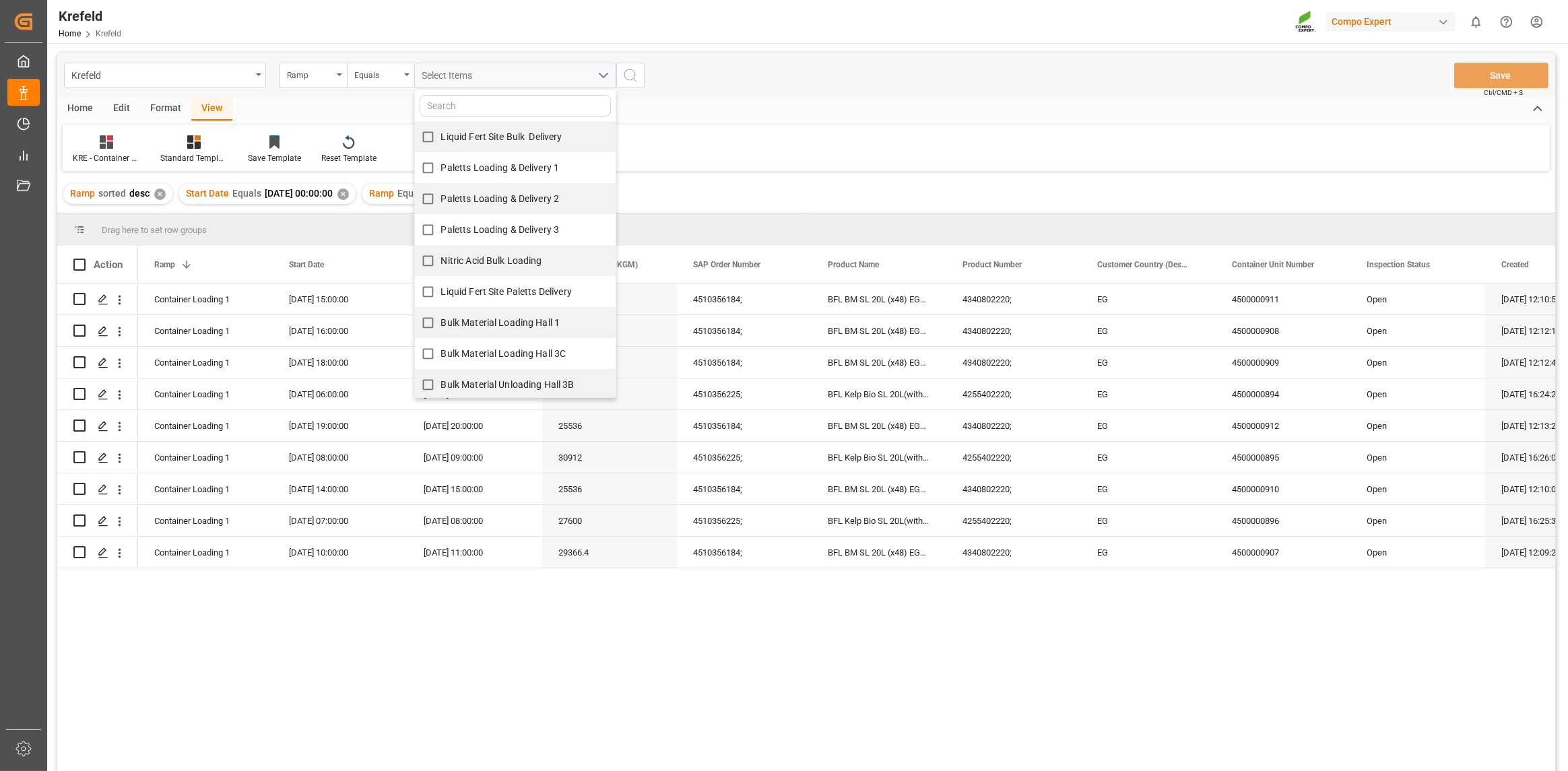
scroll to position [128, 0]
click at [830, 141] on div "KRE - Container Palettiert Standard Templates Save Template Reset Template" at bounding box center [806, 148] width 1487 height 47
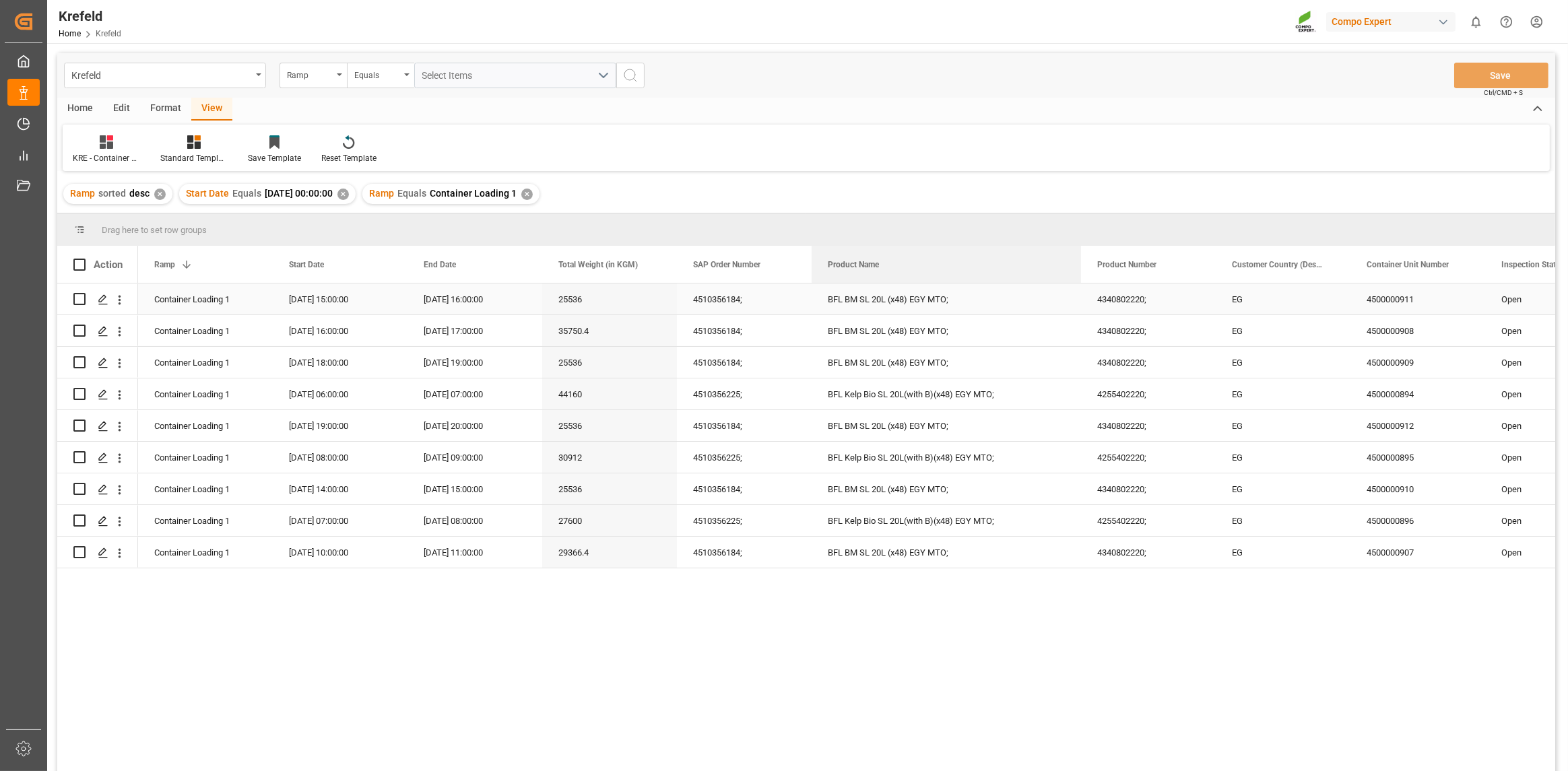
drag, startPoint x: 943, startPoint y: 267, endPoint x: 1077, endPoint y: 285, distance: 135.2
click at [1077, 285] on div "Action Ramp 1 Start Date End Date EG" at bounding box center [806, 513] width 1498 height 534
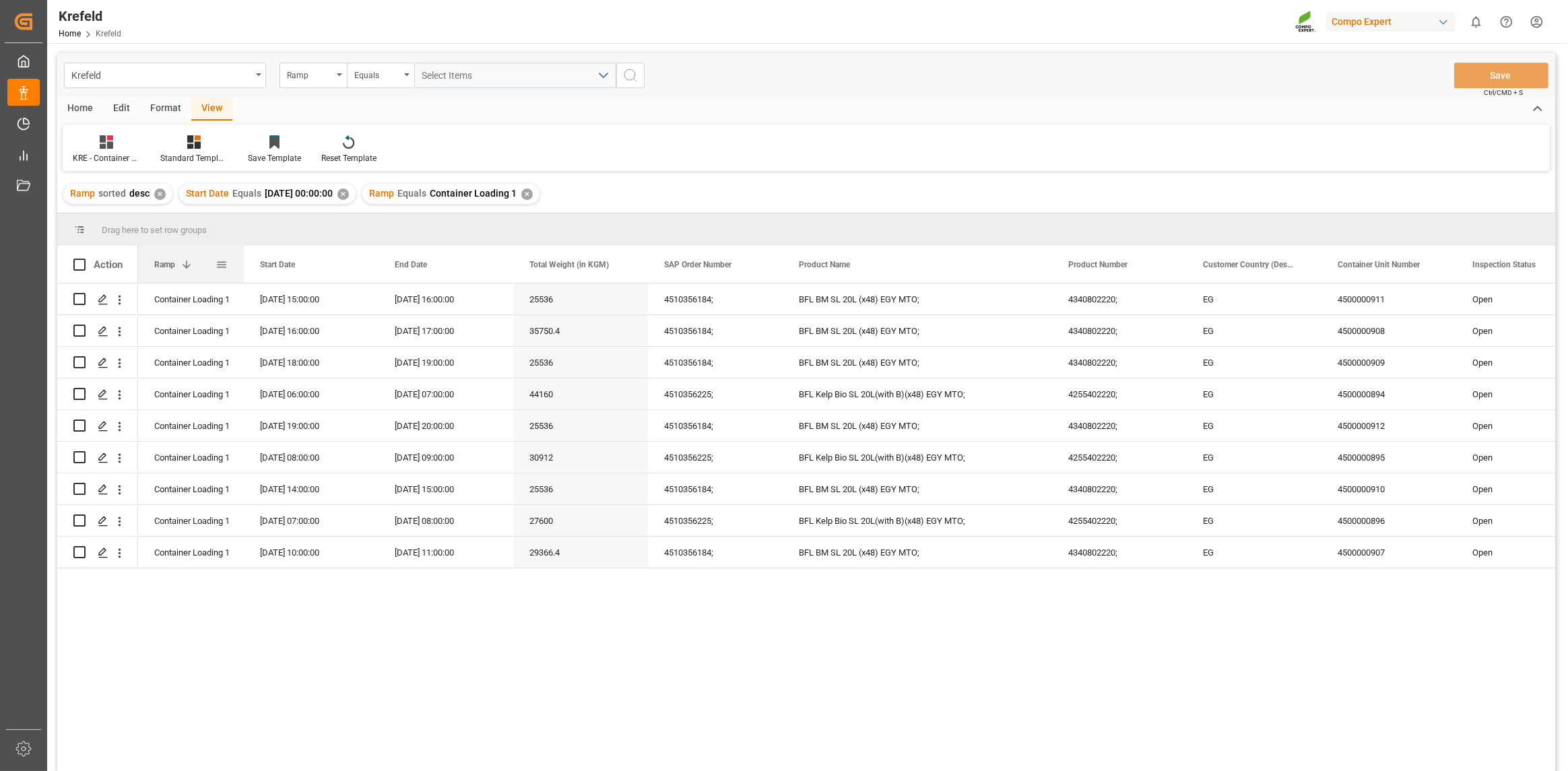
drag, startPoint x: 270, startPoint y: 261, endPoint x: 242, endPoint y: 260, distance: 28.0
click at [242, 260] on div at bounding box center [243, 264] width 6 height 37
click at [291, 260] on span "Start Date" at bounding box center [277, 264] width 35 height 9
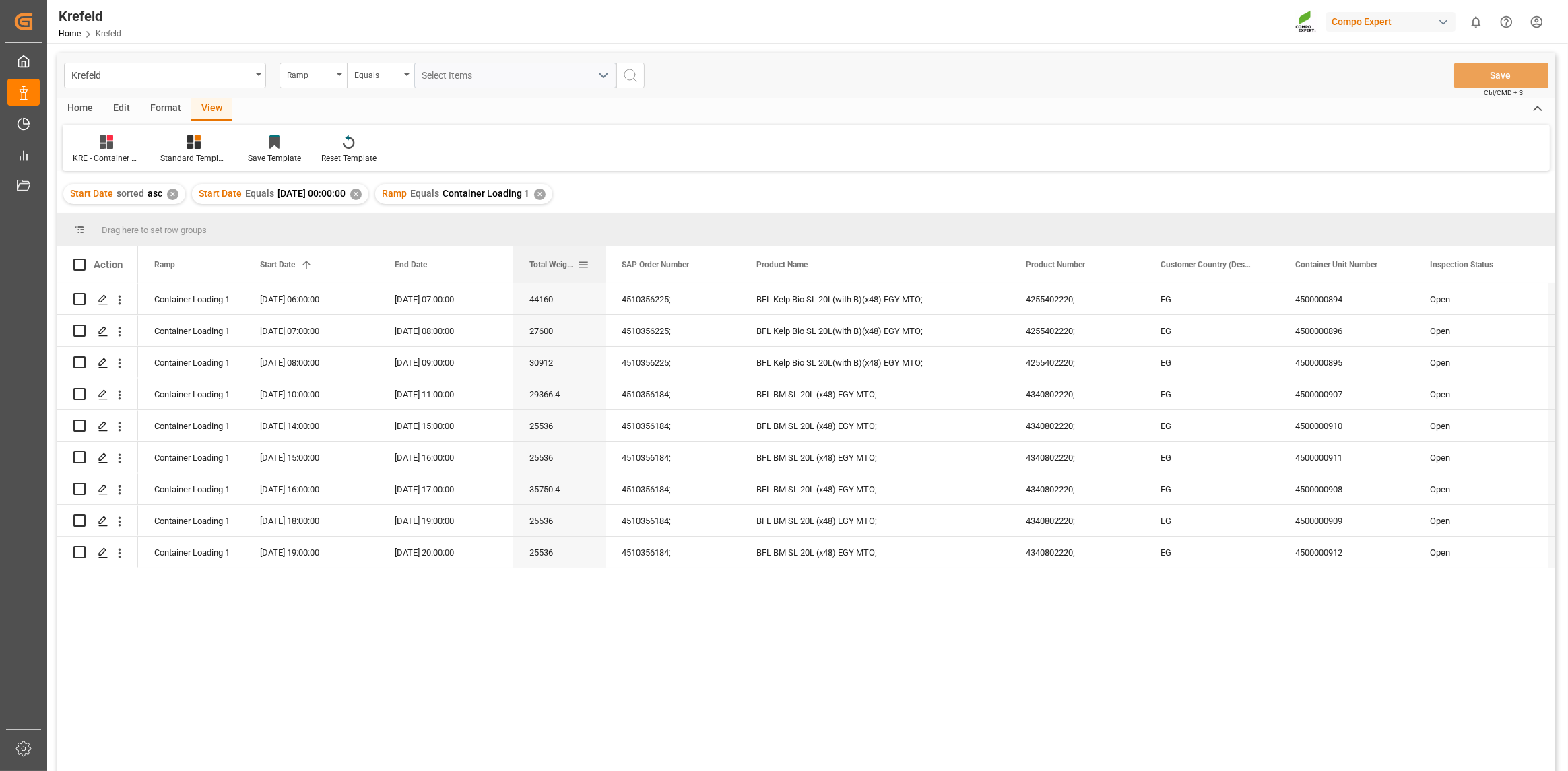
drag, startPoint x: 644, startPoint y: 268, endPoint x: 602, endPoint y: 267, distance: 42.0
click at [603, 267] on div at bounding box center [606, 264] width 6 height 37
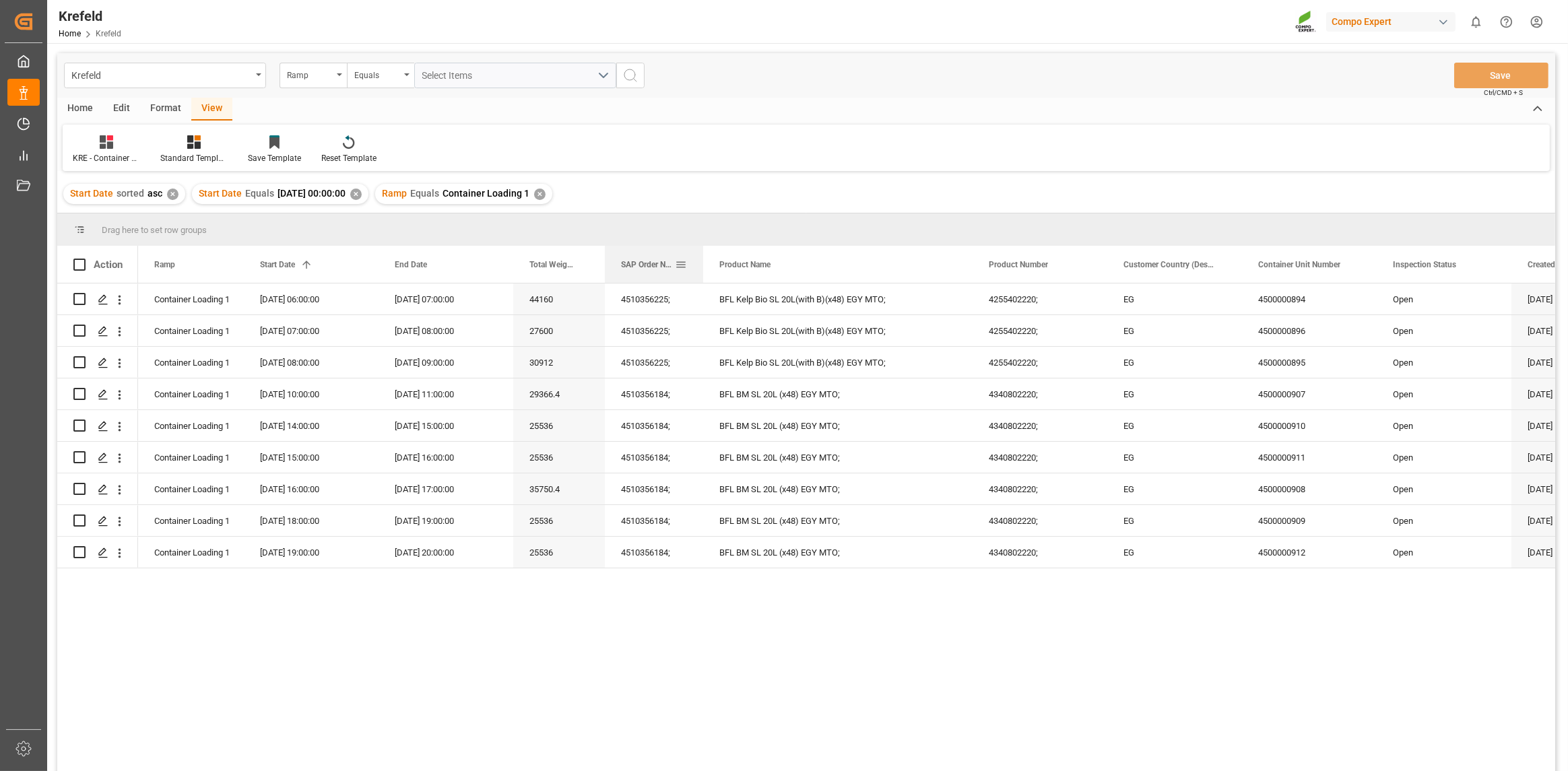
drag, startPoint x: 737, startPoint y: 261, endPoint x: 701, endPoint y: 262, distance: 36.0
click at [701, 262] on div at bounding box center [703, 264] width 6 height 37
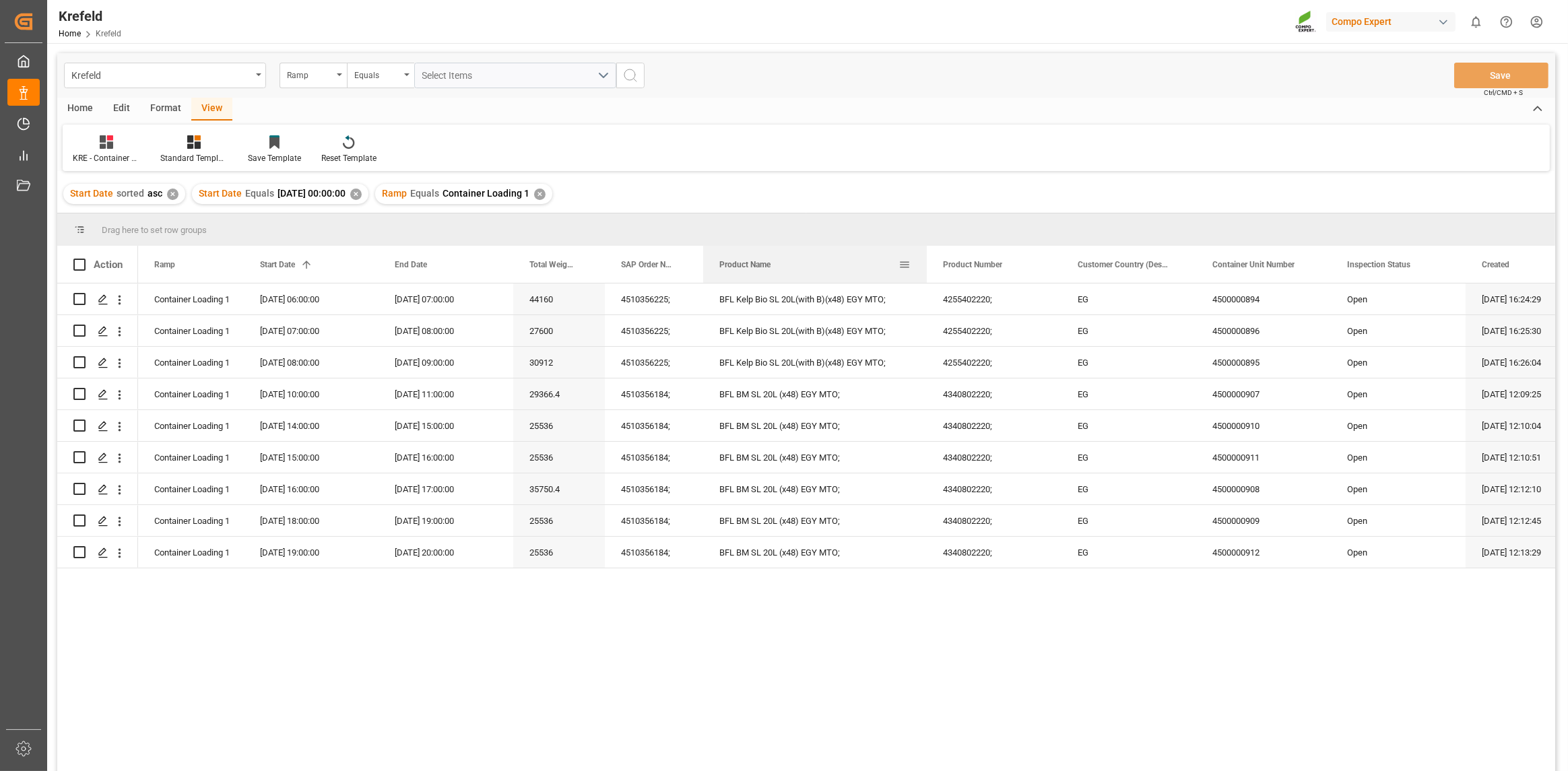
drag, startPoint x: 970, startPoint y: 265, endPoint x: 924, endPoint y: 260, distance: 46.3
click at [925, 260] on div at bounding box center [927, 264] width 6 height 37
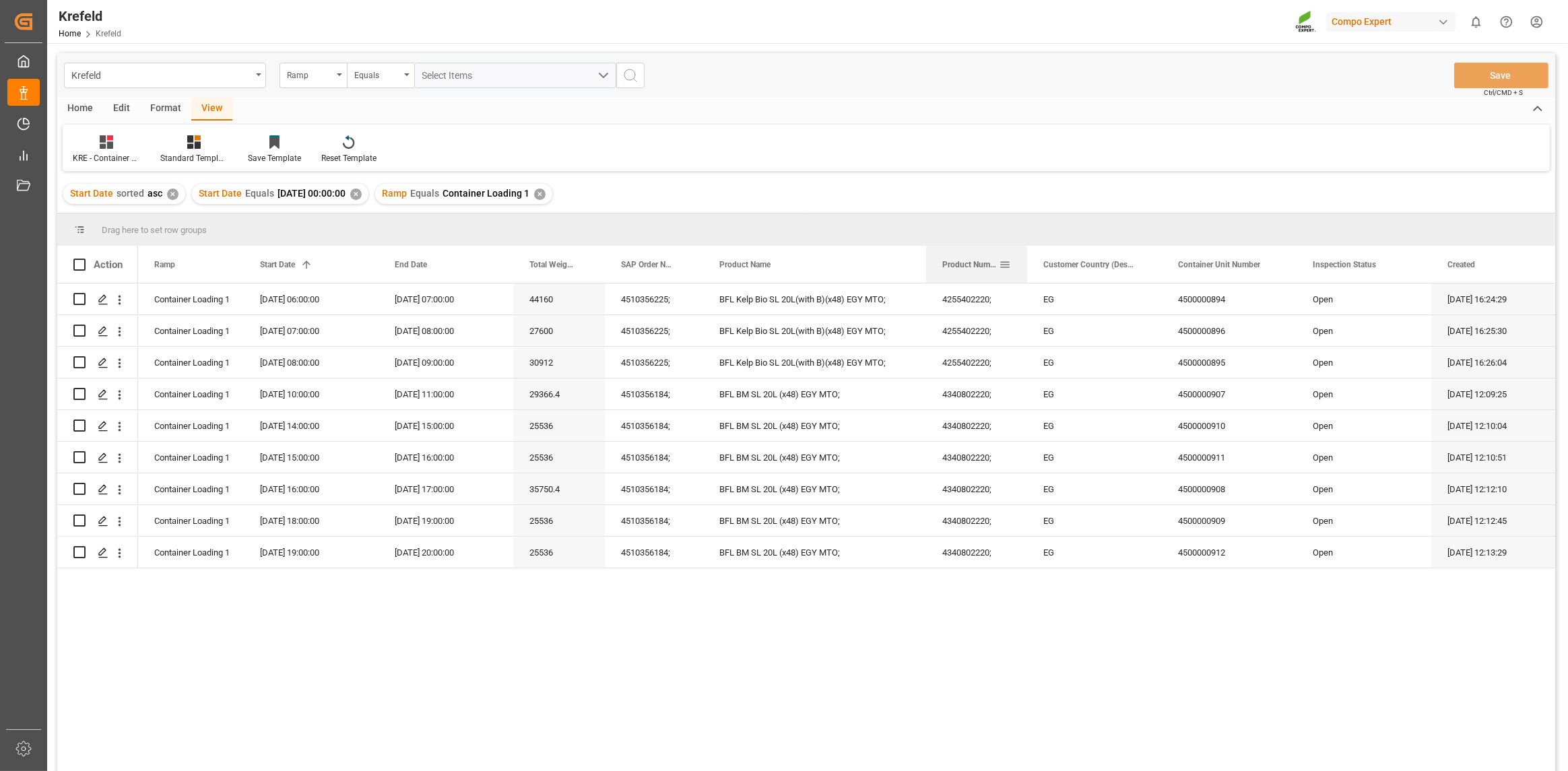
drag, startPoint x: 1041, startPoint y: 262, endPoint x: 1032, endPoint y: 265, distance: 9.5
click at [1025, 263] on div at bounding box center [1027, 264] width 6 height 37
click at [382, 76] on div "Equals" at bounding box center [377, 73] width 46 height 16
click at [414, 164] on div "Not equal" at bounding box center [448, 165] width 201 height 28
click at [592, 73] on div "Select Items" at bounding box center [510, 76] width 175 height 14
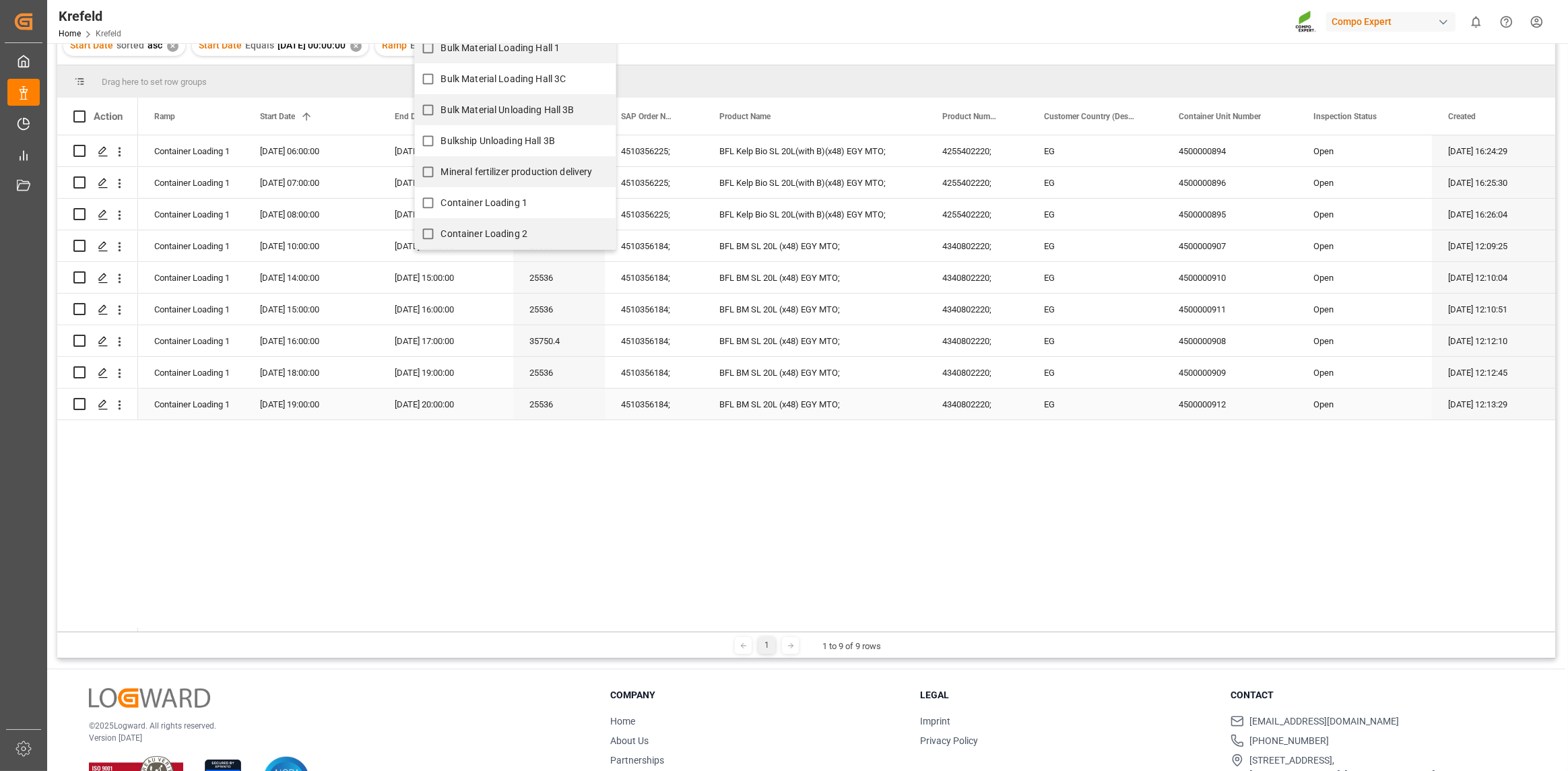
scroll to position [199, 0]
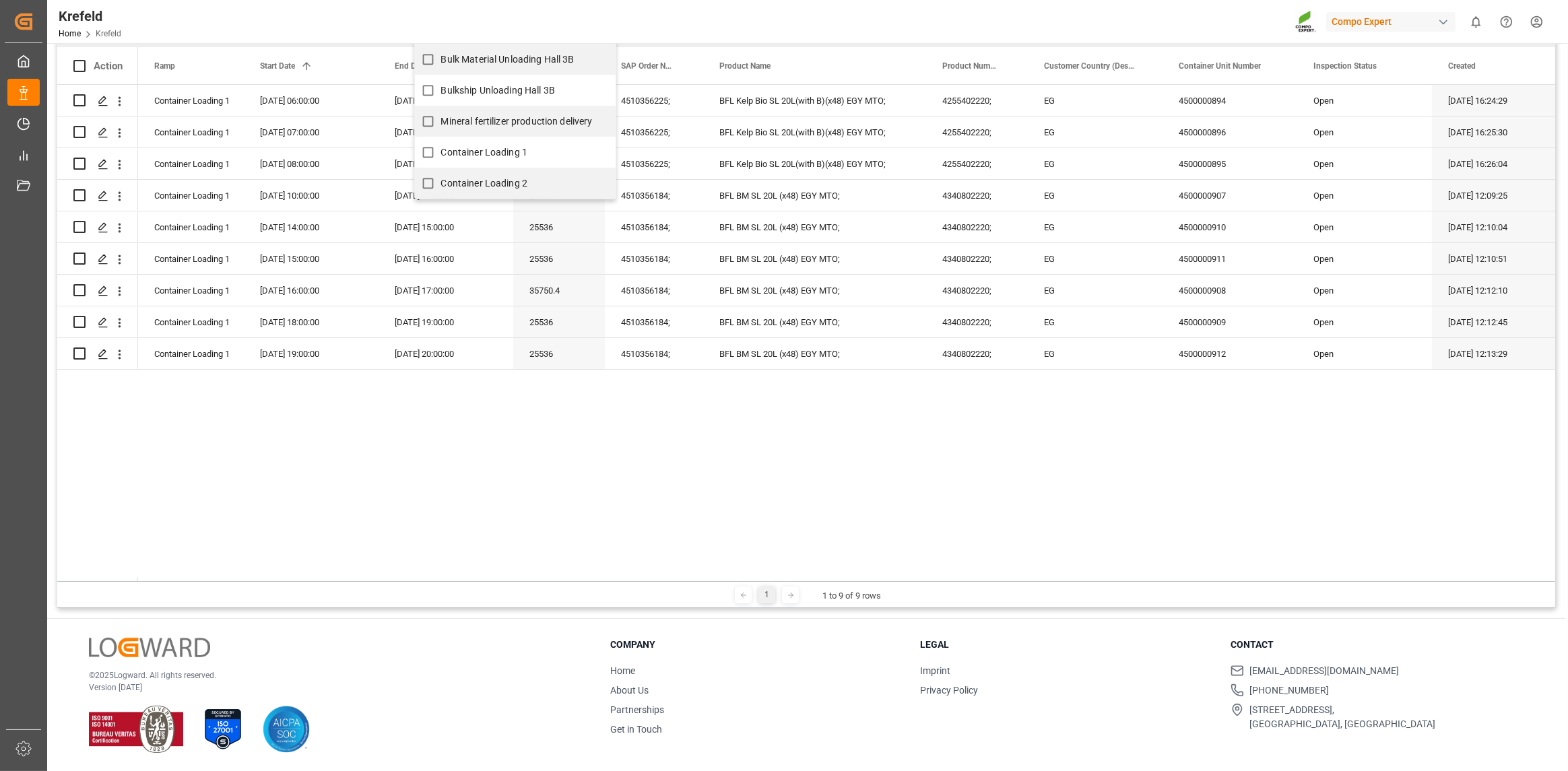
click at [436, 156] on input "Container Loading 1" at bounding box center [428, 153] width 26 height 26
checkbox input "true"
click at [436, 178] on input "Container Loading 2" at bounding box center [428, 183] width 26 height 26
checkbox input "true"
click at [678, 422] on div "Container Loading 1 [DATE] 06:00:00 [DATE] 07:00:00 44160 4510356225; BFL Kelp …" at bounding box center [846, 333] width 1417 height 496
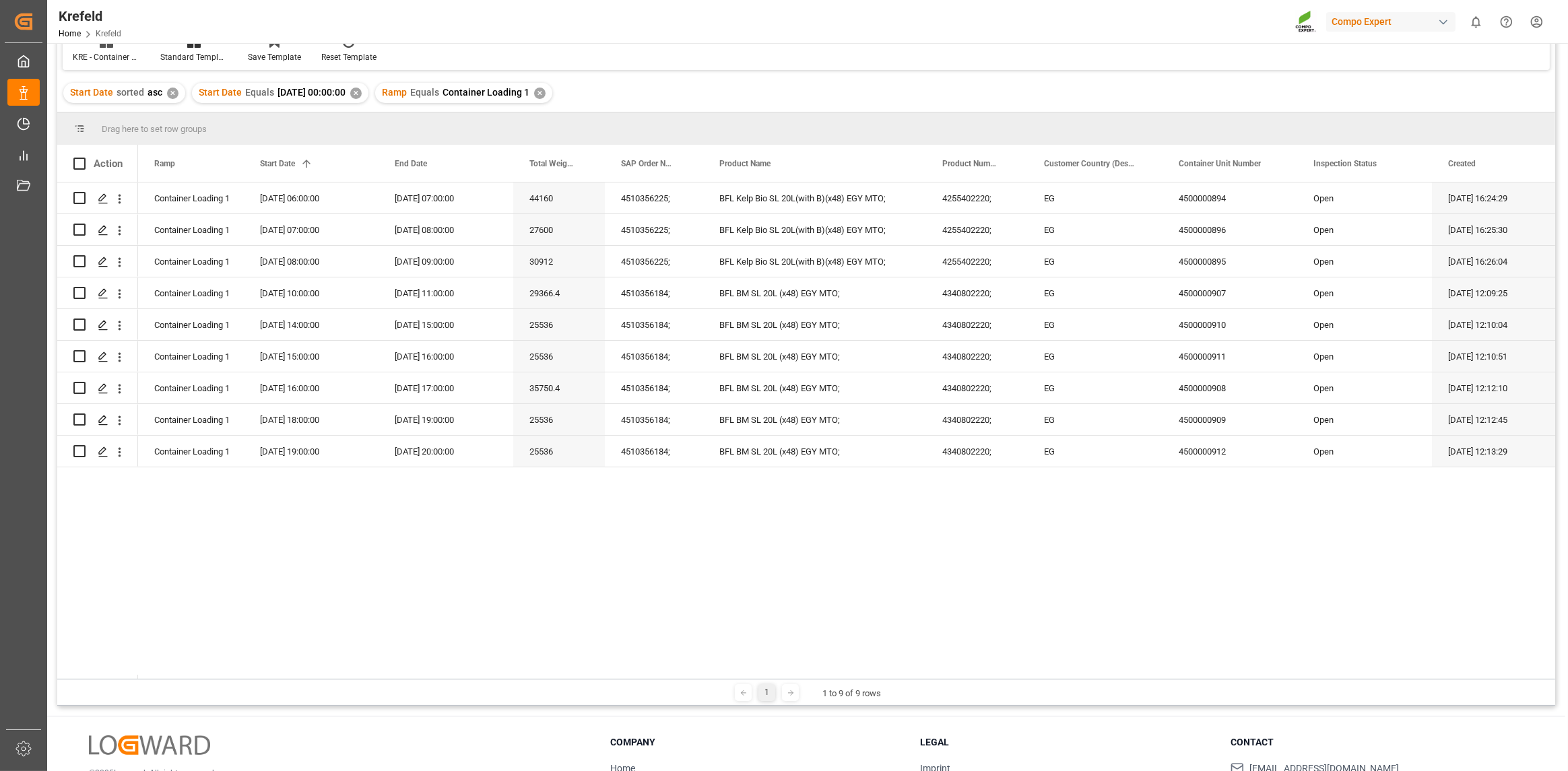
scroll to position [0, 0]
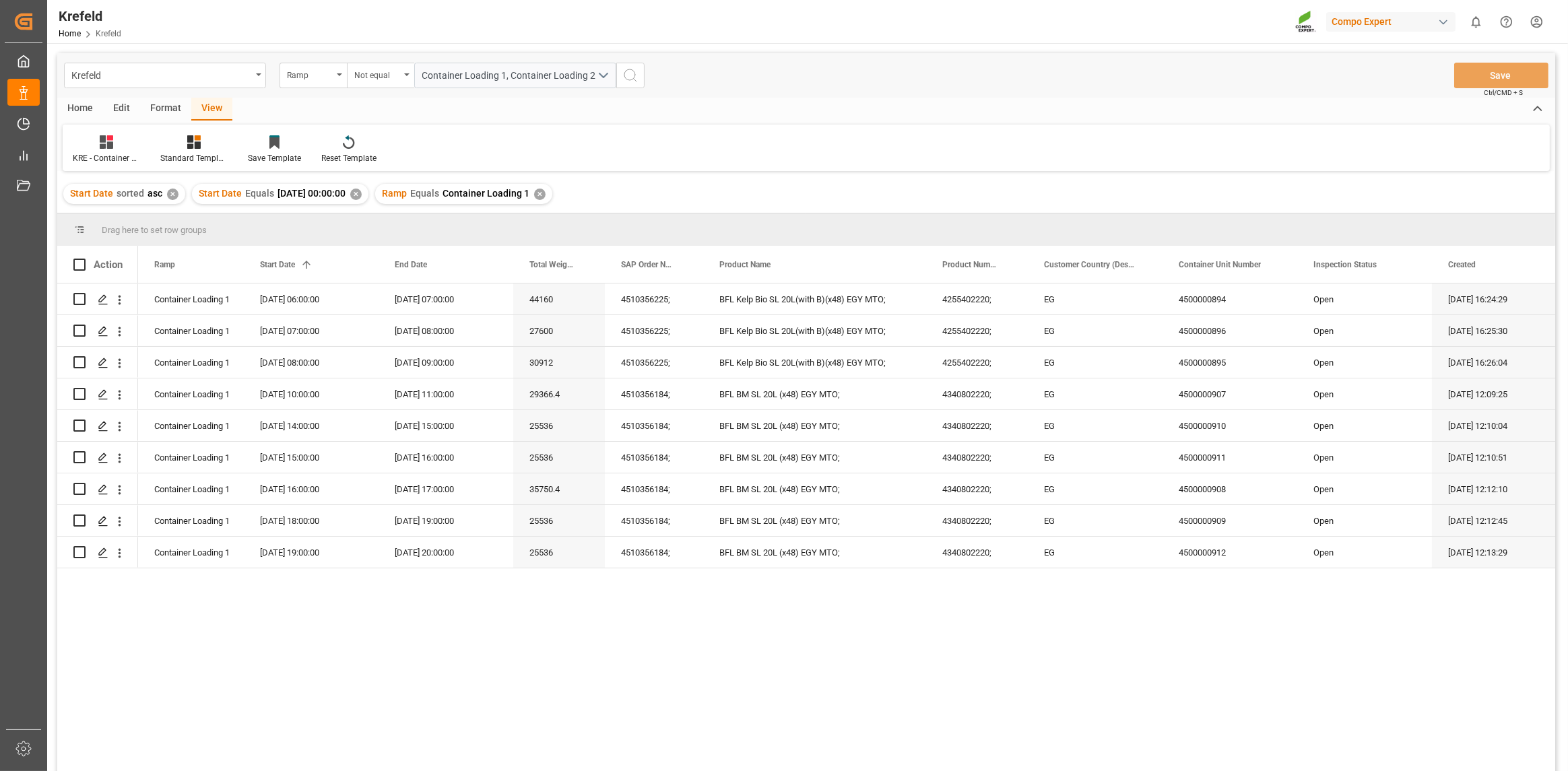
click at [546, 198] on div "✕" at bounding box center [540, 194] width 12 height 12
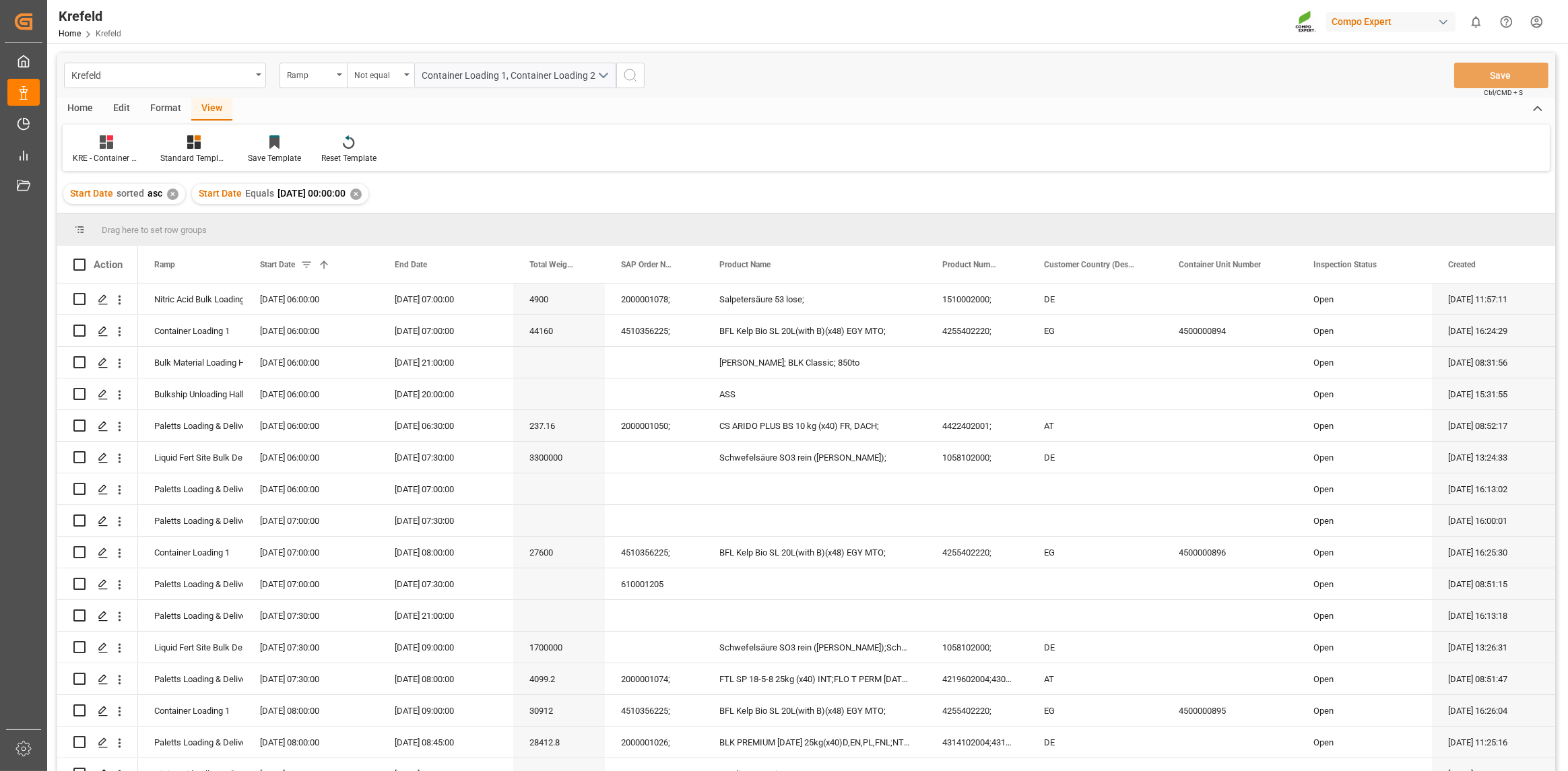
click at [630, 73] on icon "search button" at bounding box center [630, 76] width 16 height 16
click at [512, 70] on div "Select Items" at bounding box center [510, 76] width 175 height 14
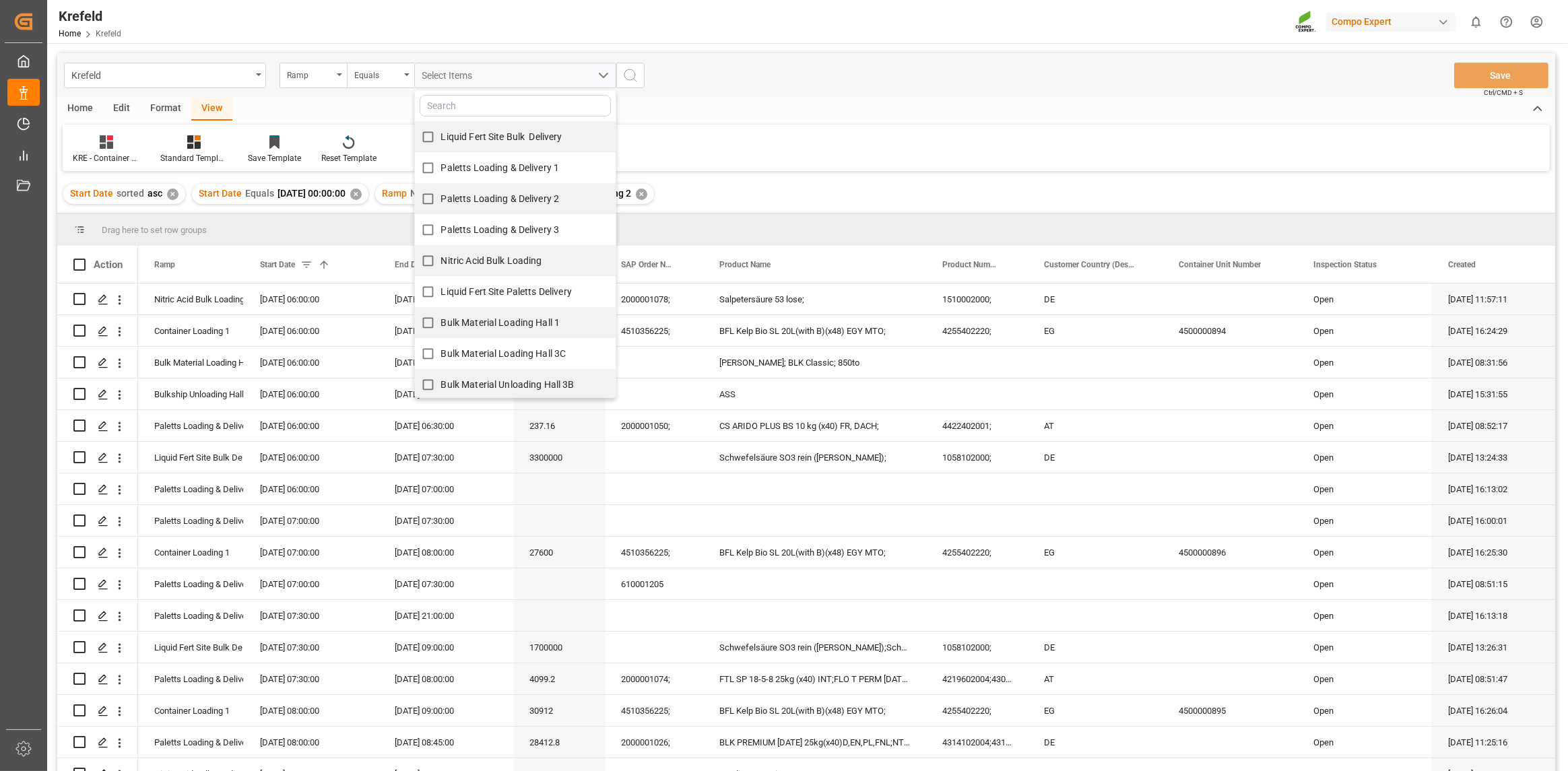
click at [472, 349] on span "Bulk Material Loading Hall 3C" at bounding box center [504, 353] width 125 height 11
click at [441, 349] on input "Bulk Material Loading Hall 3C" at bounding box center [428, 354] width 26 height 26
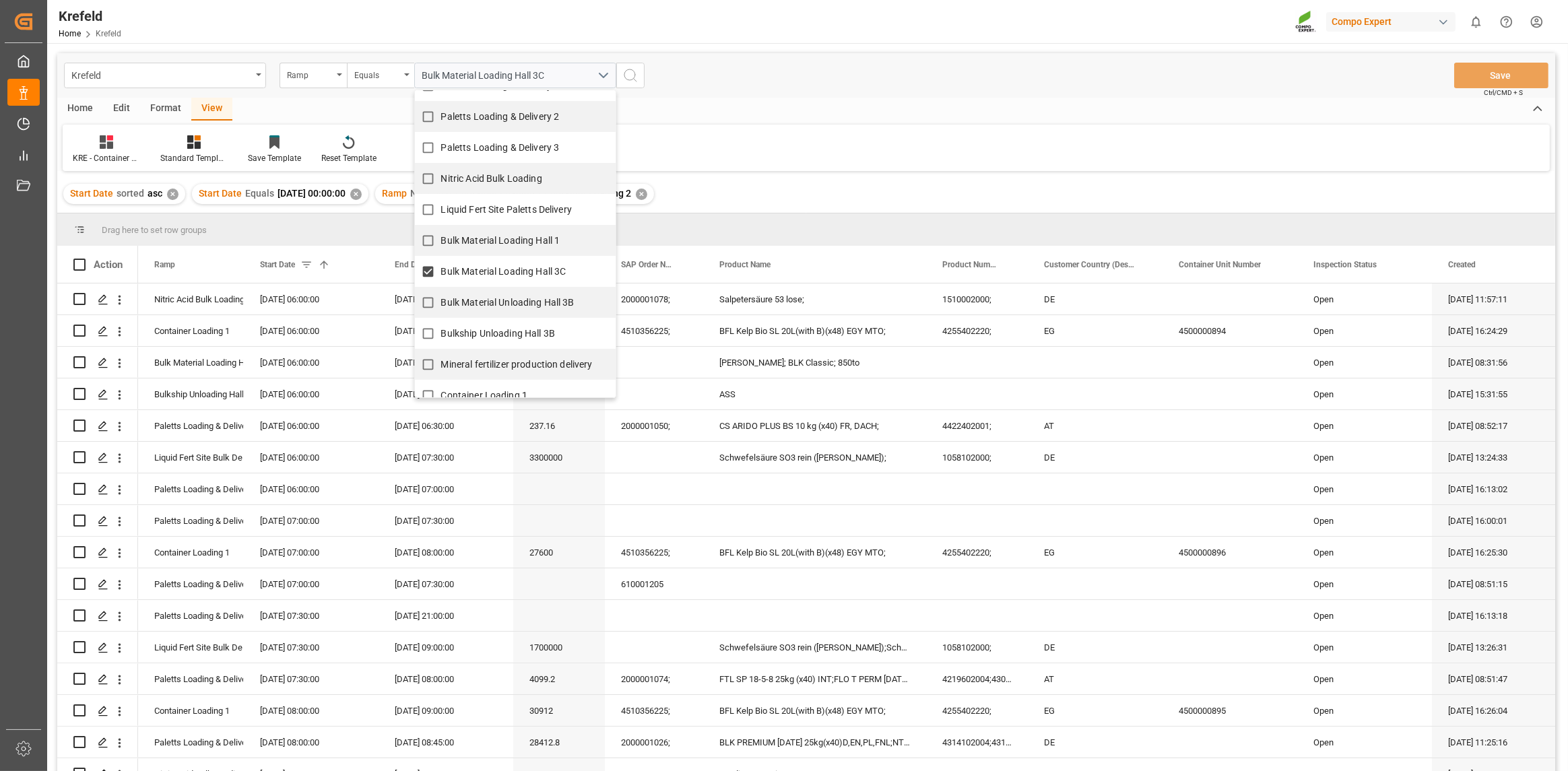
scroll to position [128, 0]
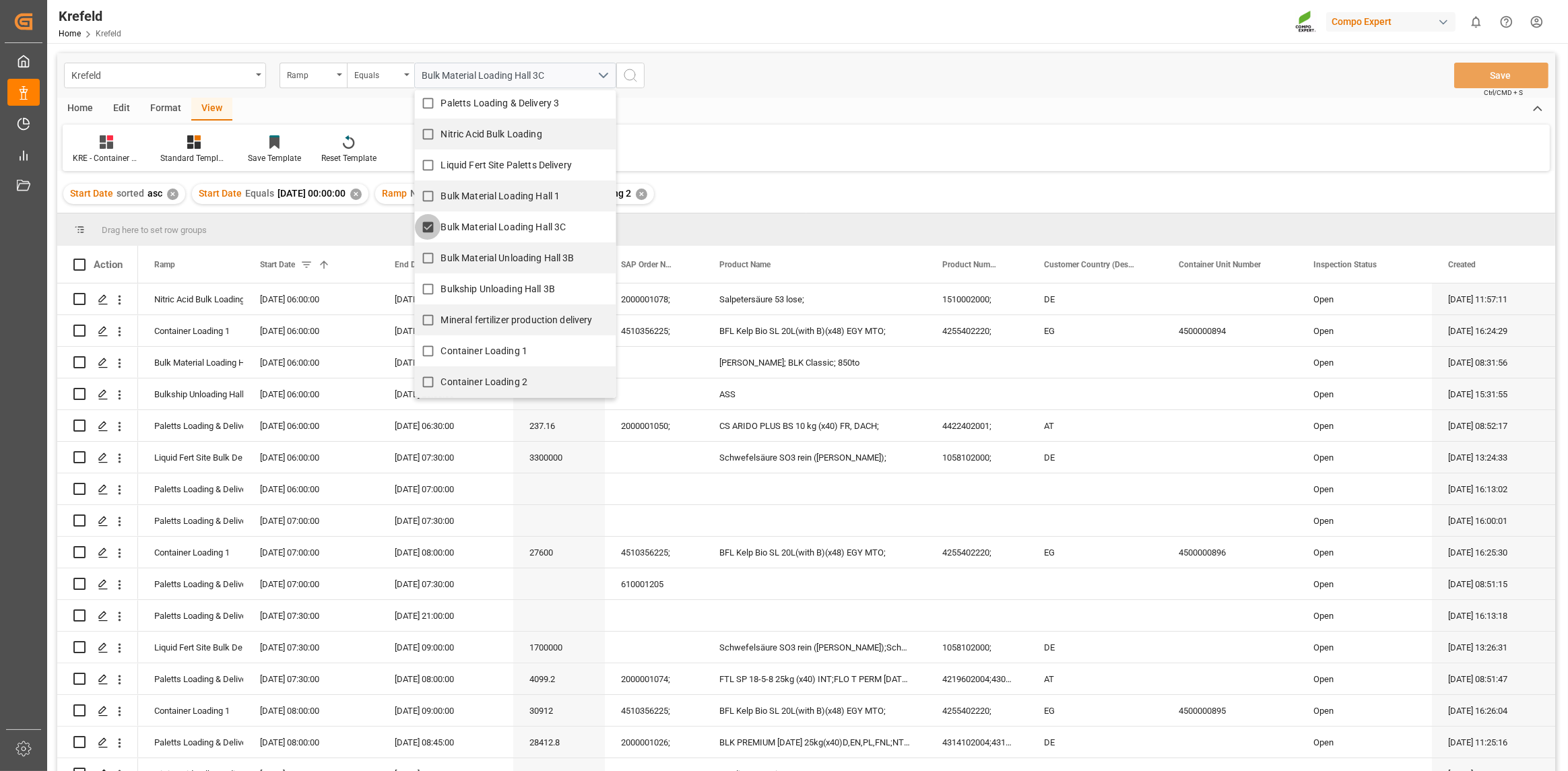
click at [439, 221] on input "Bulk Material Loading Hall 3C" at bounding box center [428, 228] width 26 height 26
checkbox input "false"
click at [426, 345] on input "Container Loading 1" at bounding box center [428, 351] width 26 height 26
checkbox input "true"
click at [426, 373] on input "Container Loading 2" at bounding box center [428, 382] width 26 height 26
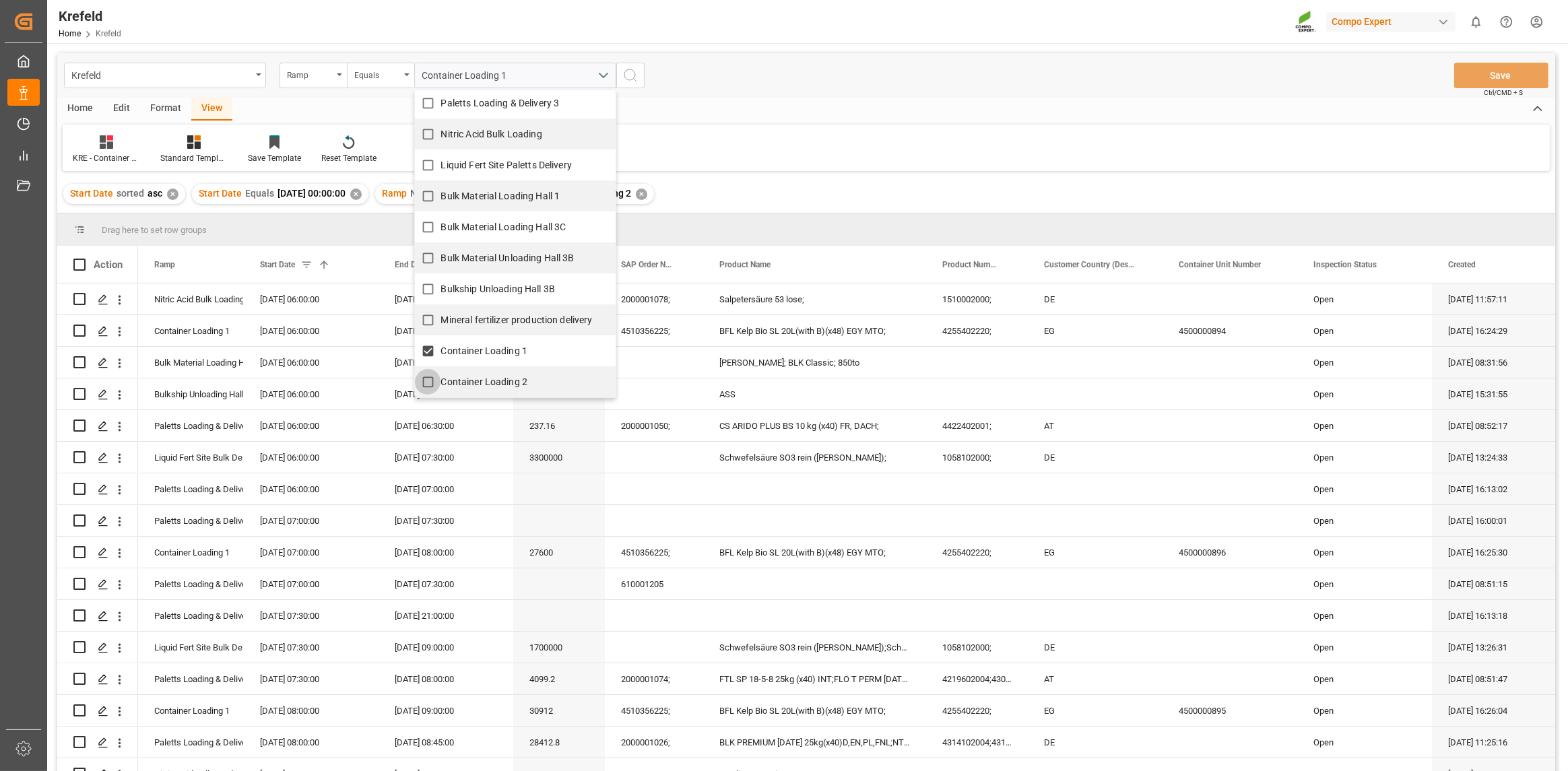
checkbox input "true"
click at [712, 137] on div "KRE - Container Palettiert Standard Templates Save Template Reset Template" at bounding box center [806, 148] width 1487 height 47
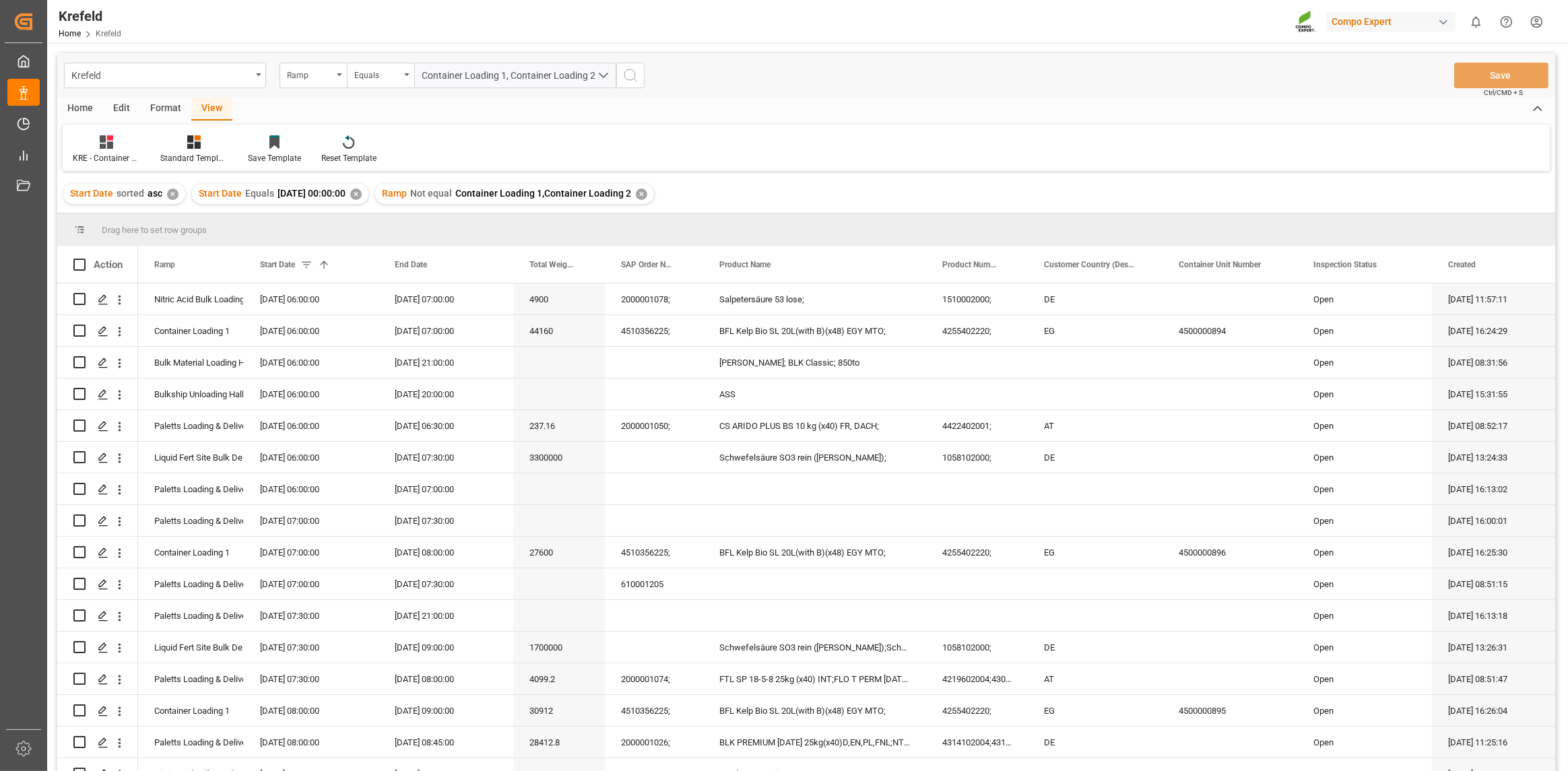
click at [648, 191] on div "✕" at bounding box center [642, 194] width 12 height 12
click at [405, 80] on div "Equals" at bounding box center [380, 75] width 67 height 25
click at [390, 186] on div "Contains" at bounding box center [448, 194] width 201 height 28
click at [639, 76] on button "search button" at bounding box center [630, 75] width 28 height 25
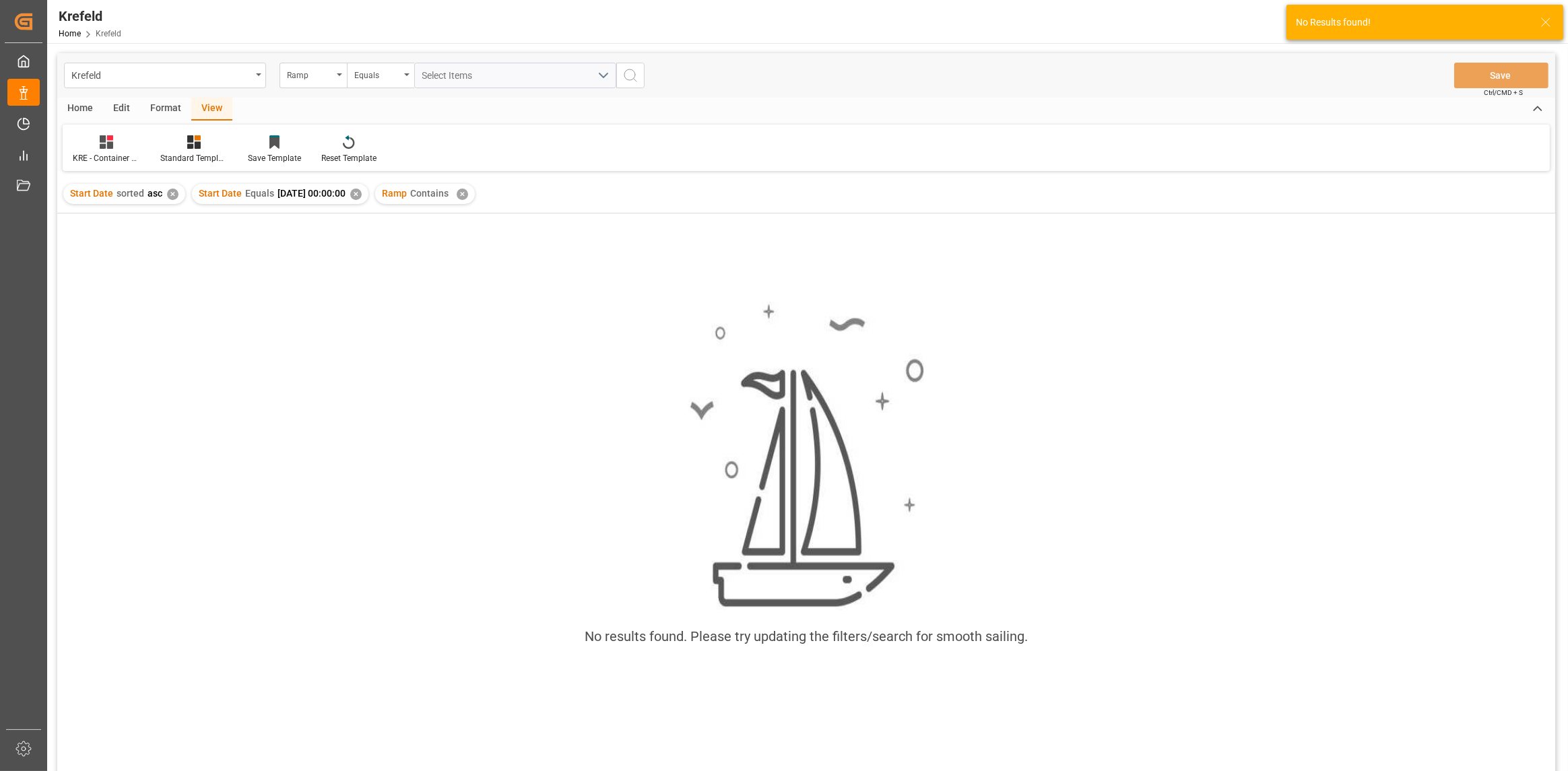
click at [468, 193] on div "✕" at bounding box center [463, 194] width 12 height 12
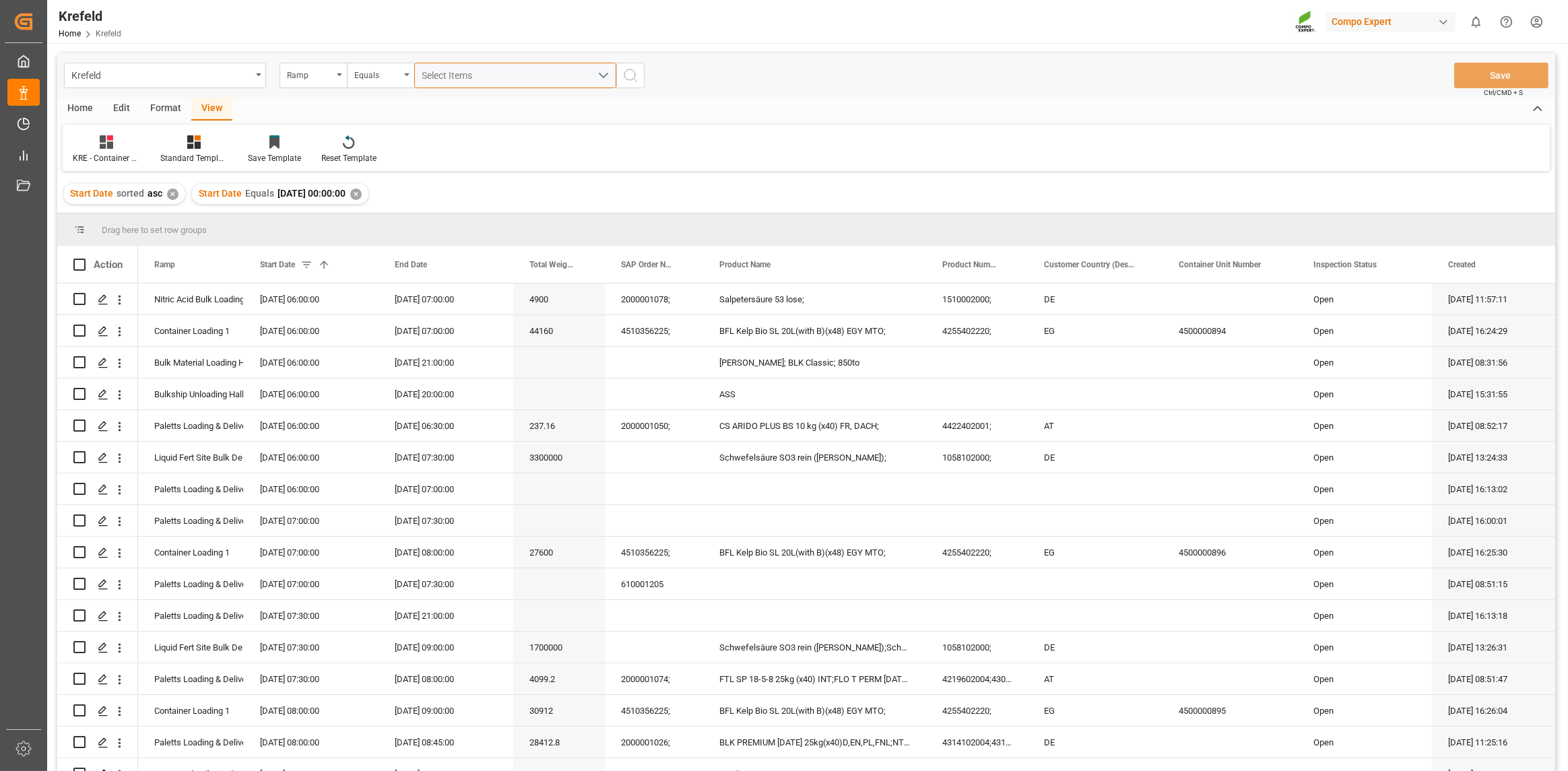
click at [579, 71] on div "Select Items" at bounding box center [510, 76] width 175 height 14
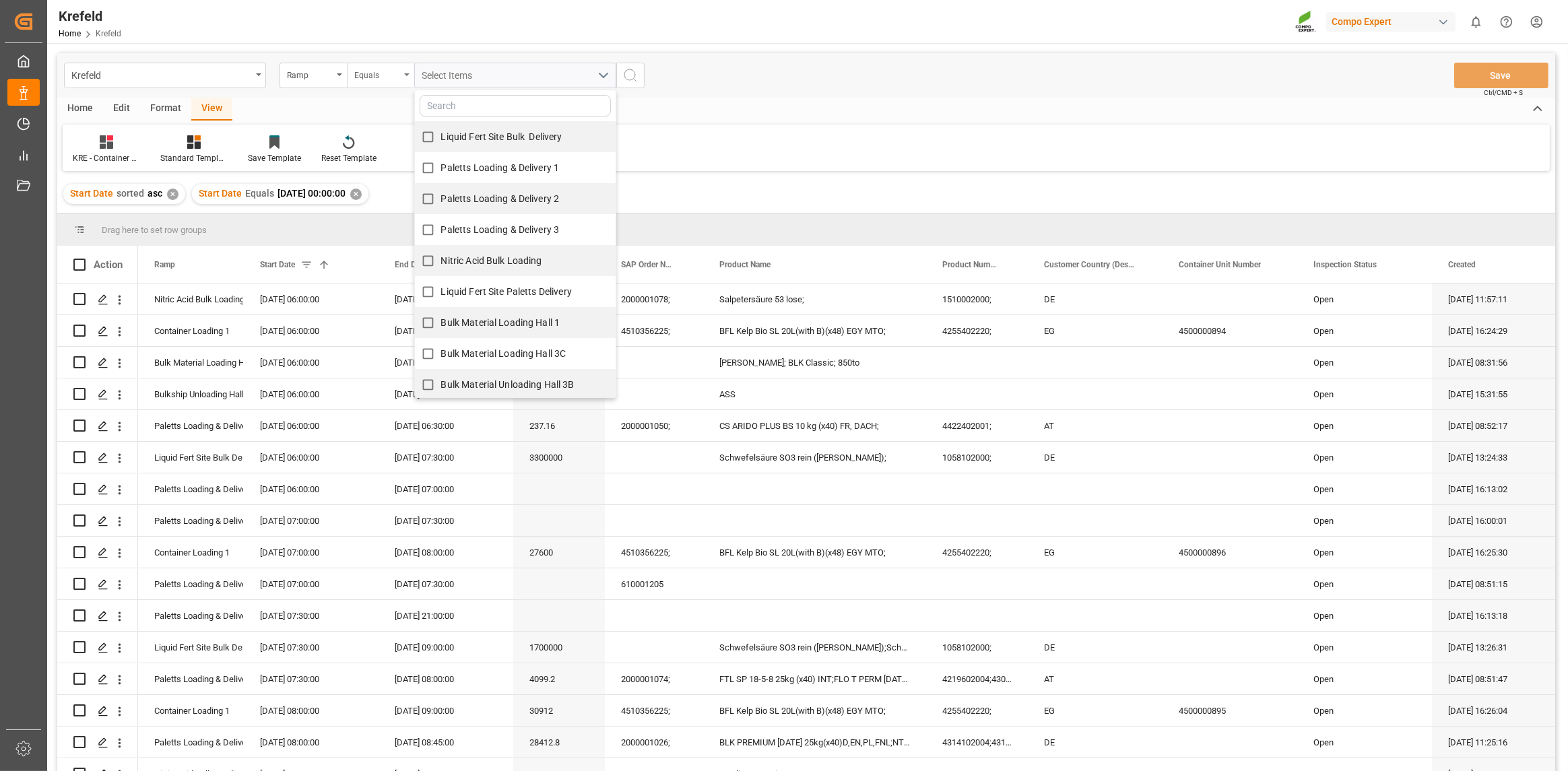
click at [394, 67] on div "Equals" at bounding box center [377, 73] width 46 height 16
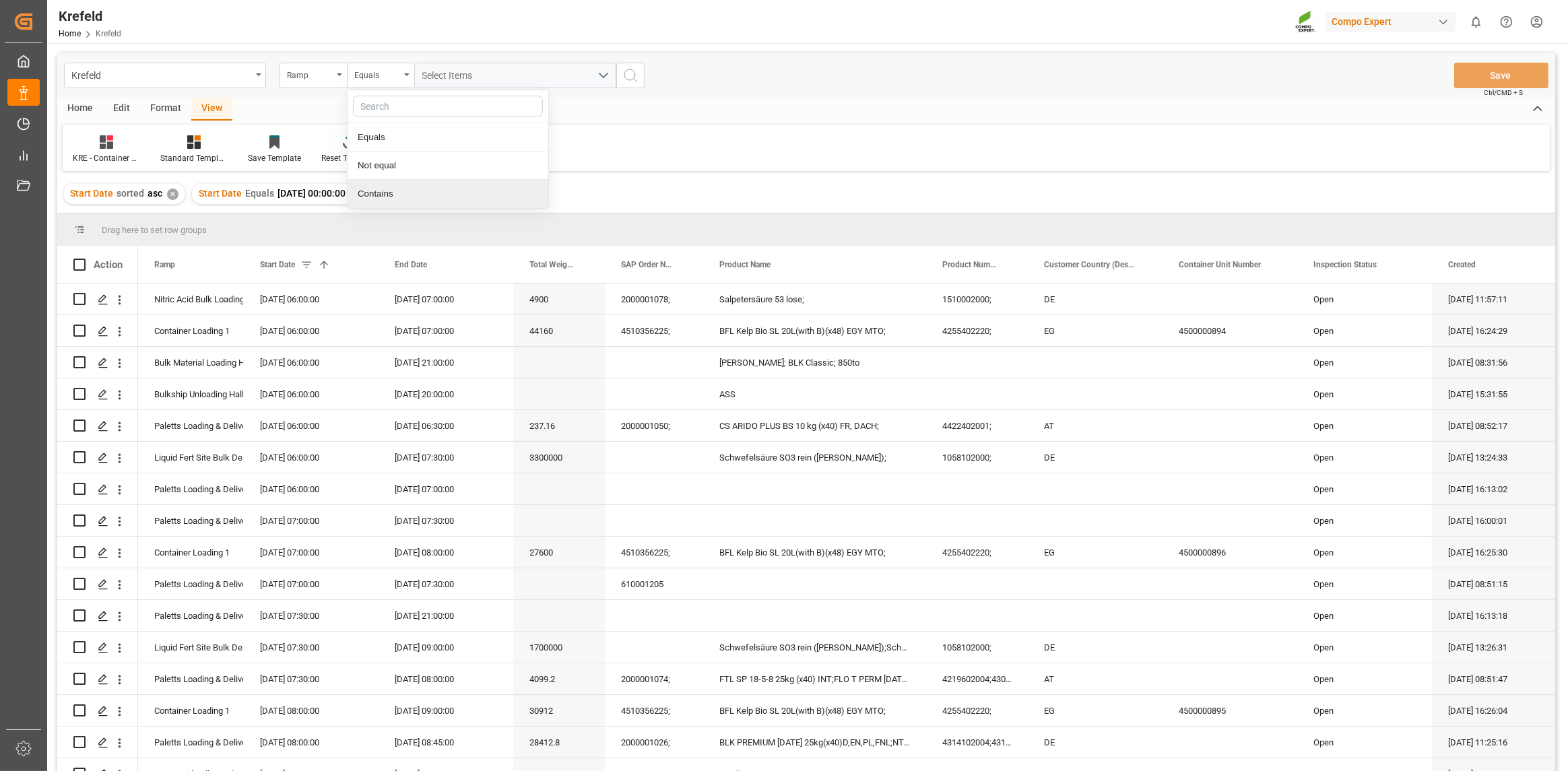
click at [406, 182] on div "Contains" at bounding box center [448, 194] width 201 height 28
click at [496, 78] on div "Select Items" at bounding box center [510, 76] width 175 height 14
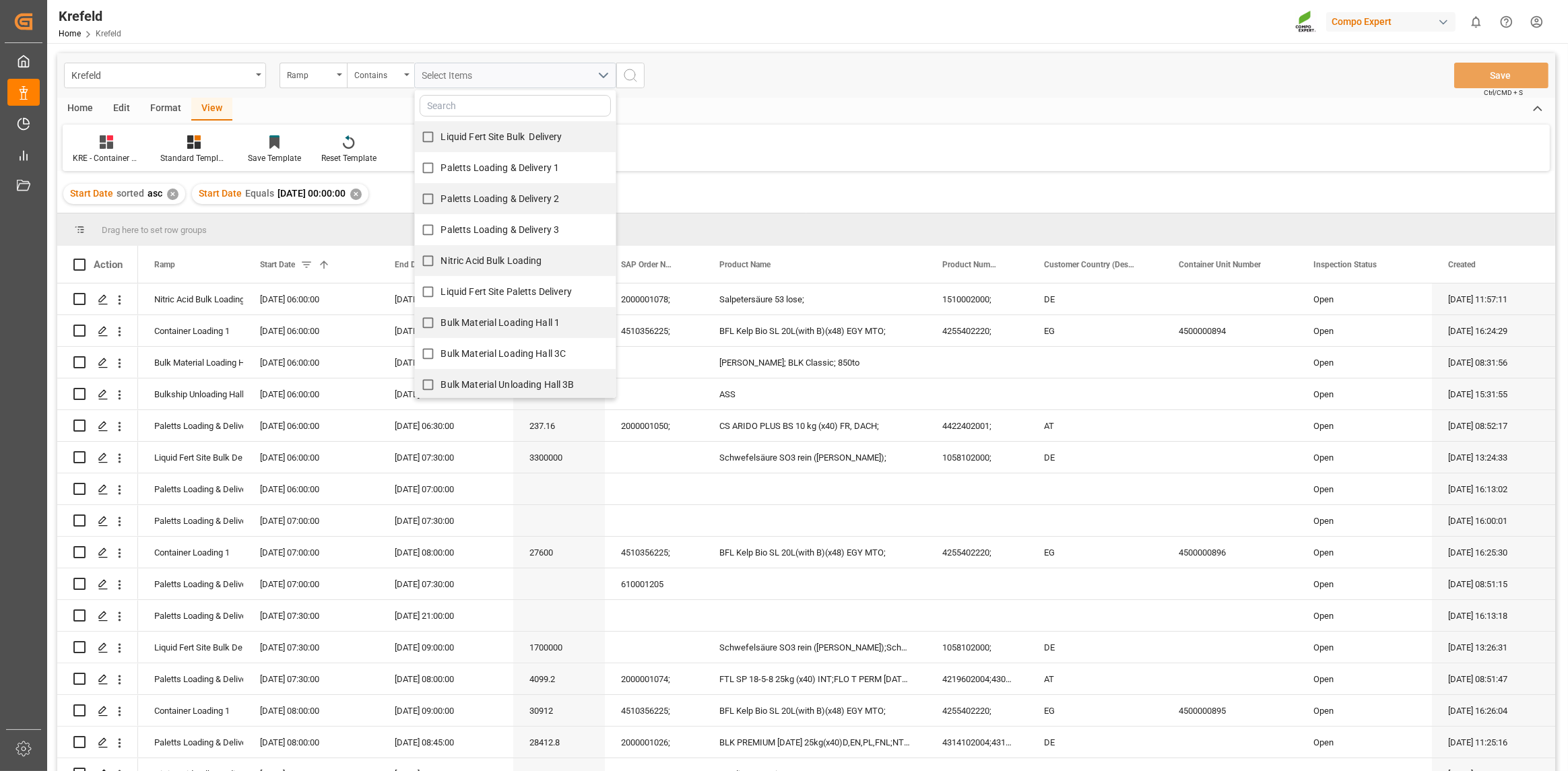
scroll to position [128, 0]
click at [435, 347] on input "Container Loading 1" at bounding box center [428, 351] width 26 height 26
checkbox input "true"
click at [436, 372] on input "Container Loading 2" at bounding box center [428, 382] width 26 height 26
checkbox input "true"
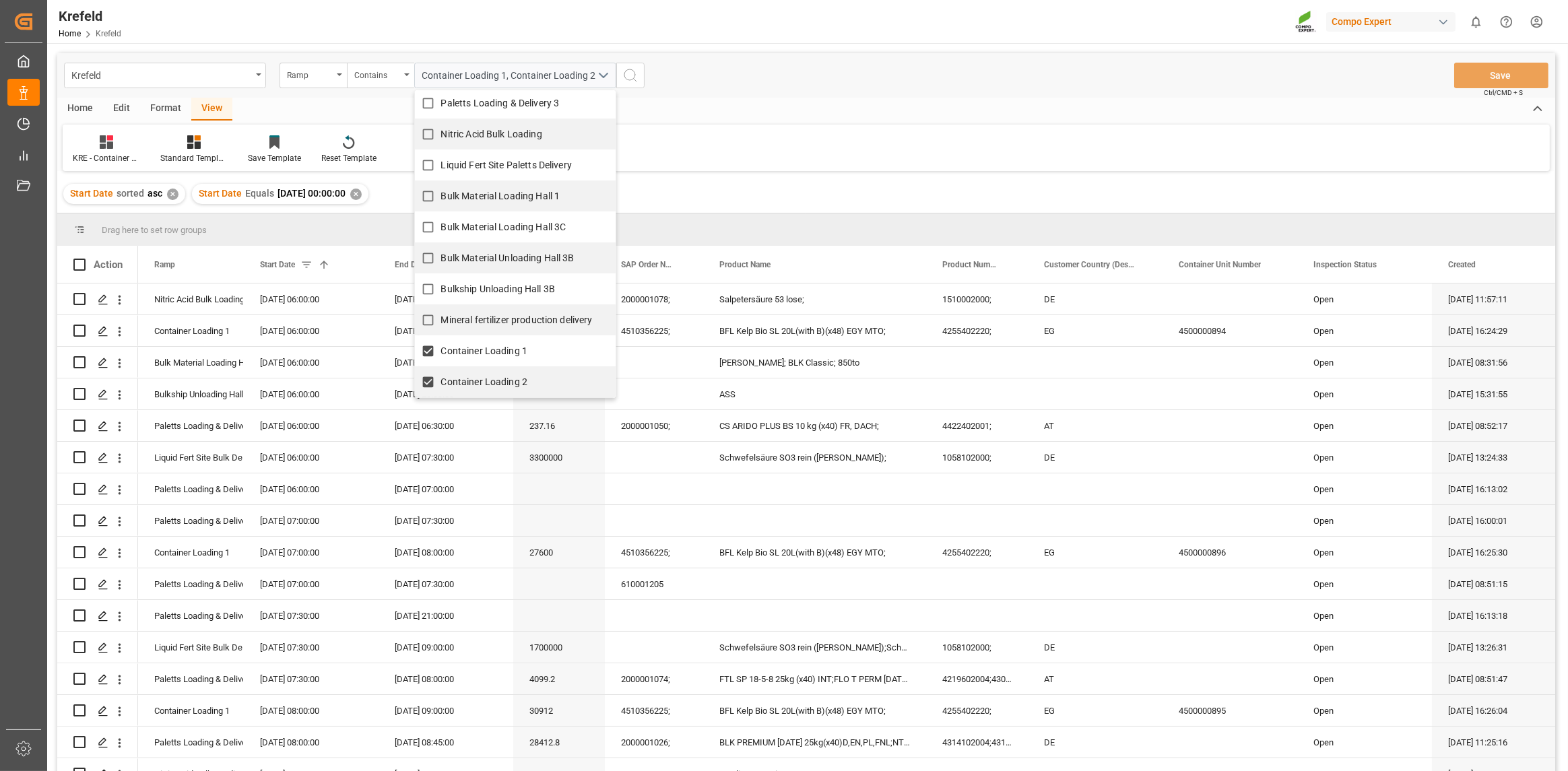
click at [634, 78] on icon "search button" at bounding box center [630, 76] width 16 height 16
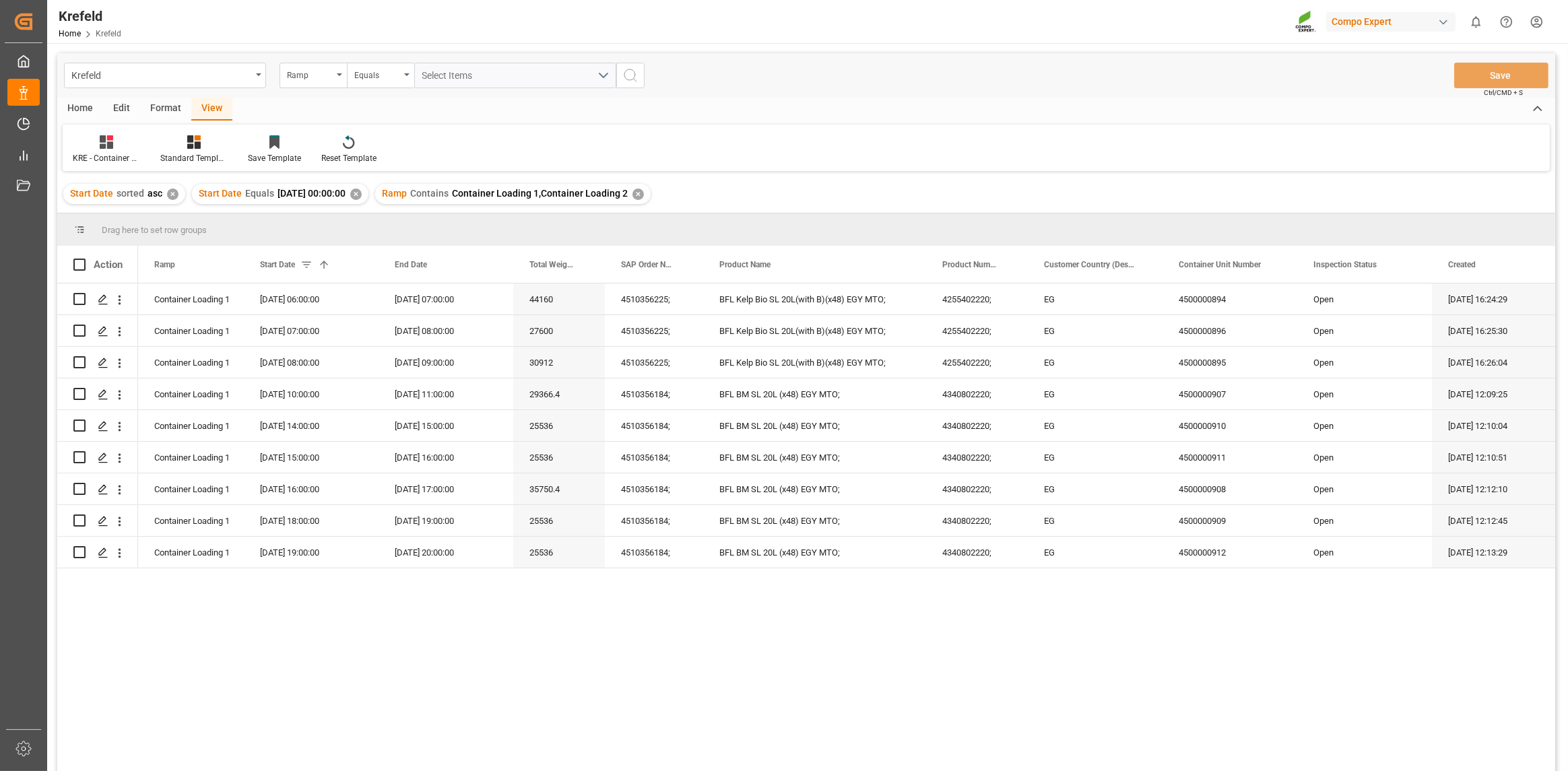
click at [644, 194] on div "✕" at bounding box center [639, 194] width 12 height 12
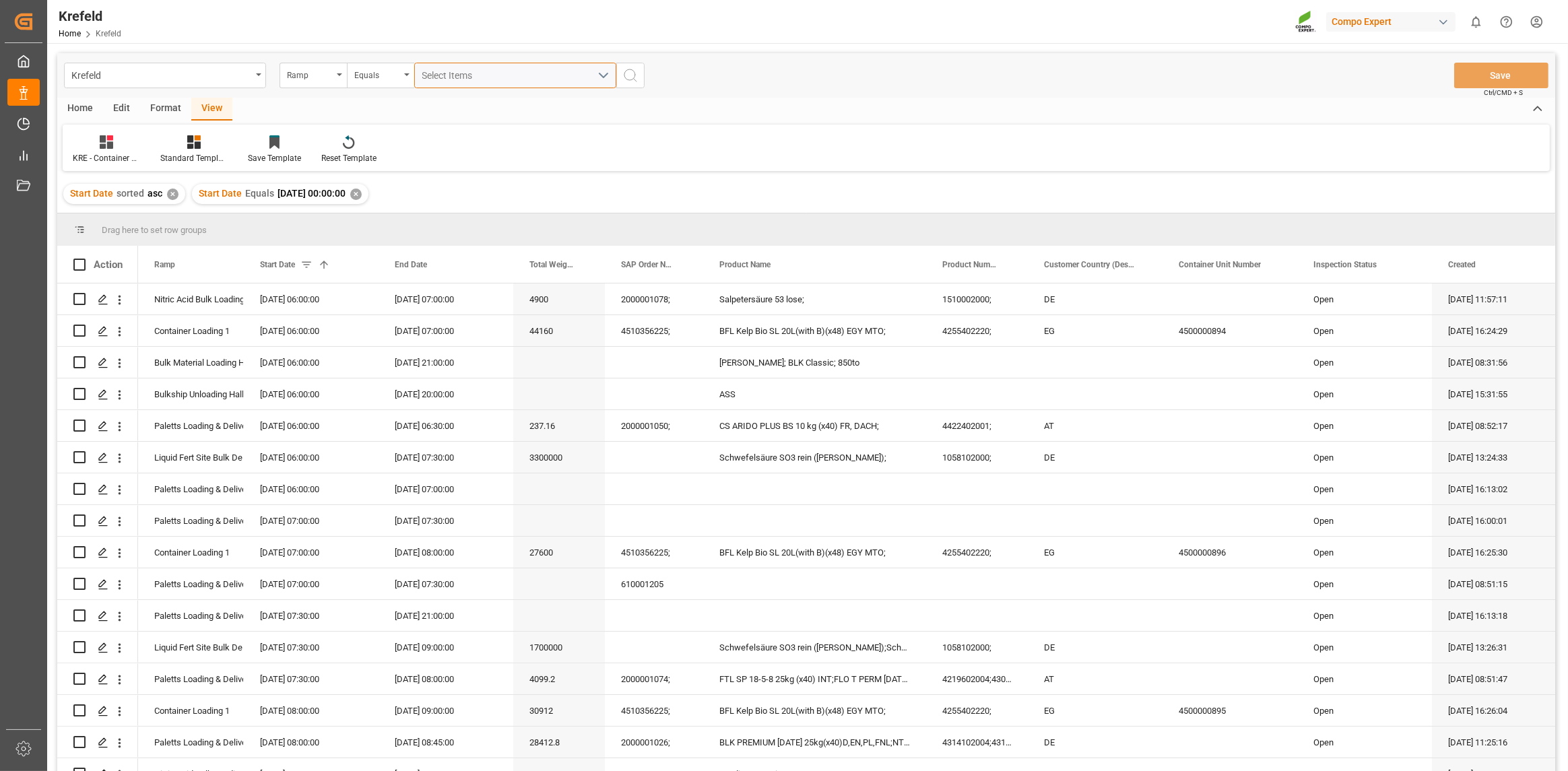
click at [551, 73] on div "Select Items" at bounding box center [510, 76] width 175 height 14
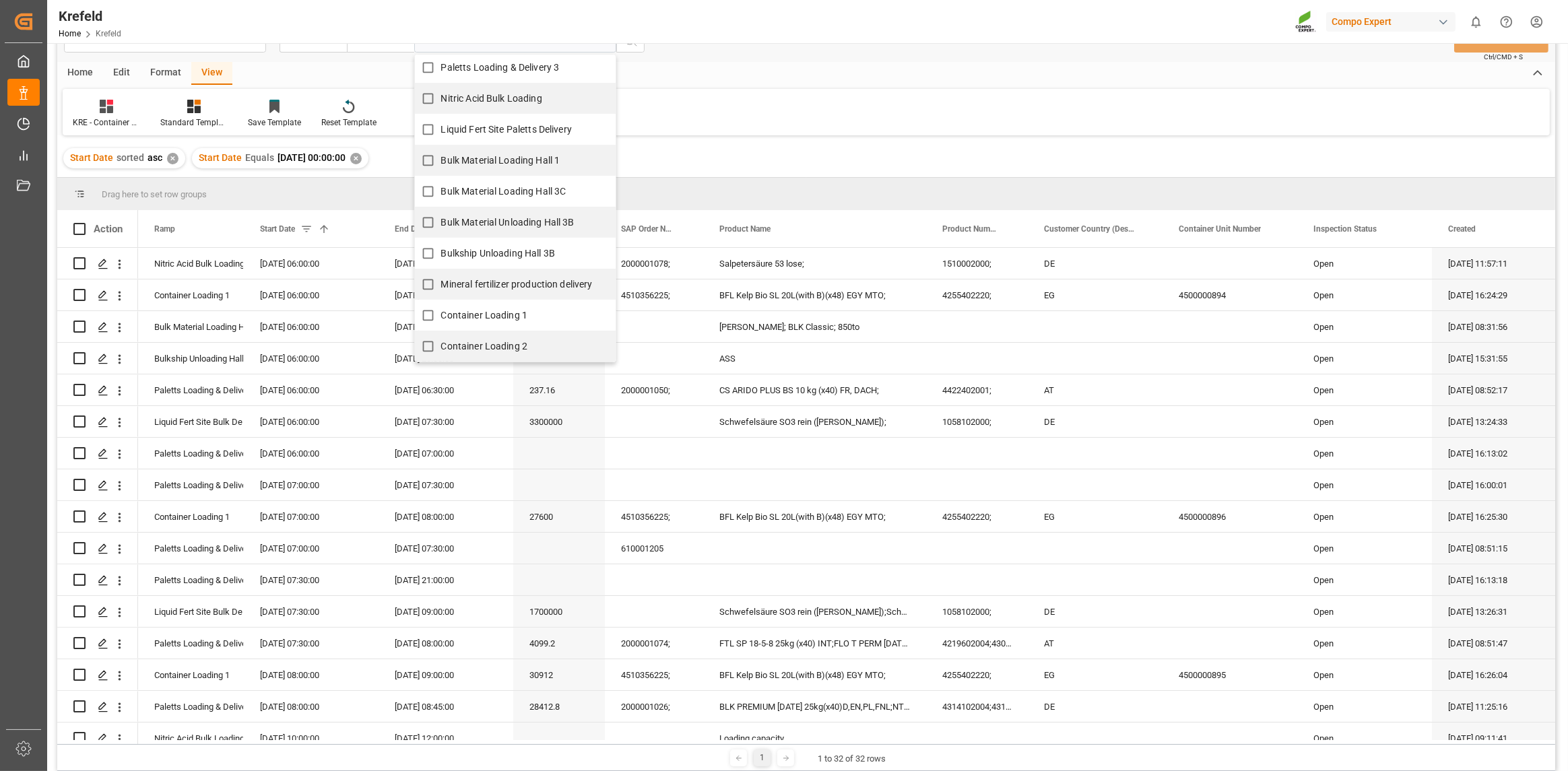
scroll to position [67, 0]
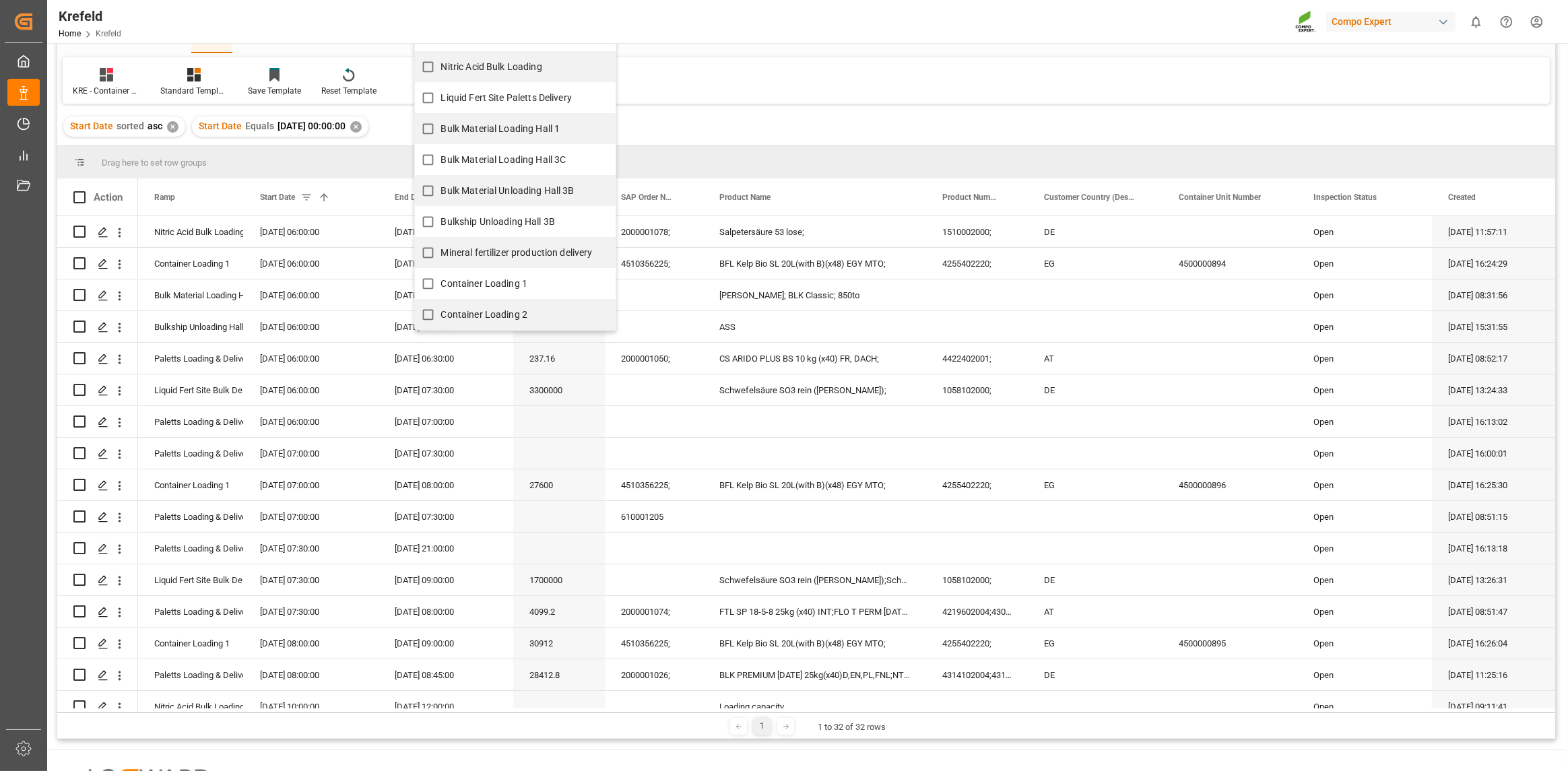
click at [453, 316] on span "Container Loading 2" at bounding box center [485, 314] width 87 height 11
click at [441, 316] on input "Container Loading 2" at bounding box center [428, 315] width 26 height 26
checkbox input "true"
click at [763, 76] on div "KRE - Container Palettiert Standard Templates Save Template Reset Template" at bounding box center [806, 81] width 1487 height 47
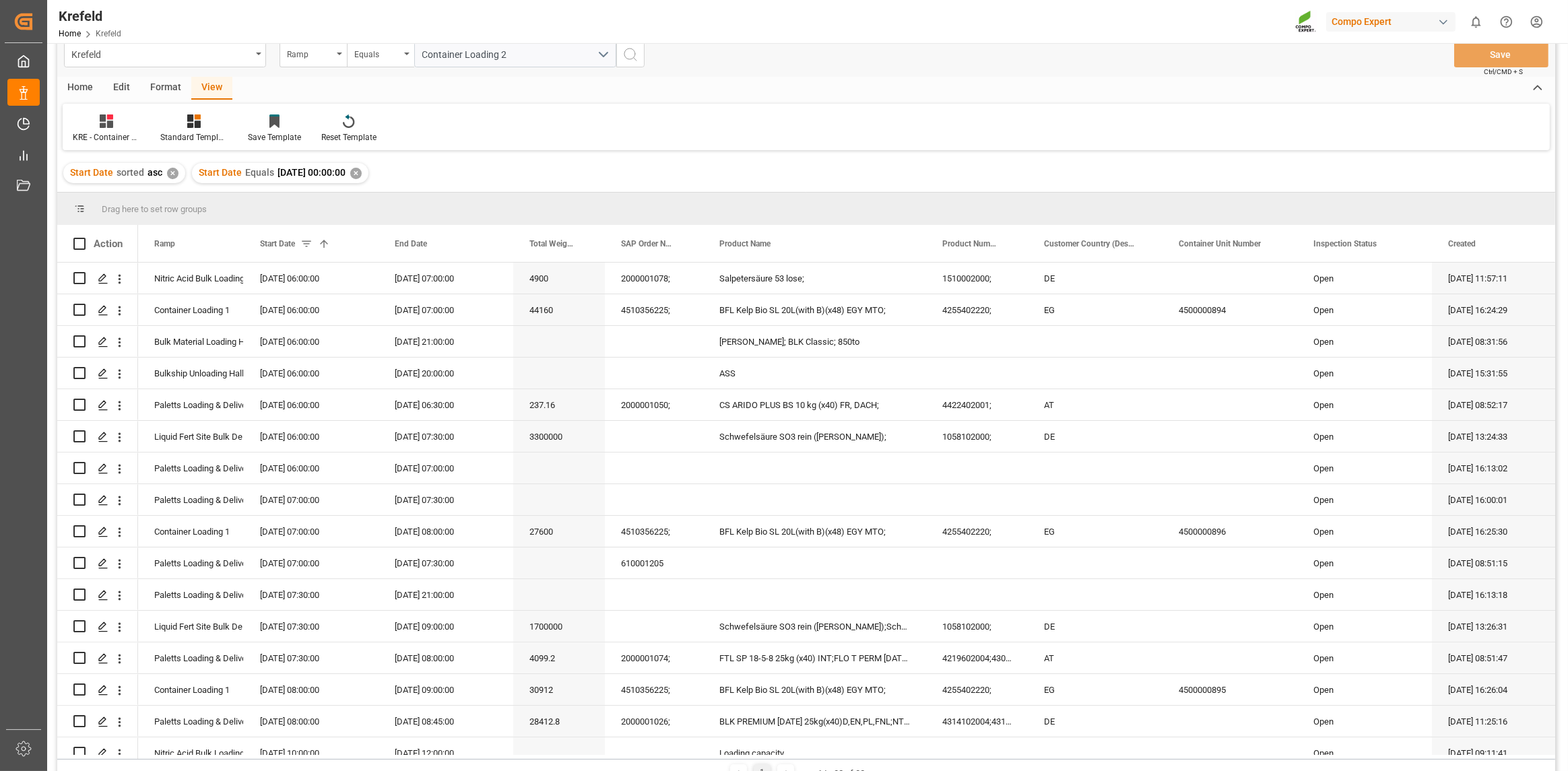
scroll to position [0, 0]
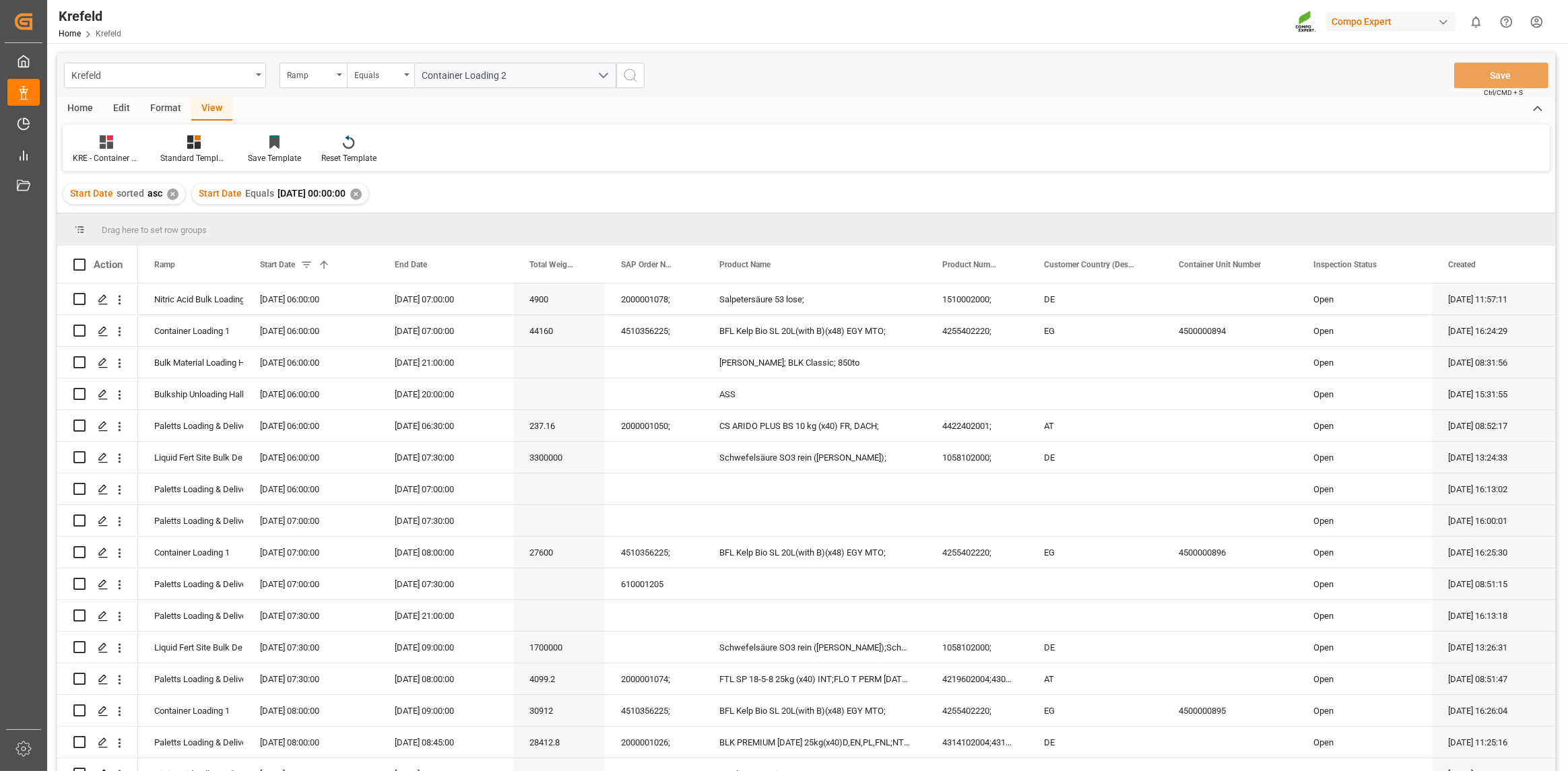
click at [633, 76] on icon "search button" at bounding box center [630, 76] width 16 height 16
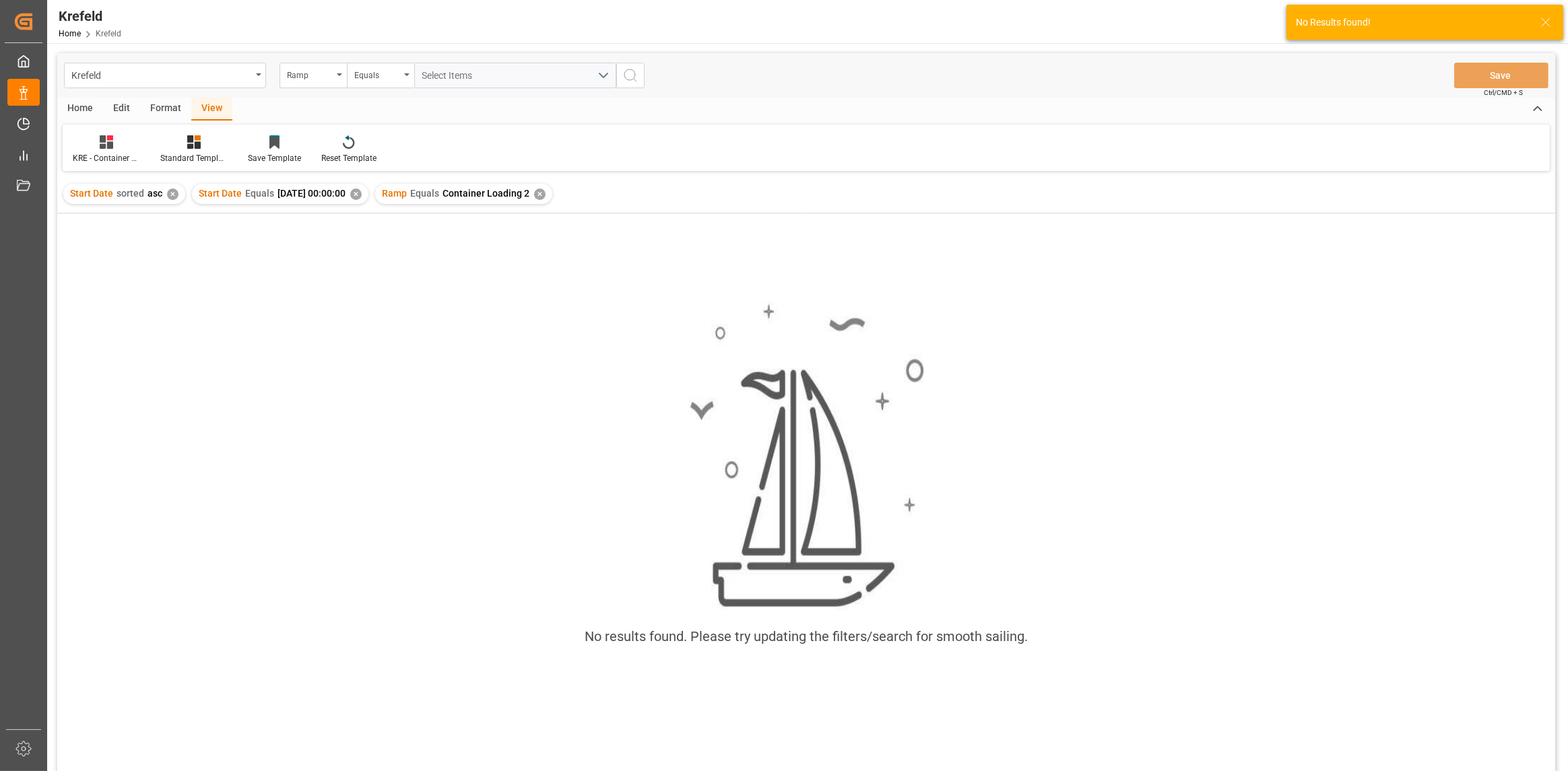
click at [362, 194] on div "✕" at bounding box center [356, 194] width 12 height 12
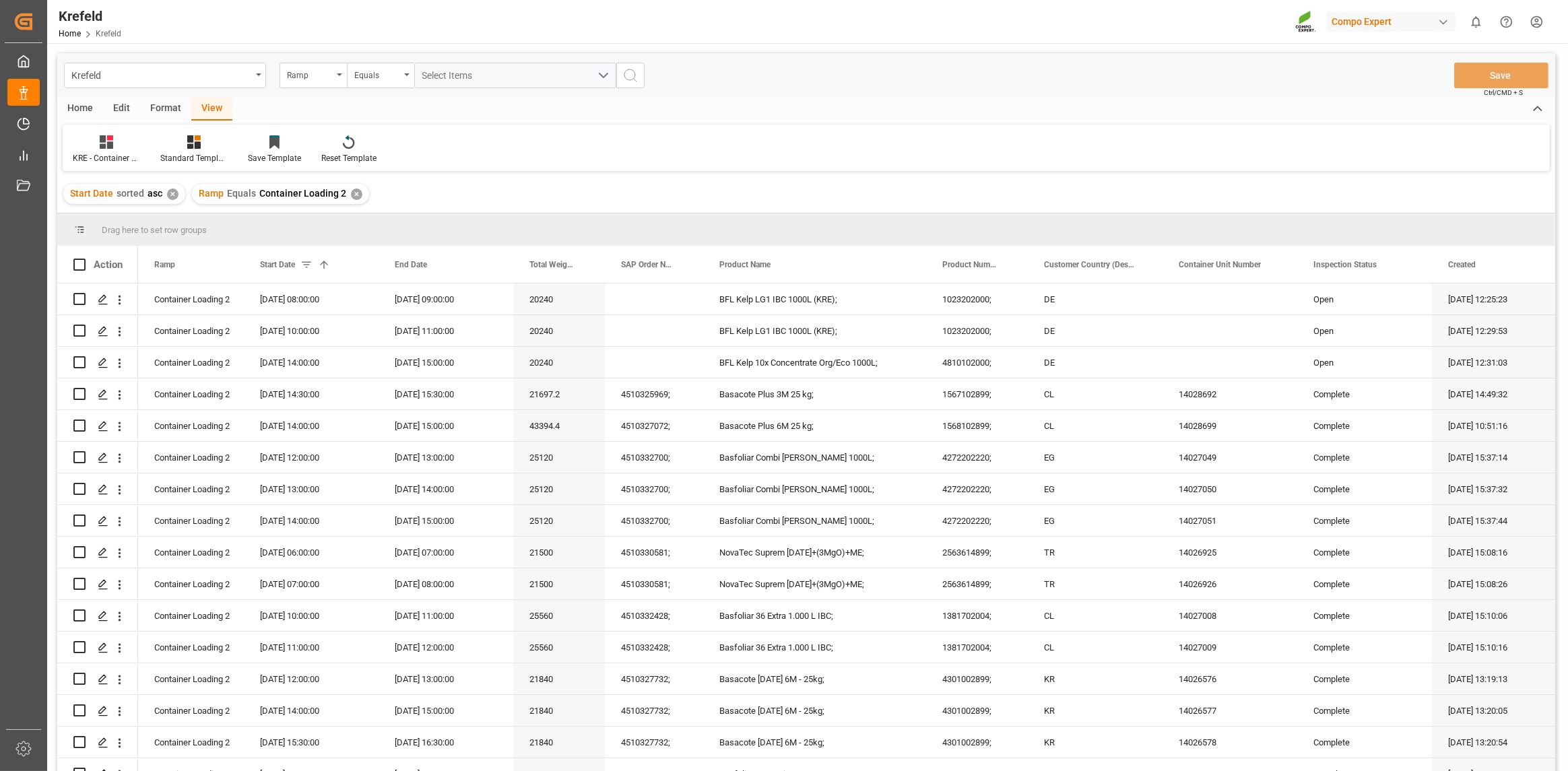
click at [508, 151] on div "KRE - Container Palettiert Standard Templates Save Template Reset Template" at bounding box center [806, 148] width 1487 height 47
click at [338, 72] on div "Ramp" at bounding box center [313, 75] width 67 height 25
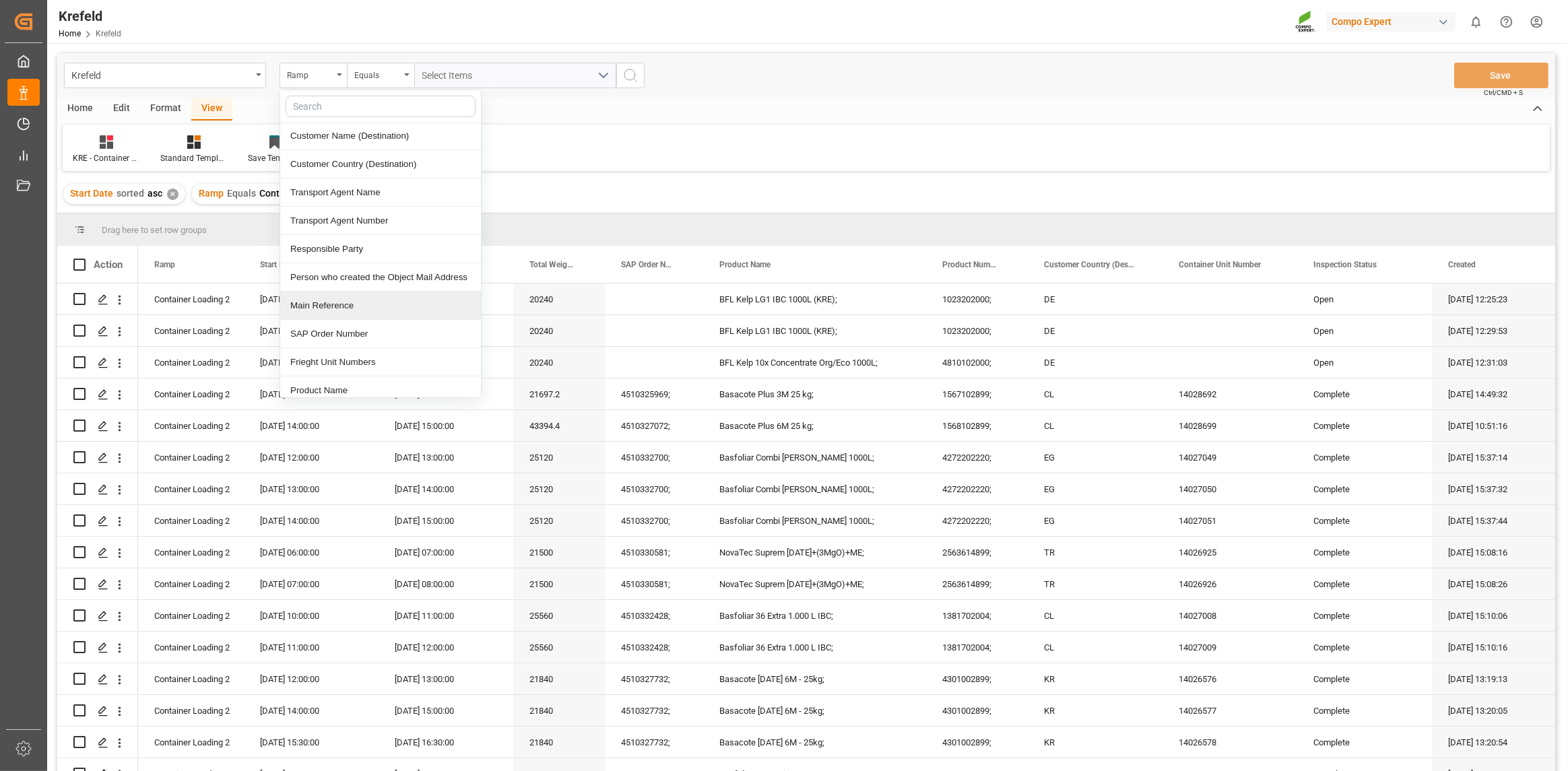
scroll to position [67, 0]
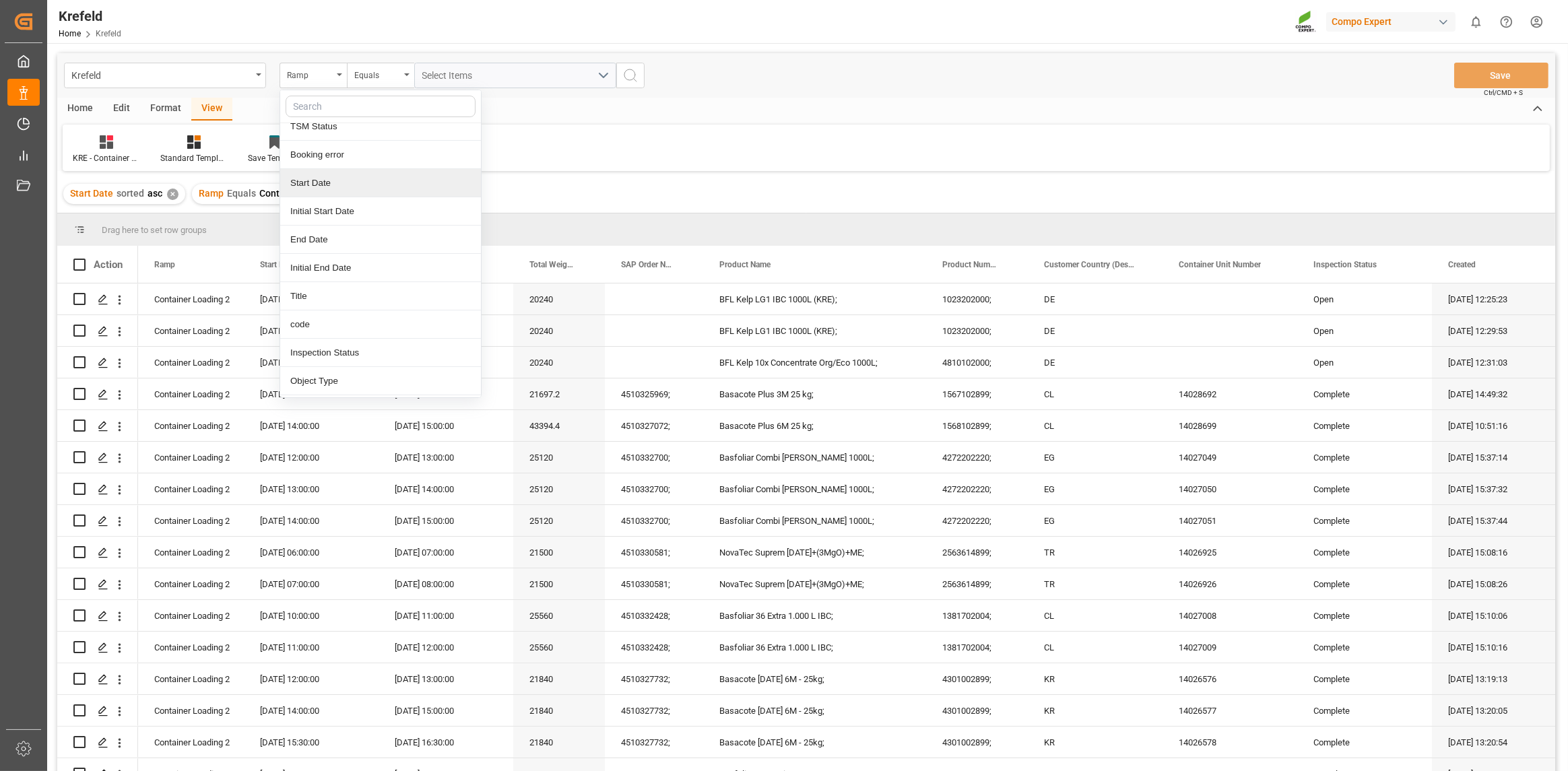
drag, startPoint x: 343, startPoint y: 181, endPoint x: 454, endPoint y: 136, distance: 119.8
click at [344, 181] on div "Start Date" at bounding box center [380, 183] width 201 height 28
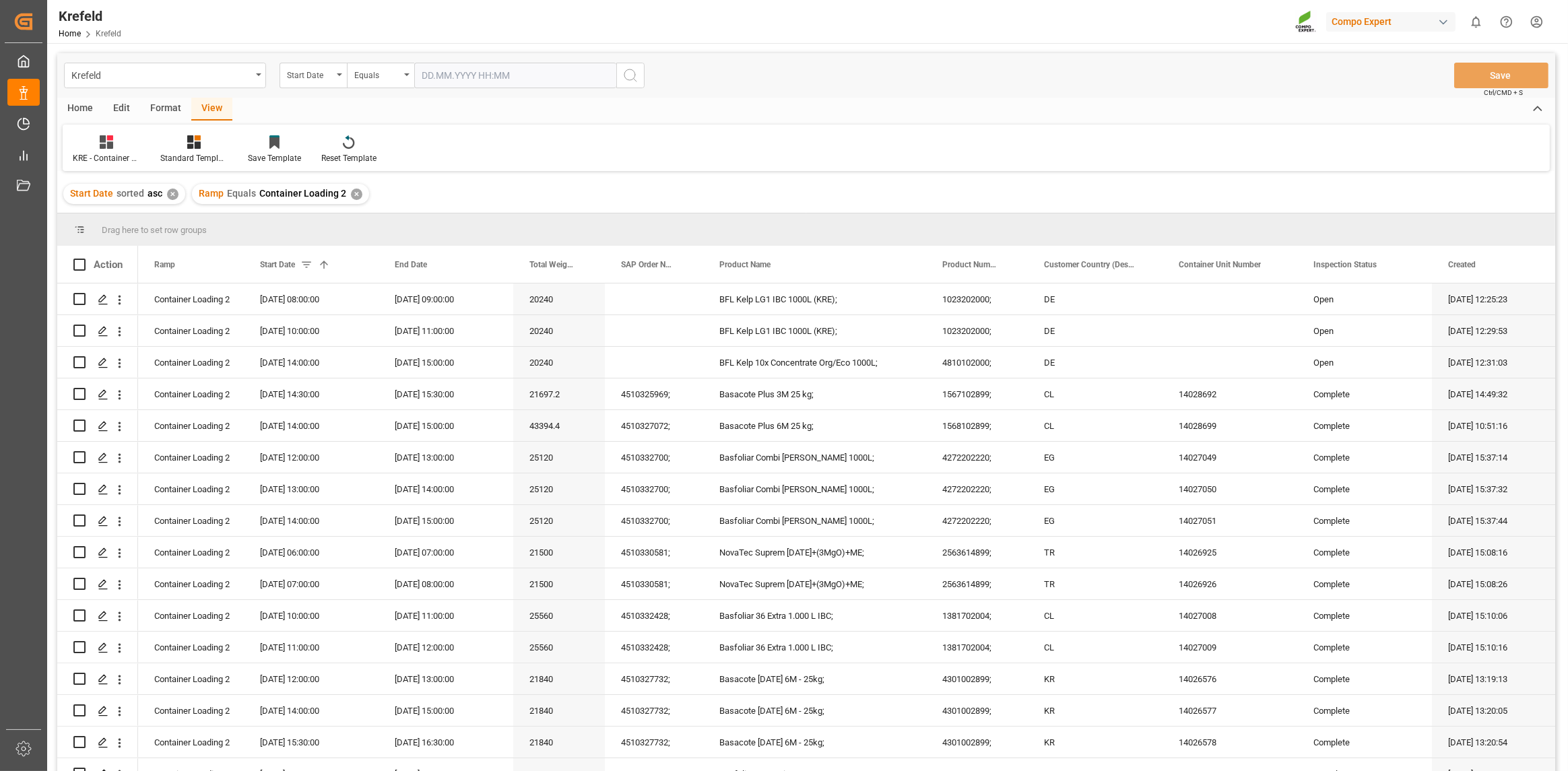
drag, startPoint x: 603, startPoint y: 133, endPoint x: 572, endPoint y: 97, distance: 47.5
click at [603, 132] on div "KRE - Container Palettiert Standard Templates Save Template Reset Template" at bounding box center [806, 148] width 1487 height 47
click at [535, 68] on input "text" at bounding box center [515, 75] width 202 height 25
click at [431, 240] on span "18" at bounding box center [431, 235] width 9 height 9
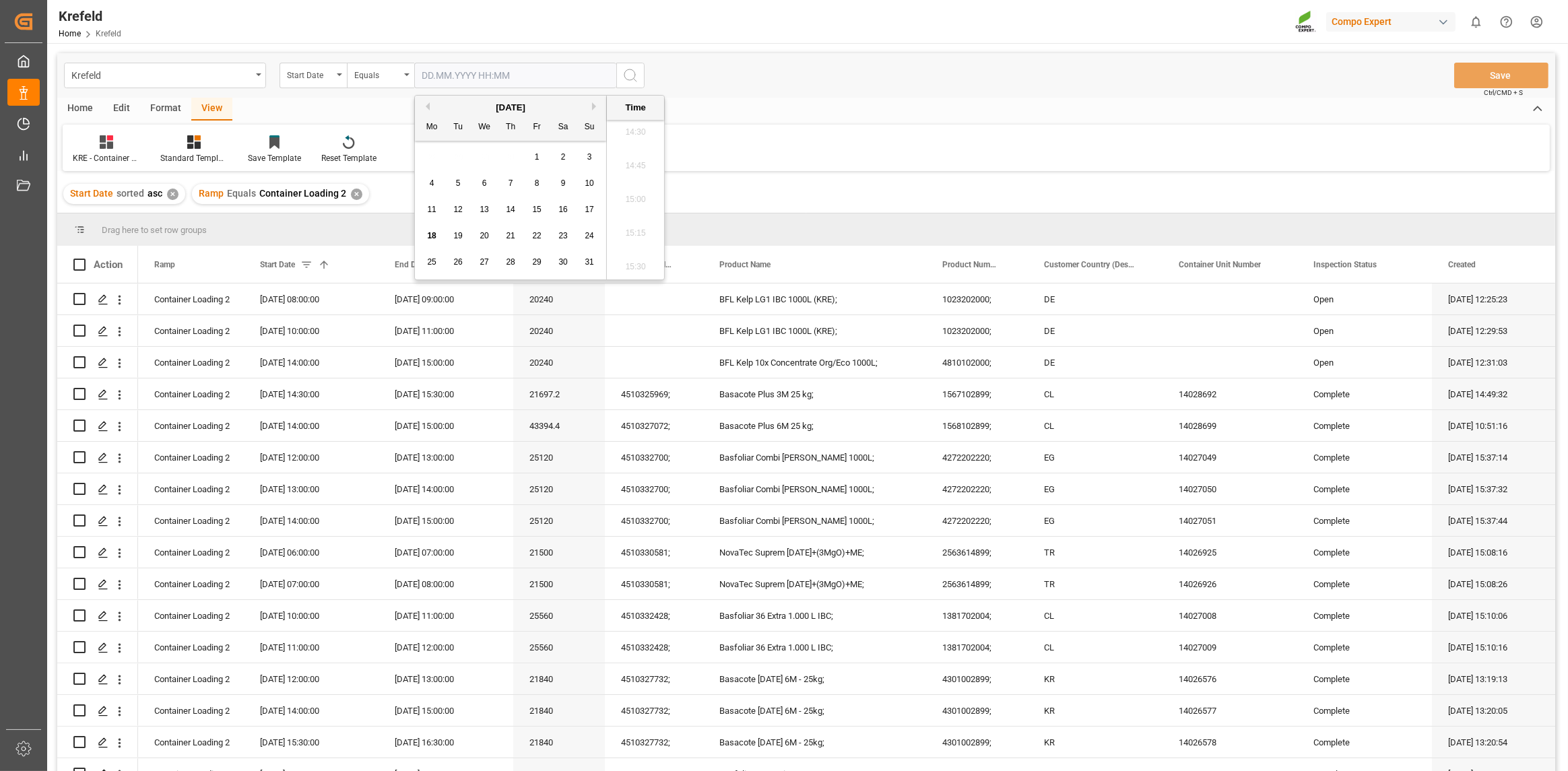
type input "[DATE] 00:00"
click at [716, 79] on div "Krefeld Start Date Equals [DATE] 00:00 Save Ctrl/CMD + S" at bounding box center [806, 76] width 1498 height 44
click at [629, 76] on icon "search button" at bounding box center [630, 76] width 16 height 16
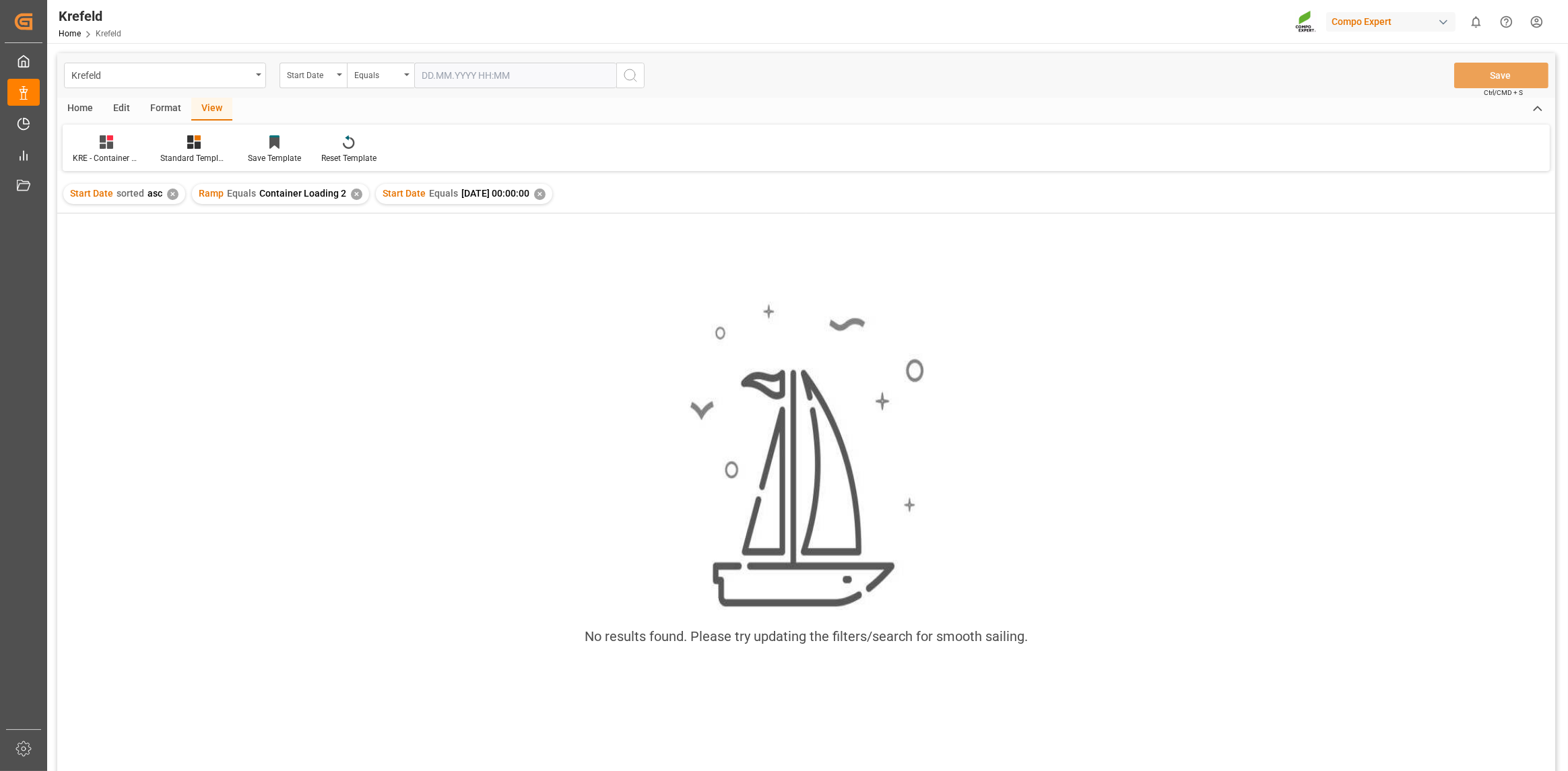
click at [351, 197] on div "✕" at bounding box center [357, 194] width 12 height 12
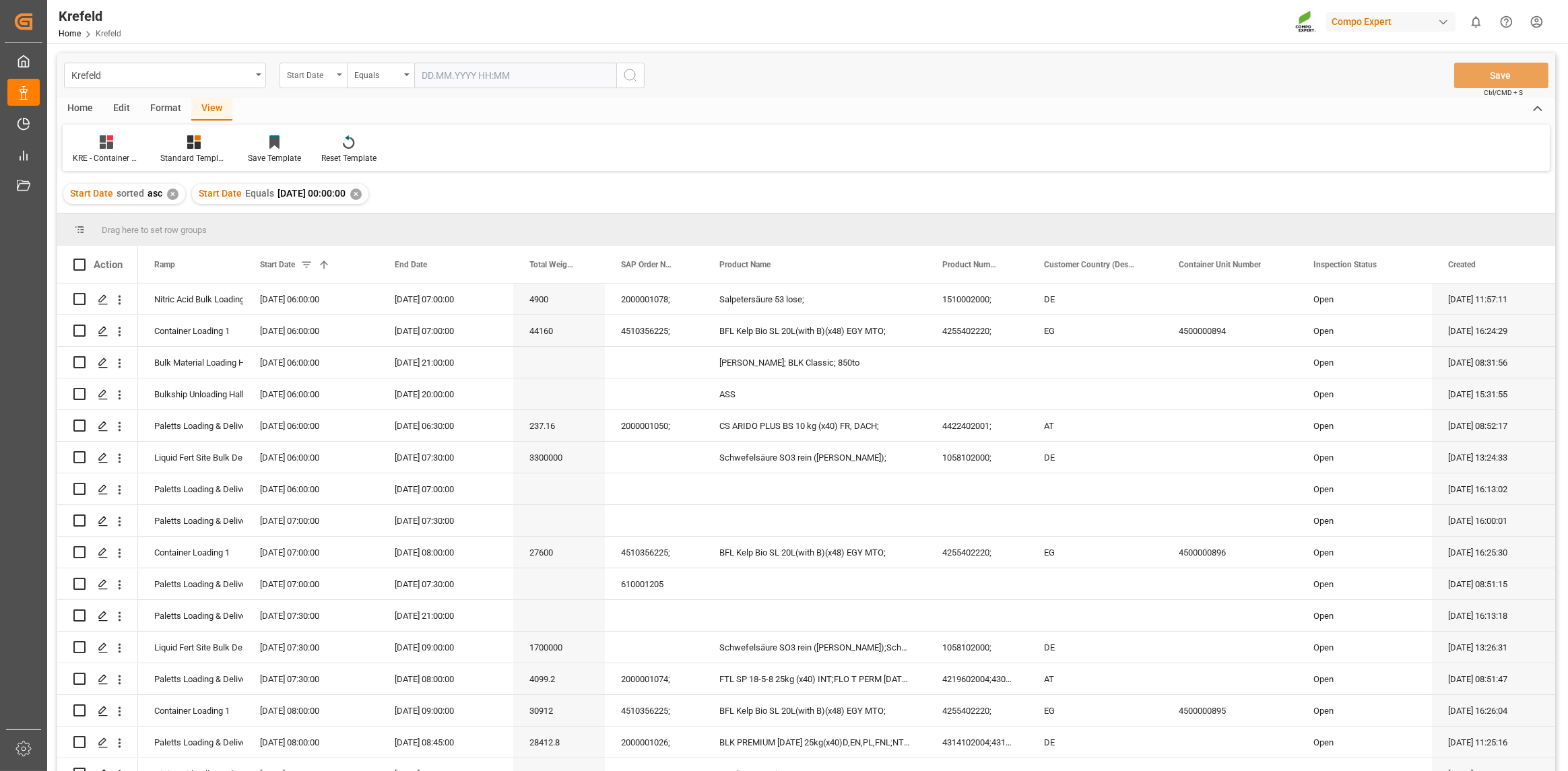
click at [321, 72] on div "Start Date" at bounding box center [310, 73] width 46 height 16
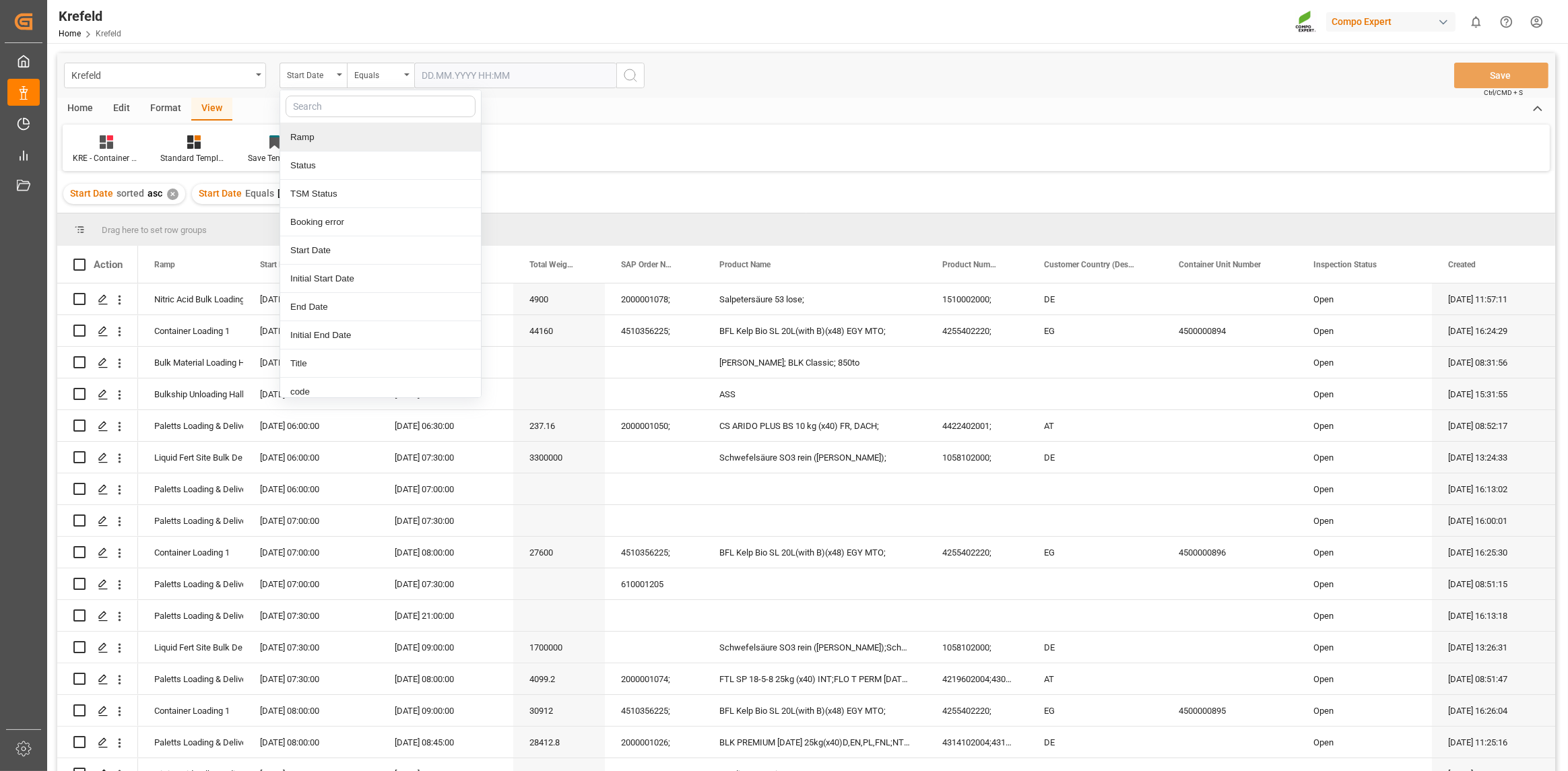
click at [297, 143] on div "Ramp" at bounding box center [380, 137] width 201 height 28
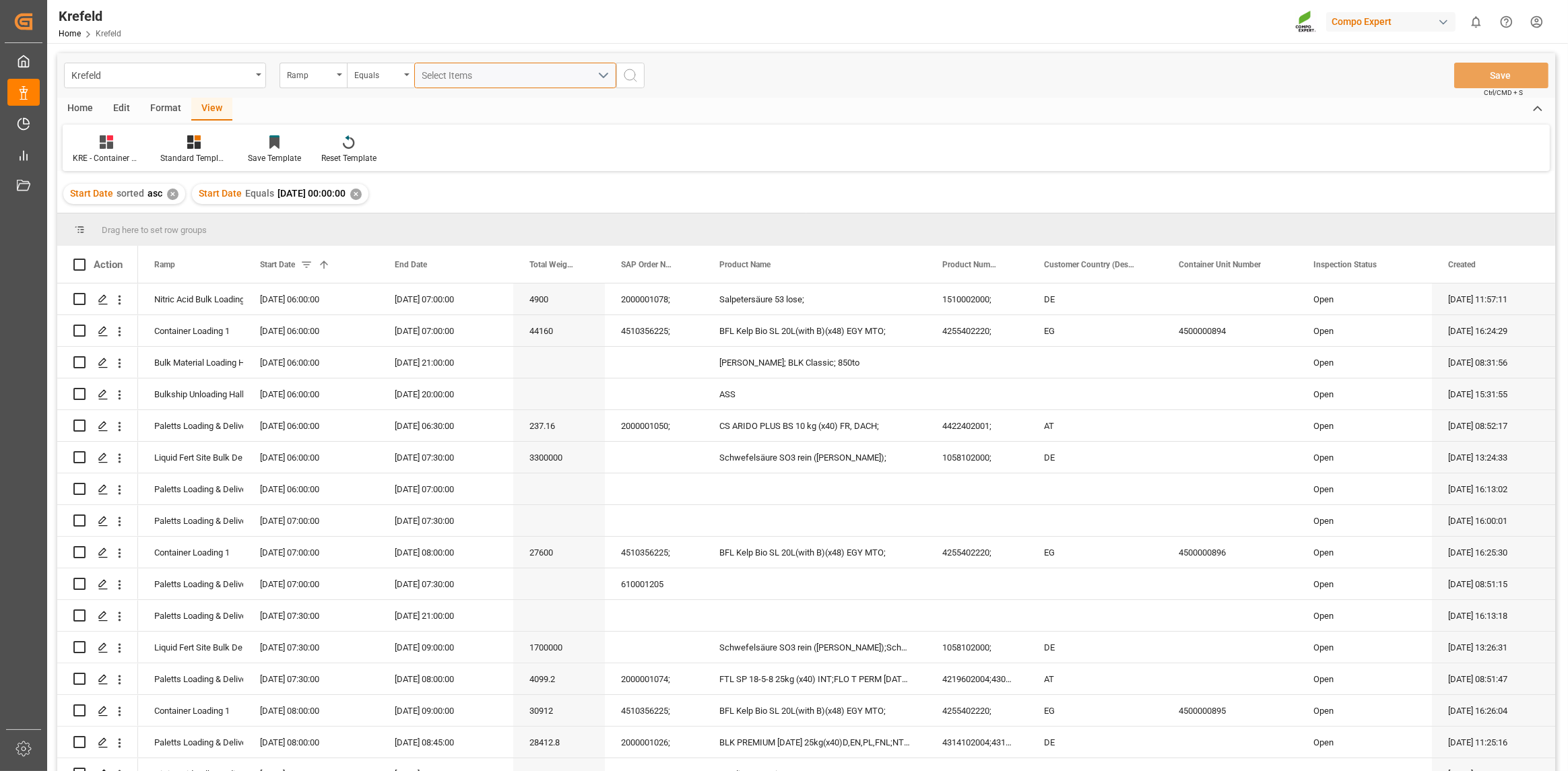
click at [514, 66] on button "Select Items" at bounding box center [515, 75] width 202 height 25
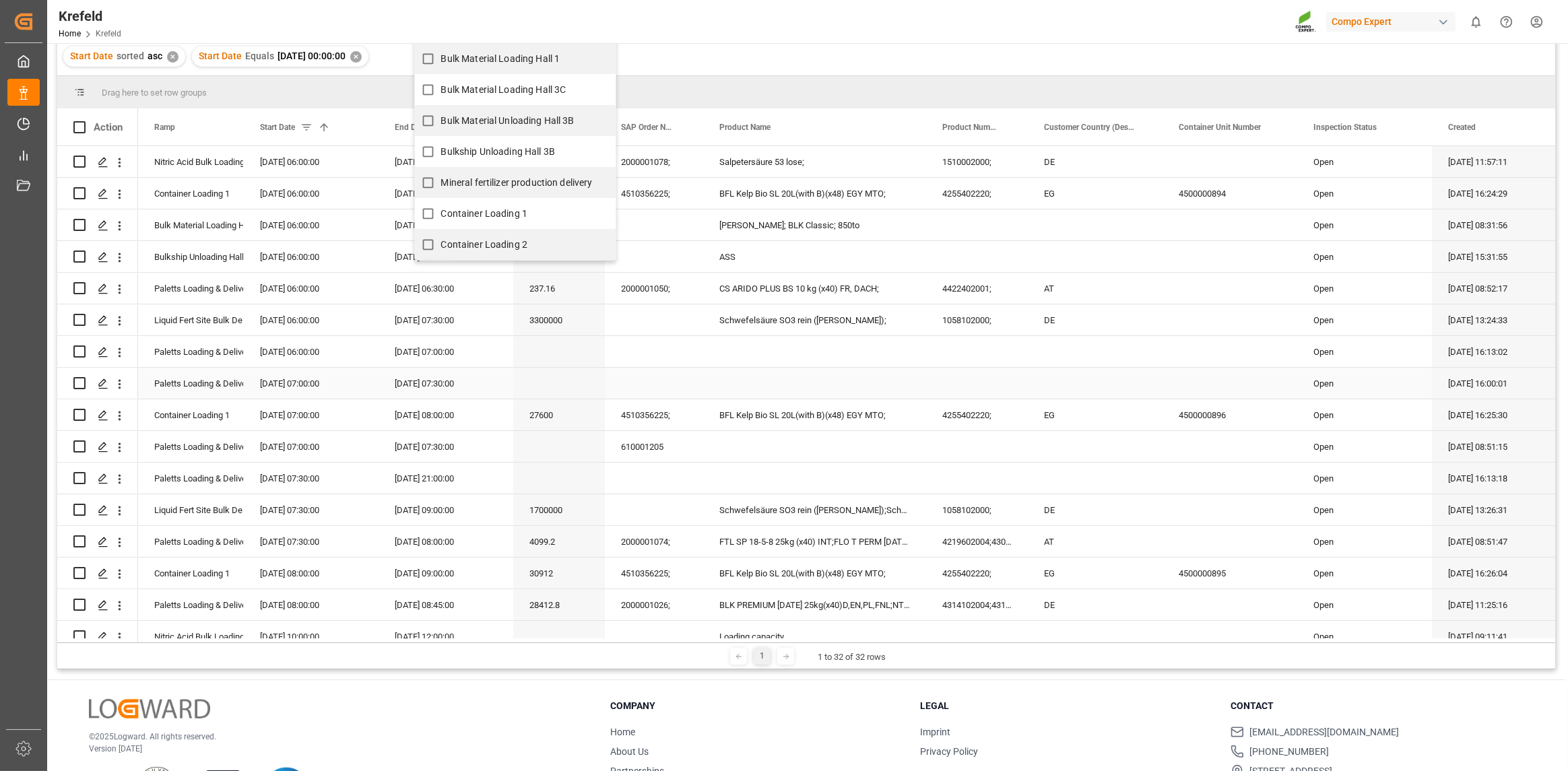
scroll to position [199, 0]
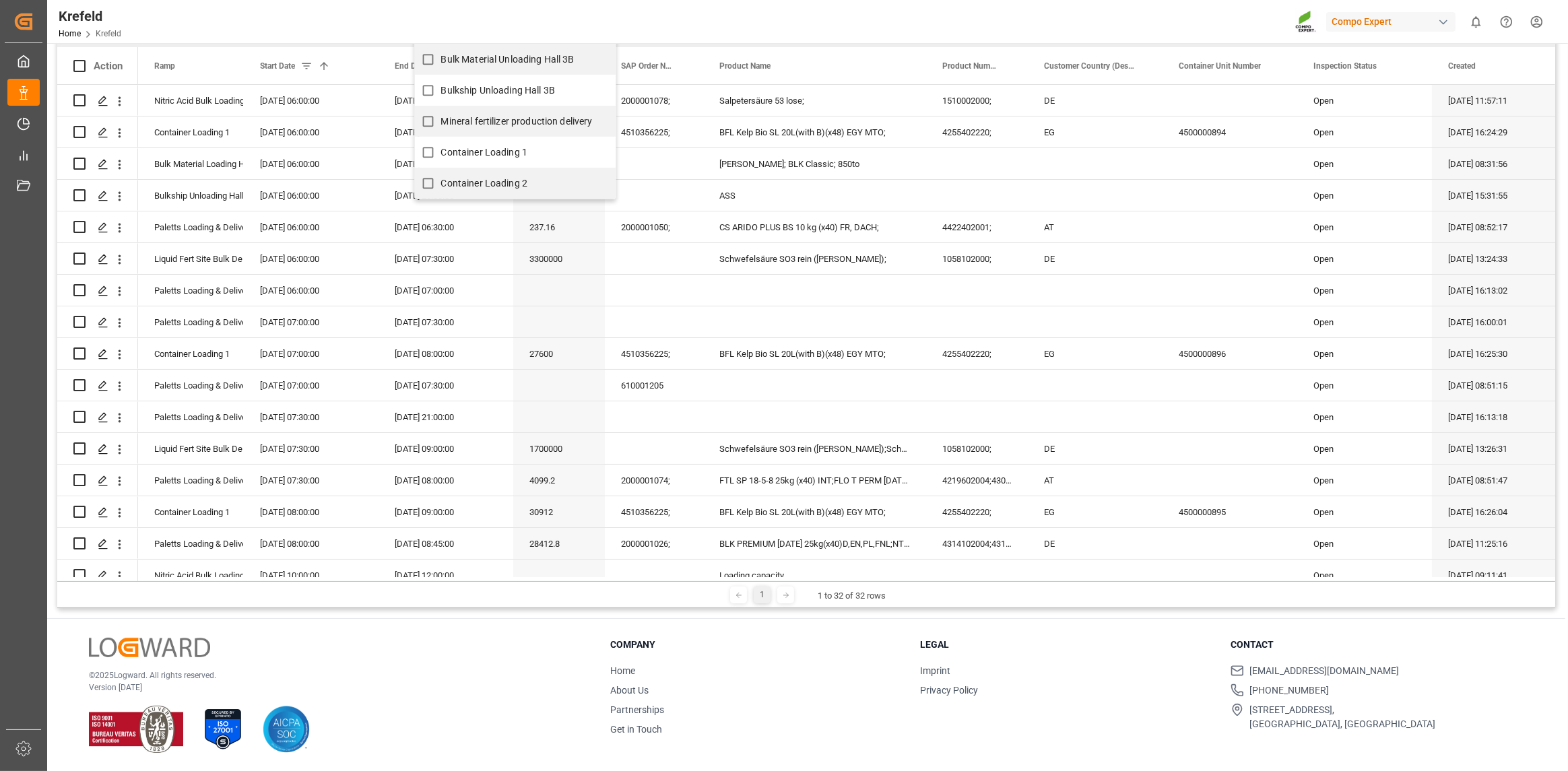
click at [478, 178] on span "Container Loading 2" at bounding box center [485, 182] width 87 height 11
click at [441, 178] on input "Container Loading 2" at bounding box center [428, 183] width 26 height 26
checkbox input "true"
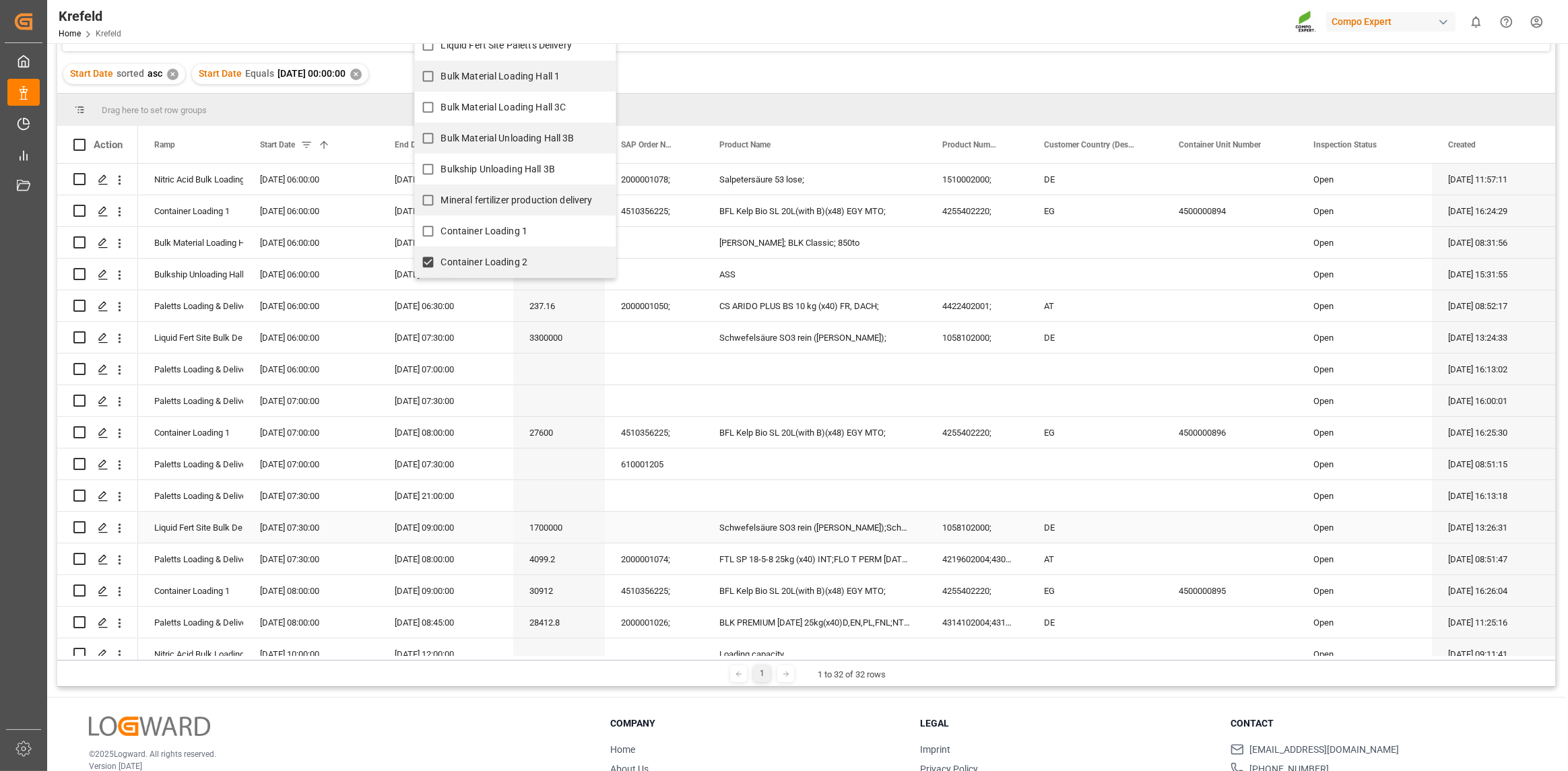
scroll to position [0, 0]
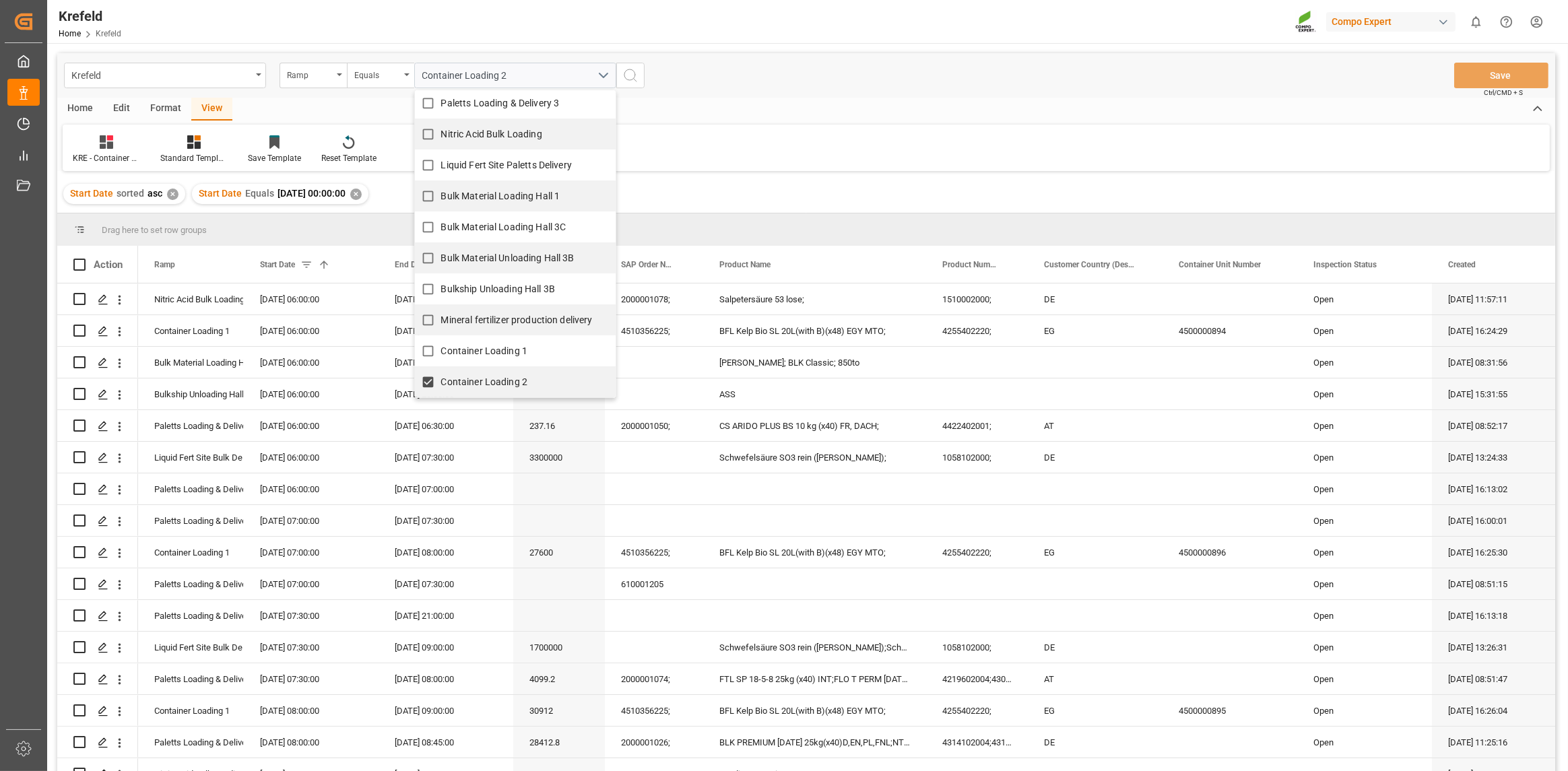
click at [635, 76] on icon "search button" at bounding box center [630, 76] width 16 height 16
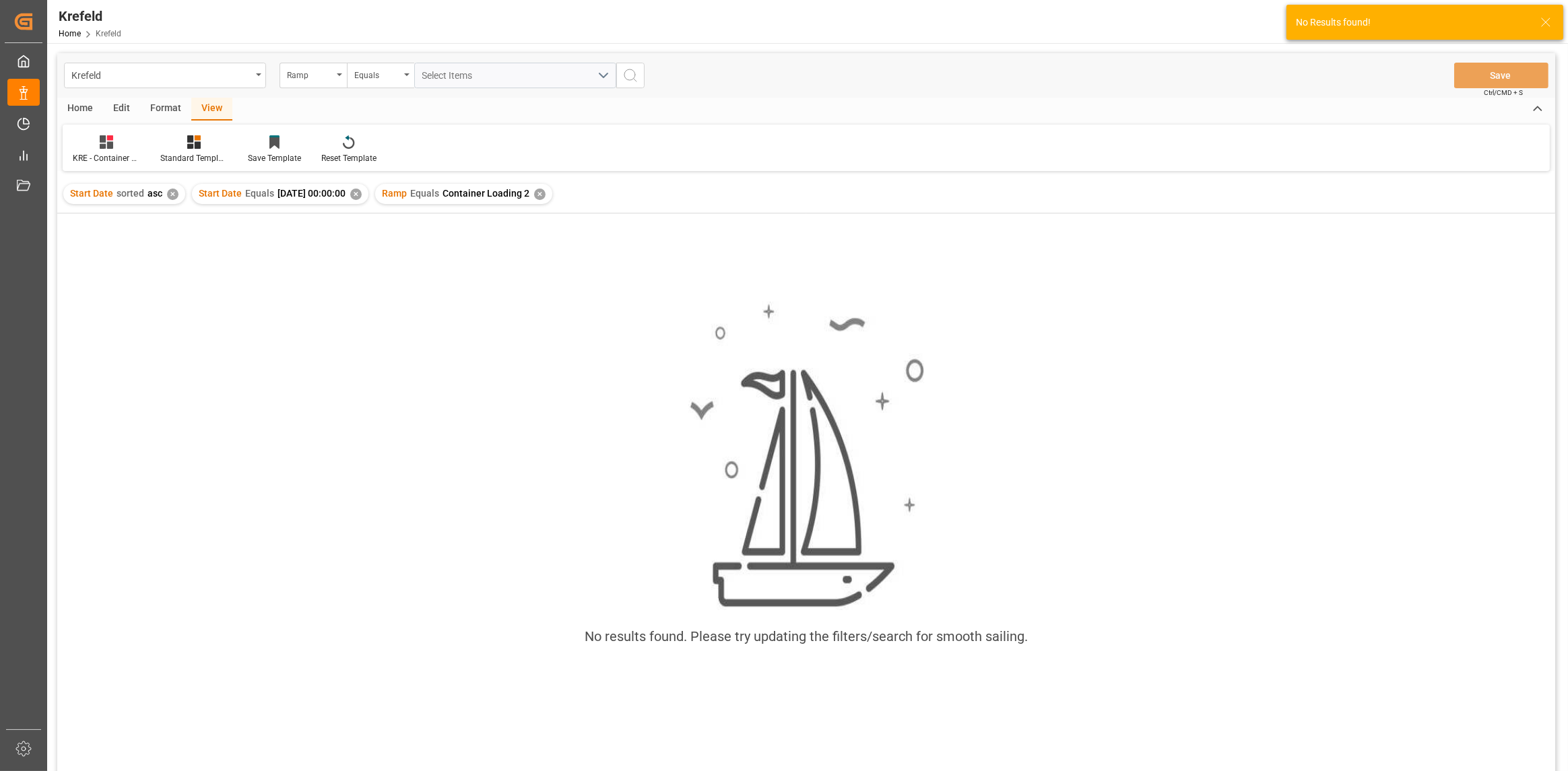
click at [362, 196] on div "✕" at bounding box center [356, 194] width 12 height 12
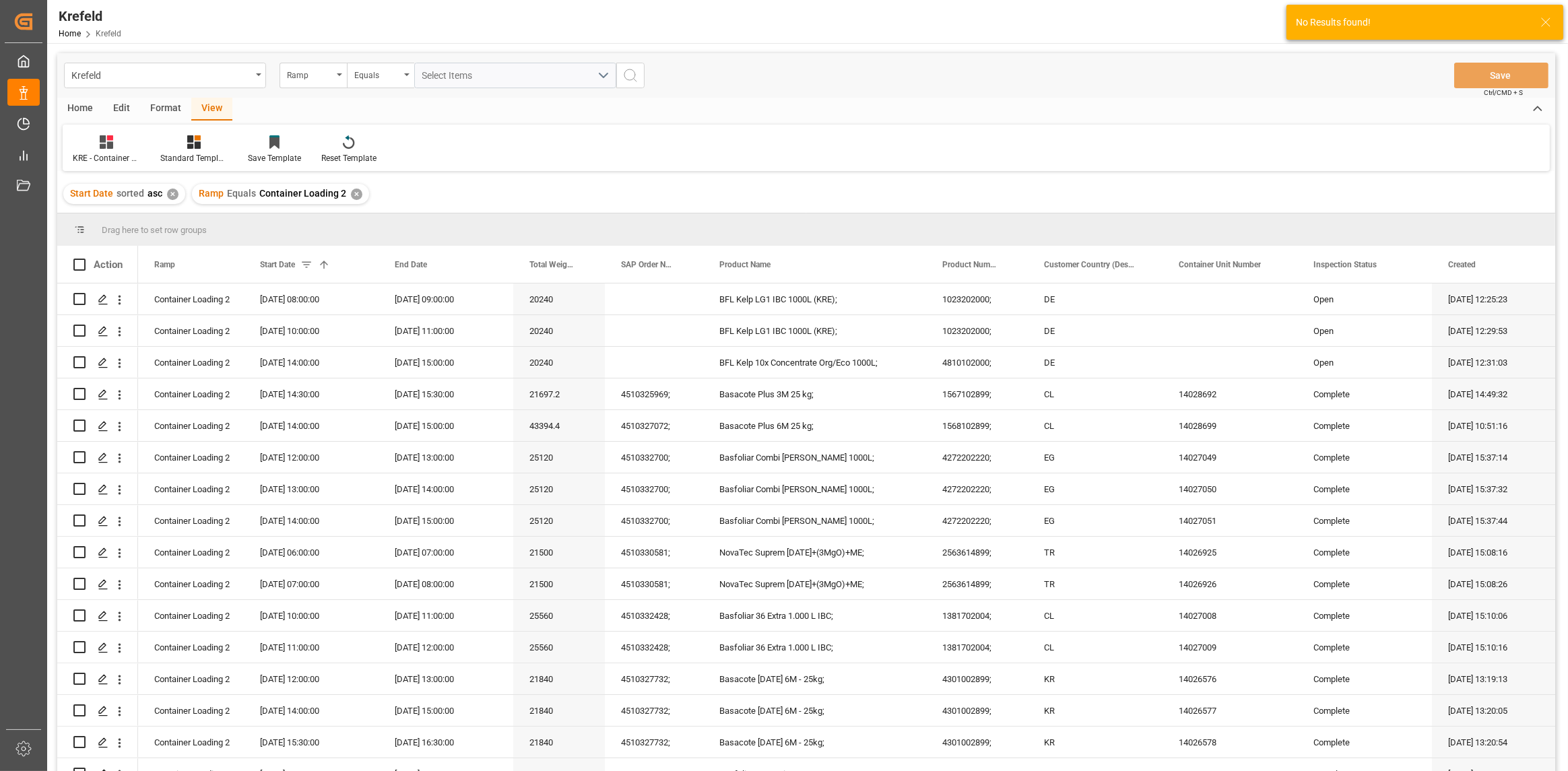
click at [630, 76] on icon "search button" at bounding box center [630, 76] width 16 height 16
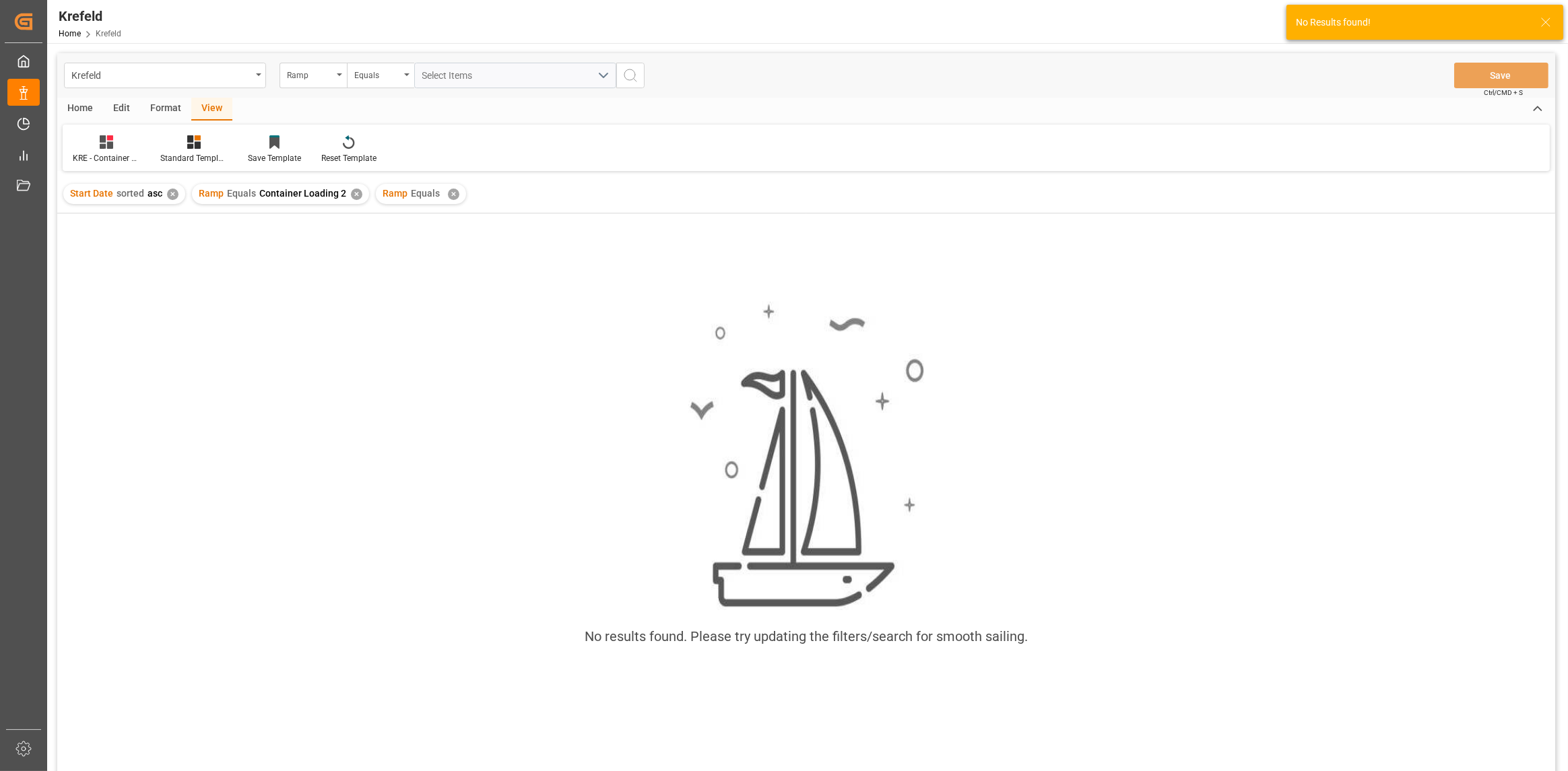
click at [448, 192] on div "✕" at bounding box center [454, 194] width 12 height 12
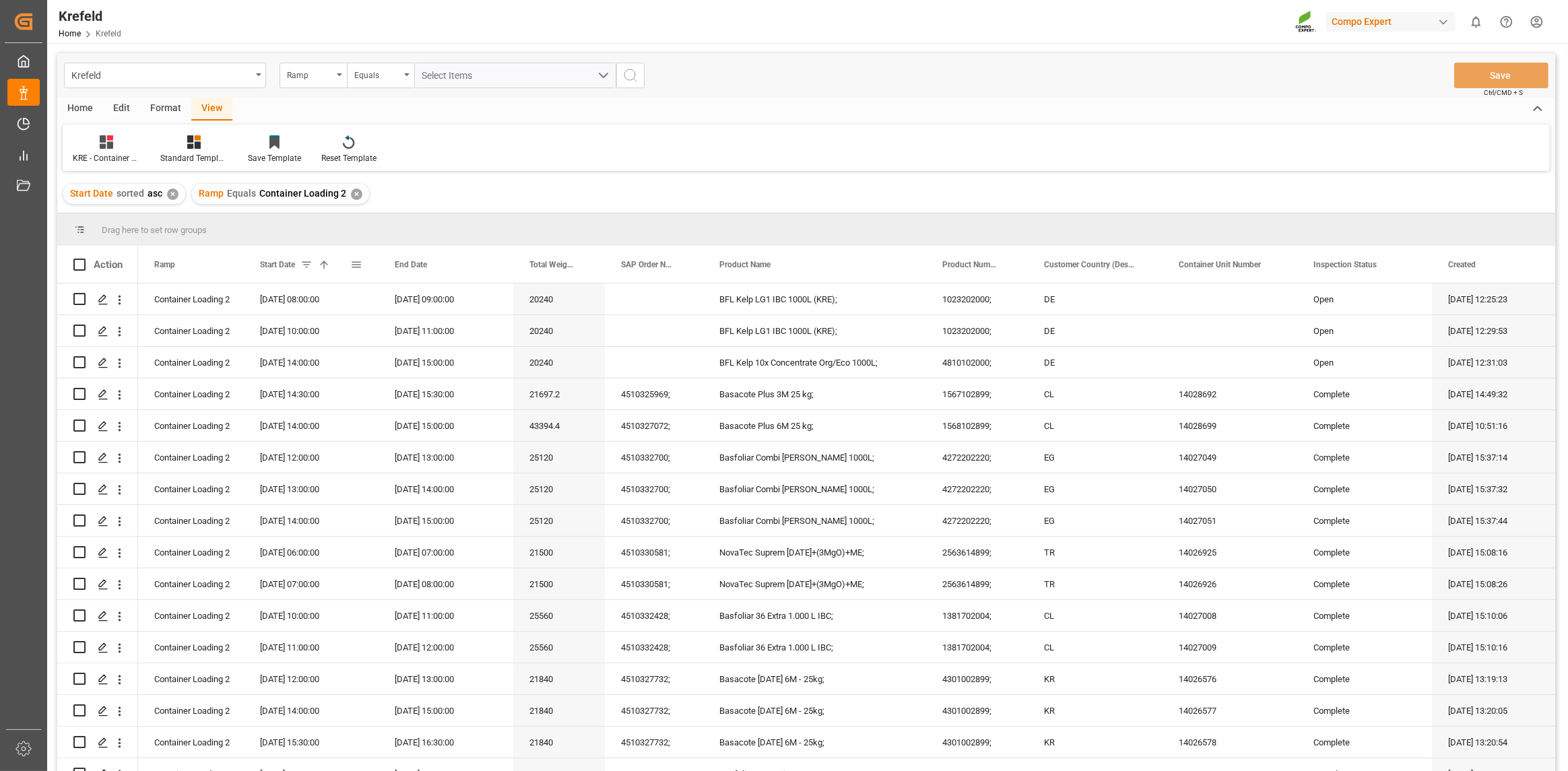
click at [330, 259] on span at bounding box center [324, 265] width 12 height 12
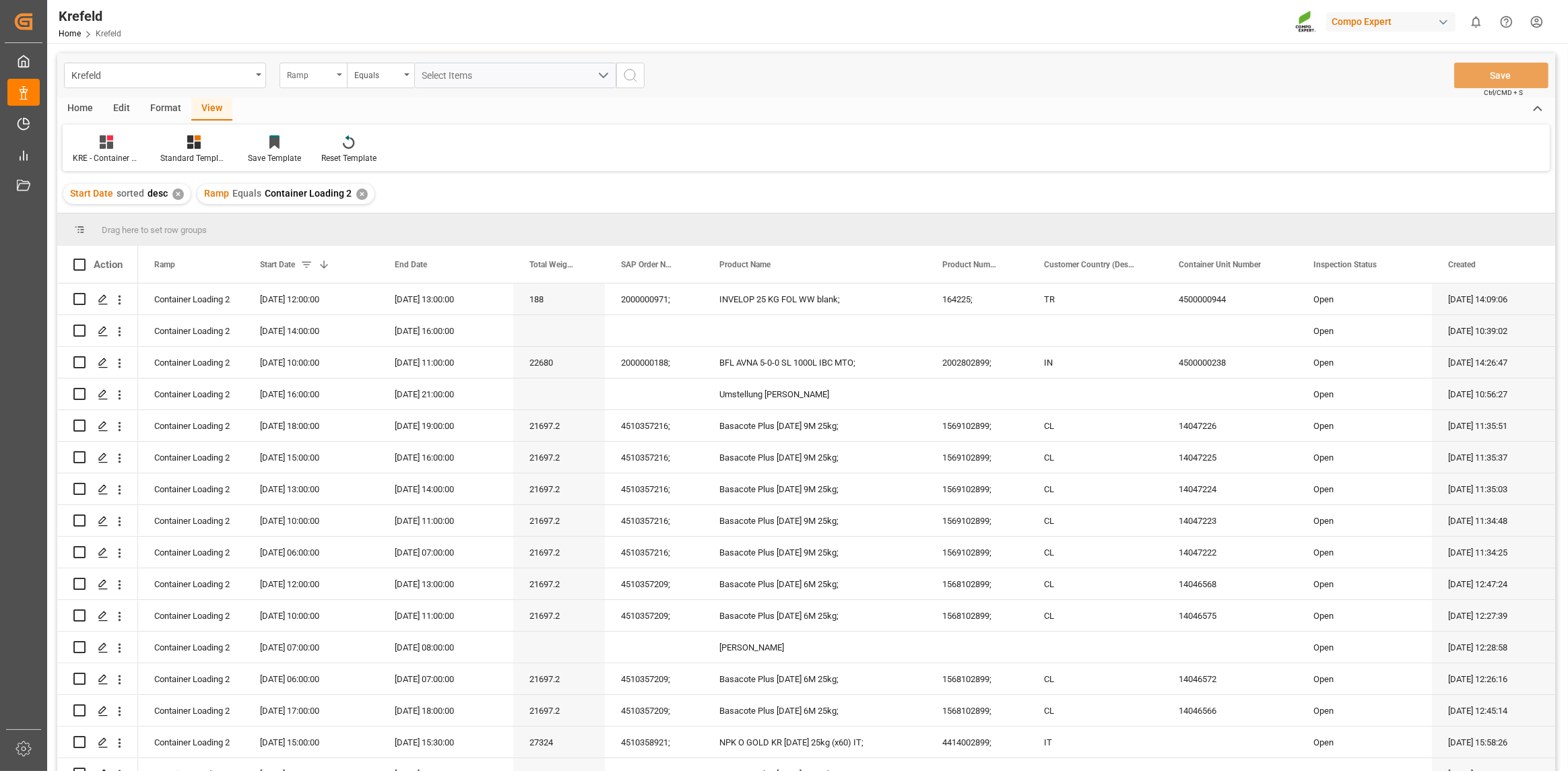
click at [311, 78] on div "Ramp" at bounding box center [310, 73] width 46 height 16
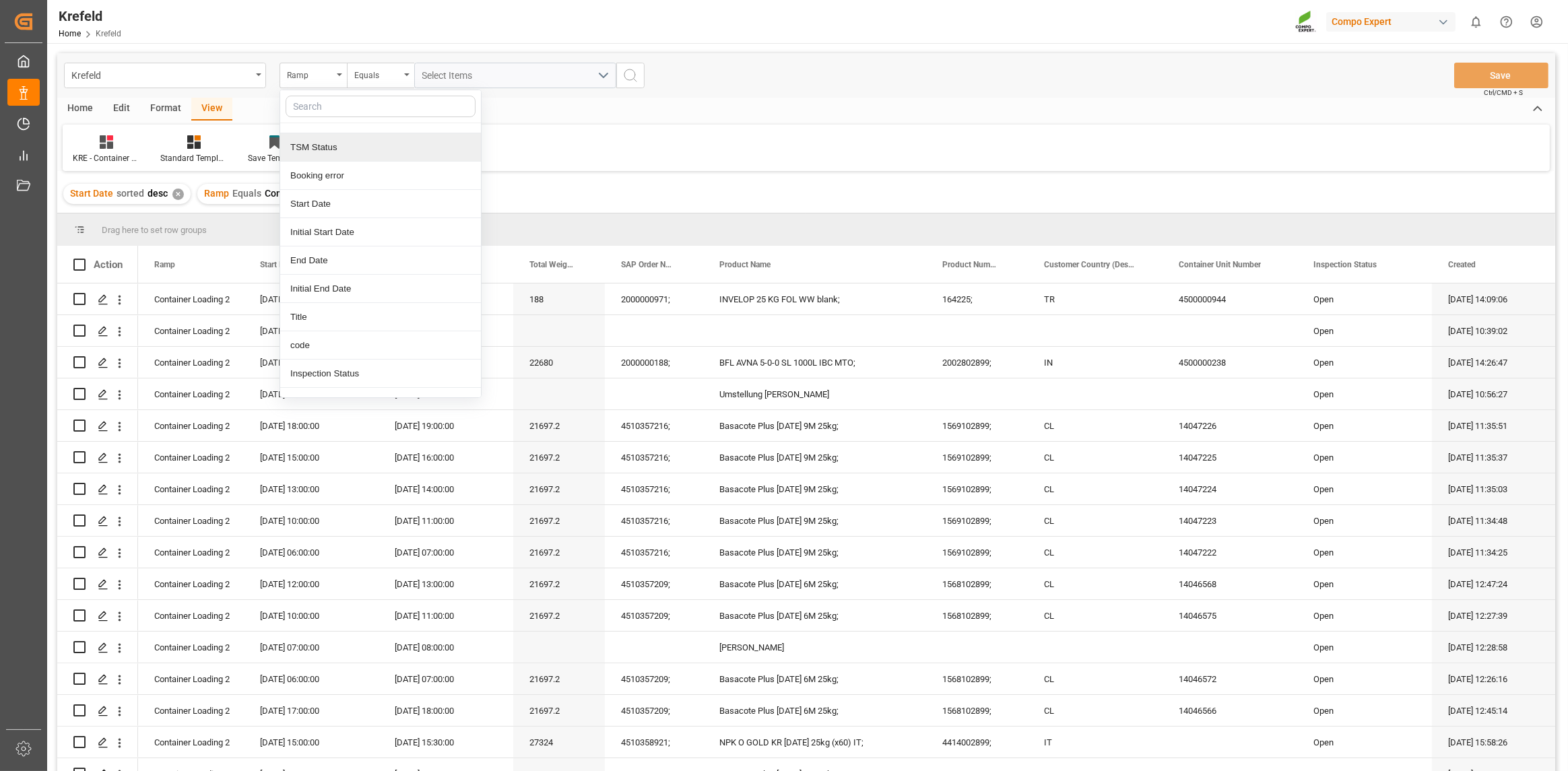
scroll to position [67, 0]
click at [357, 178] on div "Start Date" at bounding box center [380, 183] width 201 height 28
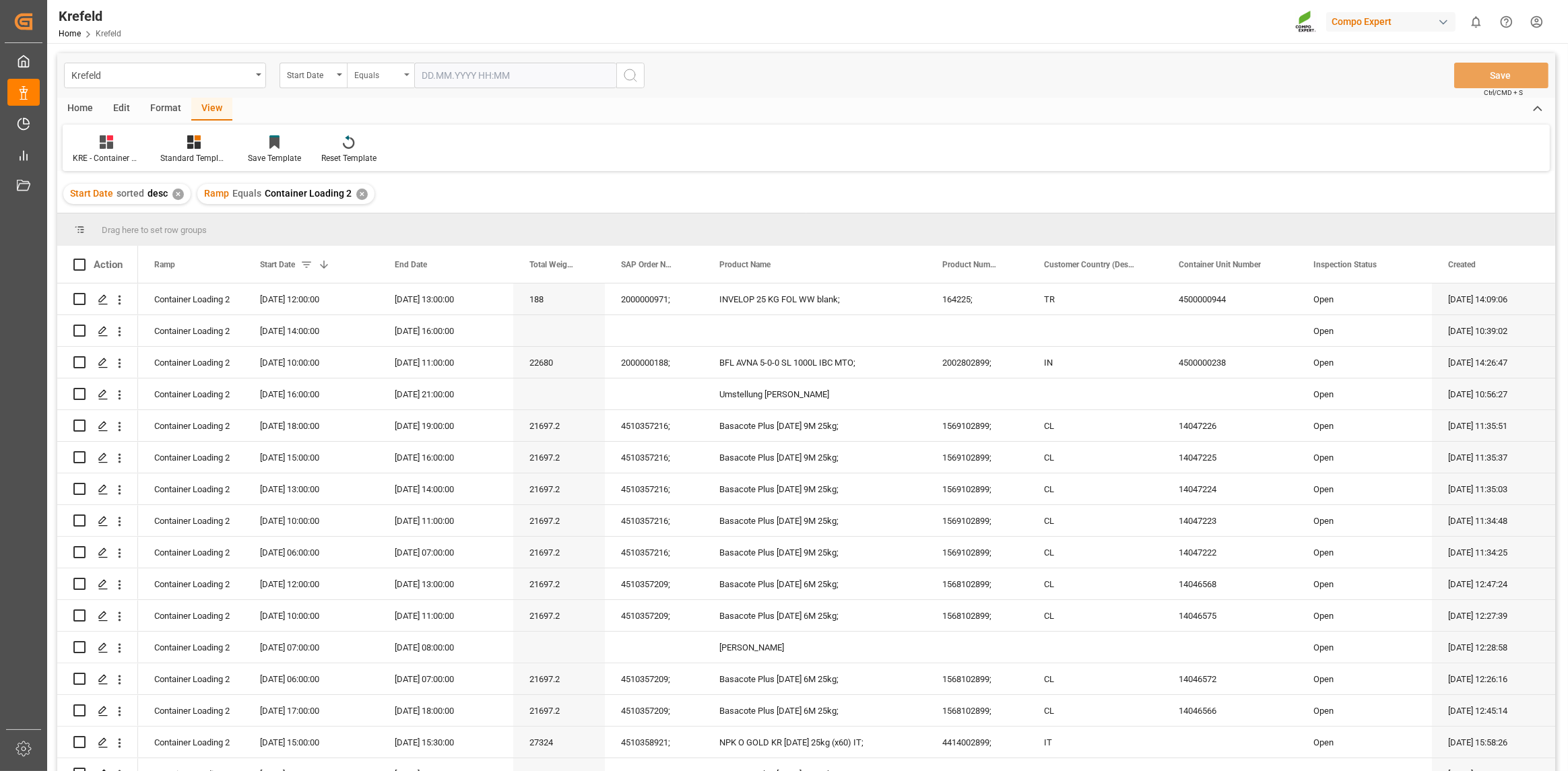
click at [401, 82] on div "Equals" at bounding box center [380, 75] width 67 height 25
click at [413, 218] on div "Greater than" at bounding box center [448, 222] width 201 height 28
click at [502, 67] on input "text" at bounding box center [515, 75] width 202 height 25
click at [424, 236] on div "18" at bounding box center [432, 237] width 16 height 16
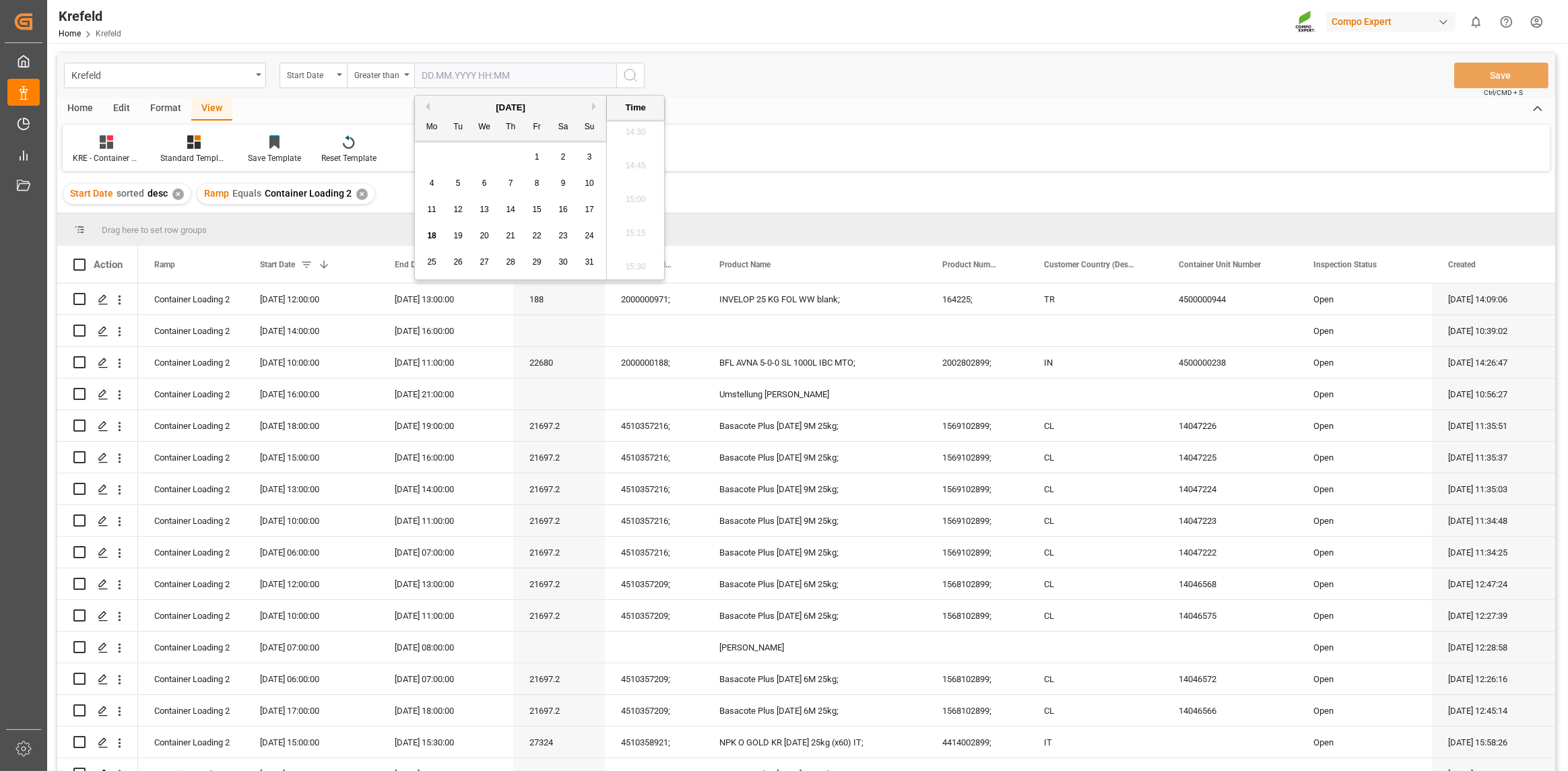
type input "[DATE] 00:00"
click at [624, 71] on icon "search button" at bounding box center [630, 76] width 16 height 16
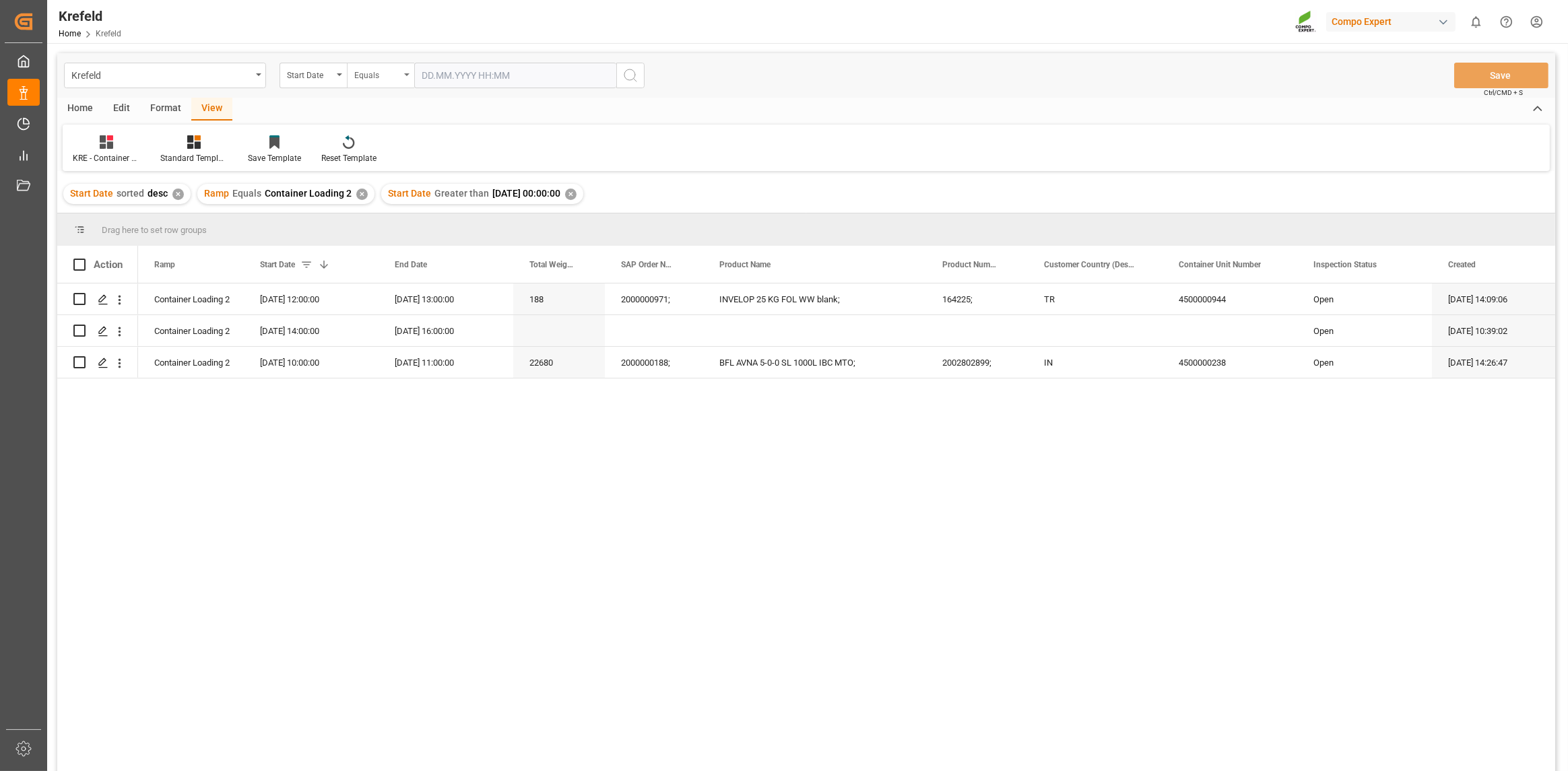
click at [394, 77] on div "Equals" at bounding box center [377, 73] width 46 height 16
click at [374, 245] on div "In range" at bounding box center [448, 251] width 201 height 28
drag, startPoint x: 576, startPoint y: 196, endPoint x: 583, endPoint y: 193, distance: 7.6
click at [582, 193] on div "Start Date Greater than [DATE] 00:00:00 ✕" at bounding box center [482, 194] width 202 height 21
click at [583, 193] on div "Start Date Greater than [DATE] 00:00:00 ✕" at bounding box center [482, 194] width 202 height 21
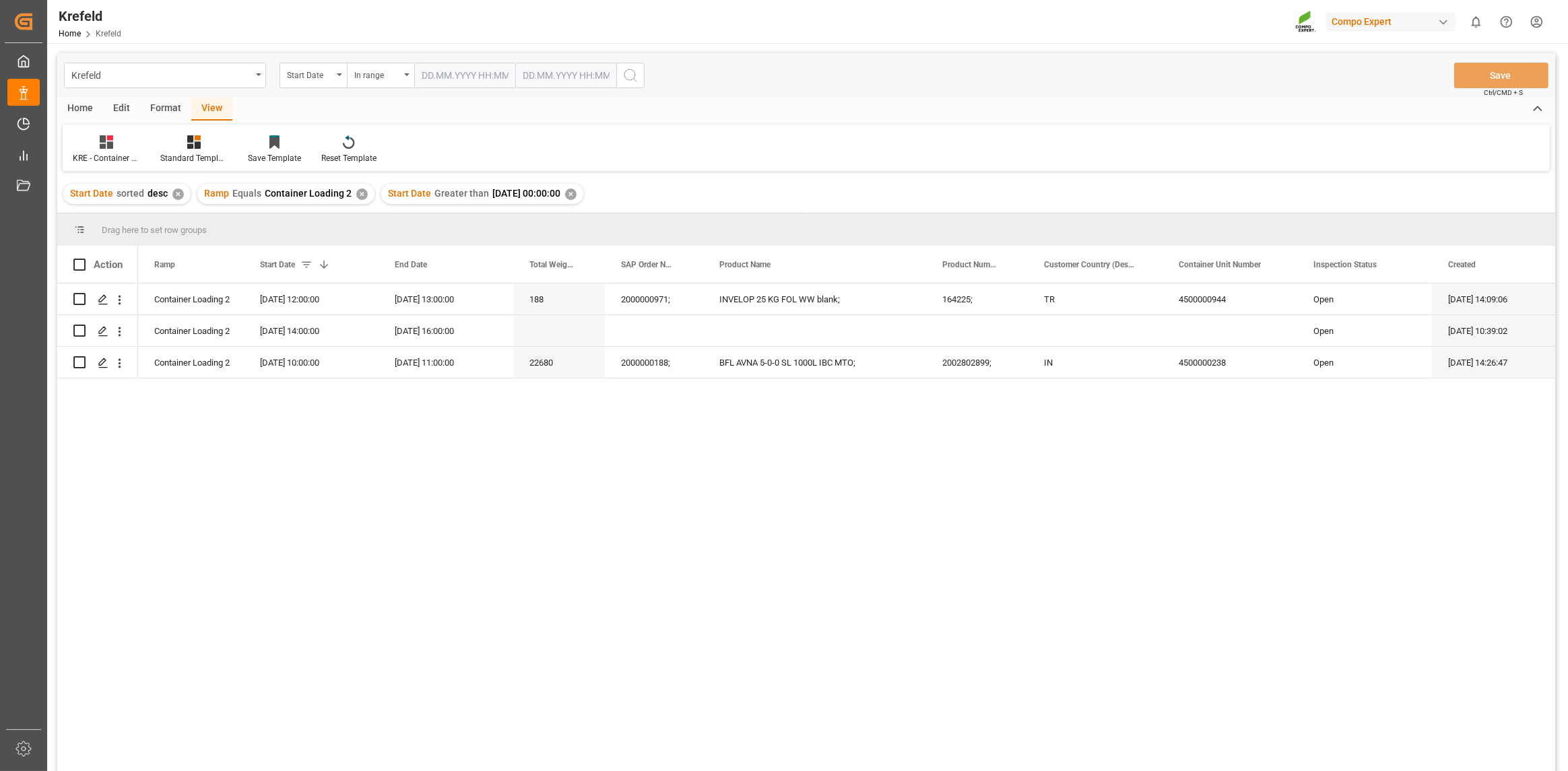
click at [577, 193] on div "✕" at bounding box center [571, 194] width 12 height 12
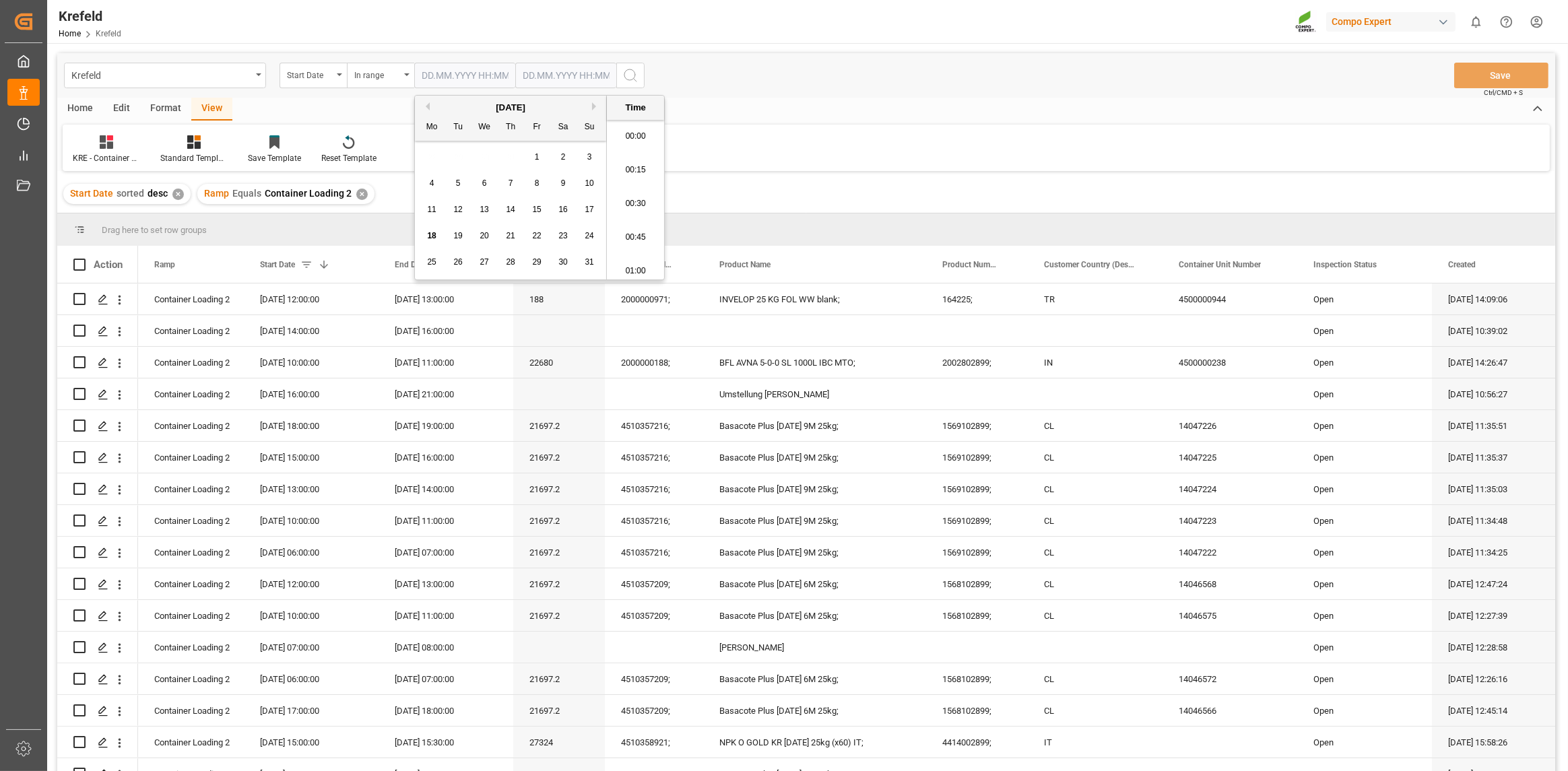
click at [461, 81] on input "text" at bounding box center [464, 75] width 101 height 25
click at [431, 234] on span "18" at bounding box center [431, 235] width 9 height 9
type input "[DATE] 00:00"
click at [515, 76] on input "text" at bounding box center [464, 75] width 101 height 25
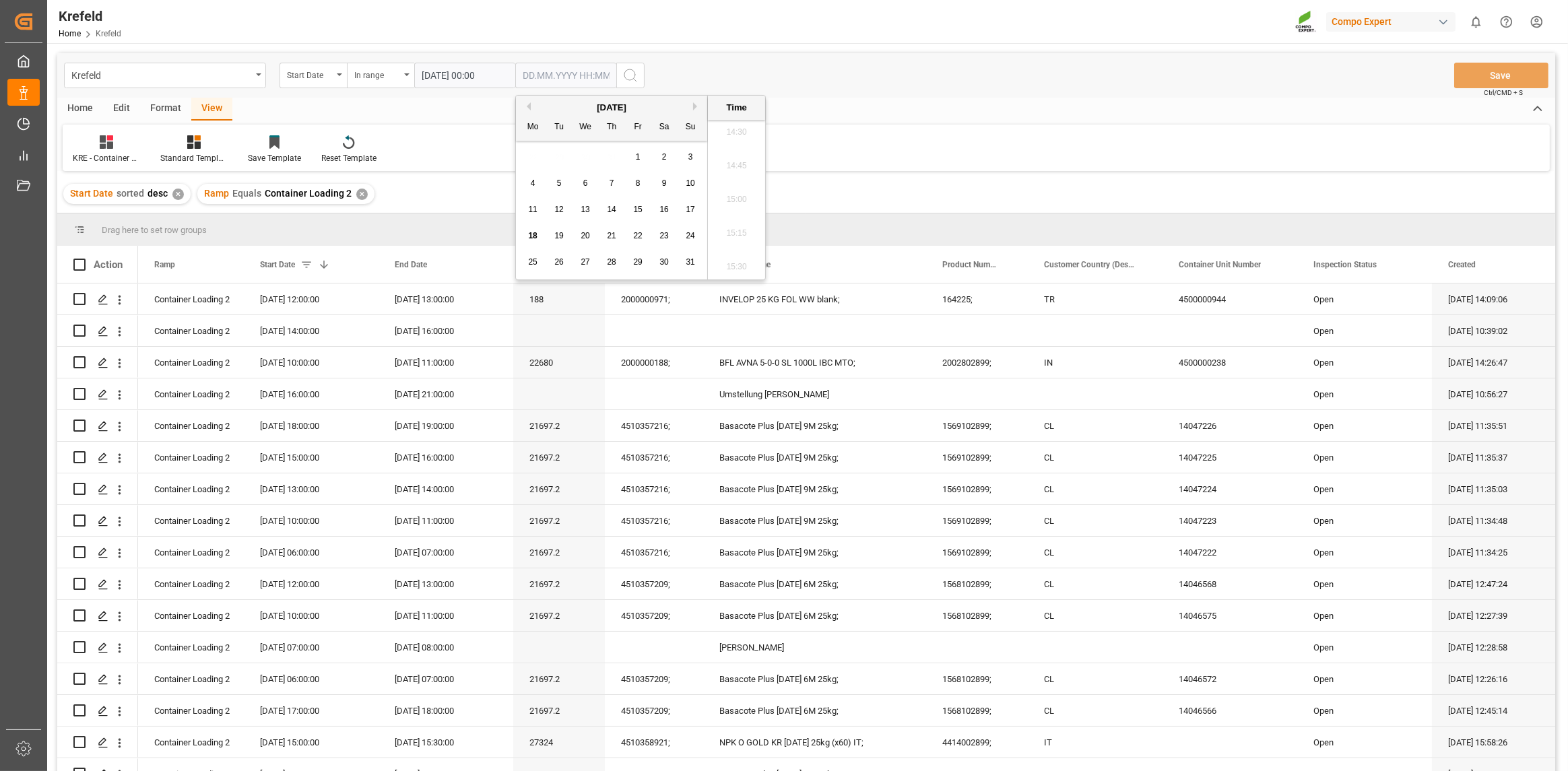
click at [643, 238] on div "22" at bounding box center [638, 237] width 16 height 16
type input "[DATE] 00:00"
click at [626, 76] on icon "search button" at bounding box center [630, 76] width 16 height 16
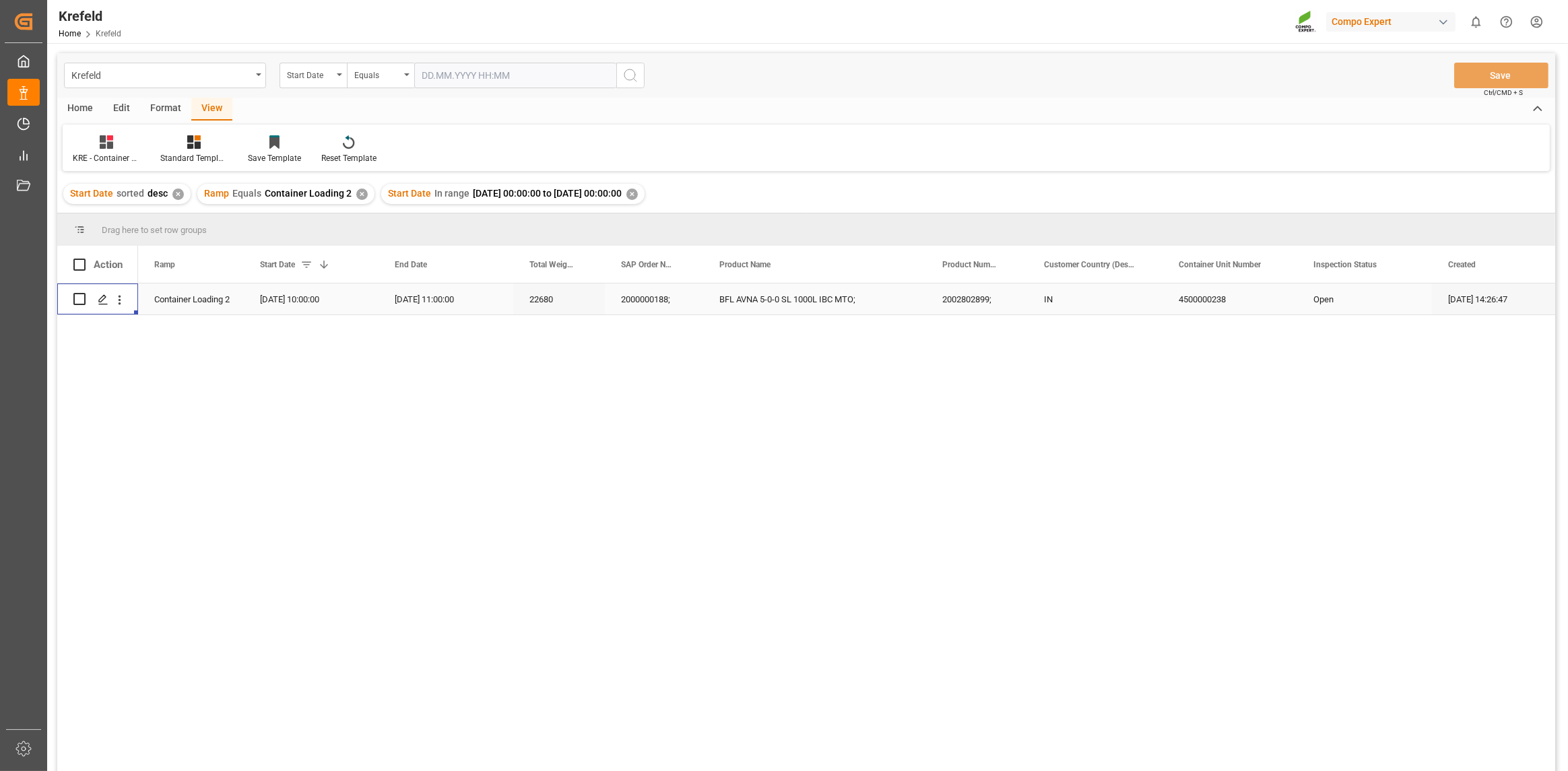
click at [133, 297] on div "Press SPACE to select this row." at bounding box center [120, 299] width 35 height 25
click at [123, 297] on icon "open menu" at bounding box center [119, 300] width 14 height 14
click at [202, 357] on span "Duplicate this row" at bounding box center [207, 355] width 125 height 12
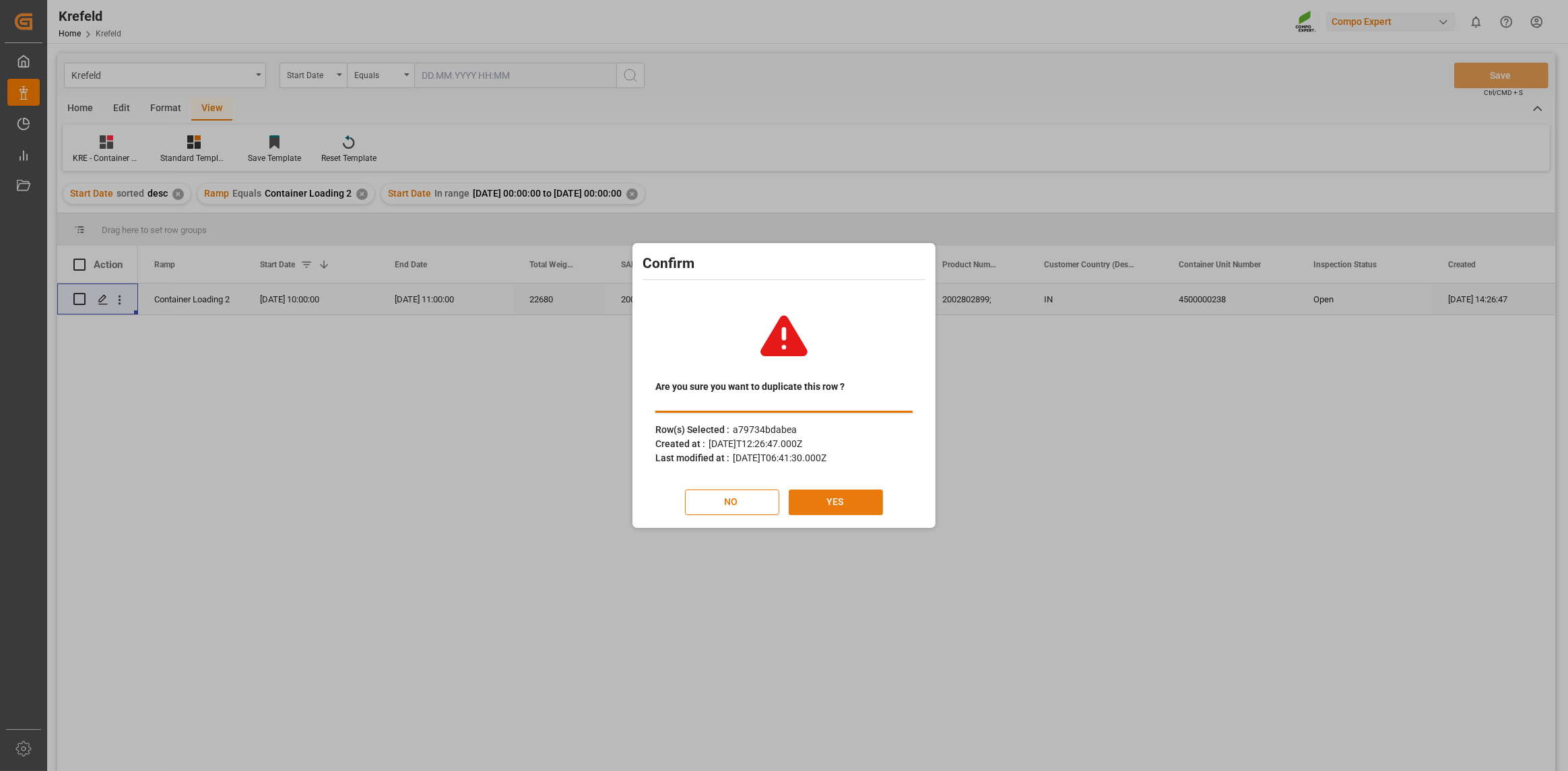
click at [845, 510] on button "YES" at bounding box center [836, 502] width 95 height 25
click at [852, 483] on div "Are you sure you want to duplicate this row ? Row(s) Selected : a79734bdabea Cr…" at bounding box center [784, 407] width 297 height 235
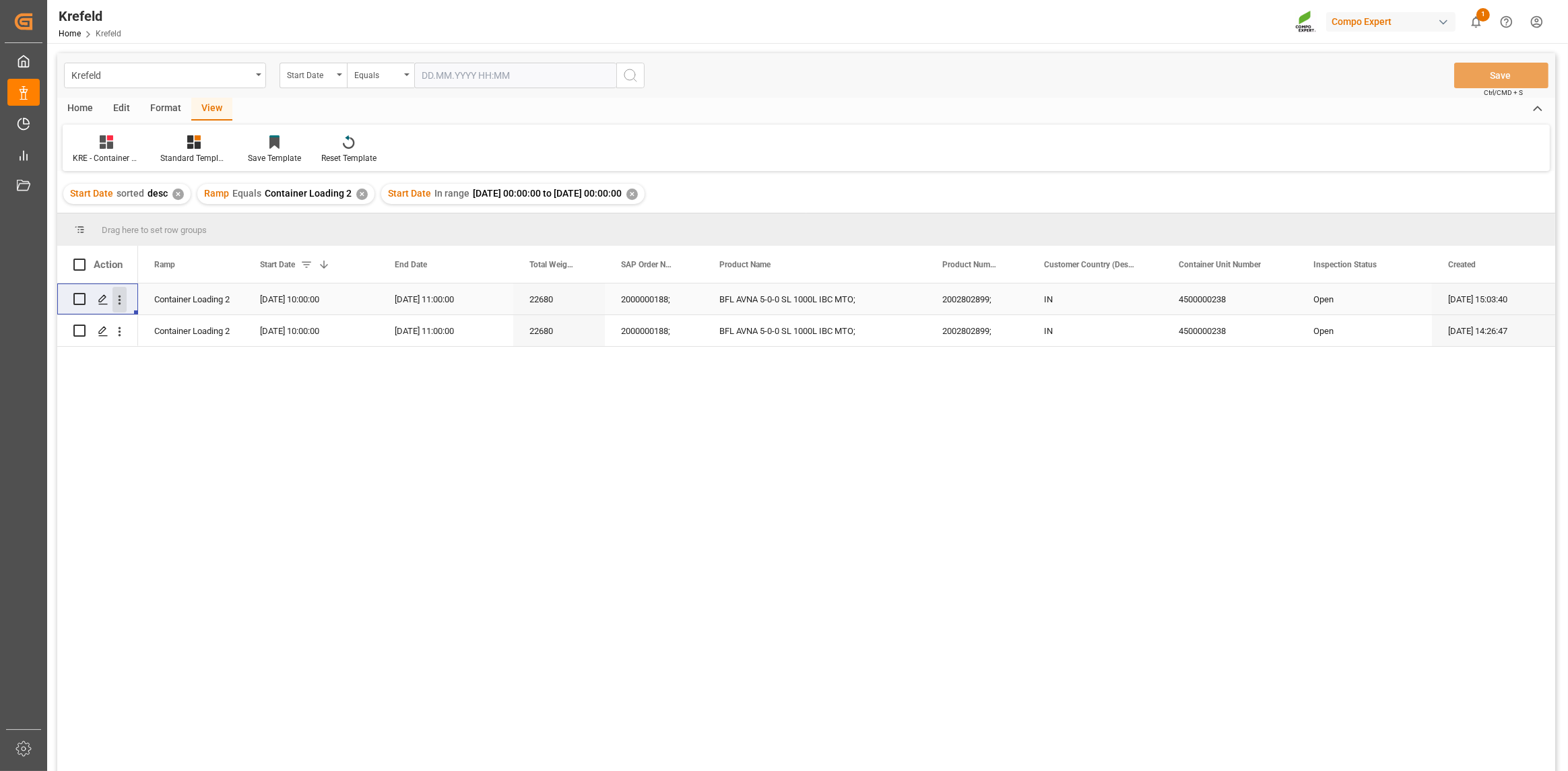
click at [122, 301] on icon "open menu" at bounding box center [119, 300] width 14 height 14
click at [100, 300] on icon "Press SPACE to select this row." at bounding box center [103, 299] width 11 height 11
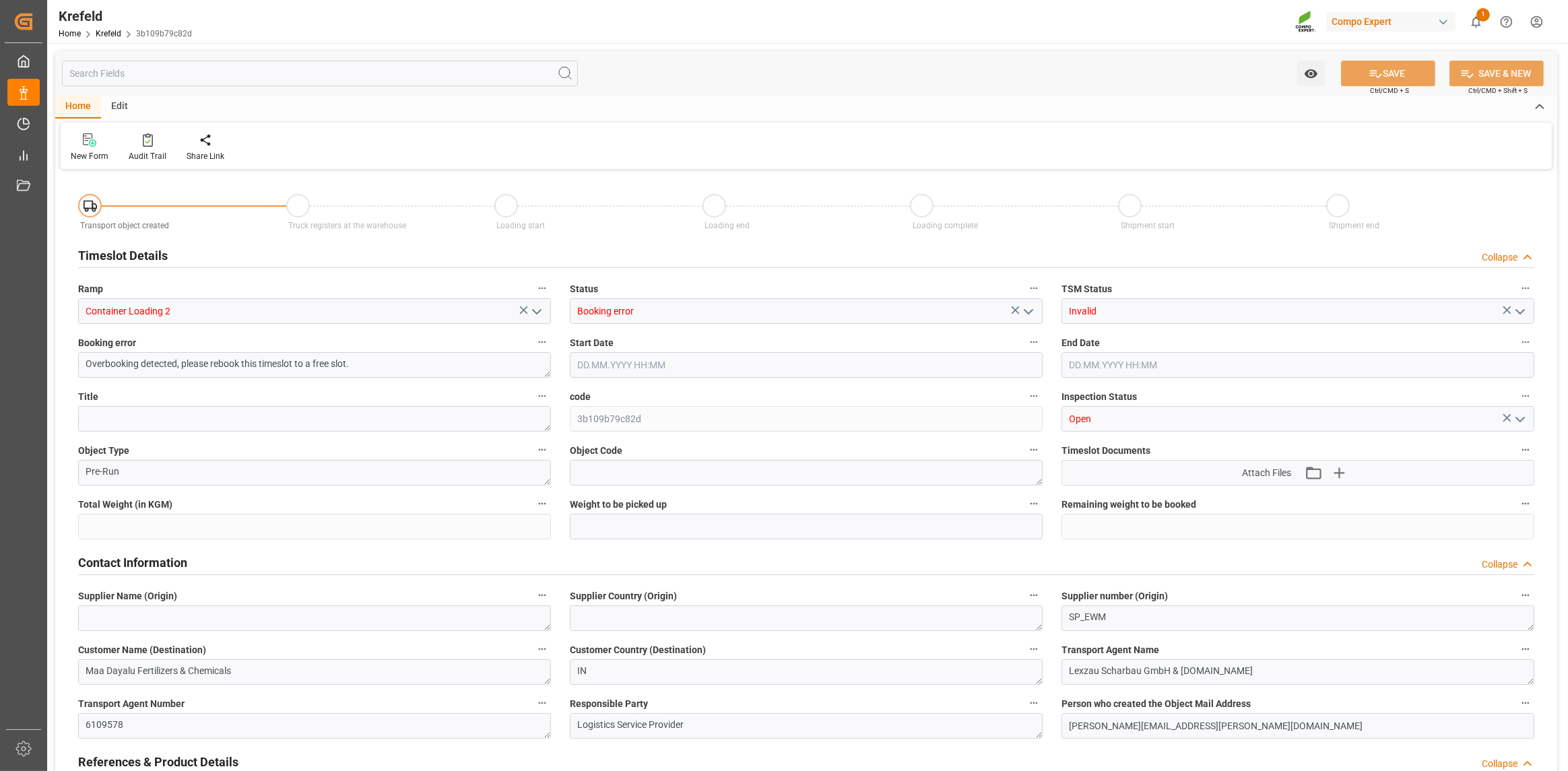
type input "22680"
type input "0"
type input "[DATE] 10:00"
type input "[DATE] 11:00"
type input "[DATE] 15:03"
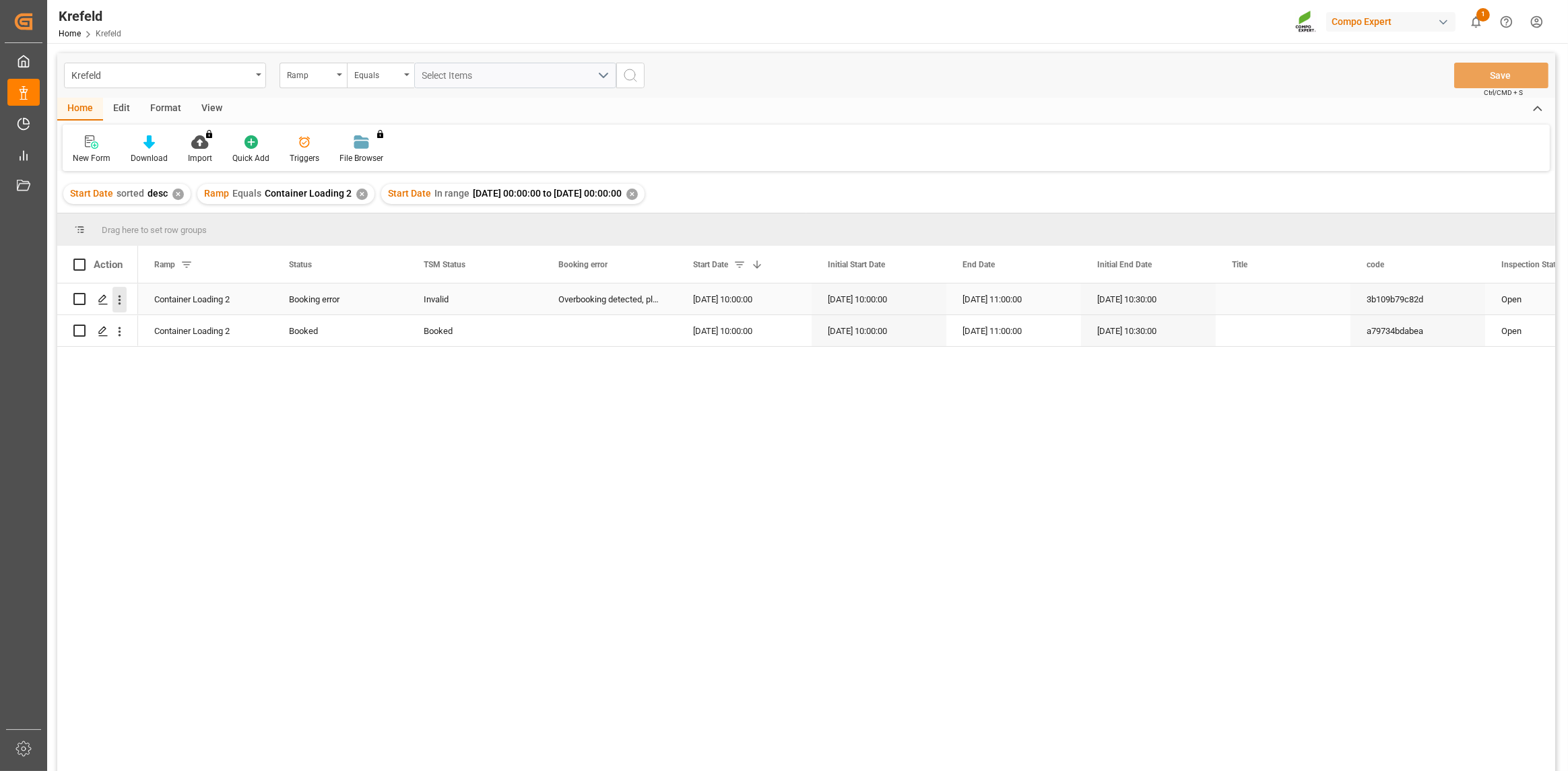
click at [116, 303] on icon "open menu" at bounding box center [119, 300] width 14 height 14
click at [655, 432] on div "Container Loading 2 Booking error Invalid Overbooking detected, please rebook t…" at bounding box center [846, 532] width 1417 height 496
click at [85, 330] on div "Press SPACE to select this row." at bounding box center [97, 330] width 48 height 30
click at [80, 330] on input "Press Space to toggle row selection (unchecked)" at bounding box center [79, 330] width 12 height 12
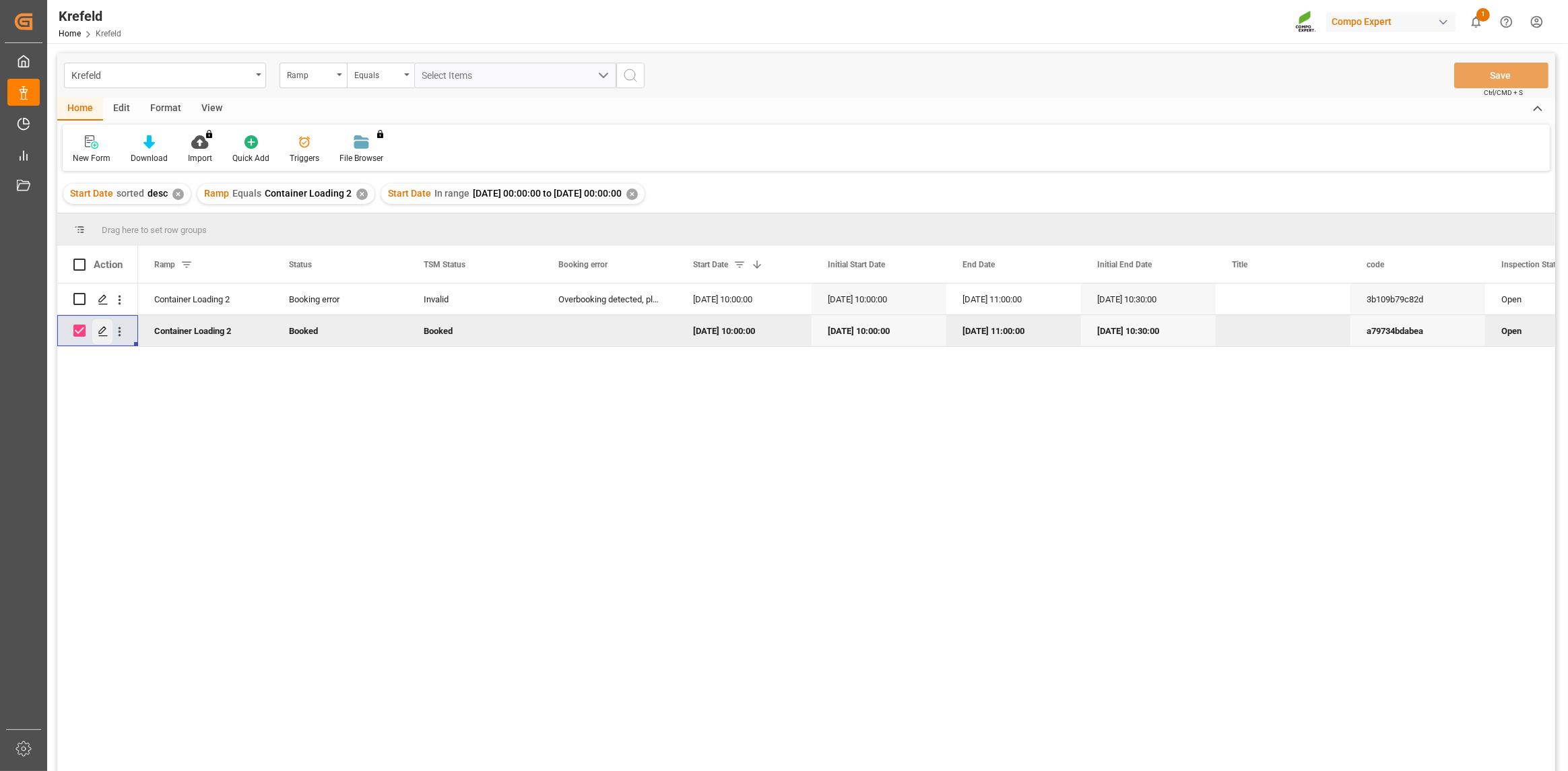
drag, startPoint x: 136, startPoint y: 412, endPoint x: 95, endPoint y: 335, distance: 87.2
click at [133, 409] on div "Container Loading 2 Booking error Invalid Overbooking detected, please rebook t…" at bounding box center [806, 529] width 1498 height 492
drag, startPoint x: 81, startPoint y: 327, endPoint x: 71, endPoint y: 318, distance: 13.5
click at [81, 327] on input "Press Space to toggle row selection (checked)" at bounding box center [79, 330] width 12 height 12
checkbox input "false"
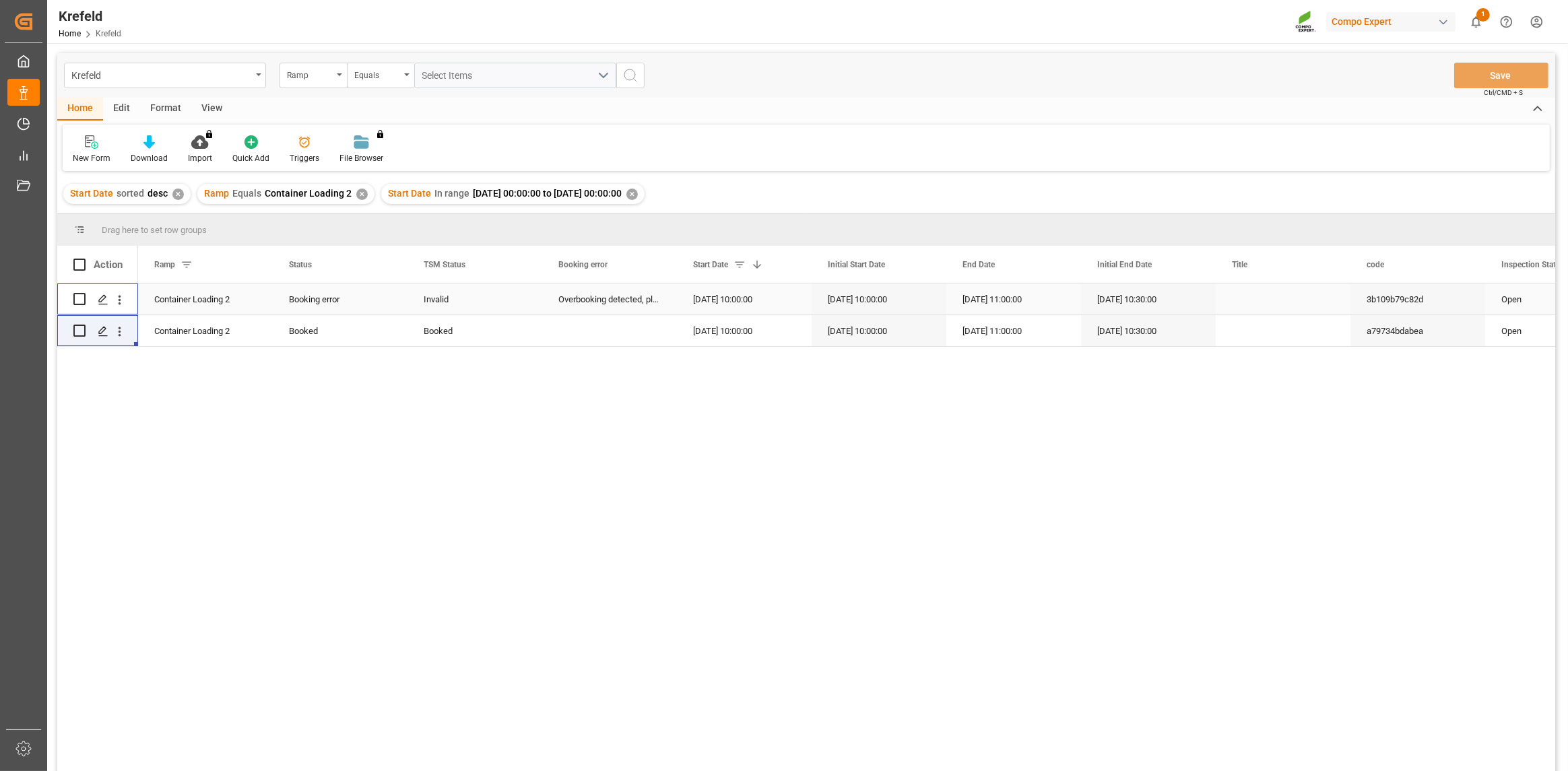
click at [79, 296] on input "Press Space to toggle row selection (unchecked)" at bounding box center [79, 299] width 12 height 12
checkbox input "true"
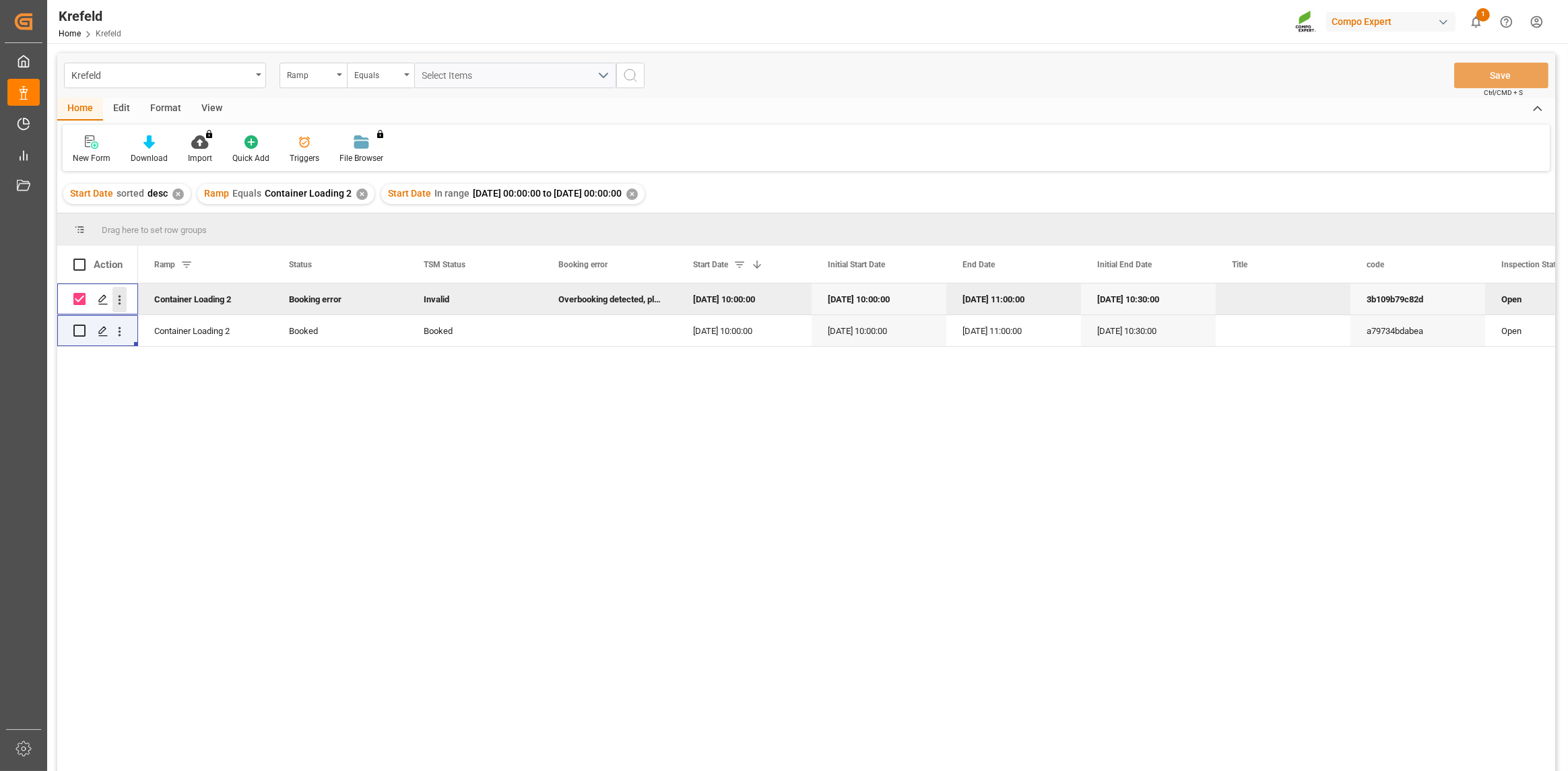
click at [118, 302] on icon "open menu" at bounding box center [119, 299] width 2 height 9
click at [104, 298] on icon "Press SPACE to deselect this row." at bounding box center [103, 299] width 11 height 11
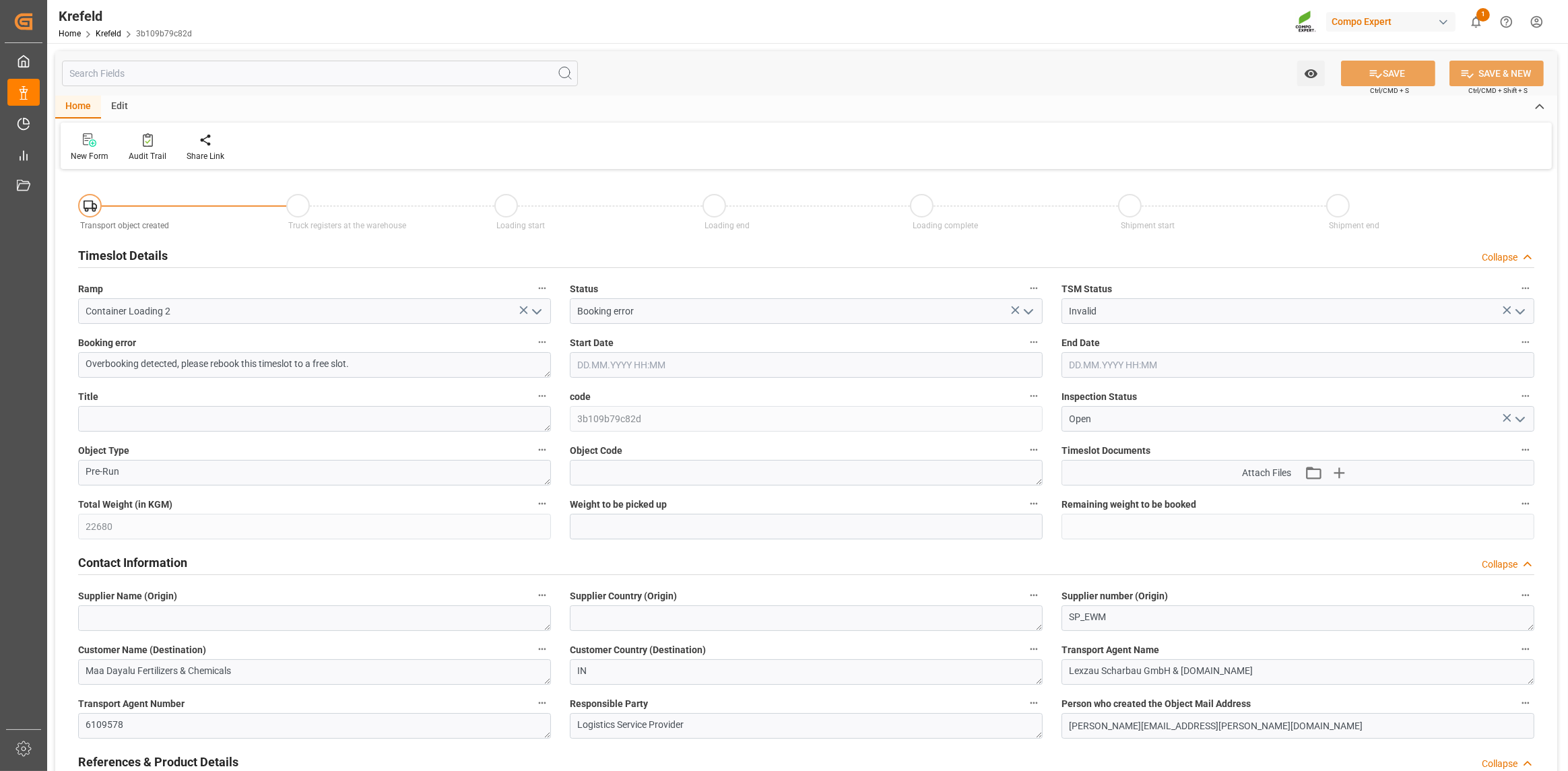
type input "[DATE] 10:00"
type input "[DATE] 11:00"
type input "[DATE] 15:03"
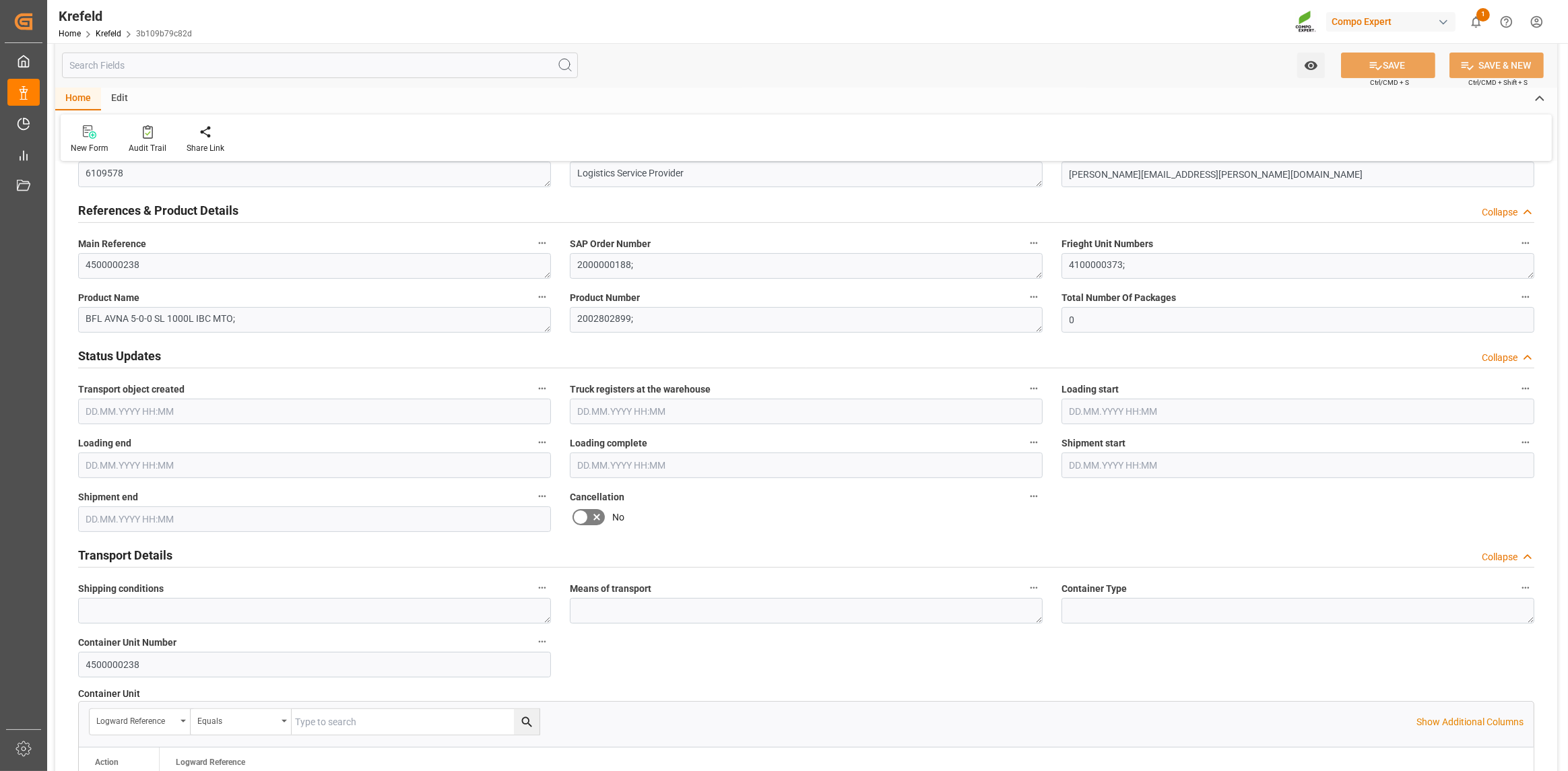
scroll to position [344, 0]
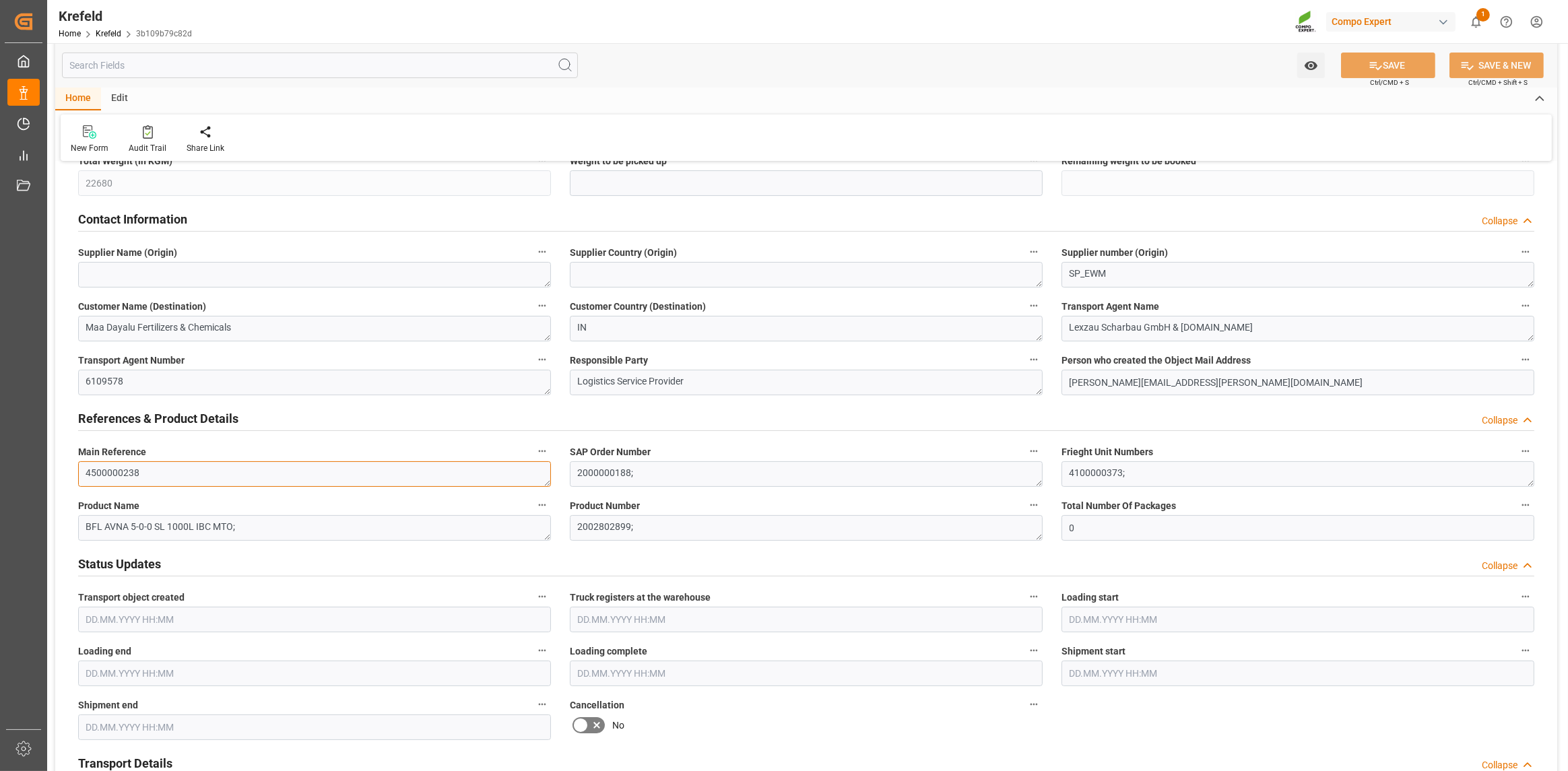
drag, startPoint x: 229, startPoint y: 480, endPoint x: 60, endPoint y: 465, distance: 169.7
click at [60, 465] on div "Transport object created Truck registers at the warehouse Loading start Loading…" at bounding box center [806, 463] width 1502 height 1266
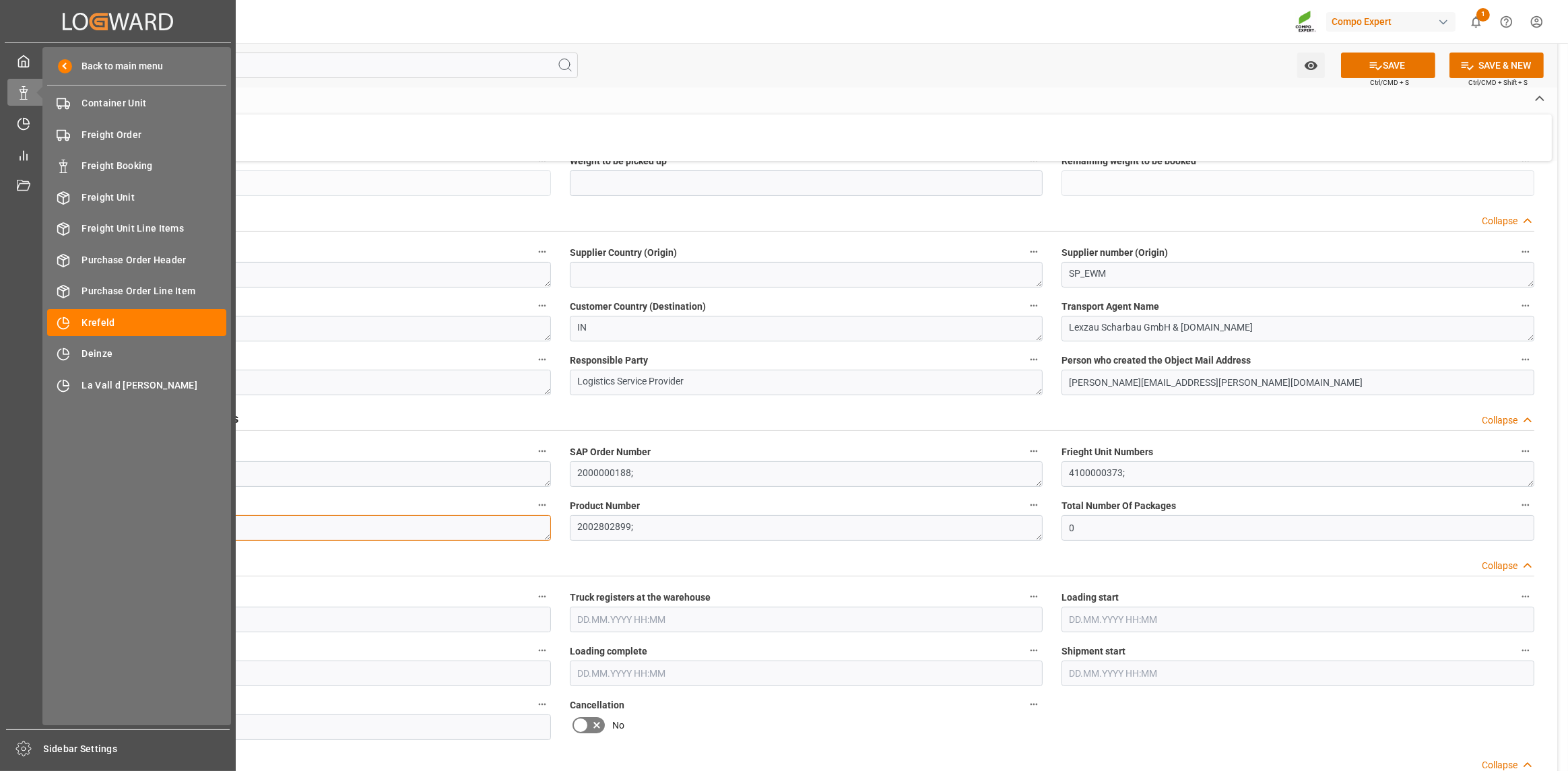
drag, startPoint x: 263, startPoint y: 526, endPoint x: 25, endPoint y: 528, distance: 238.0
click at [25, 528] on div "Created by potrace 1.15, written by [PERSON_NAME] [DATE]-[DATE] Created by potr…" at bounding box center [784, 386] width 1568 height 771
click at [465, 326] on textarea "Maa Dayalu Fertilizers & Chemicals" at bounding box center [314, 328] width 473 height 25
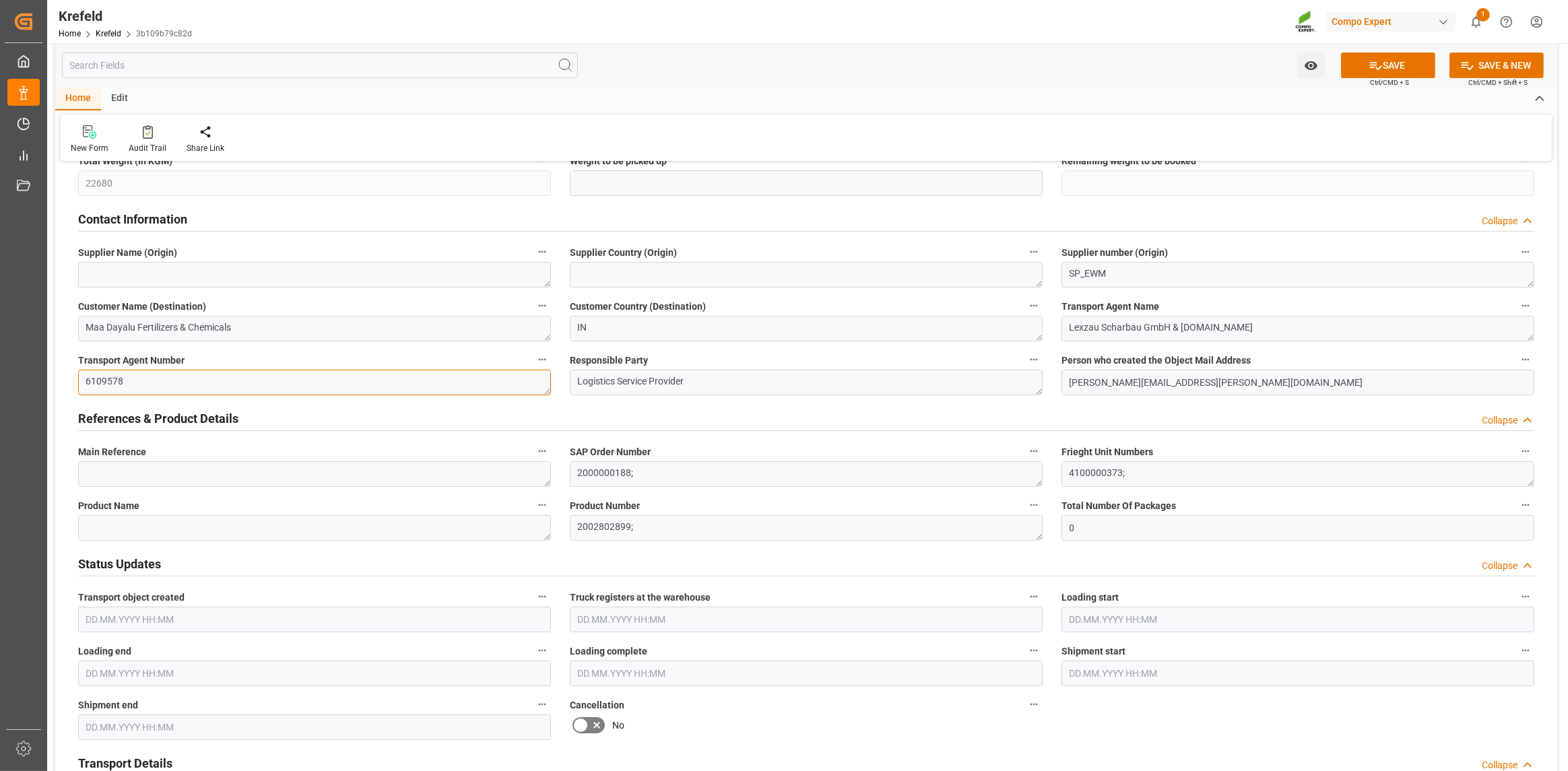
drag, startPoint x: 164, startPoint y: 380, endPoint x: 50, endPoint y: 381, distance: 114.0
click at [50, 381] on div "You do not have permission for watch. Contact admin. SAVE Ctrl/CMD + S SAVE & N…" at bounding box center [805, 463] width 1518 height 1527
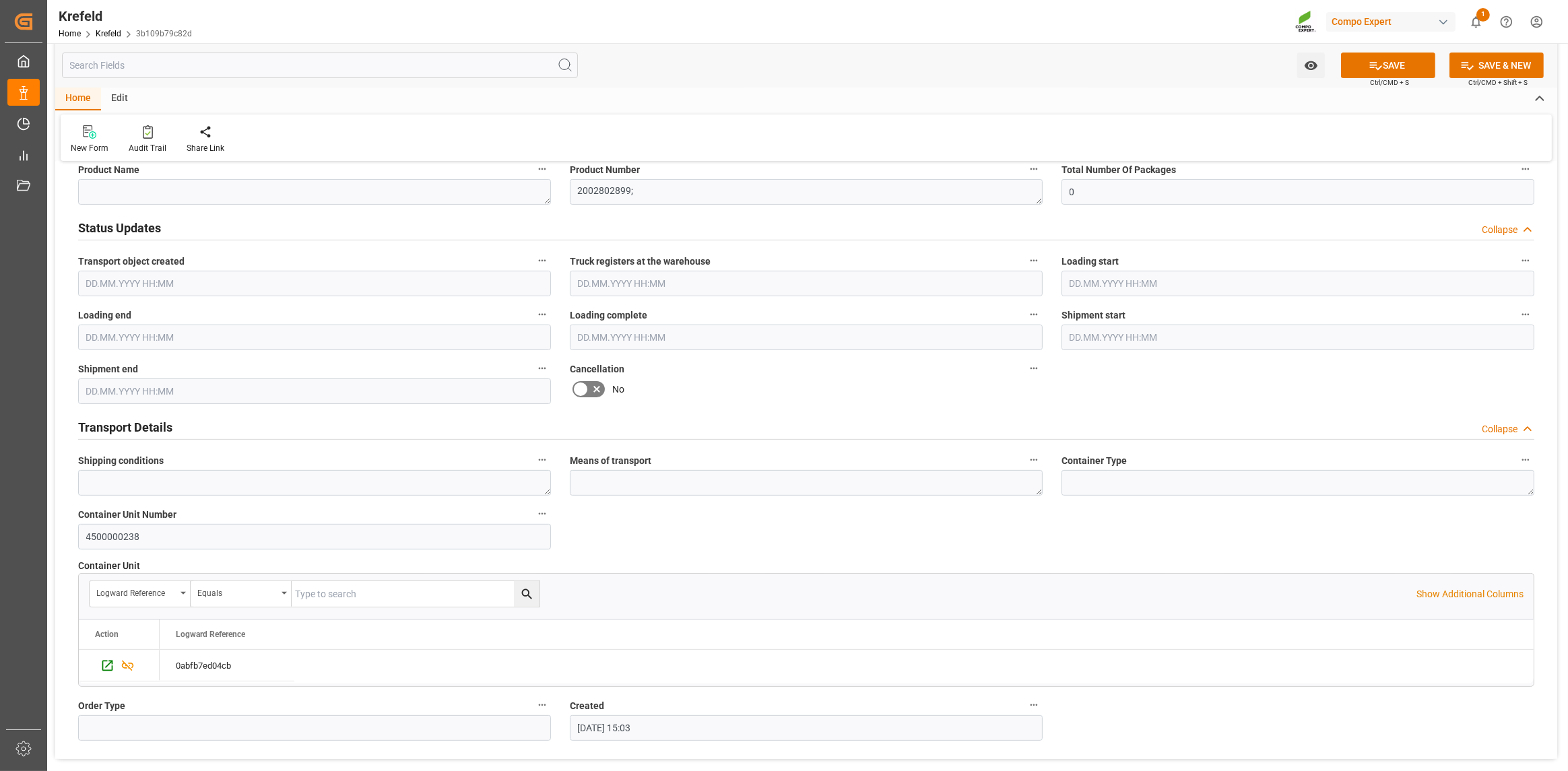
scroll to position [546, 0]
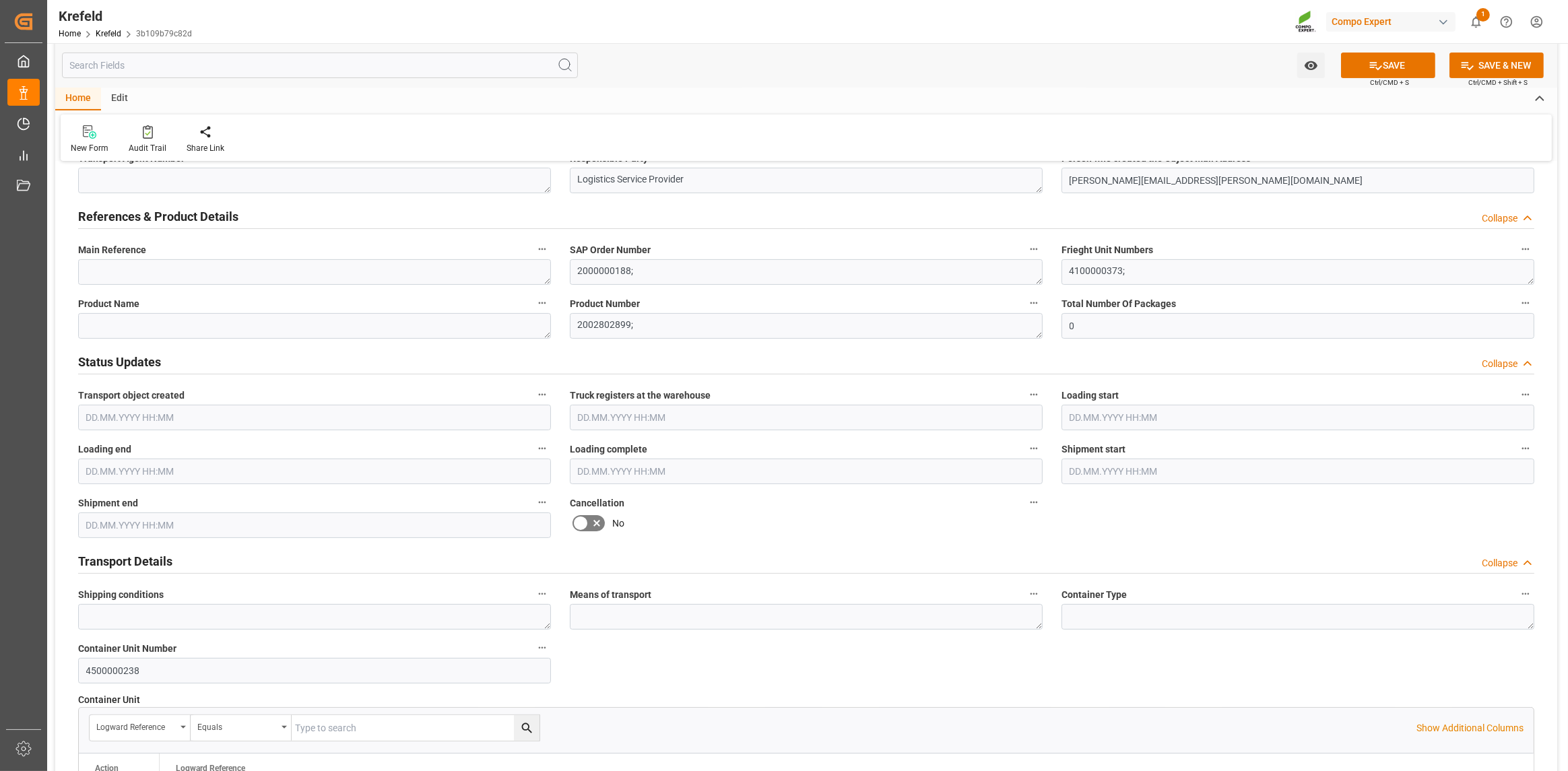
click at [112, 90] on div "Edit" at bounding box center [119, 99] width 37 height 23
click at [95, 139] on icon at bounding box center [95, 132] width 19 height 13
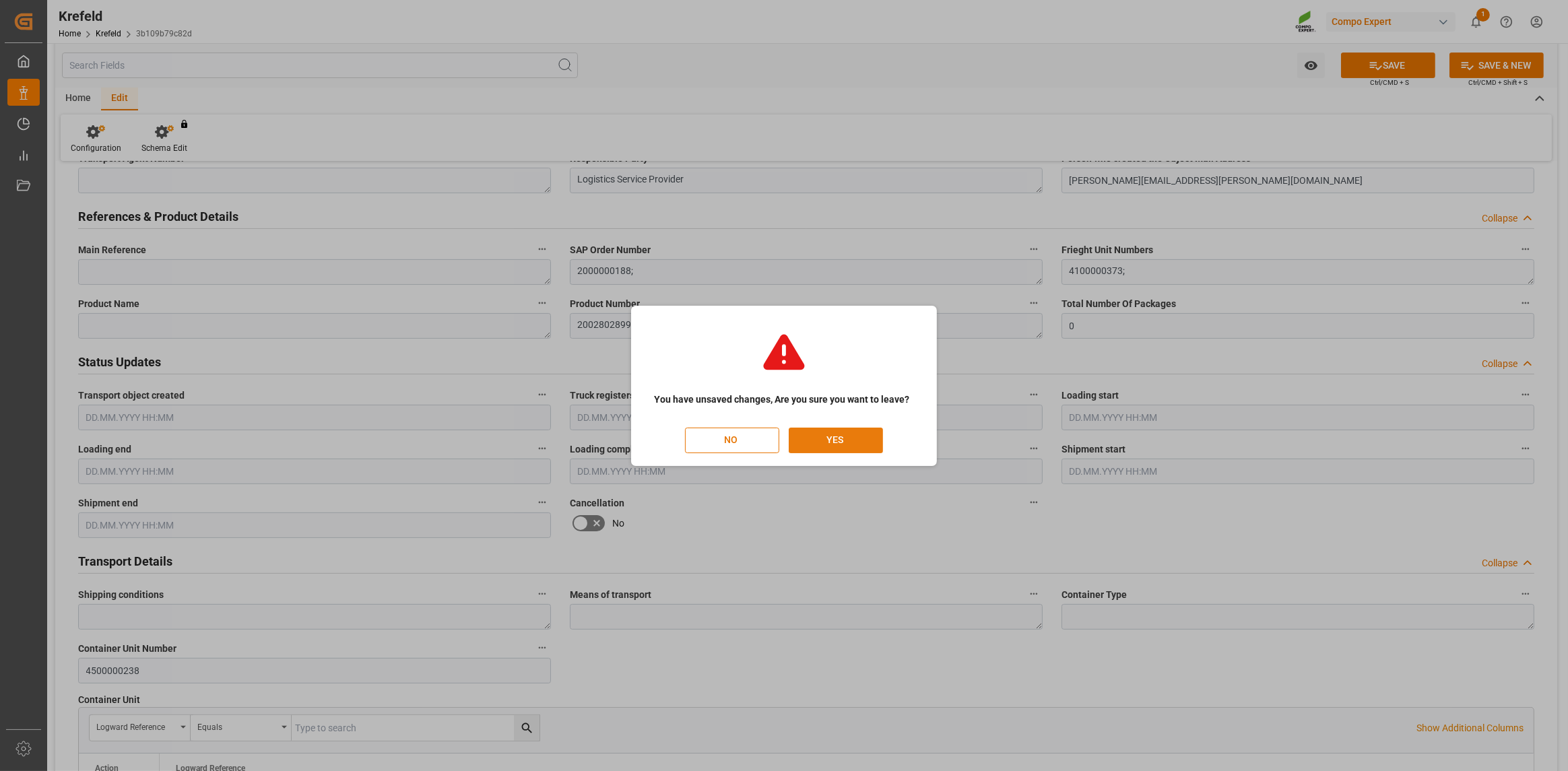
click at [823, 437] on button "YES" at bounding box center [836, 440] width 95 height 25
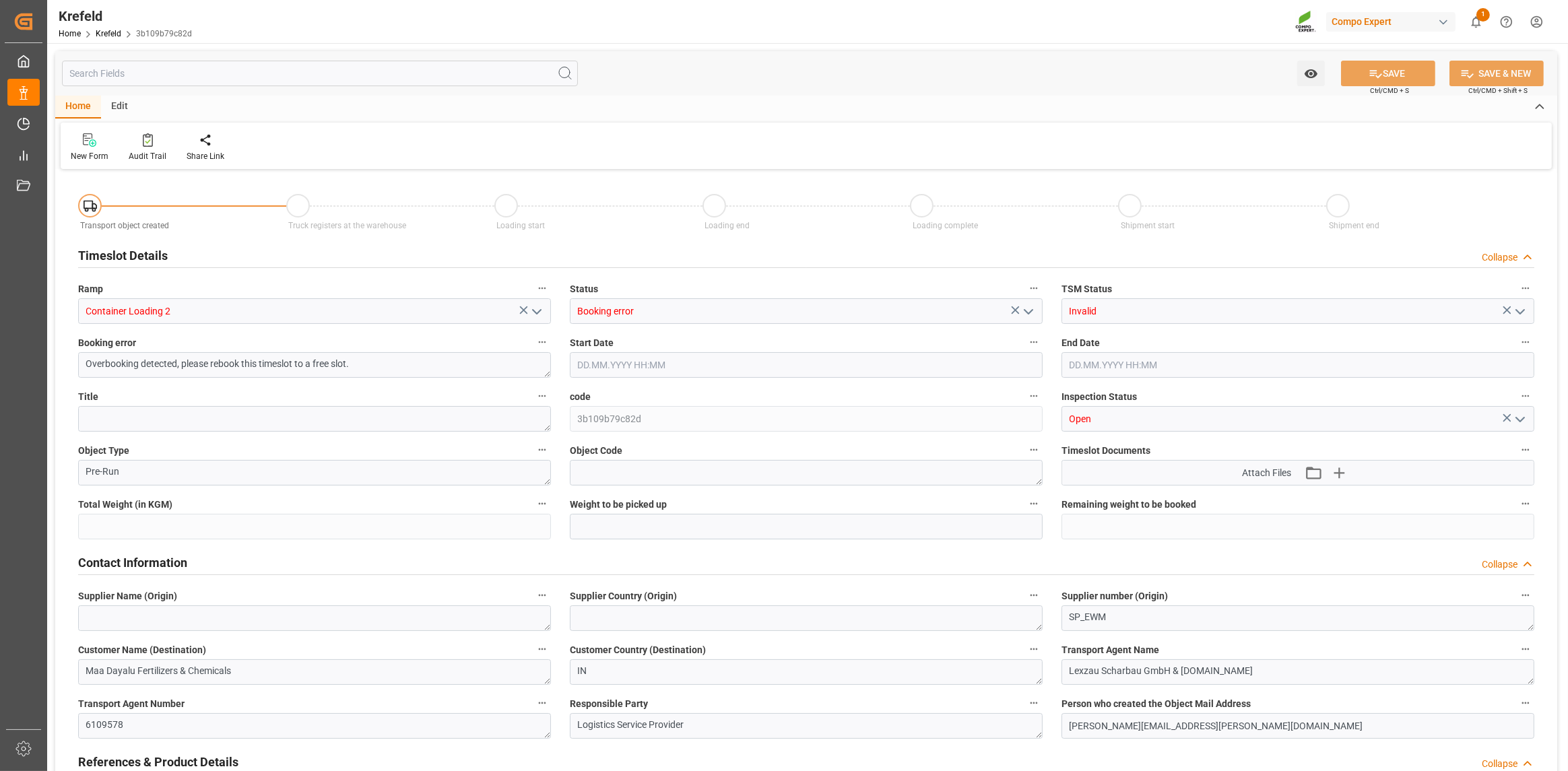
type input "22680"
type input "0"
type input "[DATE] 10:00"
type input "[DATE] 11:00"
type input "[DATE] 15:03"
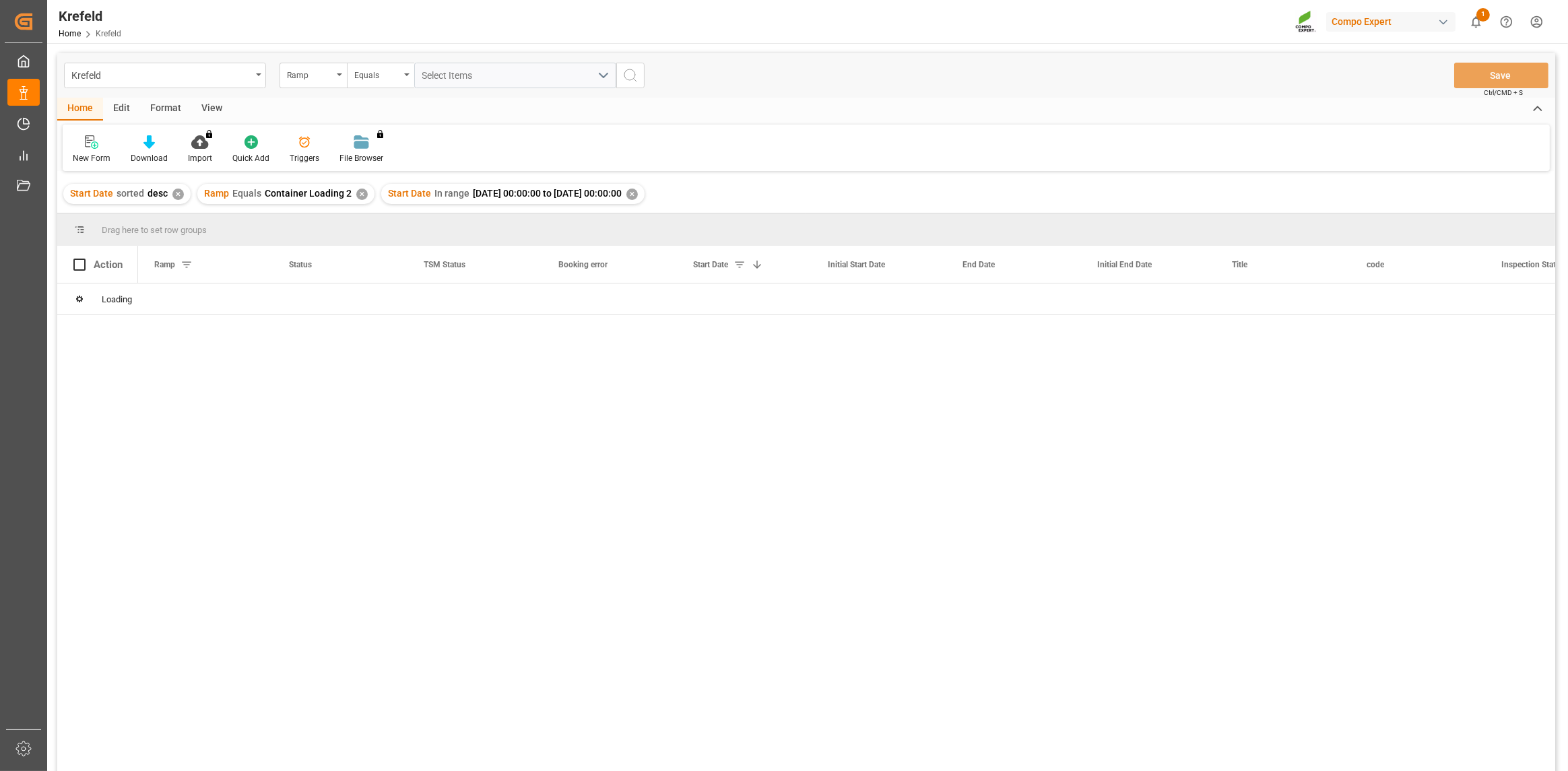
click at [498, 543] on div at bounding box center [846, 532] width 1417 height 496
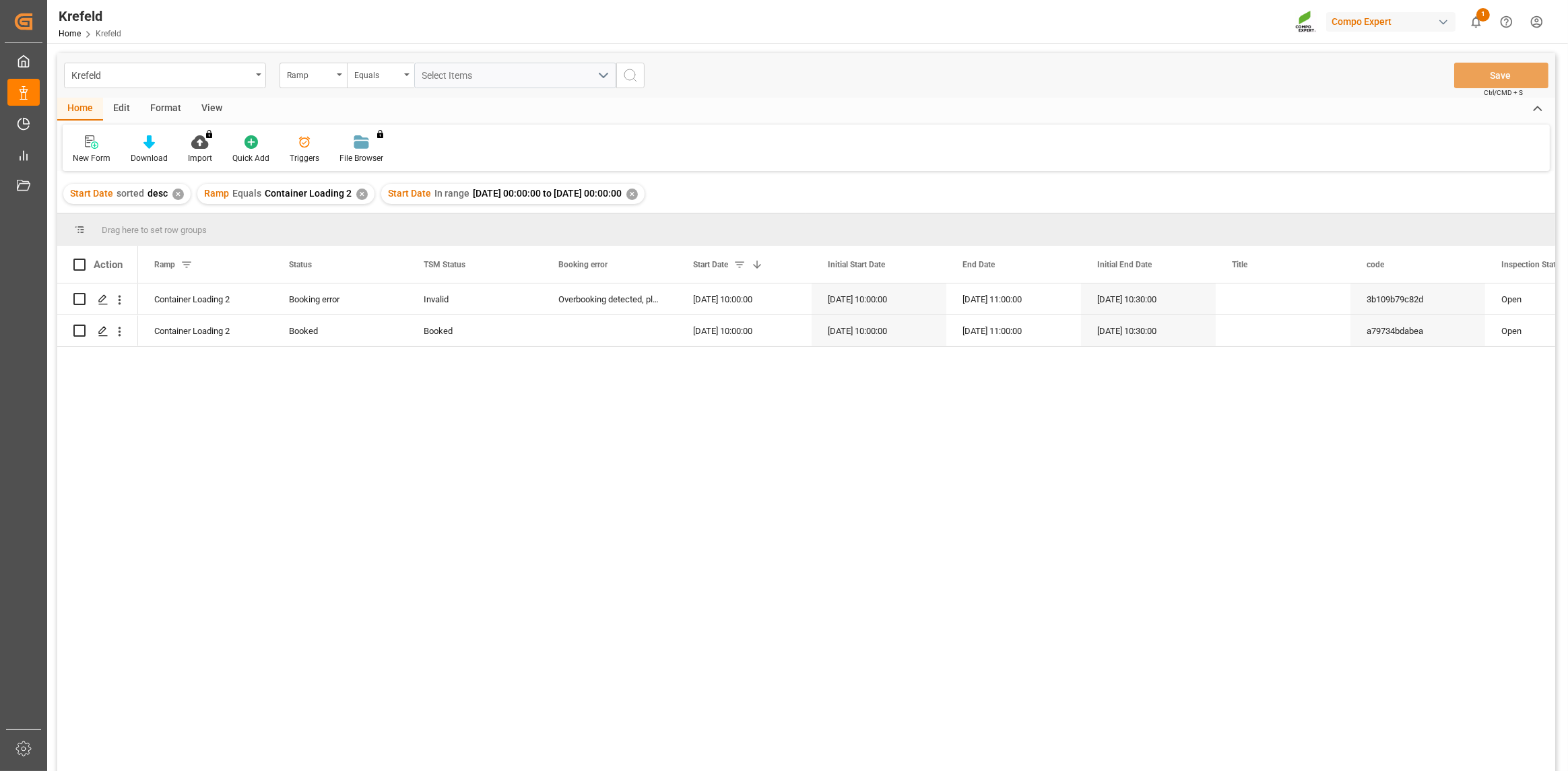
drag, startPoint x: 556, startPoint y: 442, endPoint x: 327, endPoint y: 394, distance: 234.0
click at [555, 442] on div "Container Loading 2 Booking error Invalid Overbooking detected, please rebook t…" at bounding box center [846, 532] width 1417 height 496
click at [73, 333] on div "Press SPACE to select this row." at bounding box center [98, 331] width 81 height 31
click at [84, 326] on input "Press Space to toggle row selection (unchecked)" at bounding box center [79, 330] width 12 height 12
checkbox input "true"
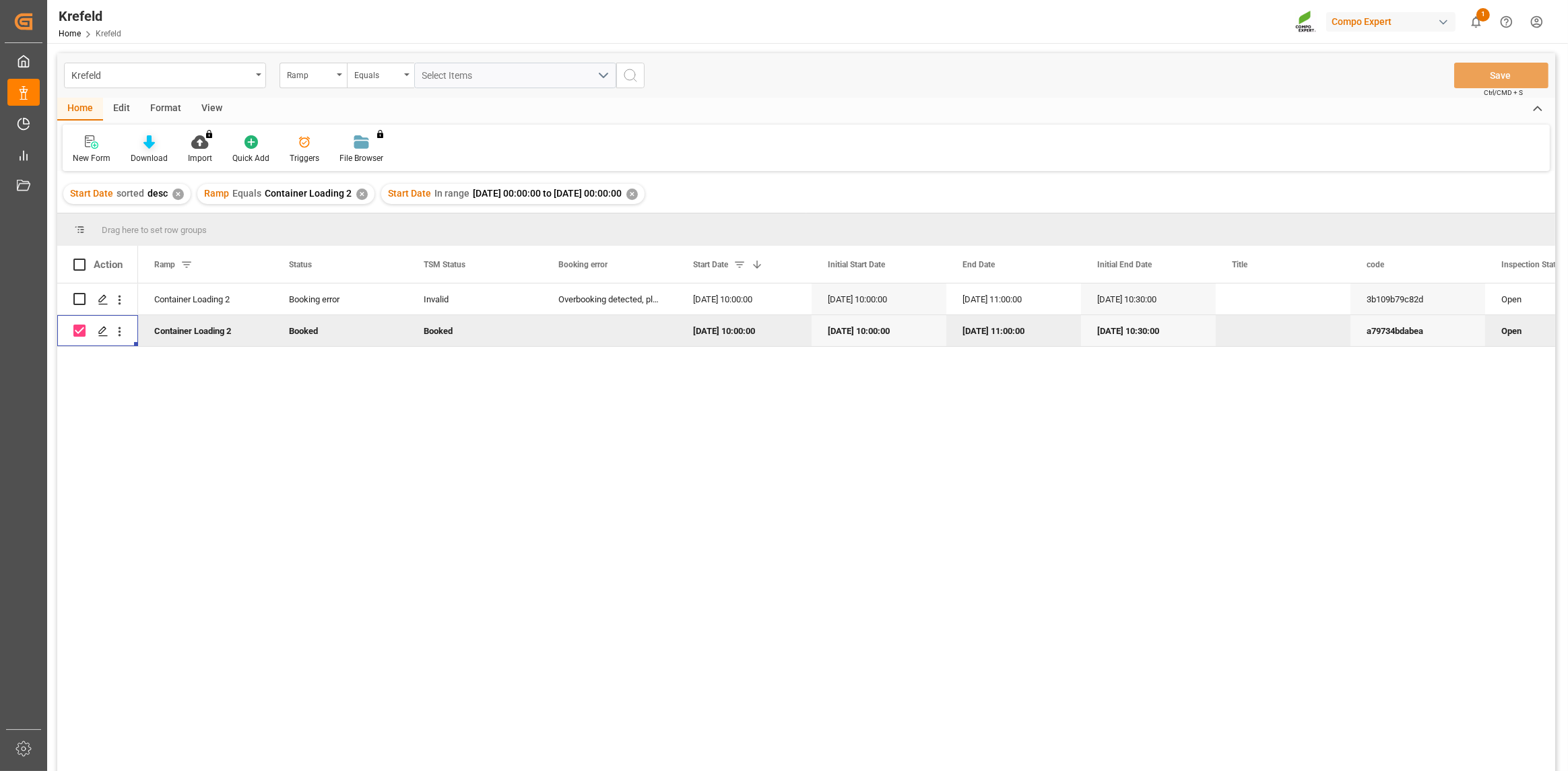
click at [148, 141] on icon at bounding box center [150, 142] width 12 height 13
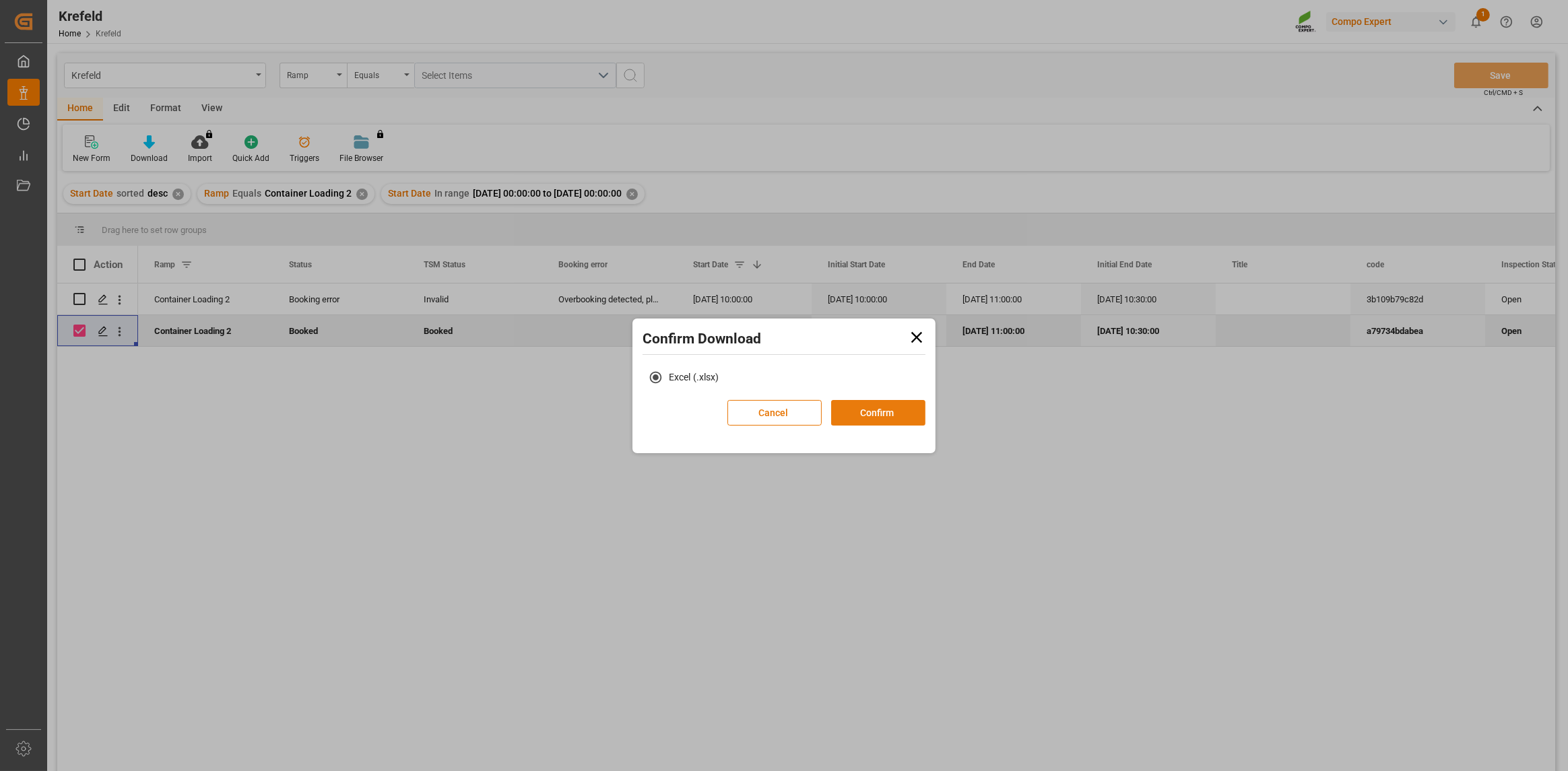
drag, startPoint x: 851, startPoint y: 407, endPoint x: 929, endPoint y: 404, distance: 78.1
click at [851, 406] on button "Confirm" at bounding box center [878, 413] width 95 height 25
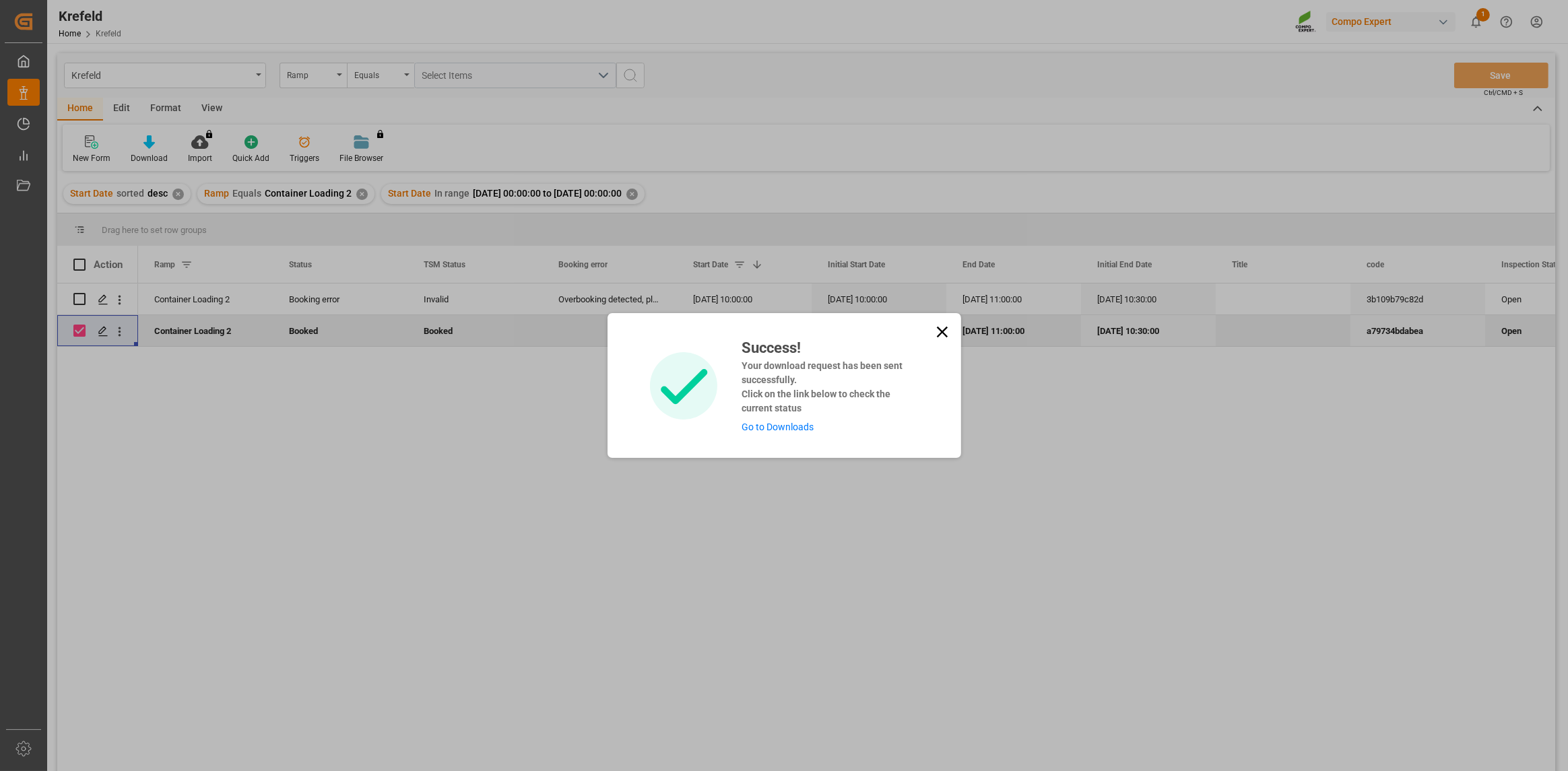
click at [767, 432] on link "Go to Downloads" at bounding box center [777, 427] width 72 height 11
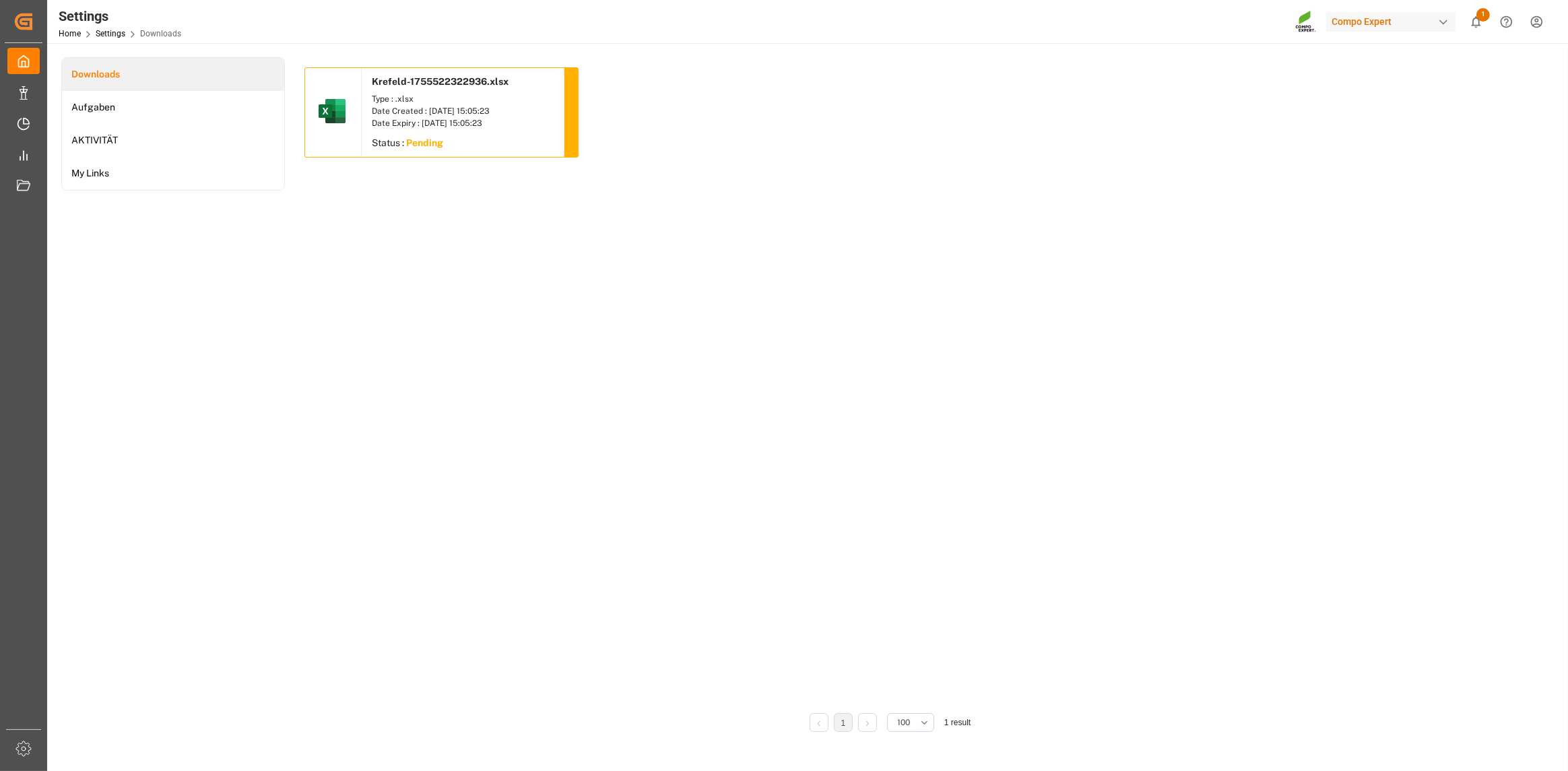
click at [423, 99] on div "Type : .xlsx" at bounding box center [462, 99] width 182 height 12
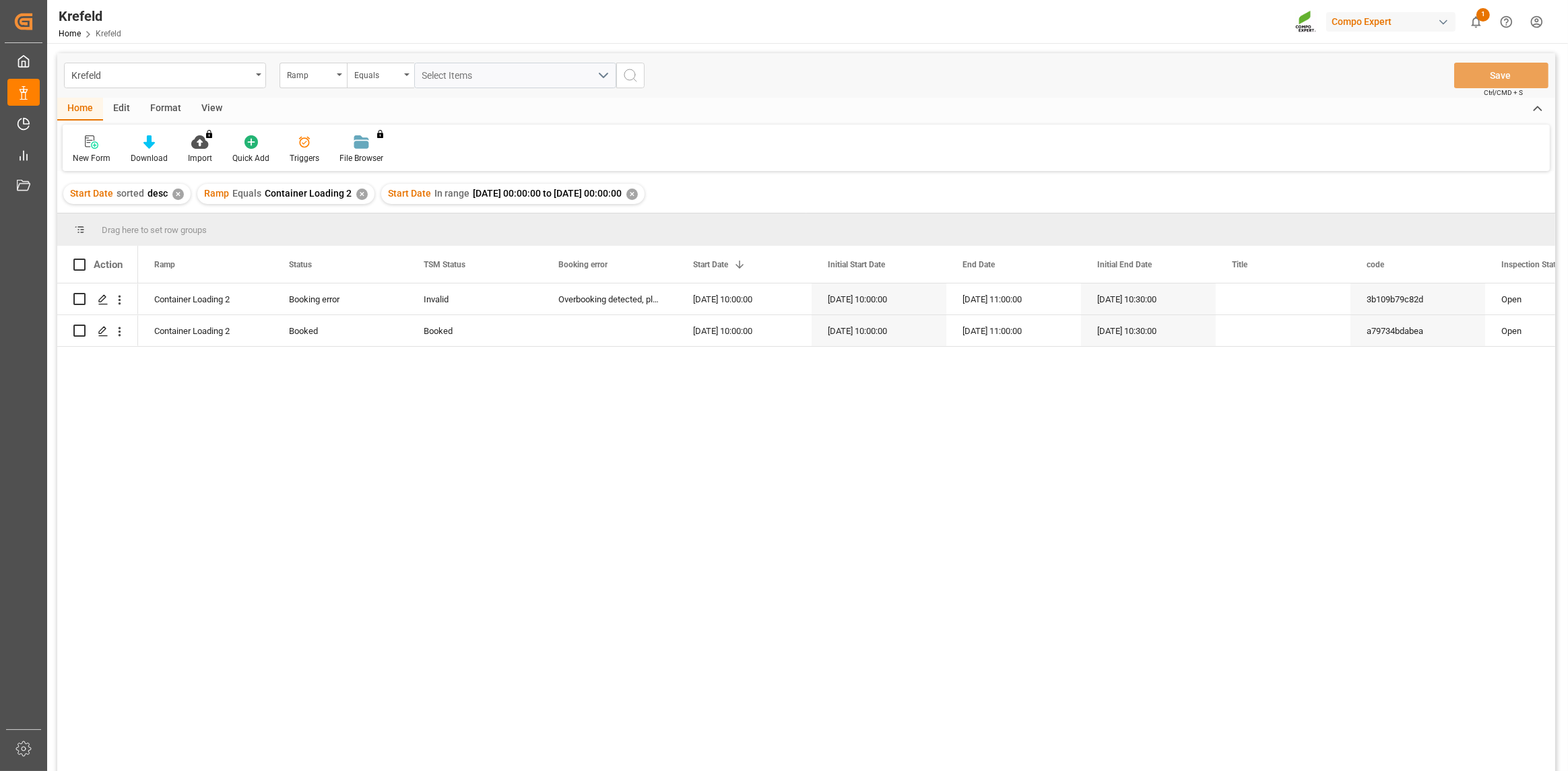
click at [357, 191] on div "✕" at bounding box center [362, 194] width 12 height 12
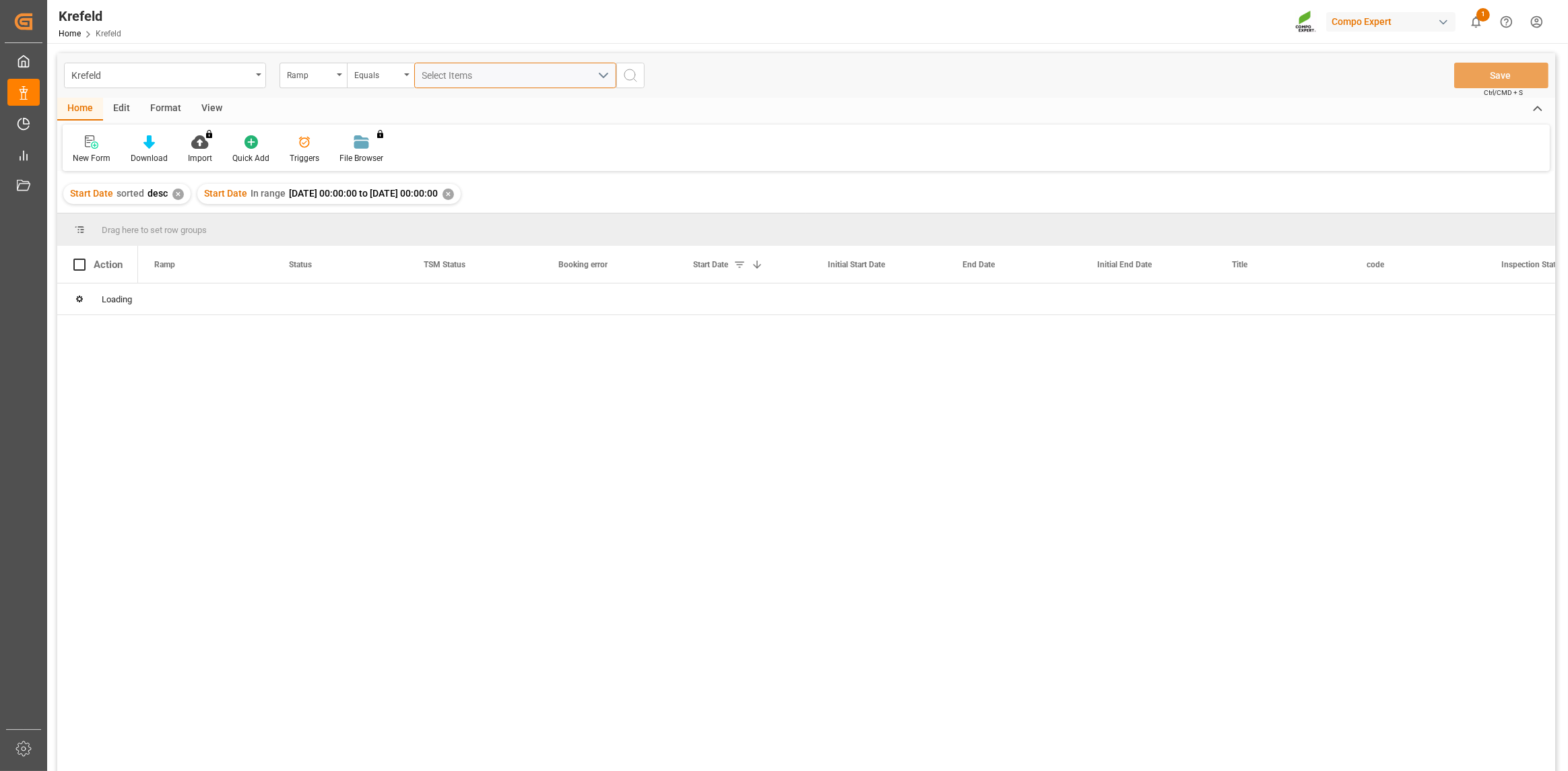
click at [455, 73] on span "Select Items" at bounding box center [451, 75] width 58 height 11
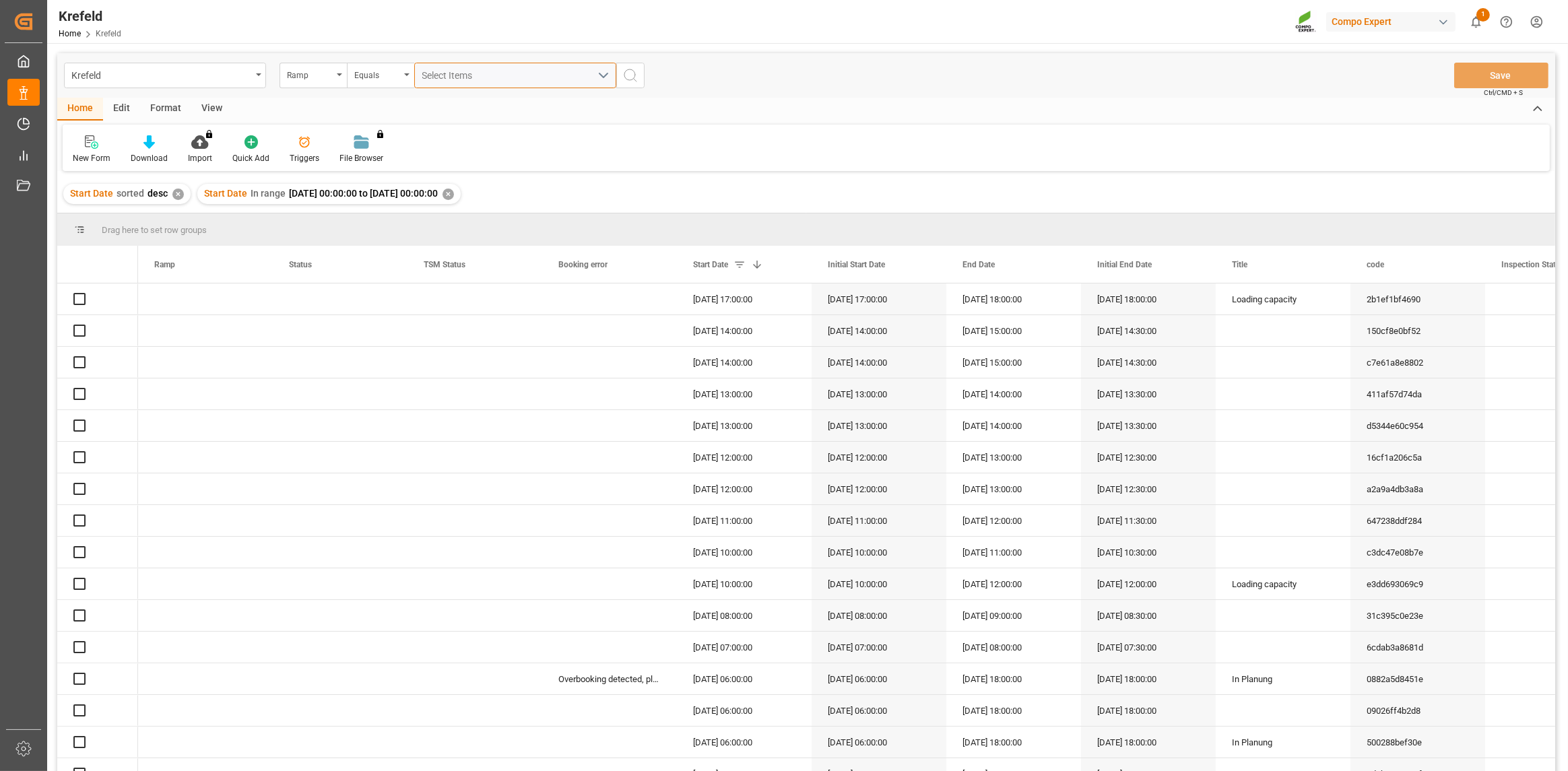
click at [609, 75] on button "Select Items" at bounding box center [515, 75] width 202 height 25
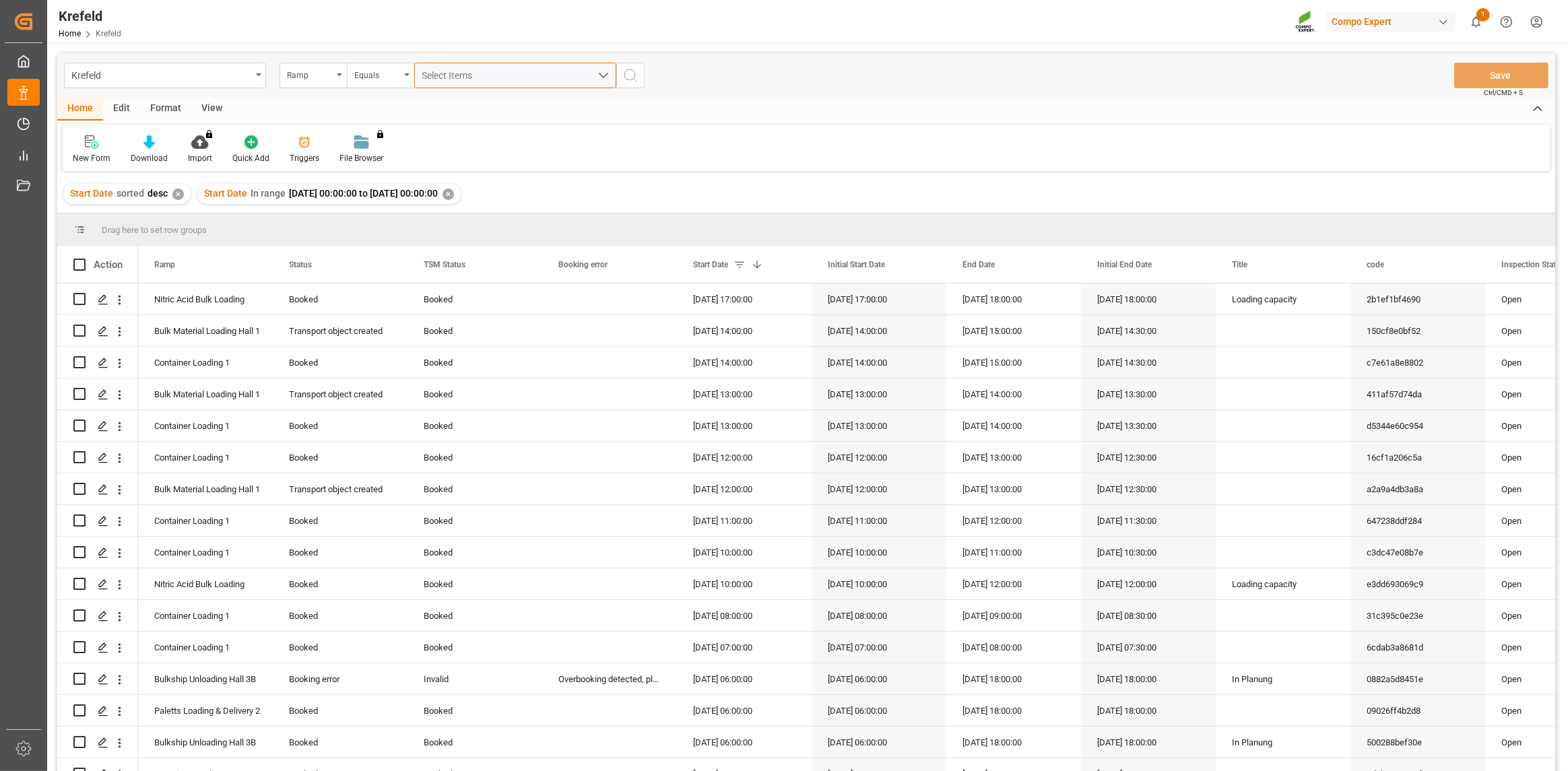
click at [602, 77] on button "Select Items" at bounding box center [515, 75] width 202 height 25
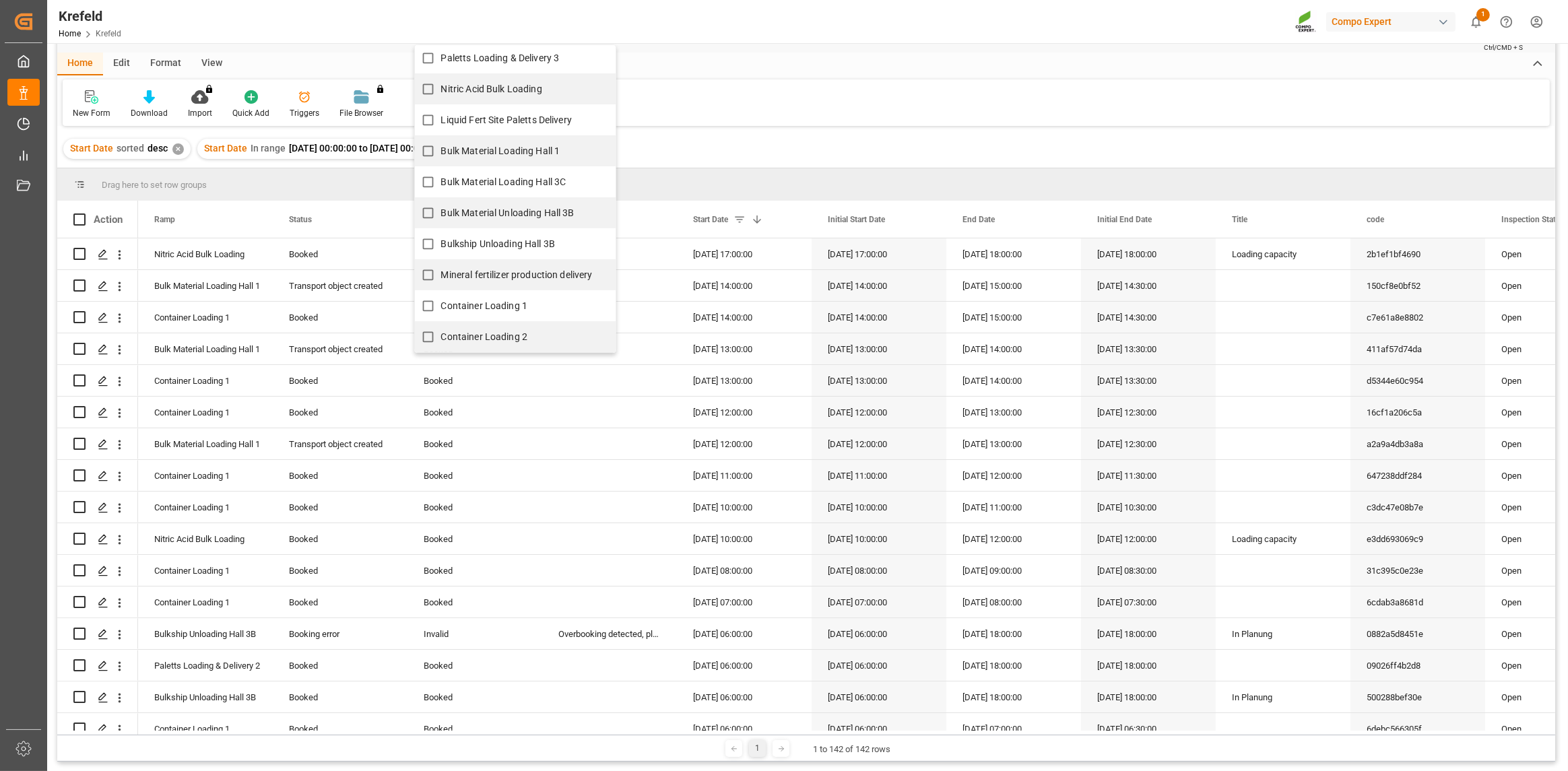
scroll to position [67, 0]
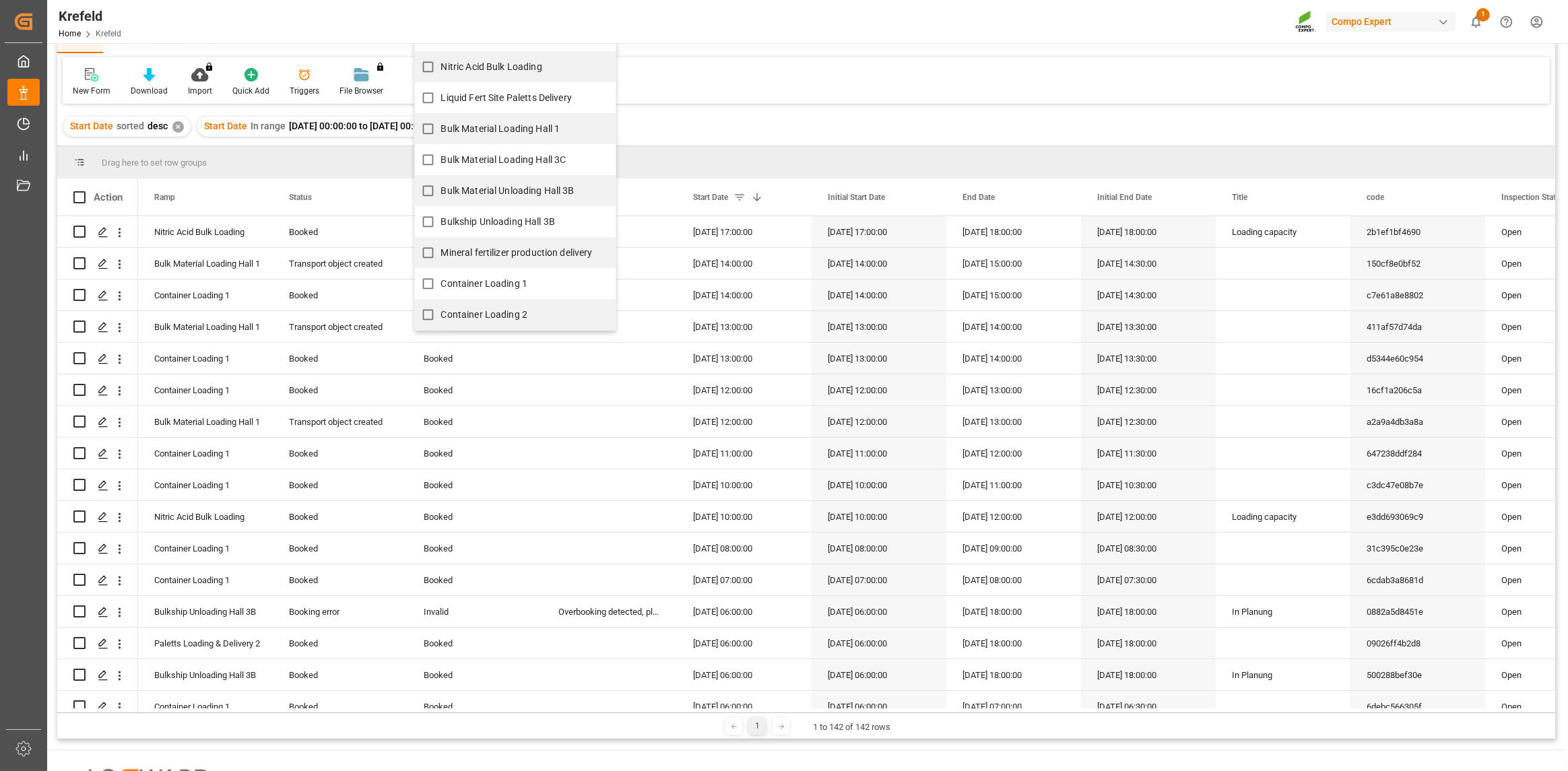
click at [454, 266] on div "Mineral fertilizer production delivery" at bounding box center [515, 253] width 201 height 31
click at [458, 279] on span "Container Loading 1" at bounding box center [485, 284] width 87 height 11
click at [441, 279] on input "Container Loading 1" at bounding box center [428, 284] width 26 height 26
checkbox input "true"
click at [747, 65] on div "New Form Download Import You don't have permission for this feature. Contact ad…" at bounding box center [806, 81] width 1487 height 47
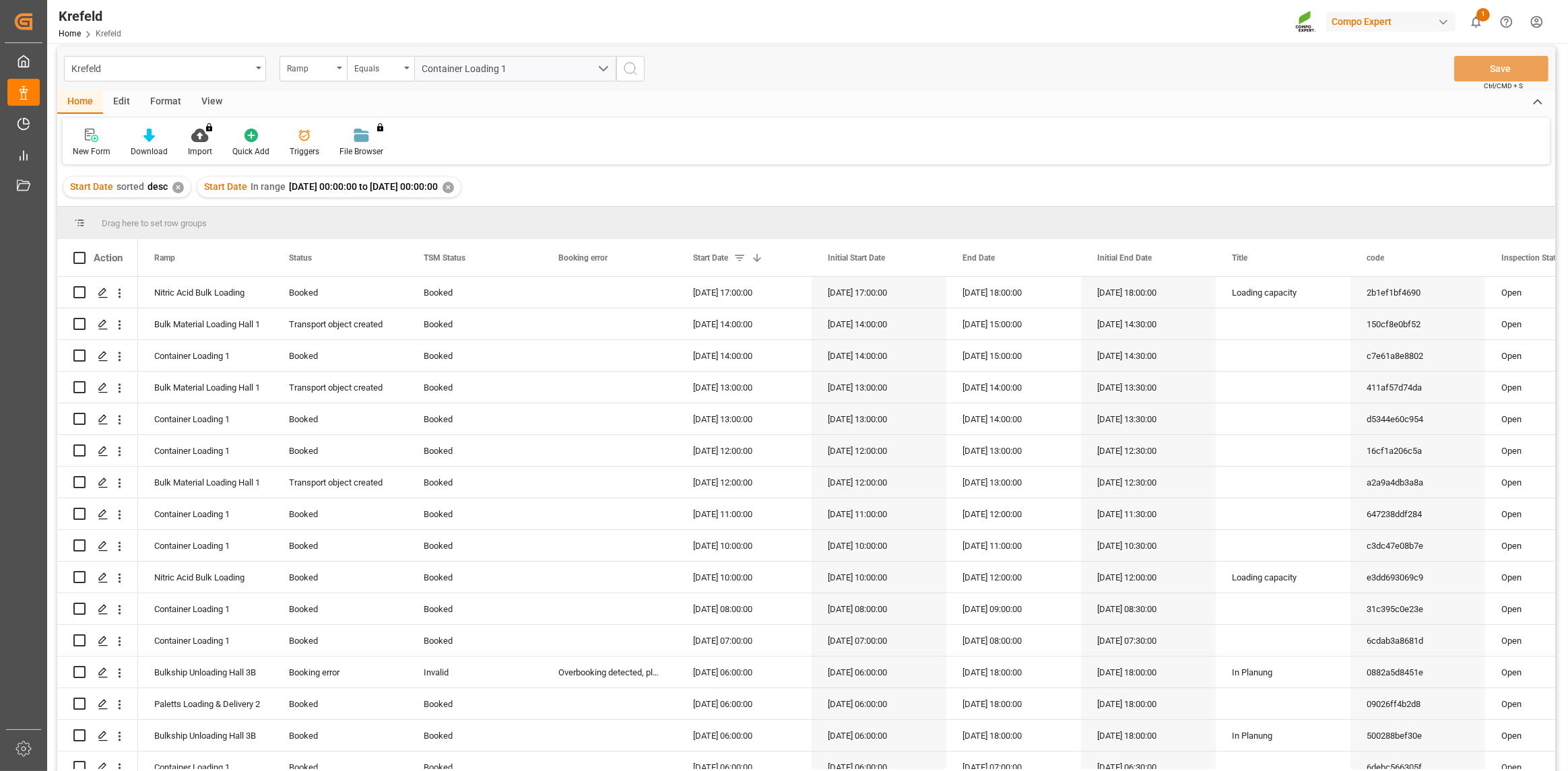
scroll to position [0, 0]
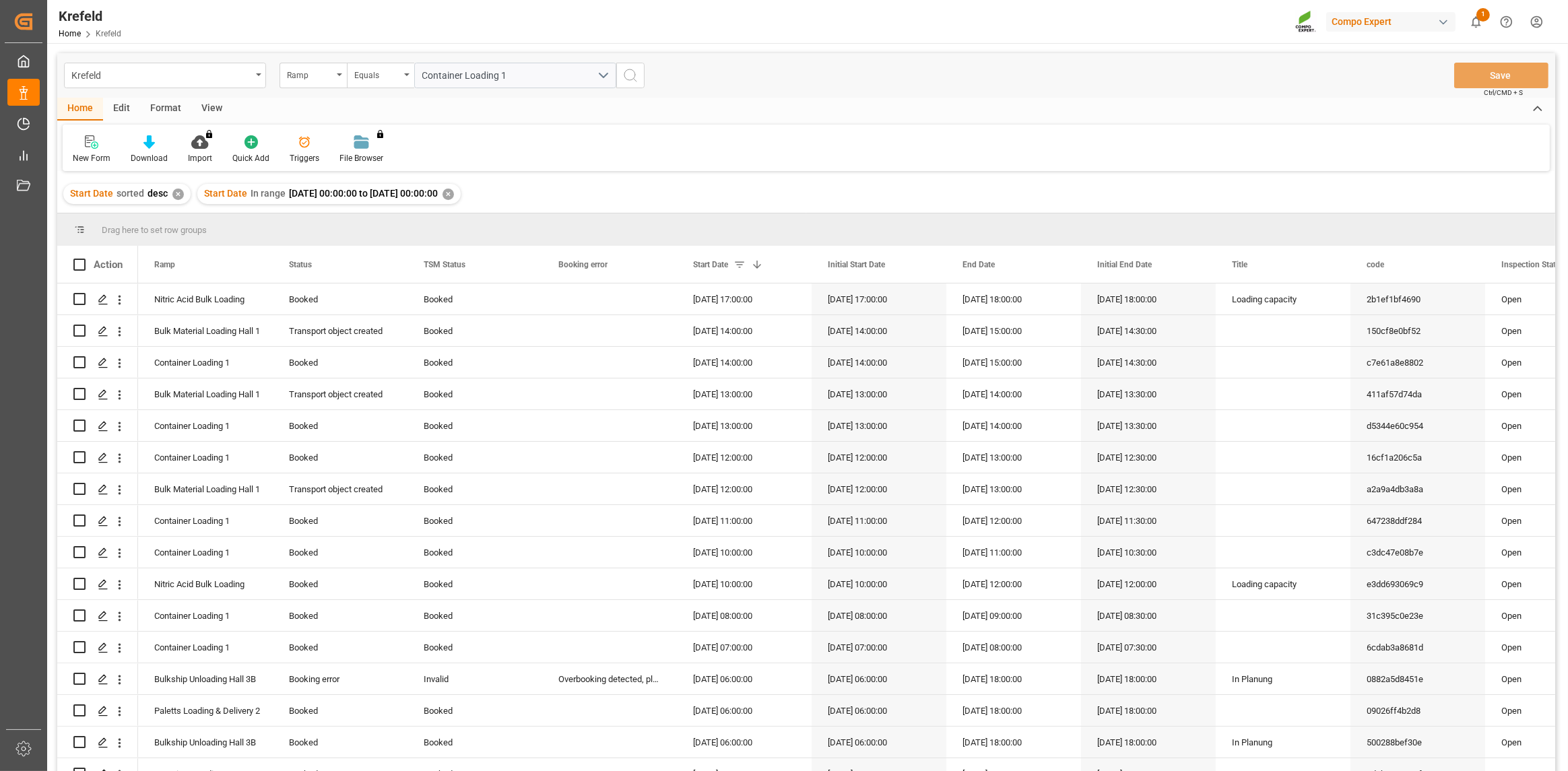
click at [616, 76] on div "Container Loading 1" at bounding box center [515, 75] width 222 height 25
click at [627, 76] on icon "search button" at bounding box center [630, 76] width 16 height 16
